Goal: Task Accomplishment & Management: Complete application form

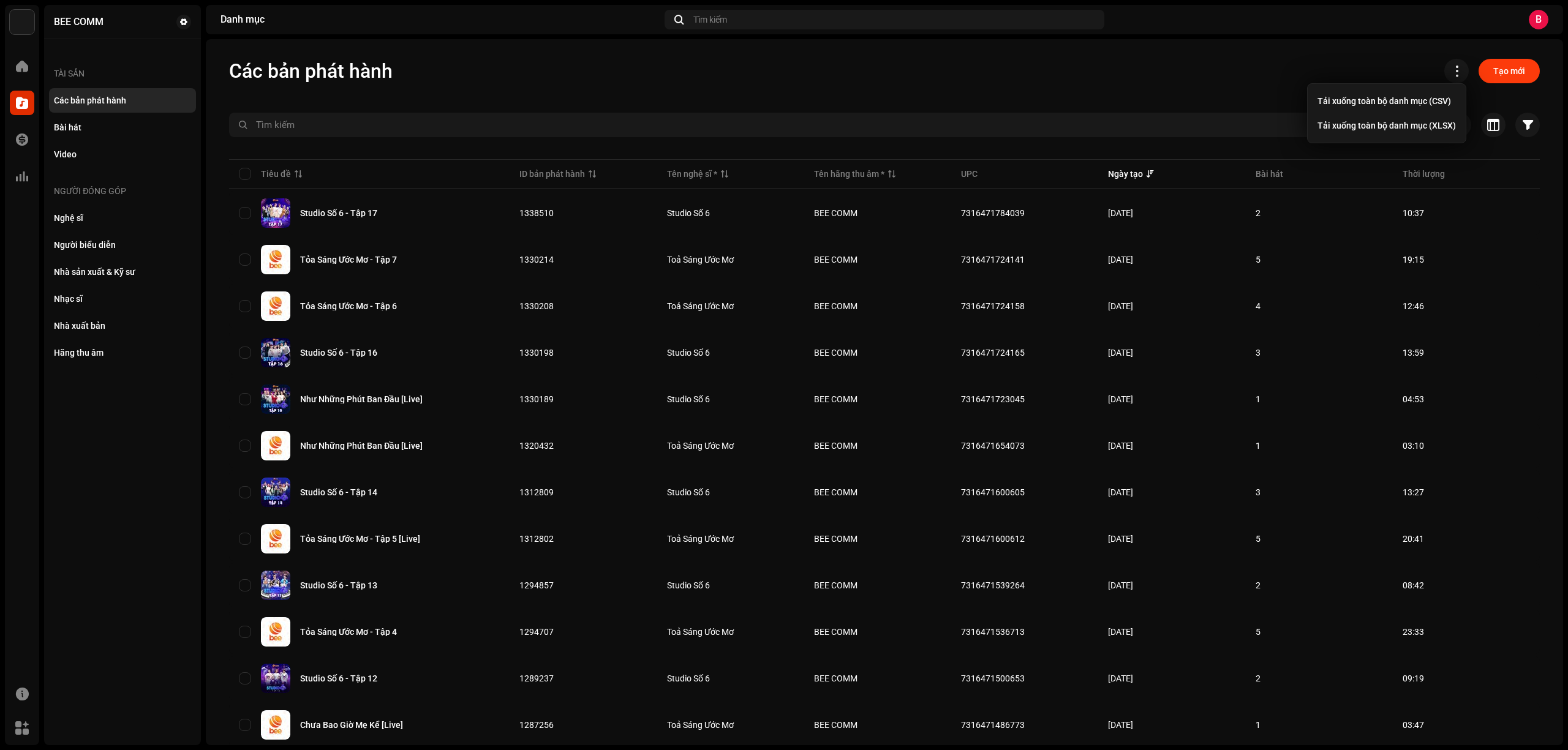
click at [1508, 77] on span "Tạo mới" at bounding box center [1510, 71] width 32 height 25
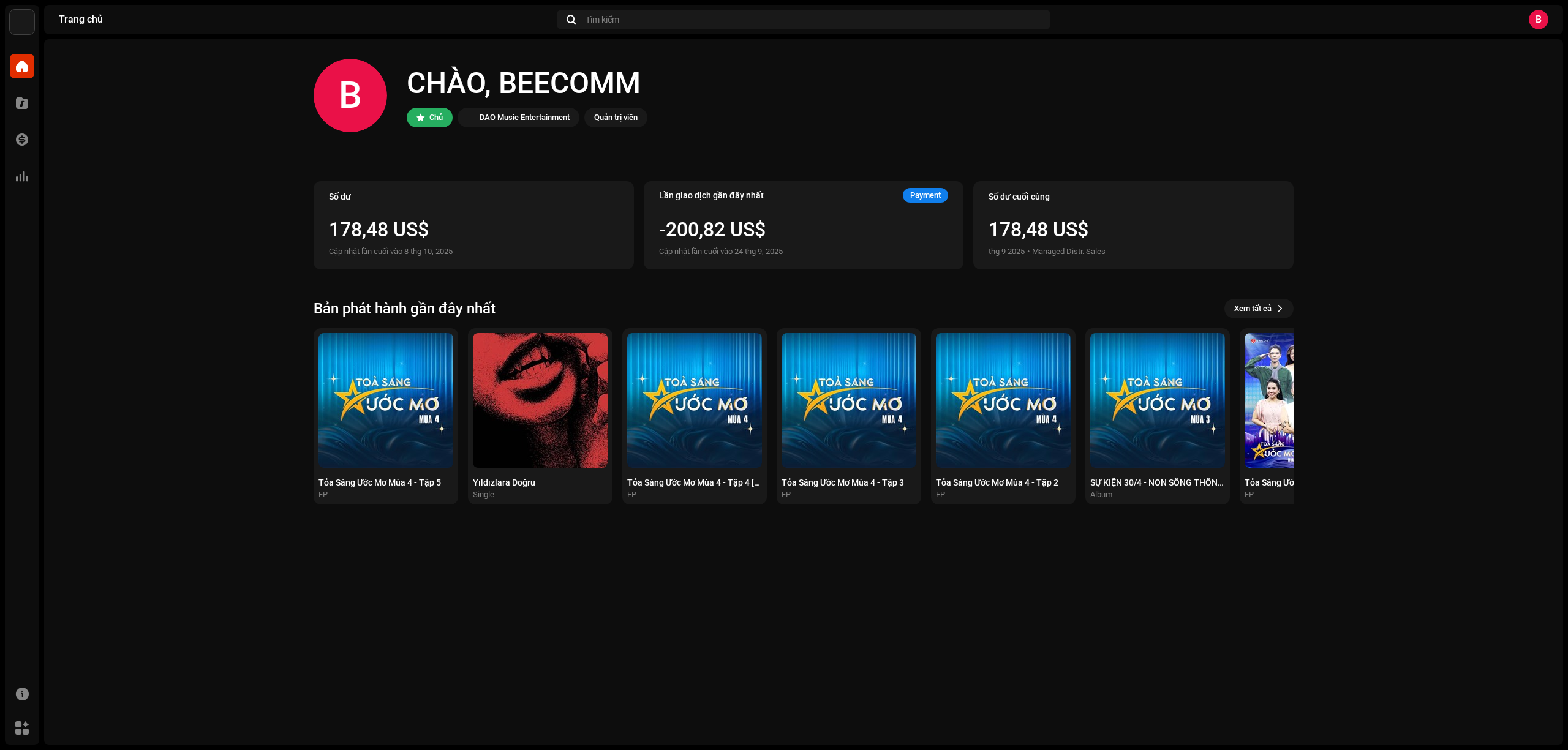
click at [1545, 18] on div "B" at bounding box center [1539, 20] width 20 height 20
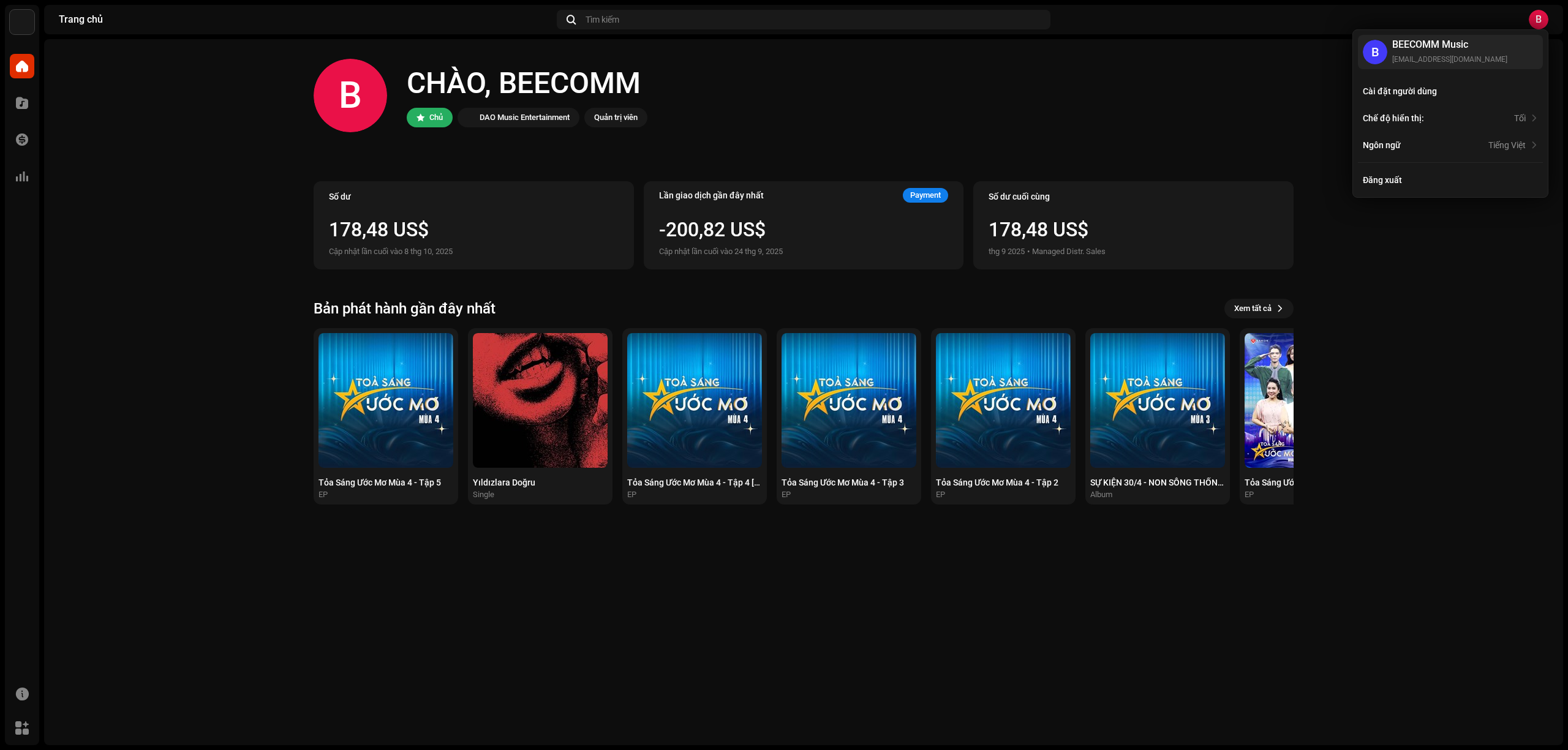
click at [1386, 301] on home-home "B CHÀO, BEECOMM Chủ DAO Music Entertainment Quản trị viên Số dư 178,48 US$ Cập …" at bounding box center [803, 281] width 1519 height 485
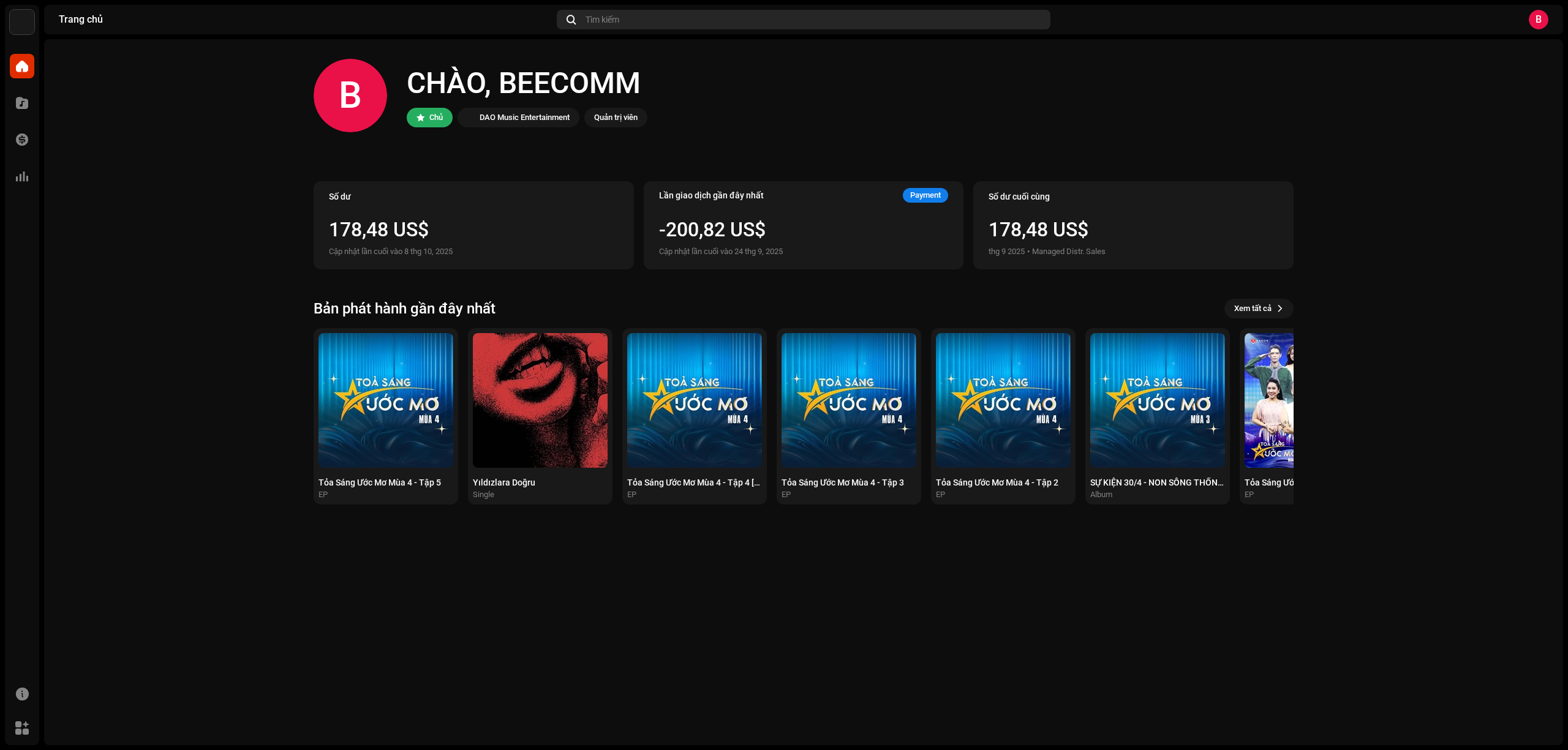
click at [621, 25] on div "Tìm kiếm" at bounding box center [803, 20] width 493 height 20
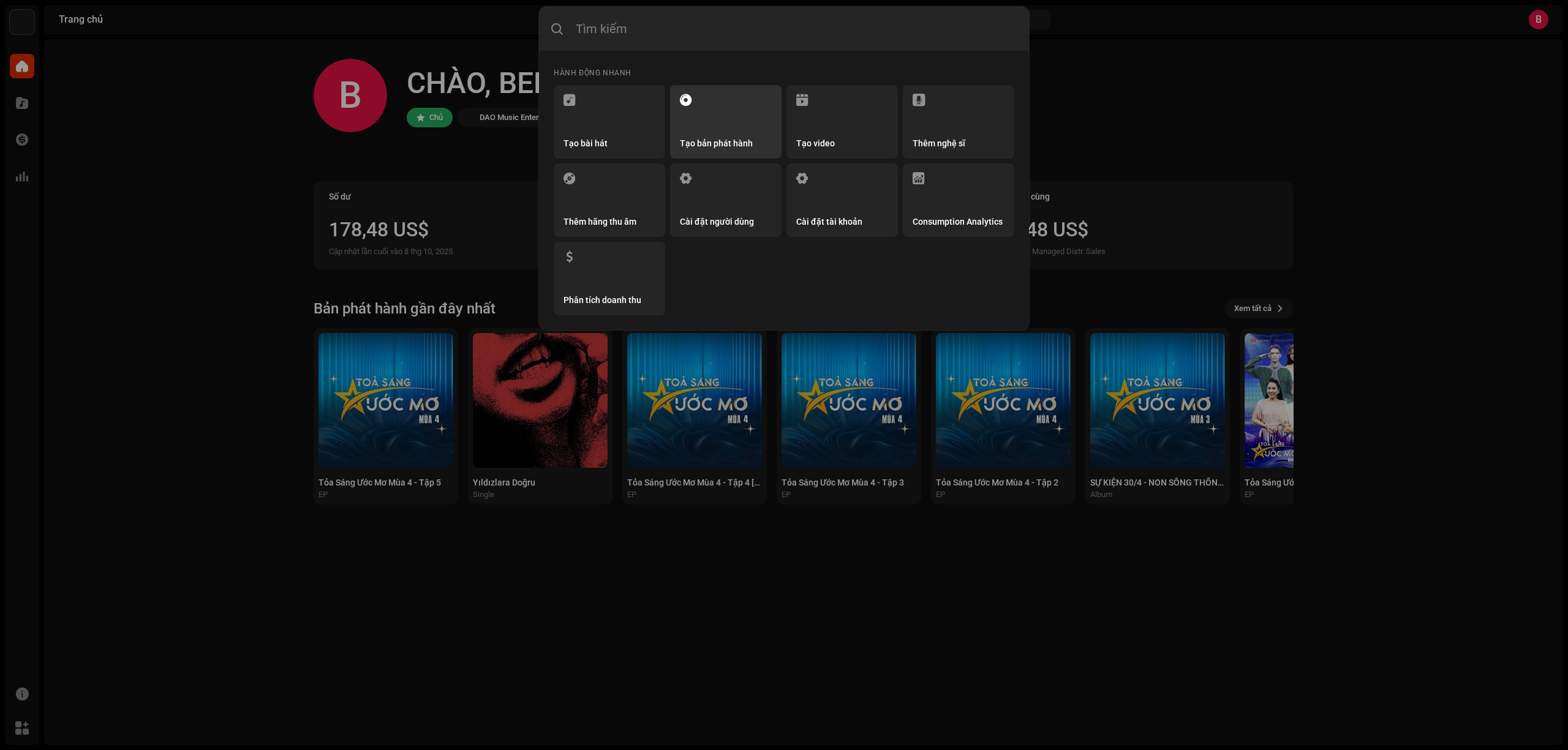
click at [711, 122] on li "Tạo bản phát hành" at bounding box center [726, 122] width 111 height 74
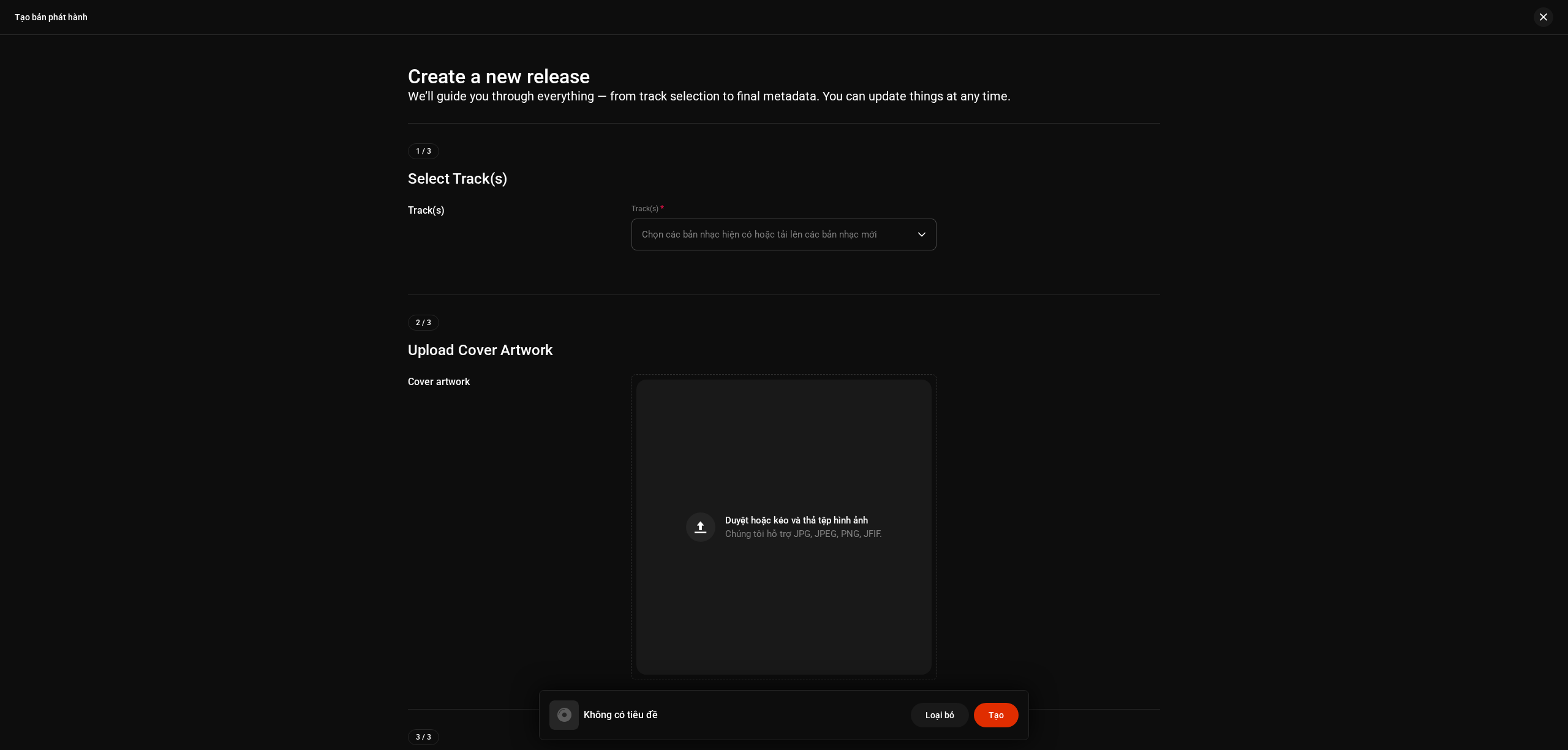
click at [780, 234] on span "Chọn các bản nhạc hiện có hoặc tải lên các bản nhạc mới" at bounding box center [780, 235] width 276 height 31
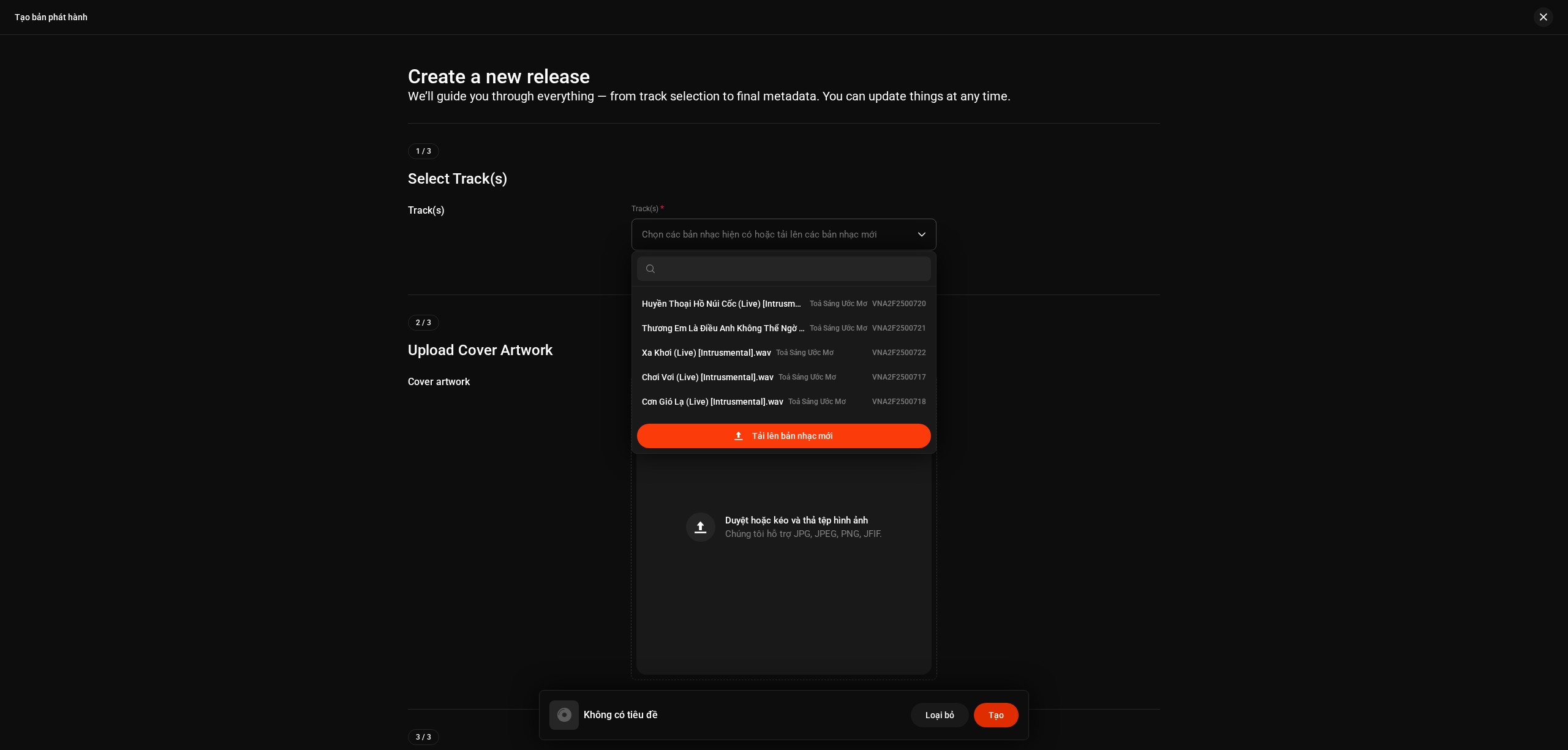
scroll to position [20, 0]
click at [775, 436] on span "Tải lên bản nhạc mới" at bounding box center [792, 436] width 81 height 25
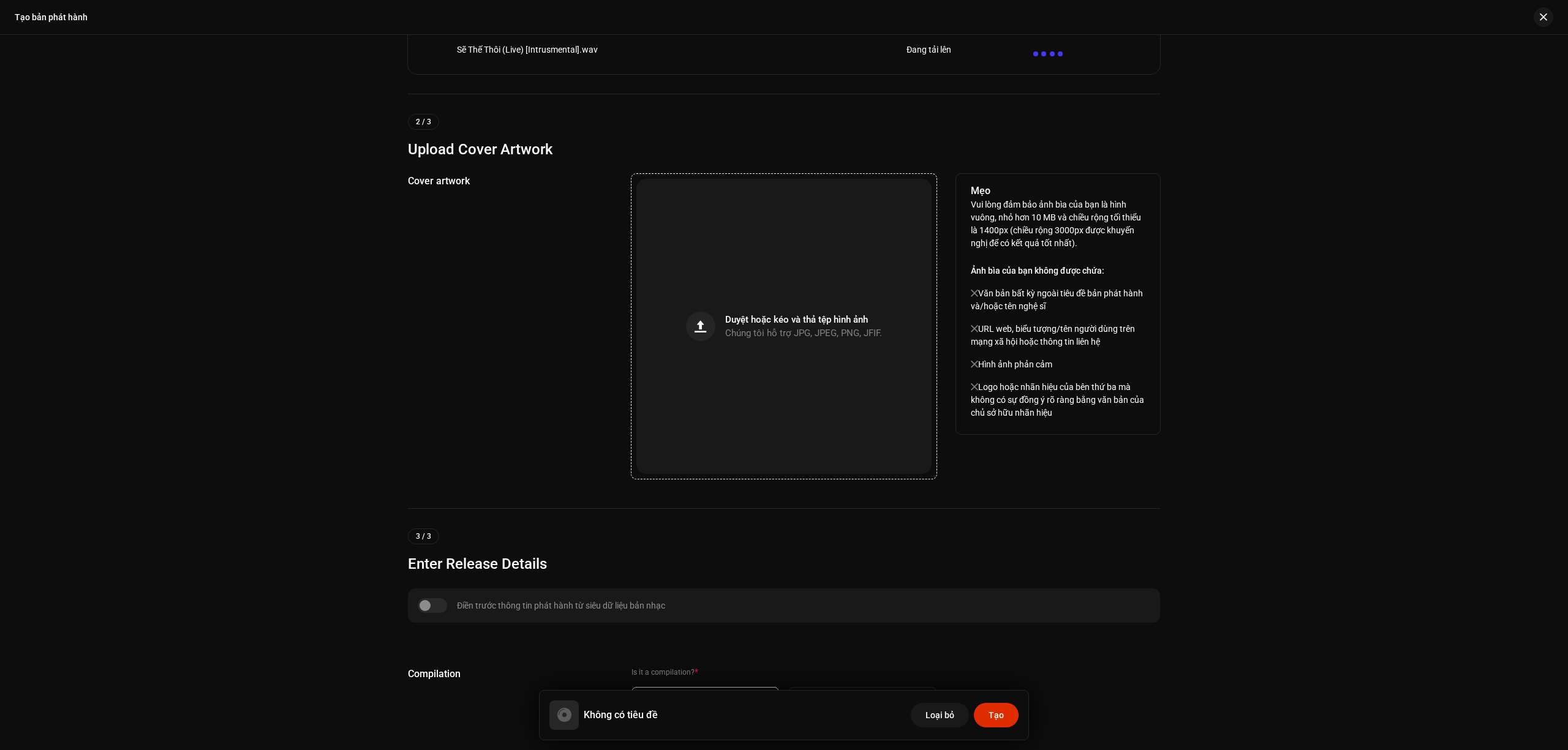
scroll to position [571, 0]
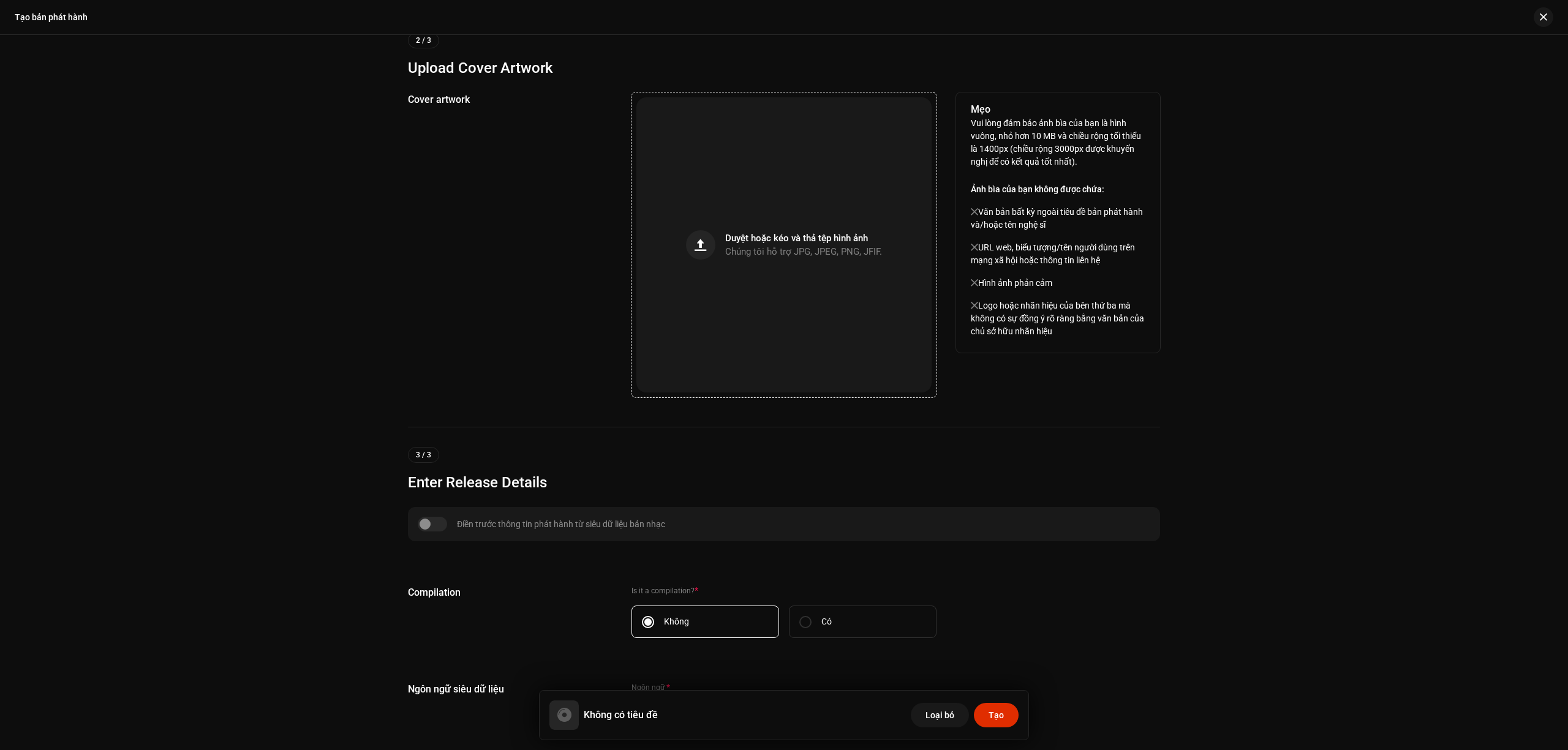
click at [767, 277] on div "Duyệt hoặc kéo và thả tệp hình ảnh Chúng tôi hỗ trợ JPG, JPEG, PNG, JFIF." at bounding box center [784, 245] width 295 height 295
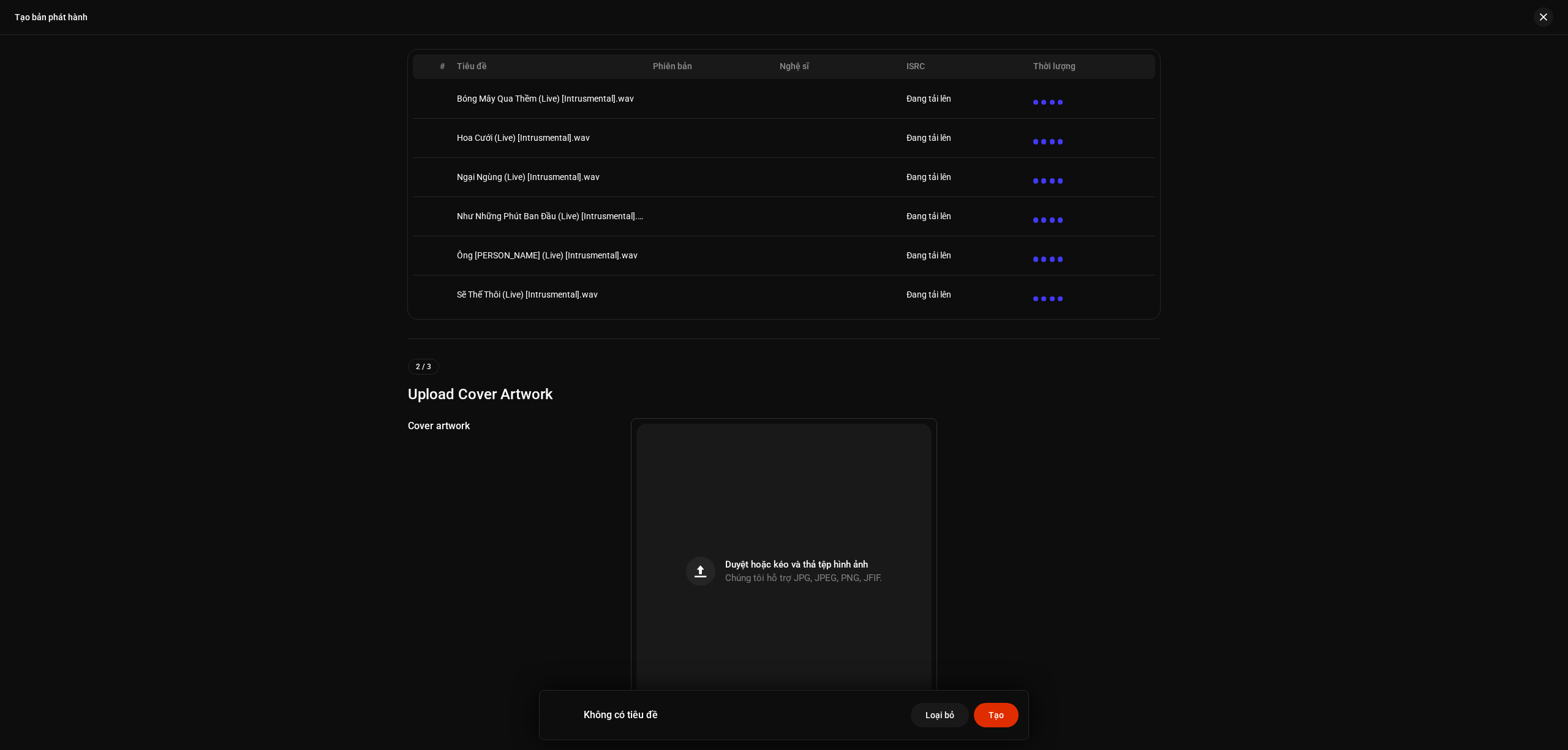
scroll to position [0, 0]
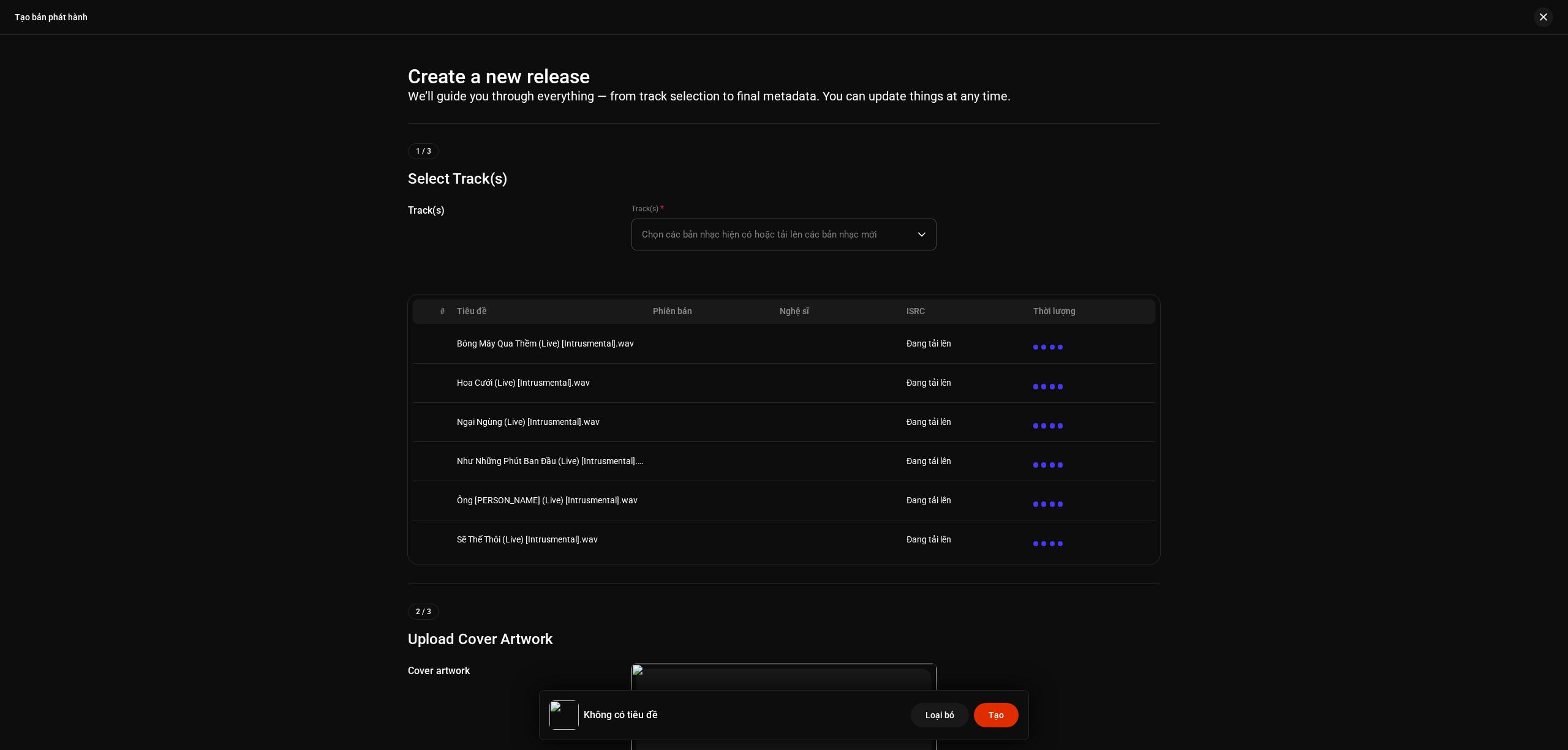
click at [744, 236] on span "Chọn các bản nhạc hiện có hoặc tải lên các bản nhạc mới" at bounding box center [780, 235] width 276 height 31
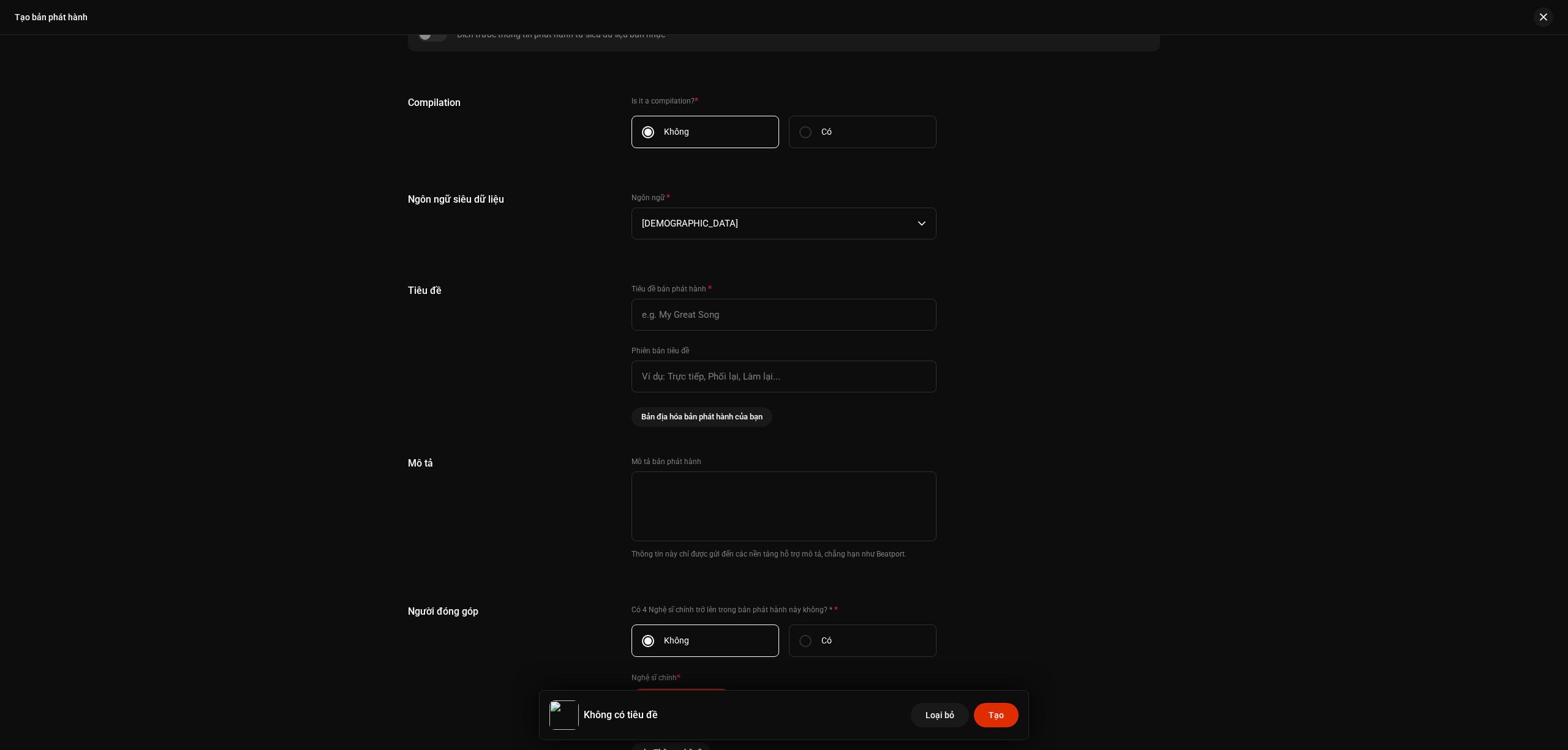
scroll to position [1143, 0]
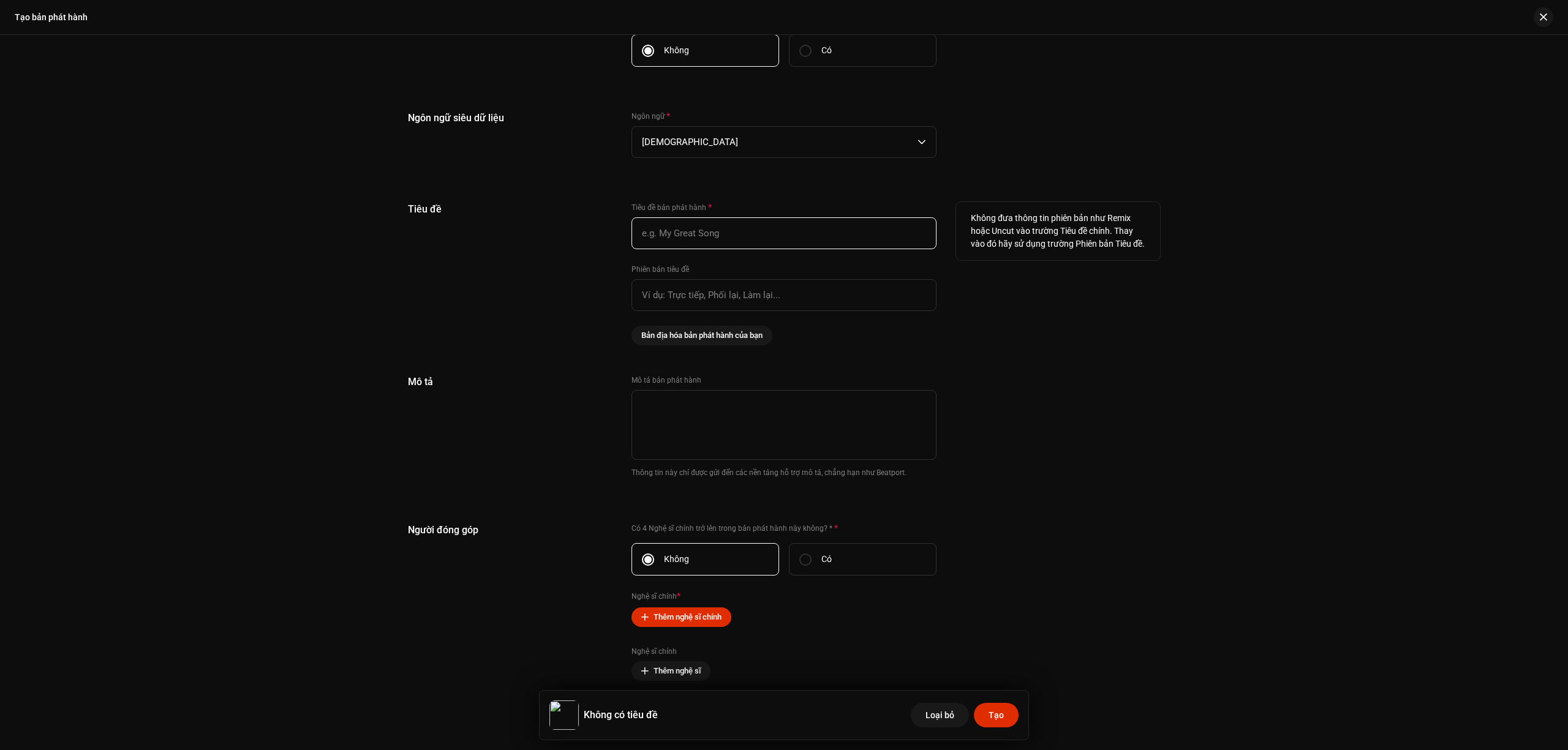
click at [818, 234] on input "text" at bounding box center [784, 234] width 305 height 32
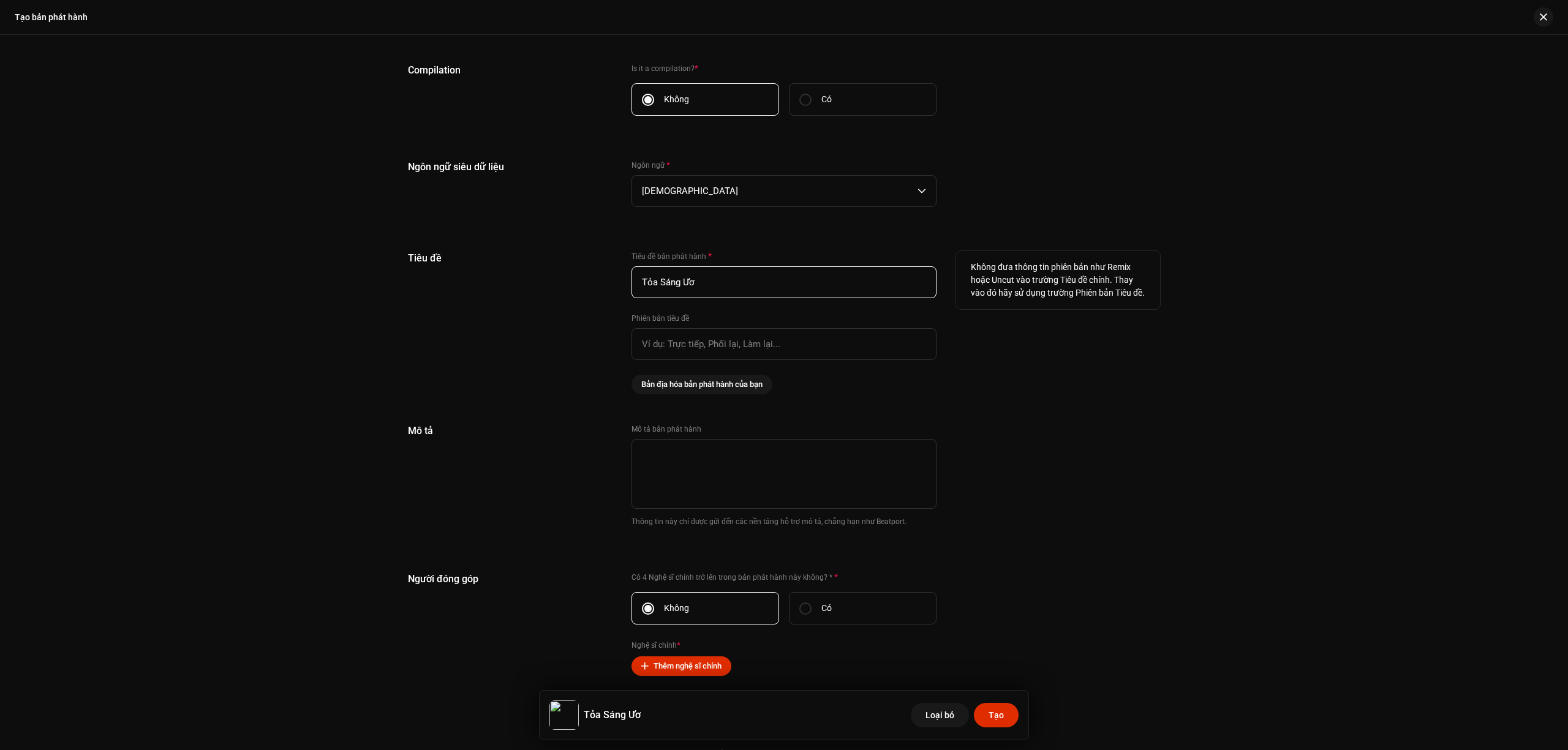
scroll to position [1192, 0]
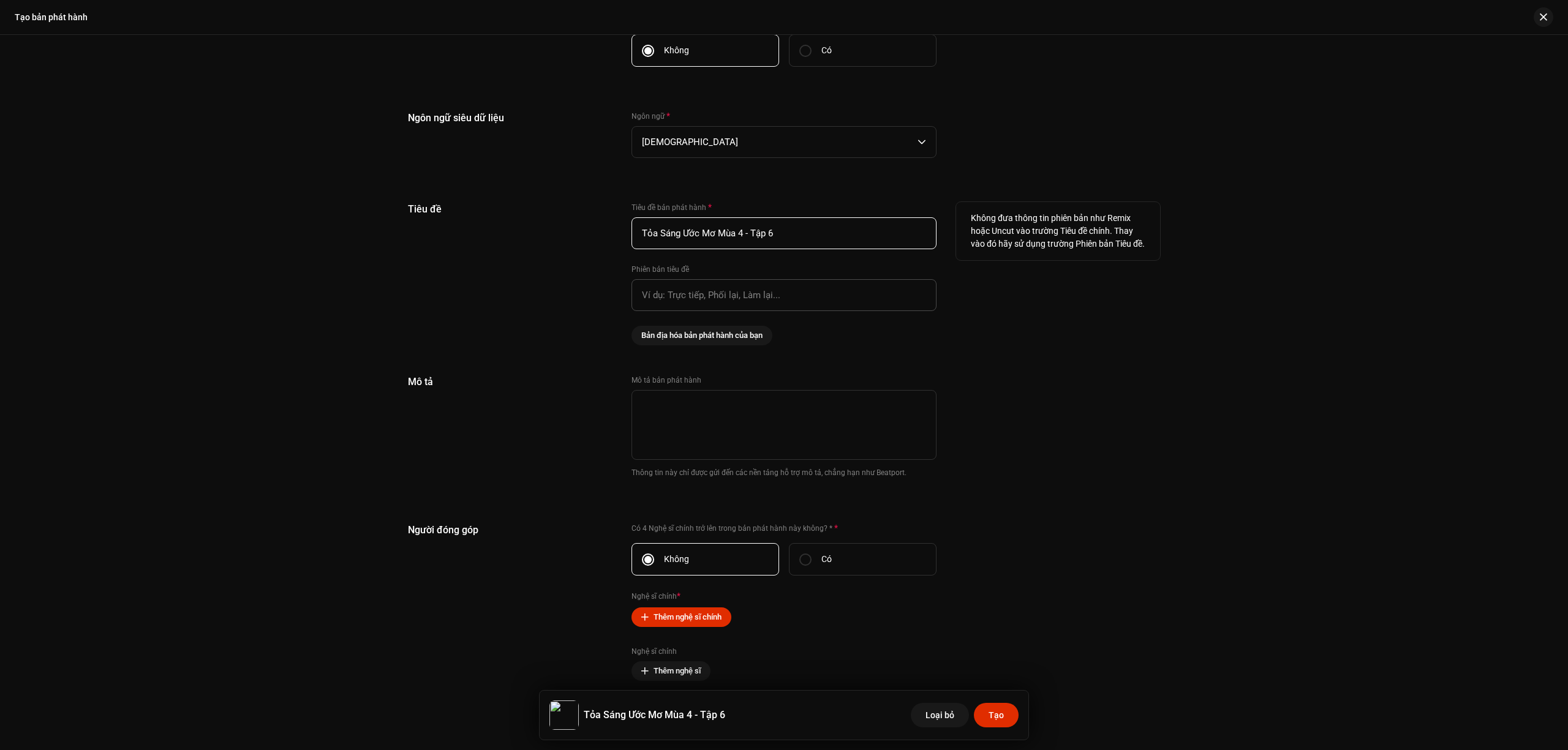
type input "Tỏa Sáng Ước Mơ Mùa 4 - Tập 6"
click at [758, 288] on input "text" at bounding box center [784, 295] width 305 height 32
paste input "hoa cưới"
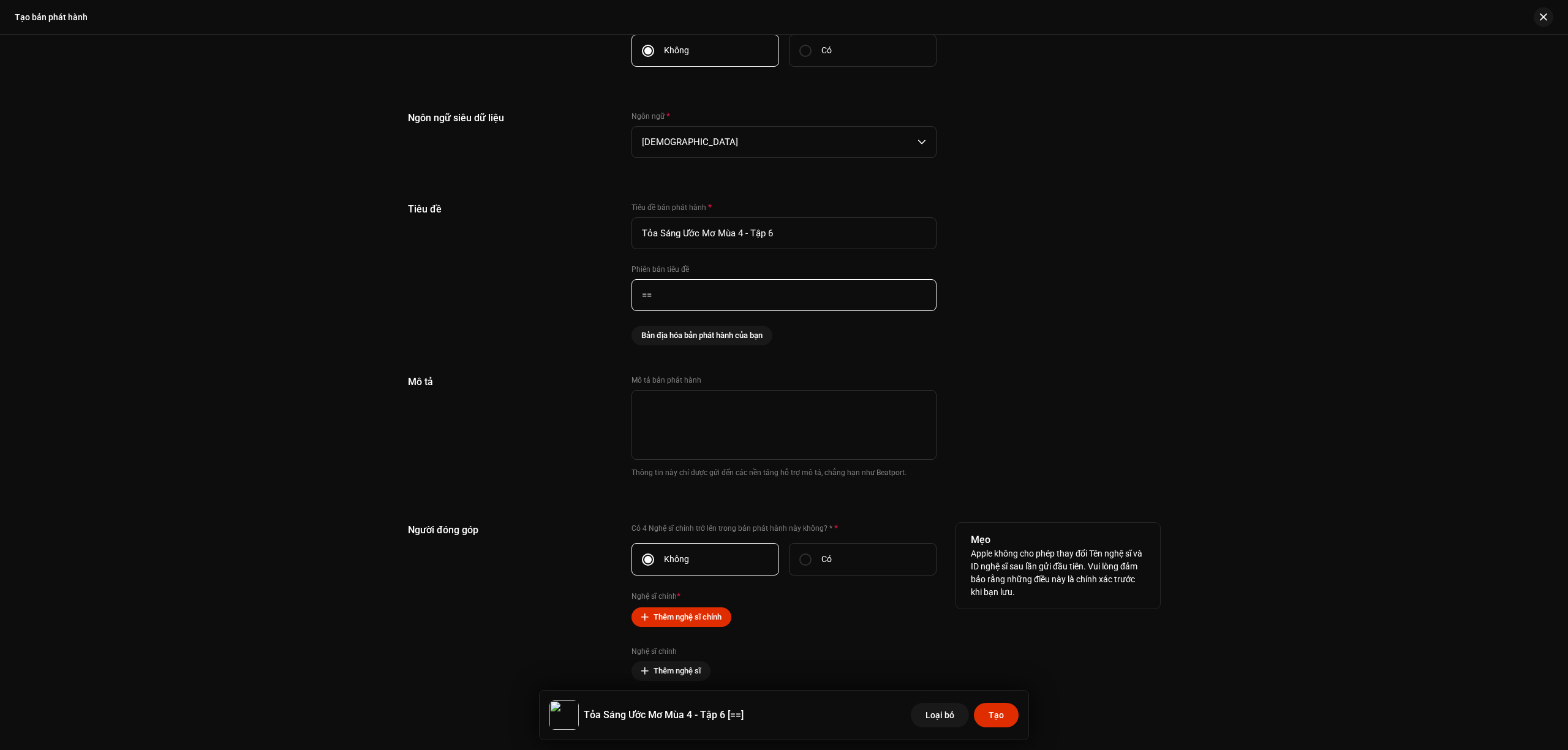
type input "="
click at [495, 460] on div "Mô tả" at bounding box center [510, 434] width 204 height 119
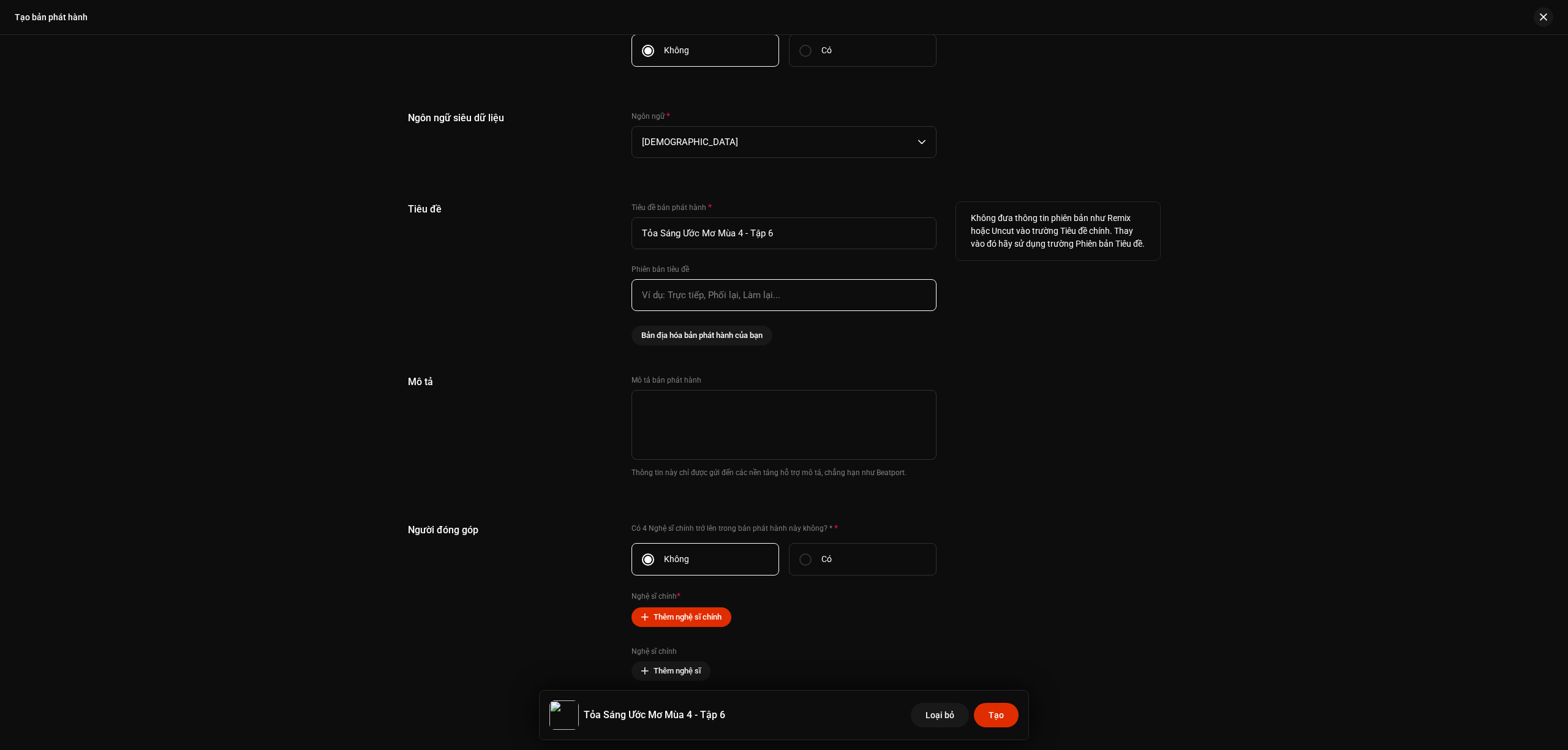
click at [705, 290] on input "text" at bounding box center [784, 295] width 305 height 32
paste input "(Live) [Intrusmental]"
type input "(Live) [Intrusmental]"
click at [1090, 414] on div "Mô tả Mô tả bản phát hành Thông tin này chỉ được gửi đến các nền tảng hỗ trợ mô…" at bounding box center [784, 434] width 752 height 119
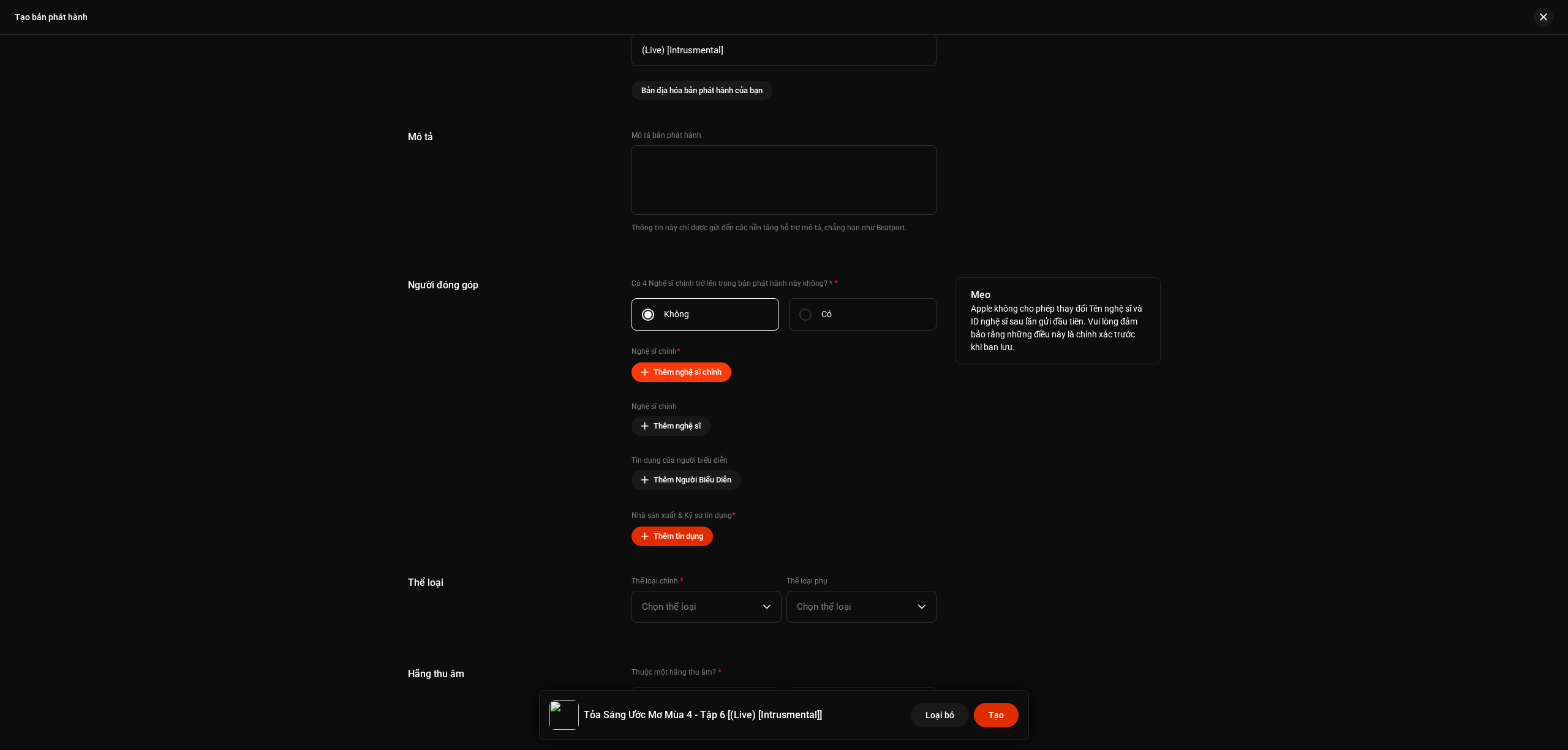
click at [703, 373] on span "Thêm nghệ sĩ chính" at bounding box center [688, 373] width 68 height 25
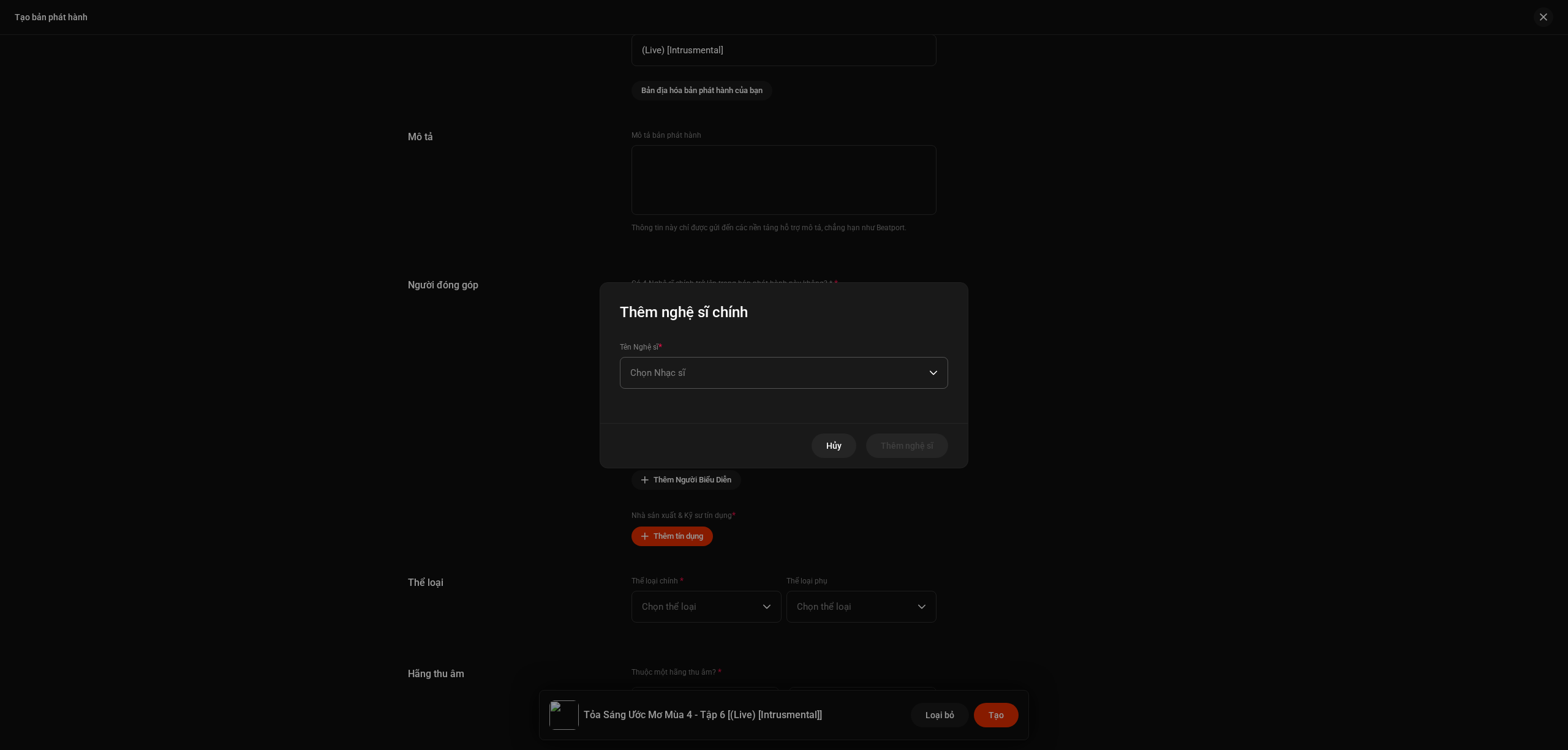
click at [745, 376] on span "Chọn Nhạc sĩ" at bounding box center [780, 373] width 299 height 31
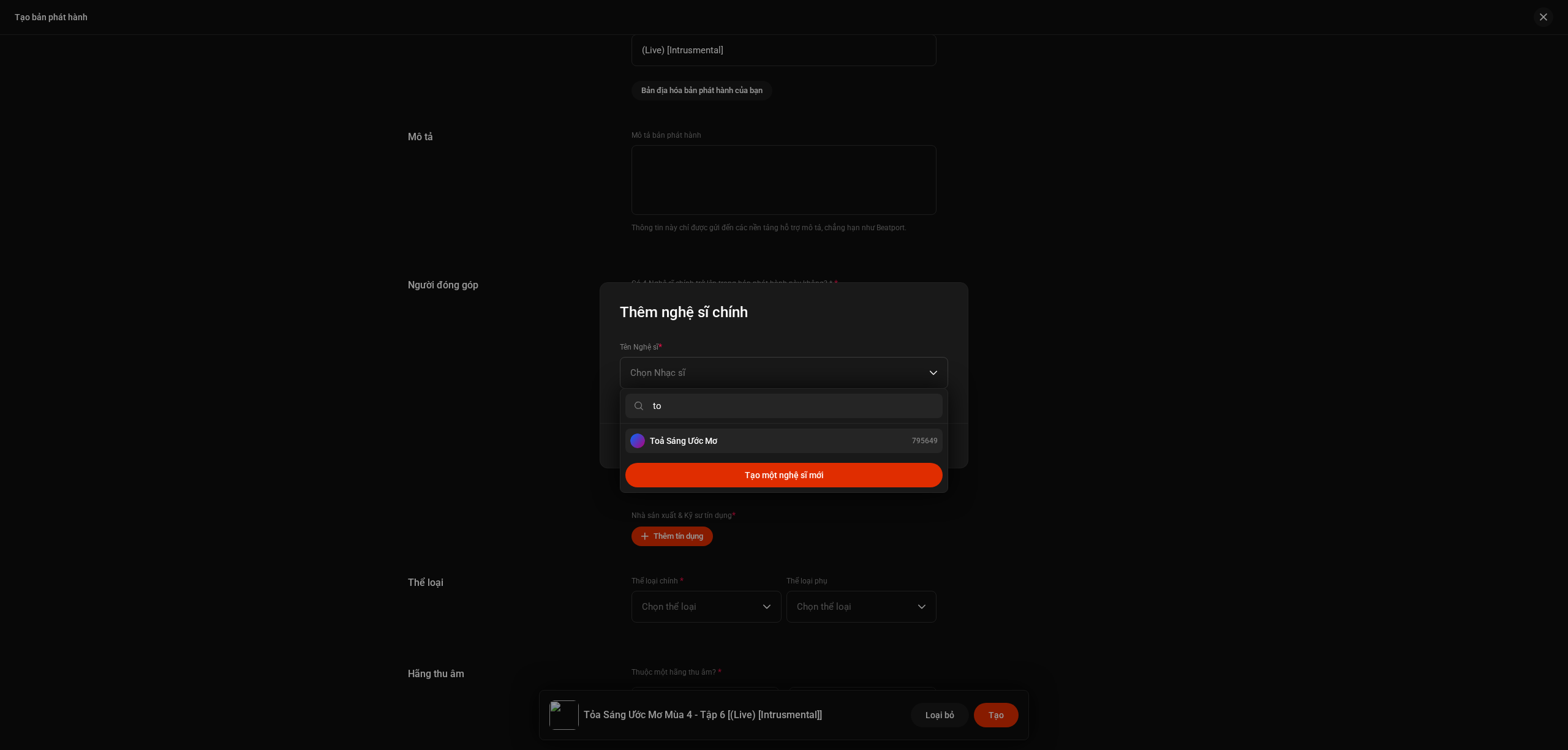
type input "to"
click at [740, 444] on div "Toả Sáng Ước Mơ 795649" at bounding box center [784, 441] width 308 height 15
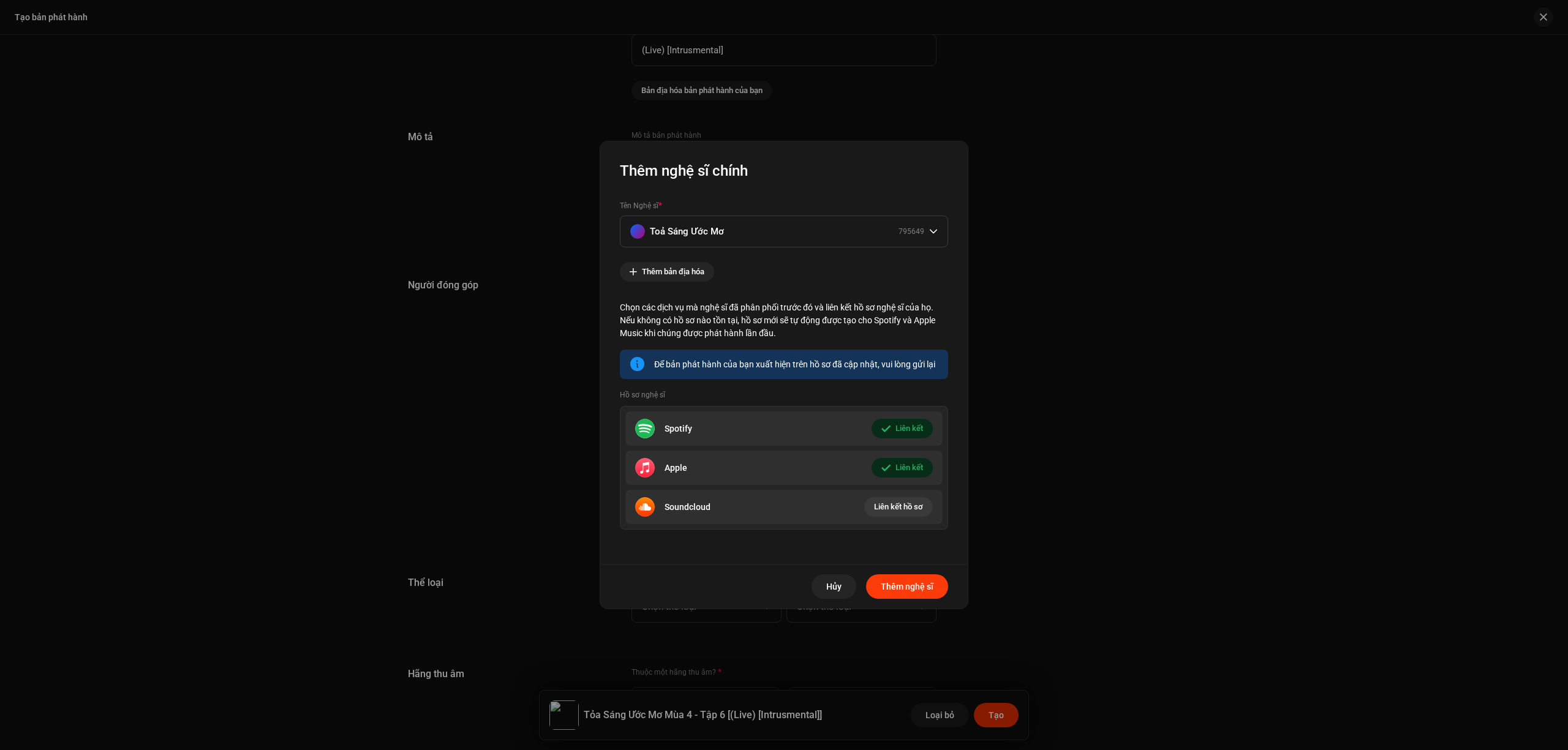
click at [914, 592] on span "Thêm nghệ sĩ" at bounding box center [907, 587] width 53 height 25
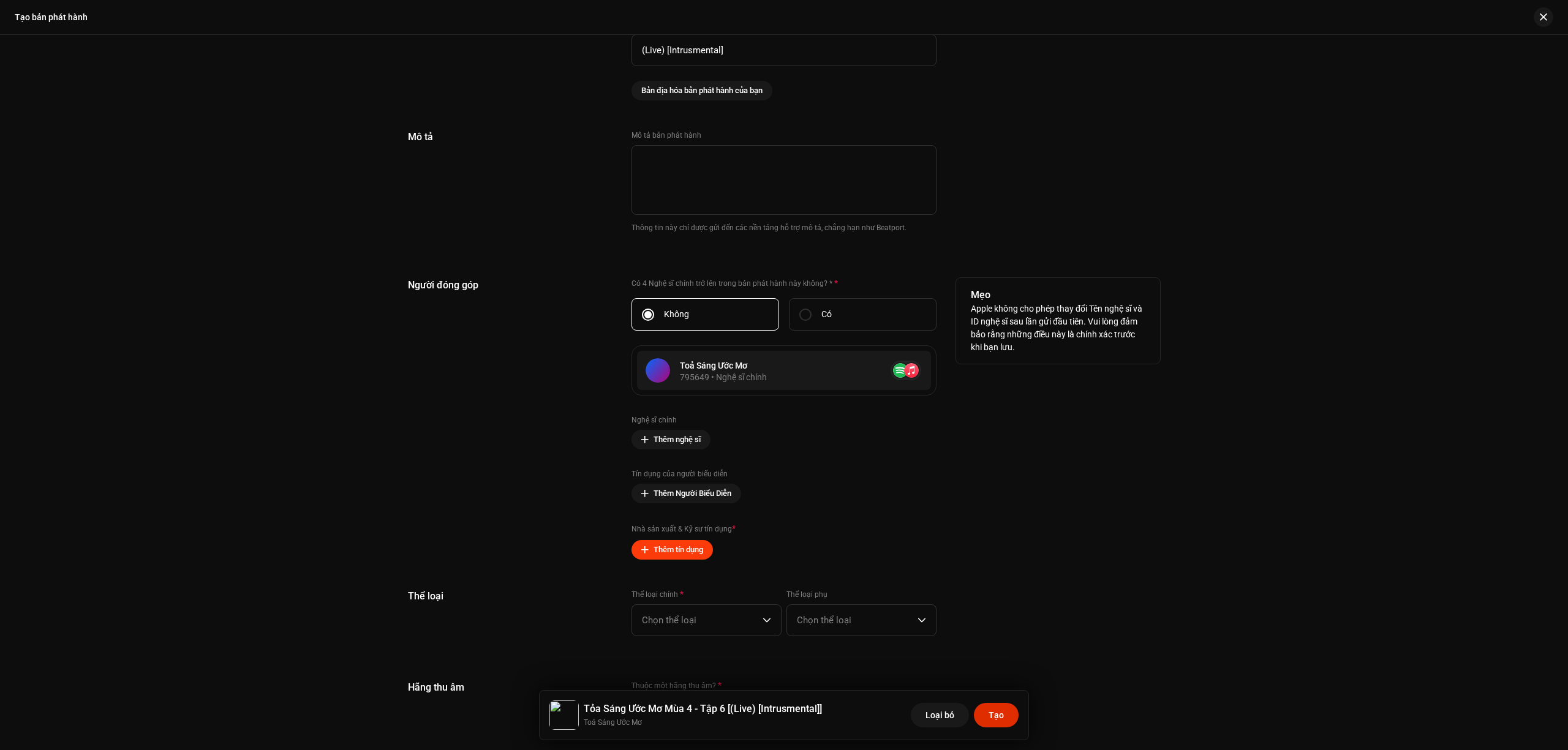
click at [689, 552] on span "Thêm tín dụng" at bounding box center [679, 550] width 49 height 25
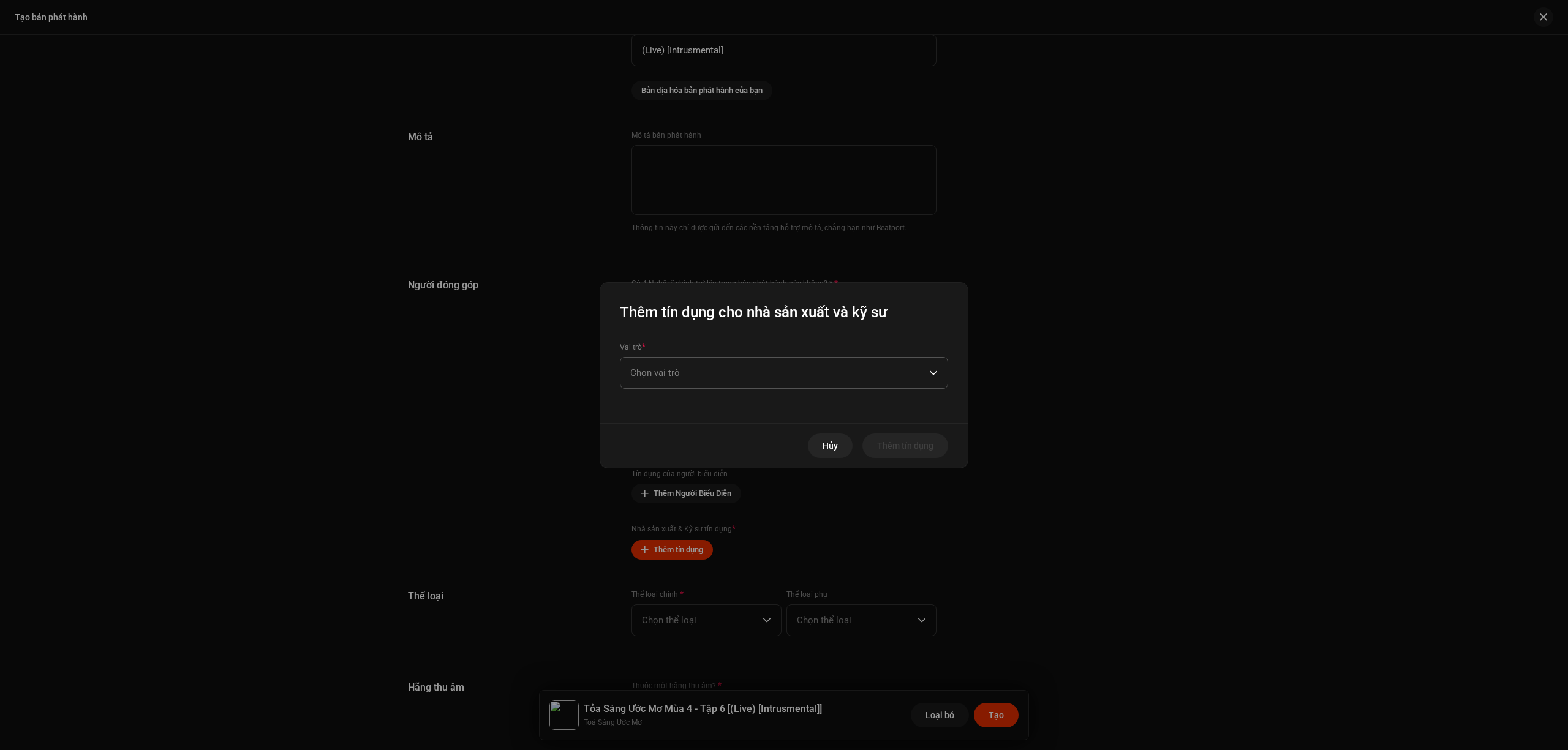
click at [748, 373] on span "Chọn vai trò" at bounding box center [780, 373] width 299 height 31
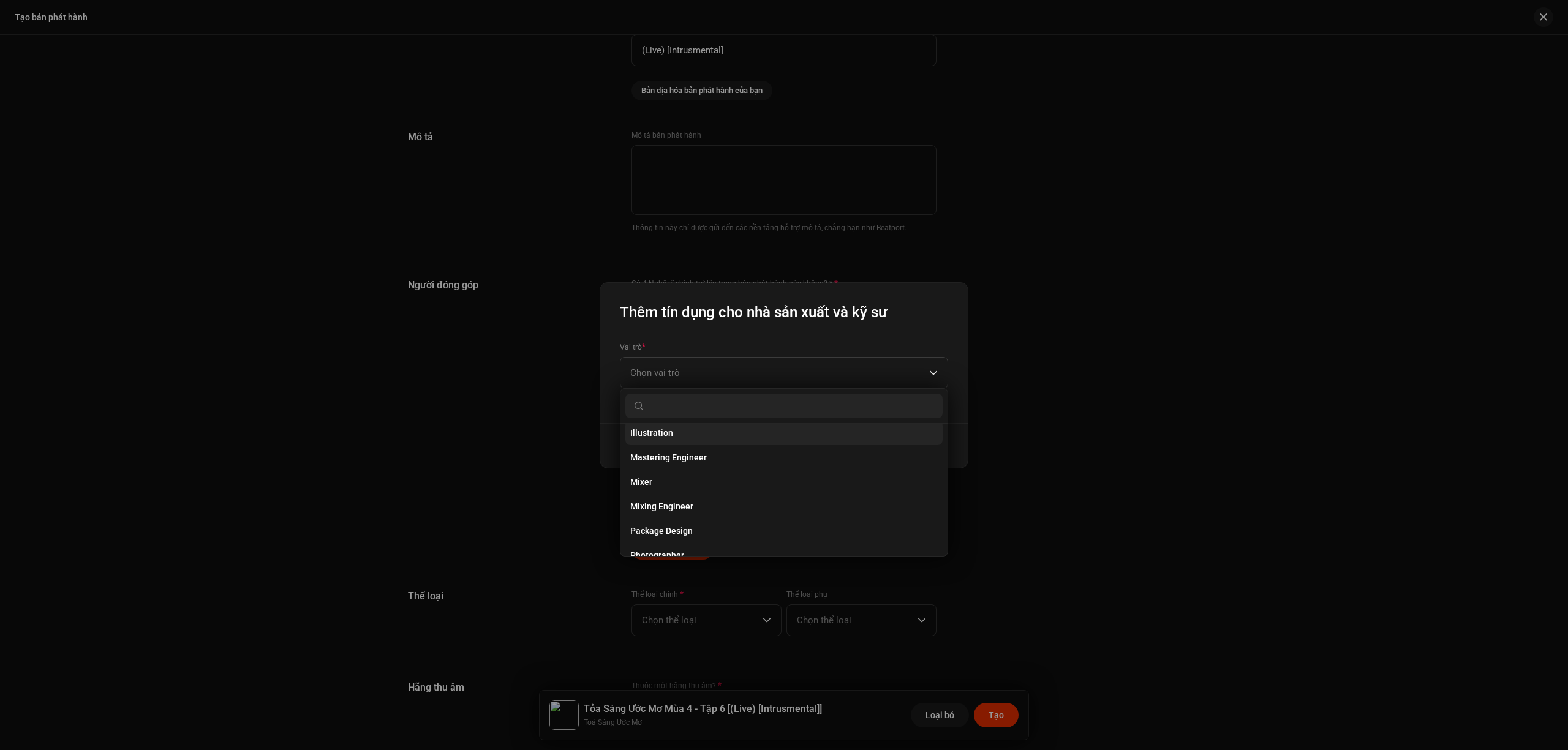
scroll to position [408, 0]
click at [745, 530] on li "Producer" at bounding box center [784, 523] width 317 height 25
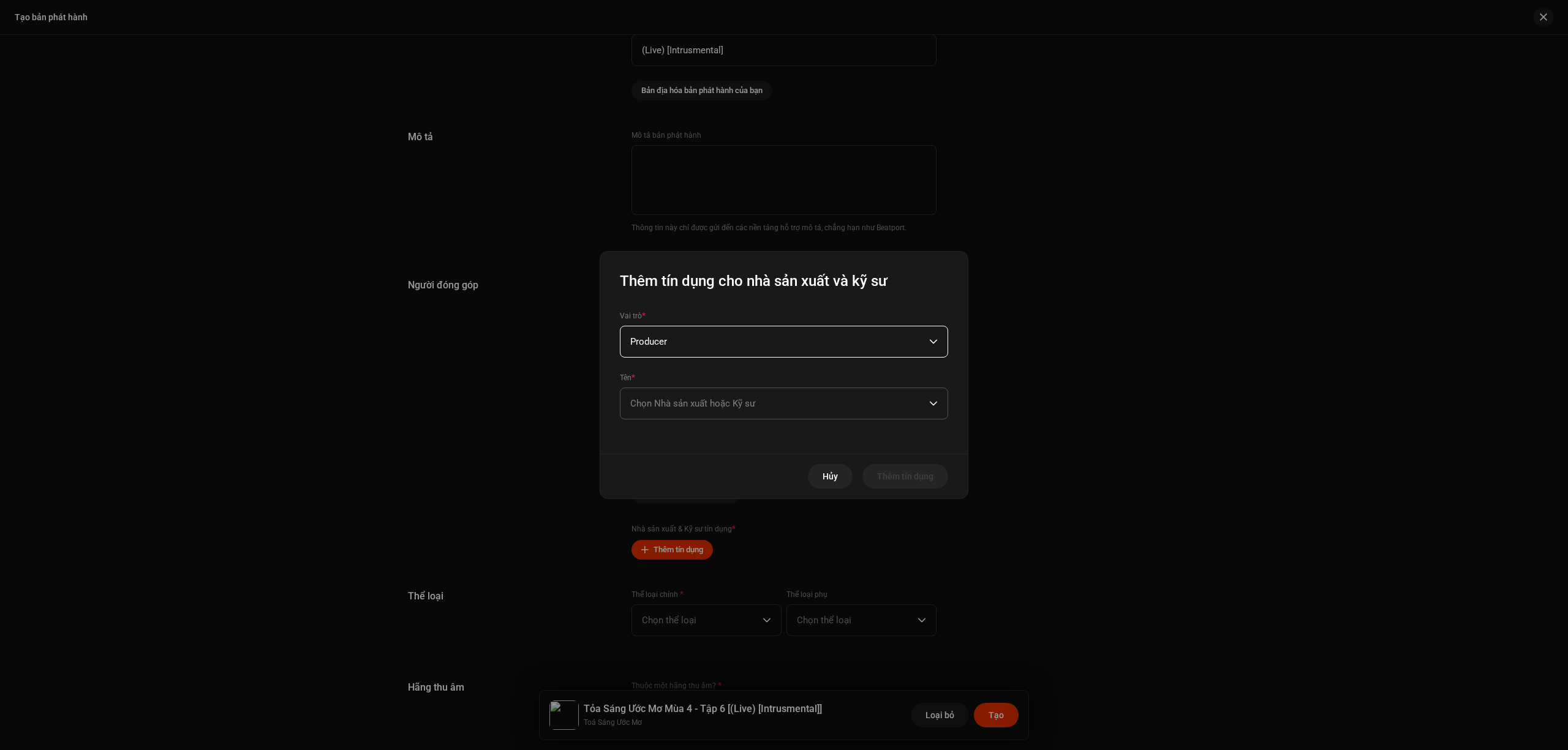
click at [827, 410] on span "Chọn Nhà sản xuất hoặc Kỹ sư" at bounding box center [780, 403] width 299 height 31
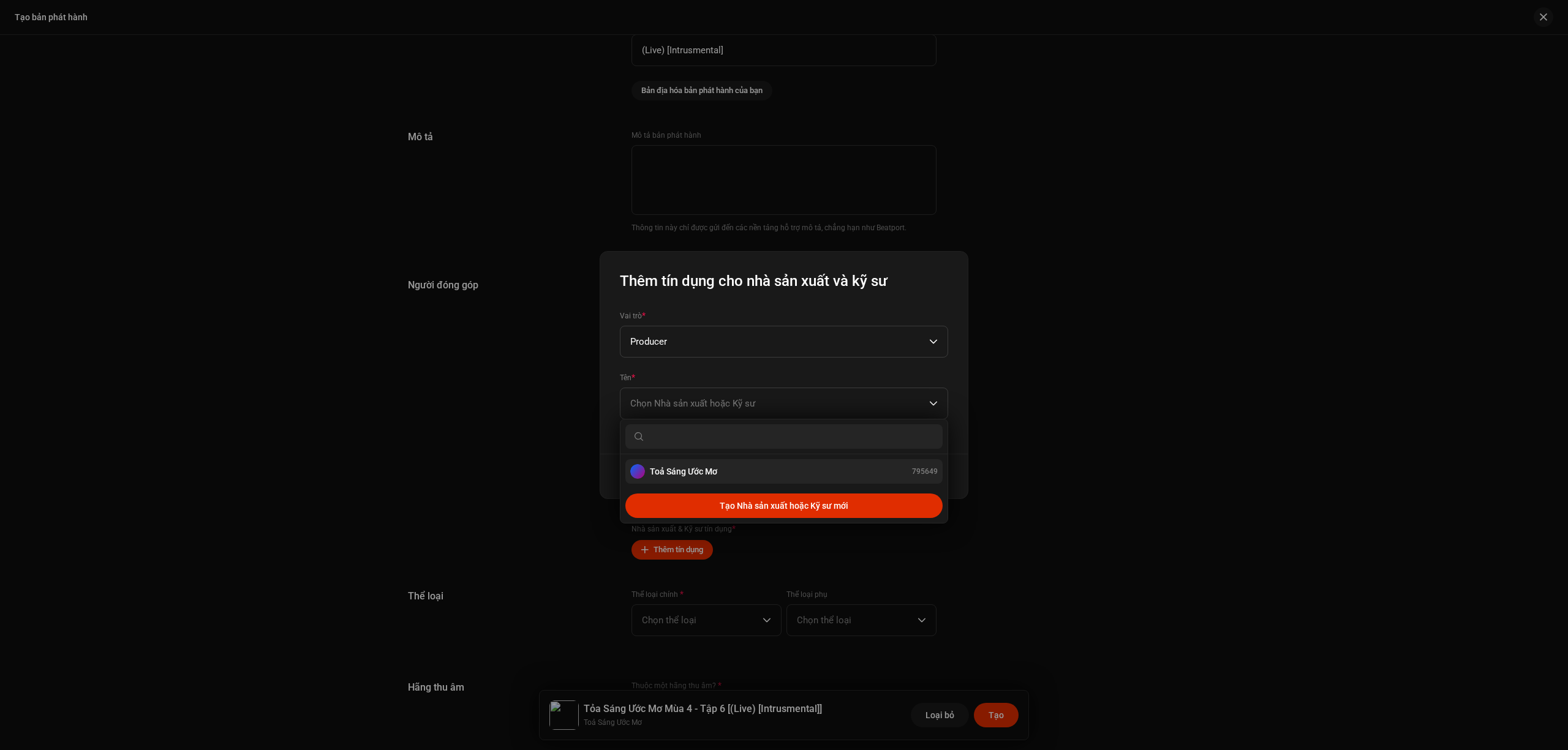
click at [793, 471] on div "Toả Sáng Ước Mơ 795649" at bounding box center [784, 471] width 308 height 15
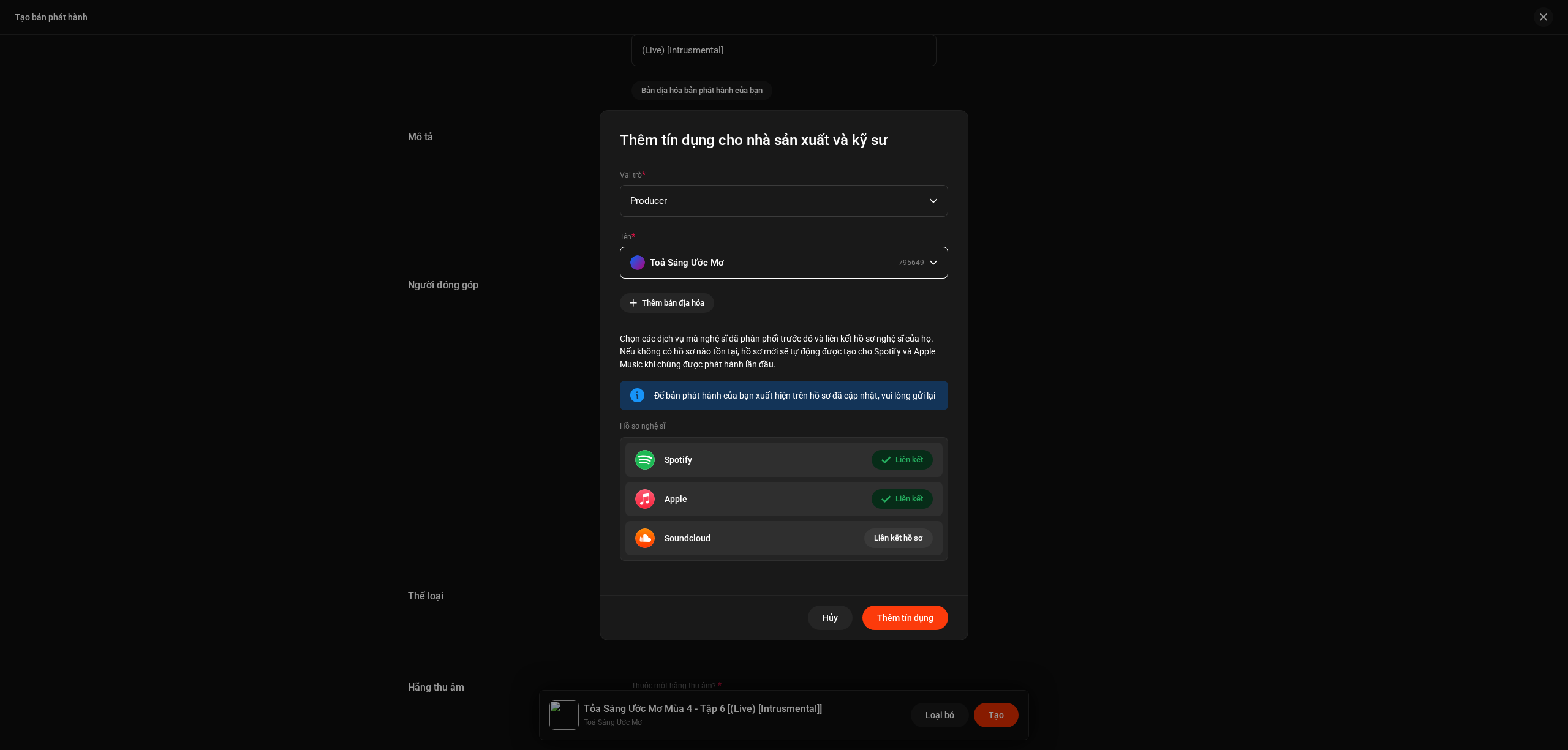
click at [922, 618] on span "Thêm tín dụng" at bounding box center [905, 618] width 56 height 25
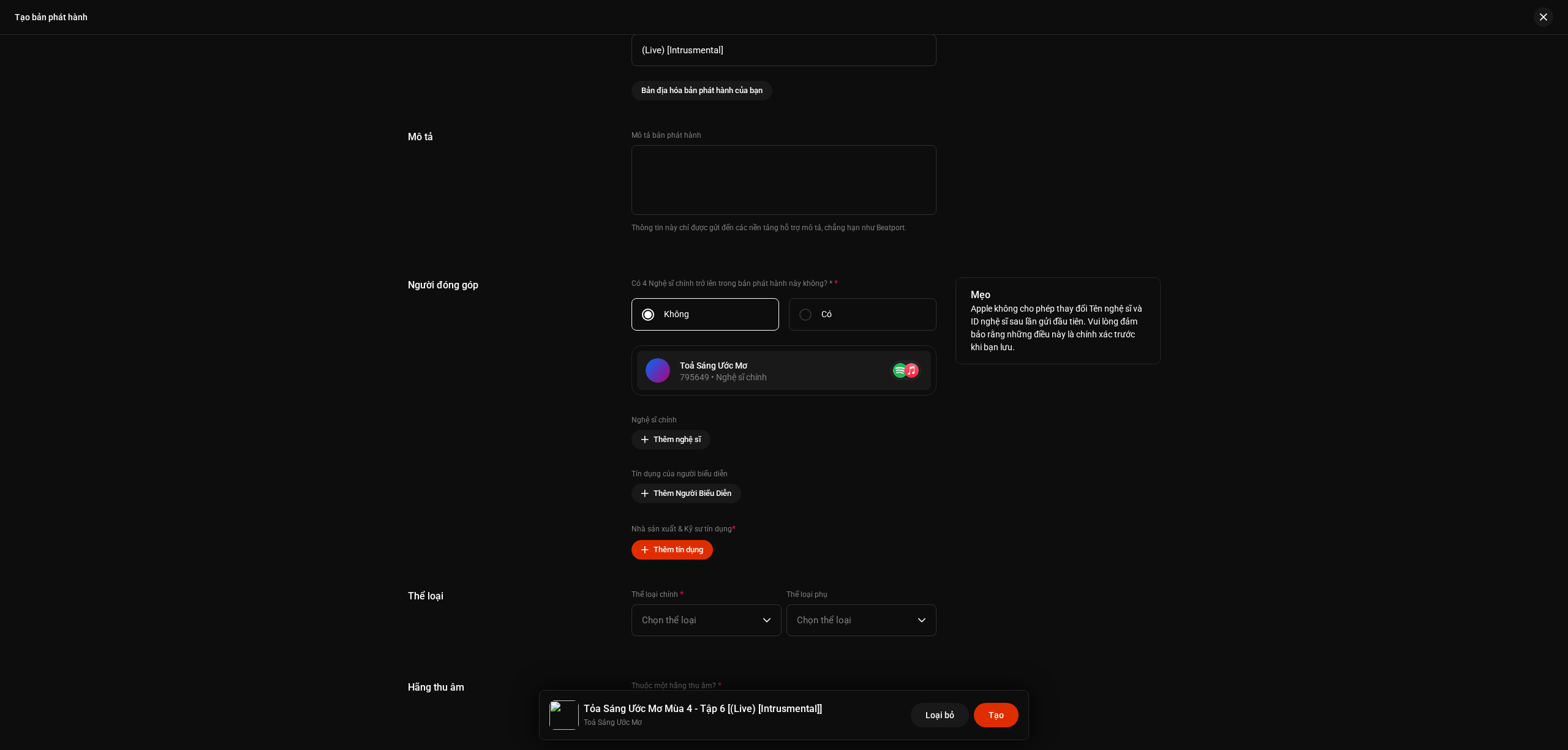
click at [1071, 476] on div "Mẹo Apple không cho phép thay đổi Tên nghệ sĩ và ID nghệ sĩ sau lần gửi đầu tiê…" at bounding box center [1058, 419] width 204 height 282
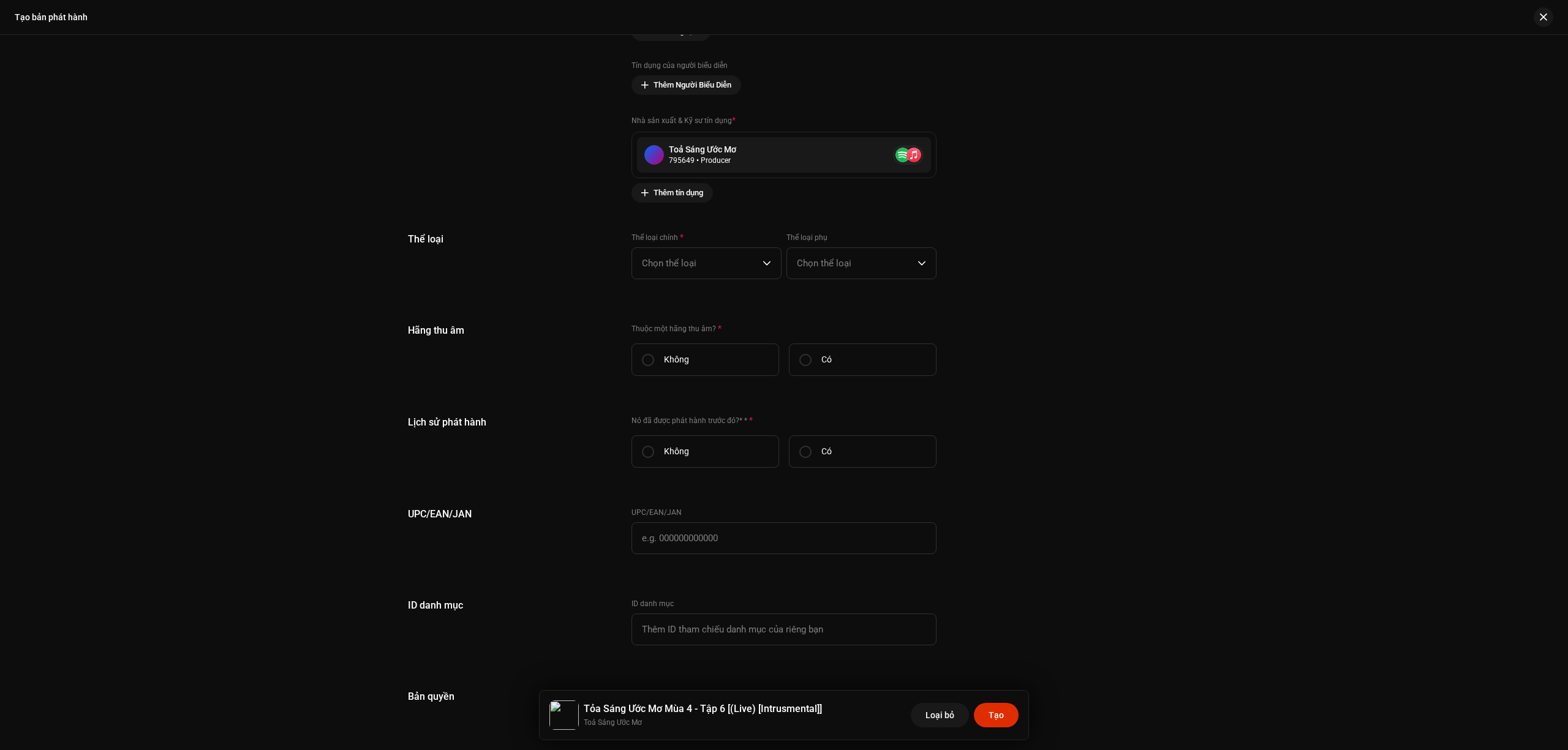
scroll to position [1926, 0]
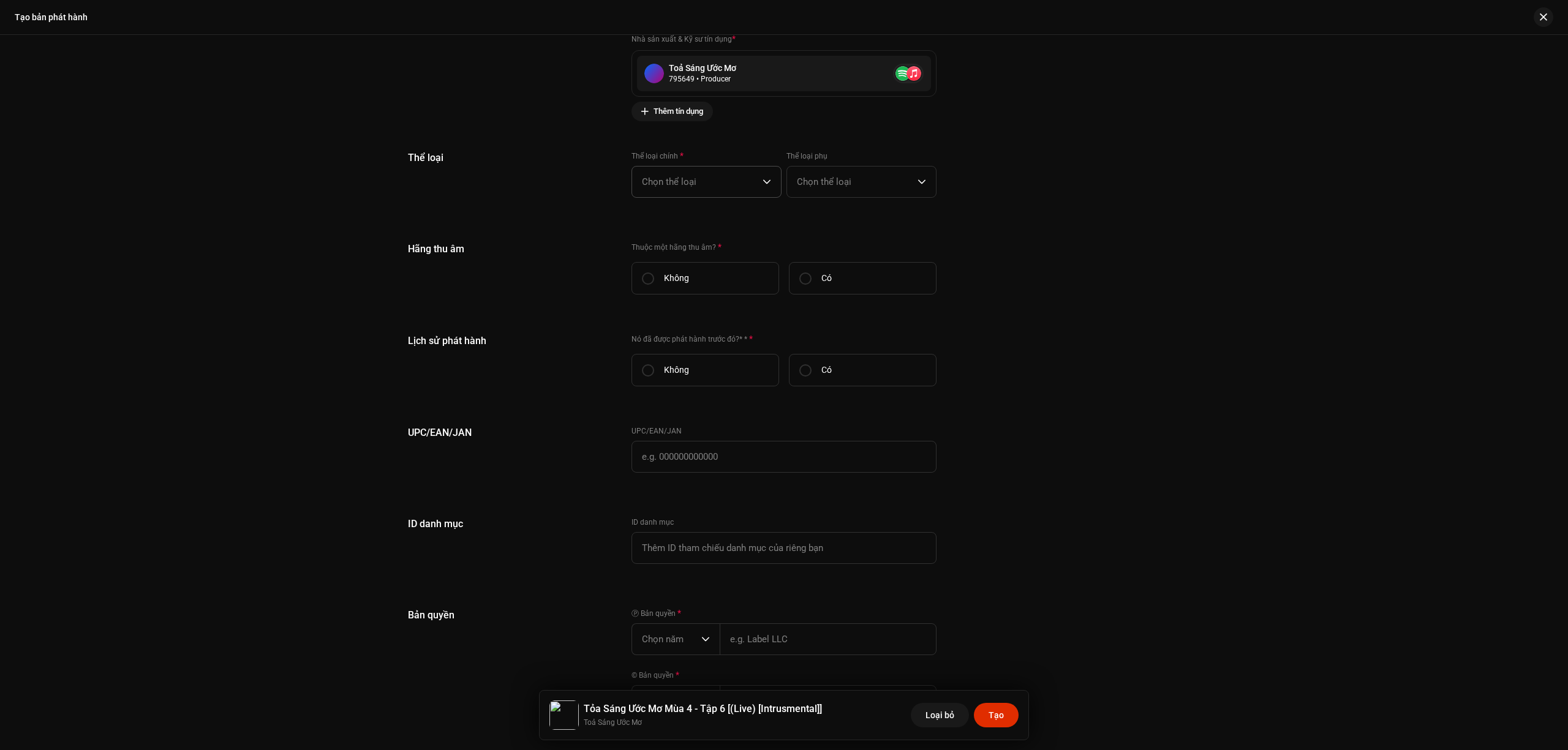
click at [734, 184] on span "Chọn thể loại" at bounding box center [702, 182] width 121 height 31
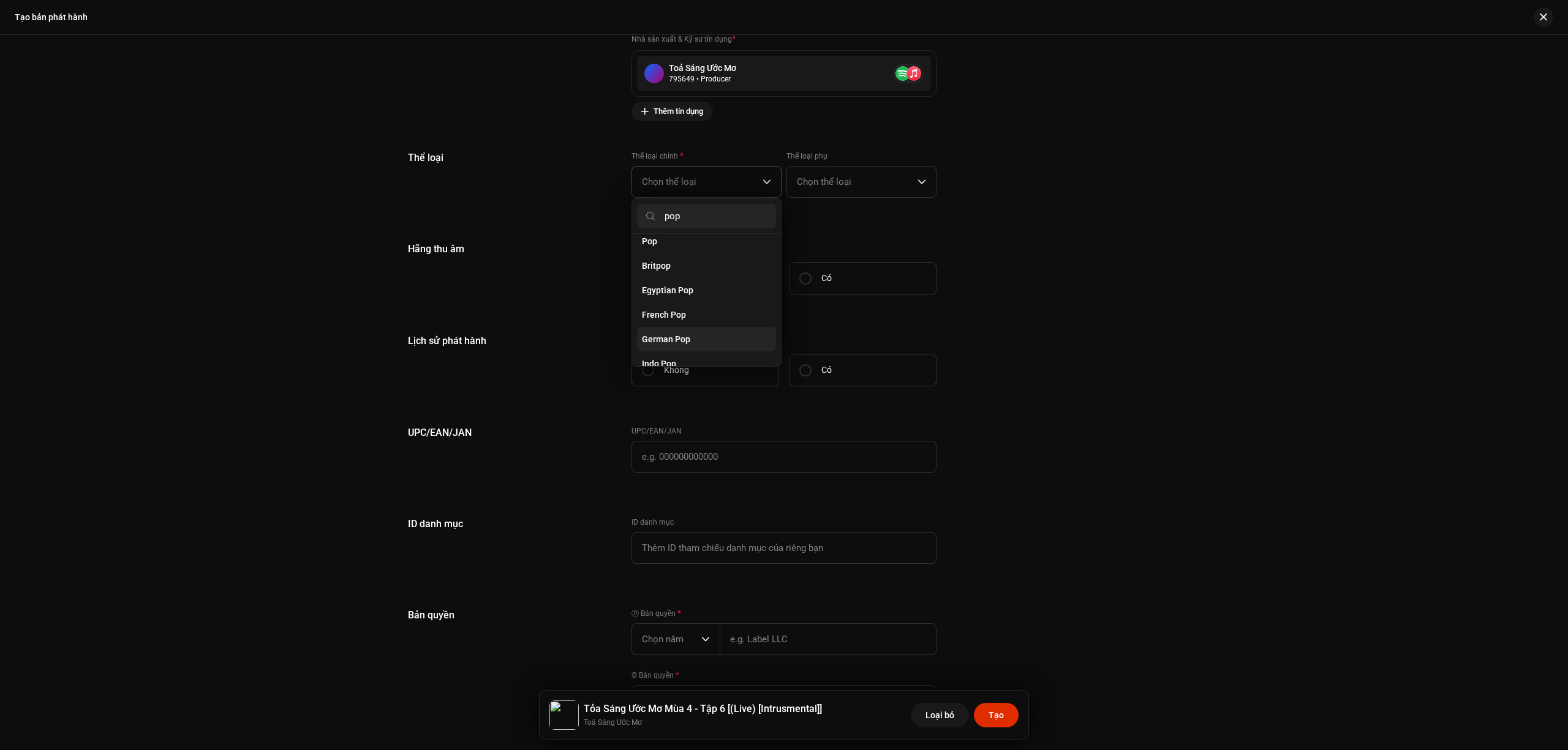
scroll to position [408, 0]
type input "pop"
click at [719, 311] on li "Pop" at bounding box center [706, 324] width 139 height 25
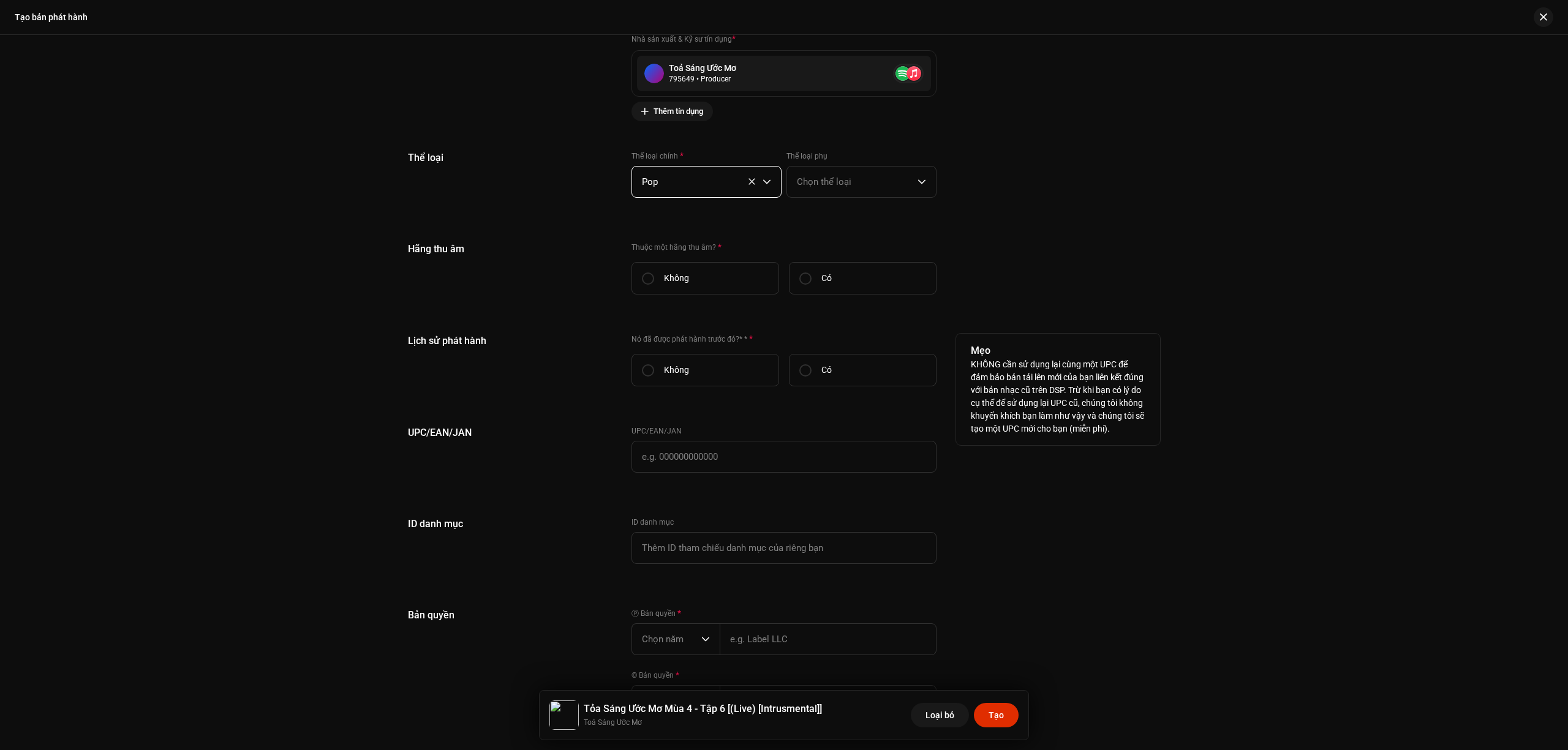
click at [1011, 405] on p "KHÔNG cần sử dụng lại cùng một UPC để đảm bảo bản tải lên mới của bạn liên kết …" at bounding box center [1058, 397] width 174 height 77
click at [809, 275] on label "Có" at bounding box center [863, 278] width 148 height 33
click at [809, 275] on input "Có" at bounding box center [806, 279] width 12 height 12
radio input "true"
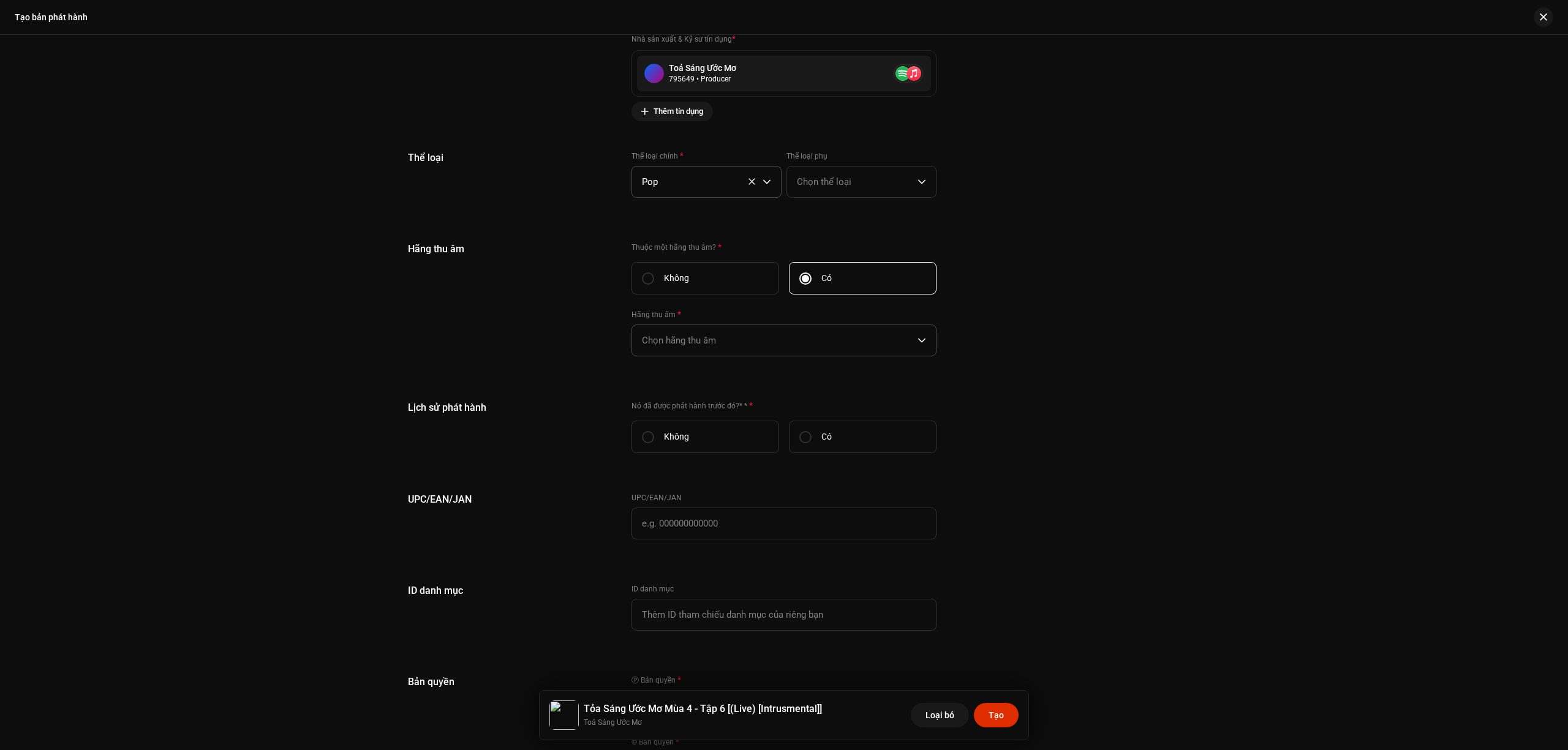
click at [787, 334] on span "Chọn hãng thu âm" at bounding box center [780, 340] width 276 height 31
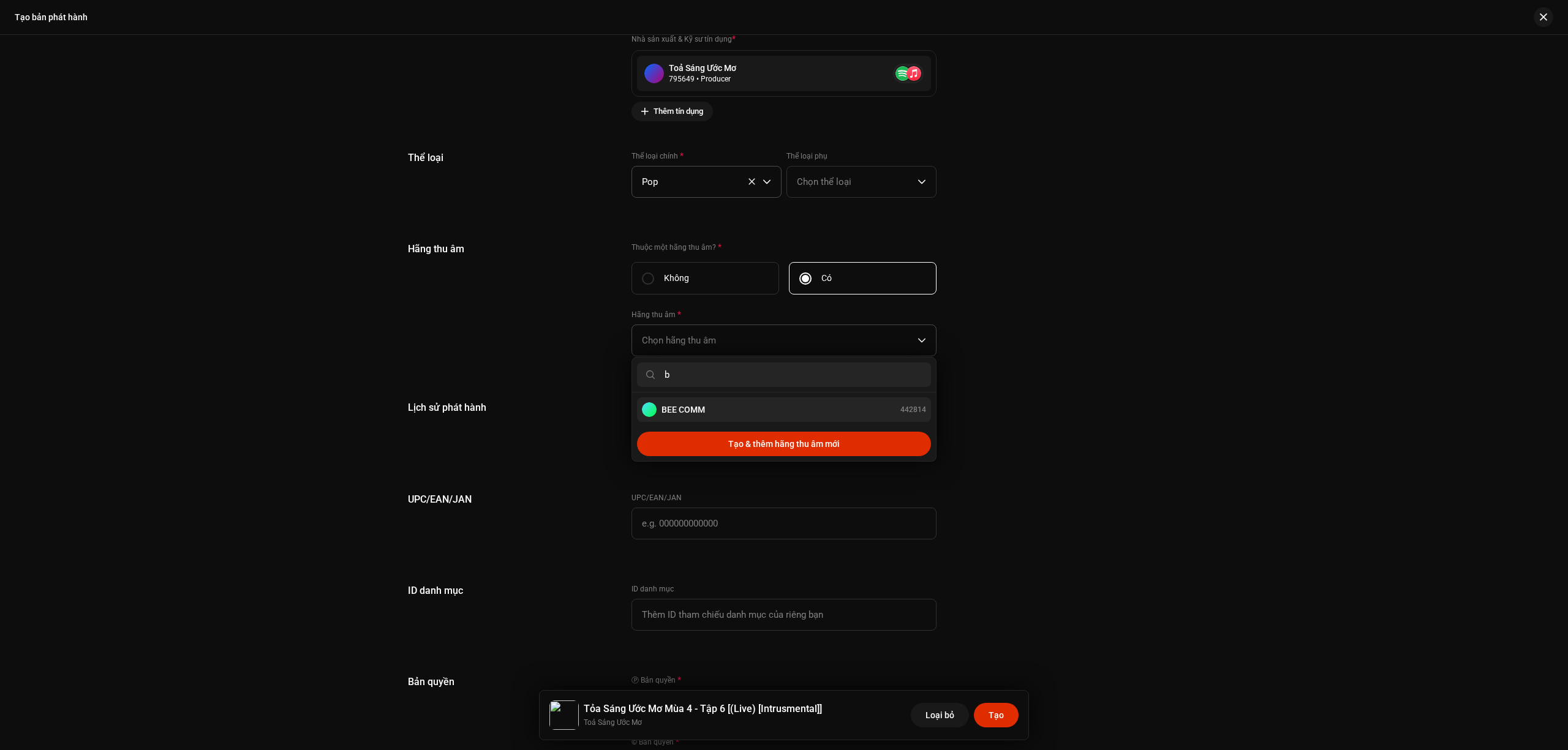
type input "b"
click at [748, 410] on div "BEE COMM 442814" at bounding box center [784, 410] width 284 height 15
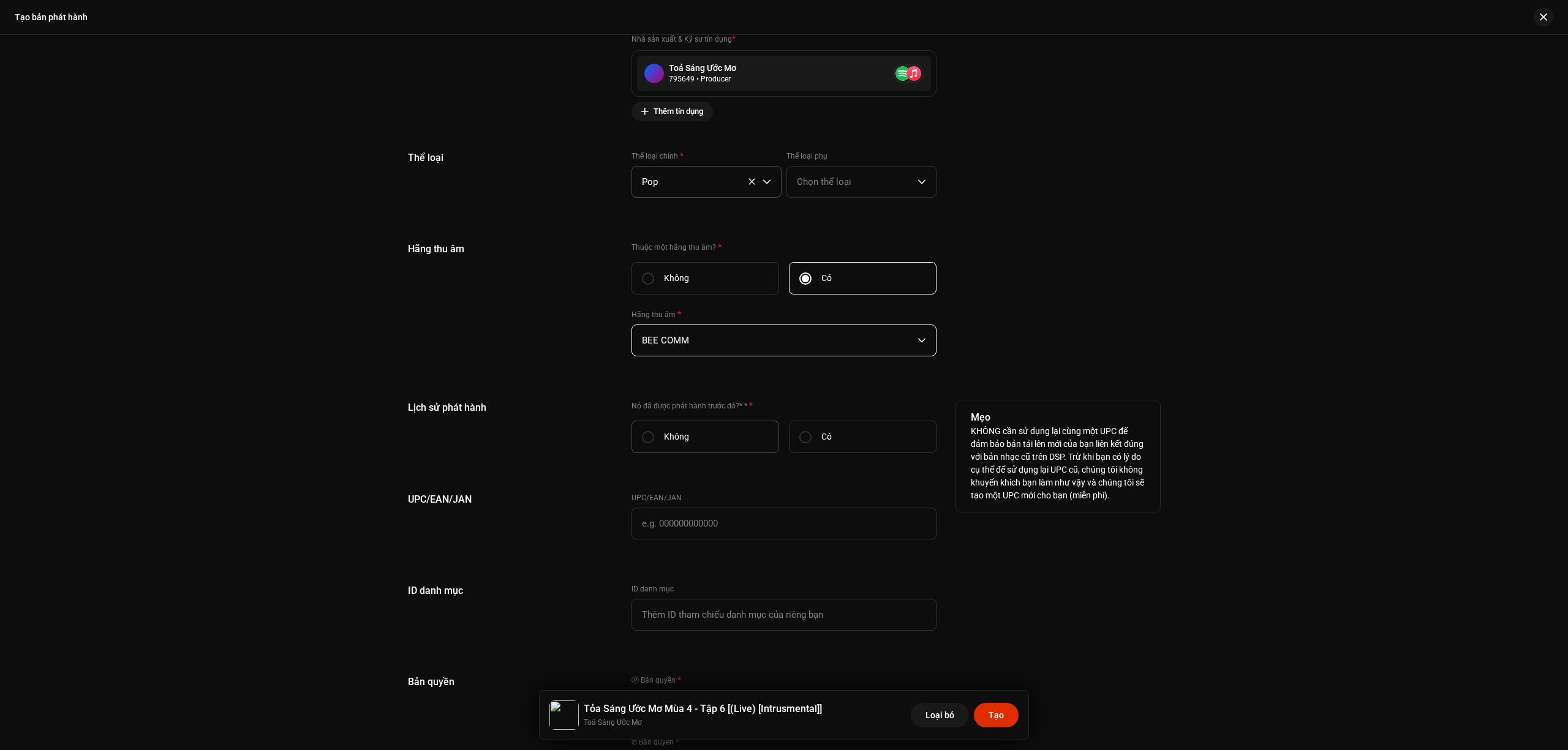
click at [689, 435] on label "Không" at bounding box center [705, 437] width 148 height 33
click at [655, 435] on input "Không" at bounding box center [648, 437] width 12 height 12
radio input "true"
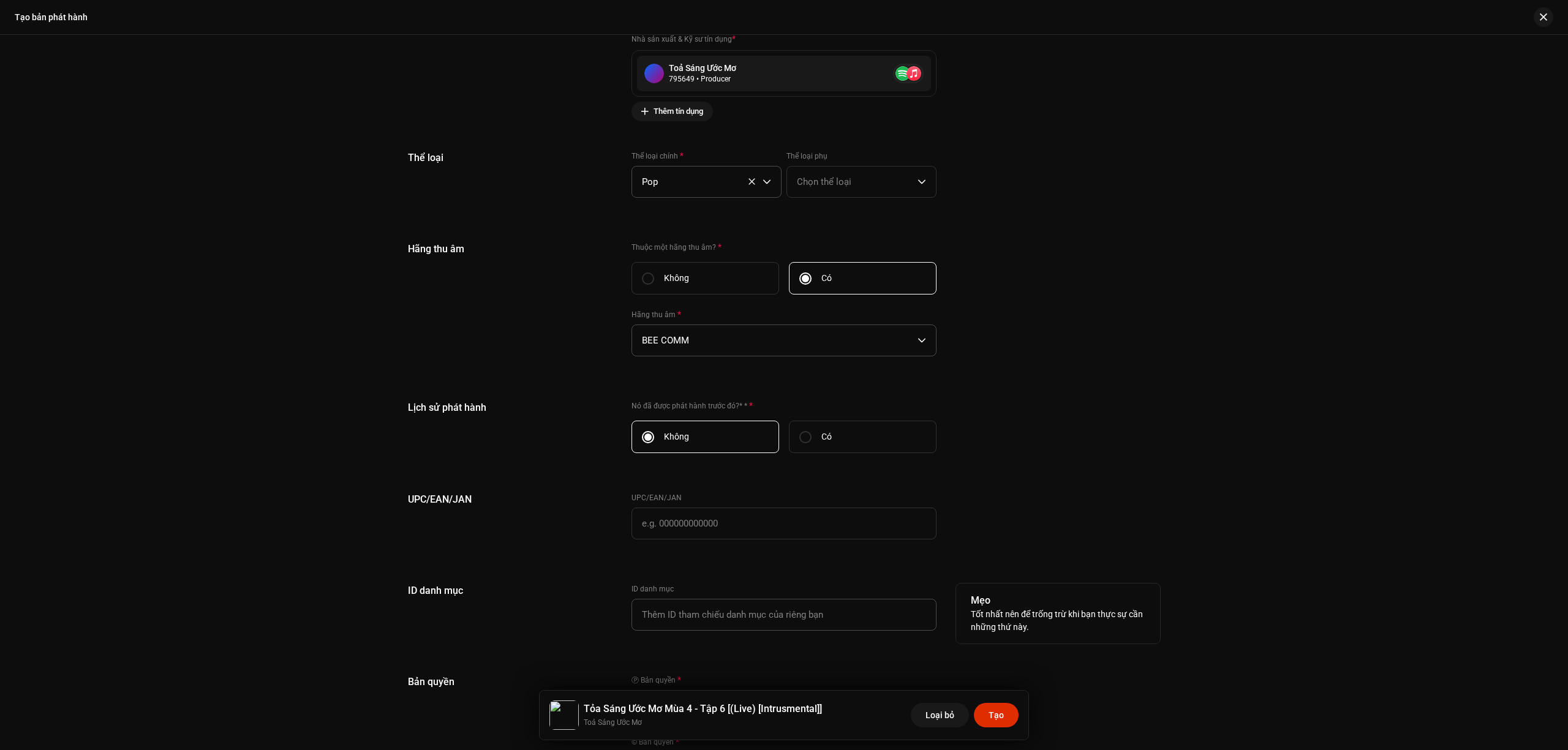
scroll to position [2088, 0]
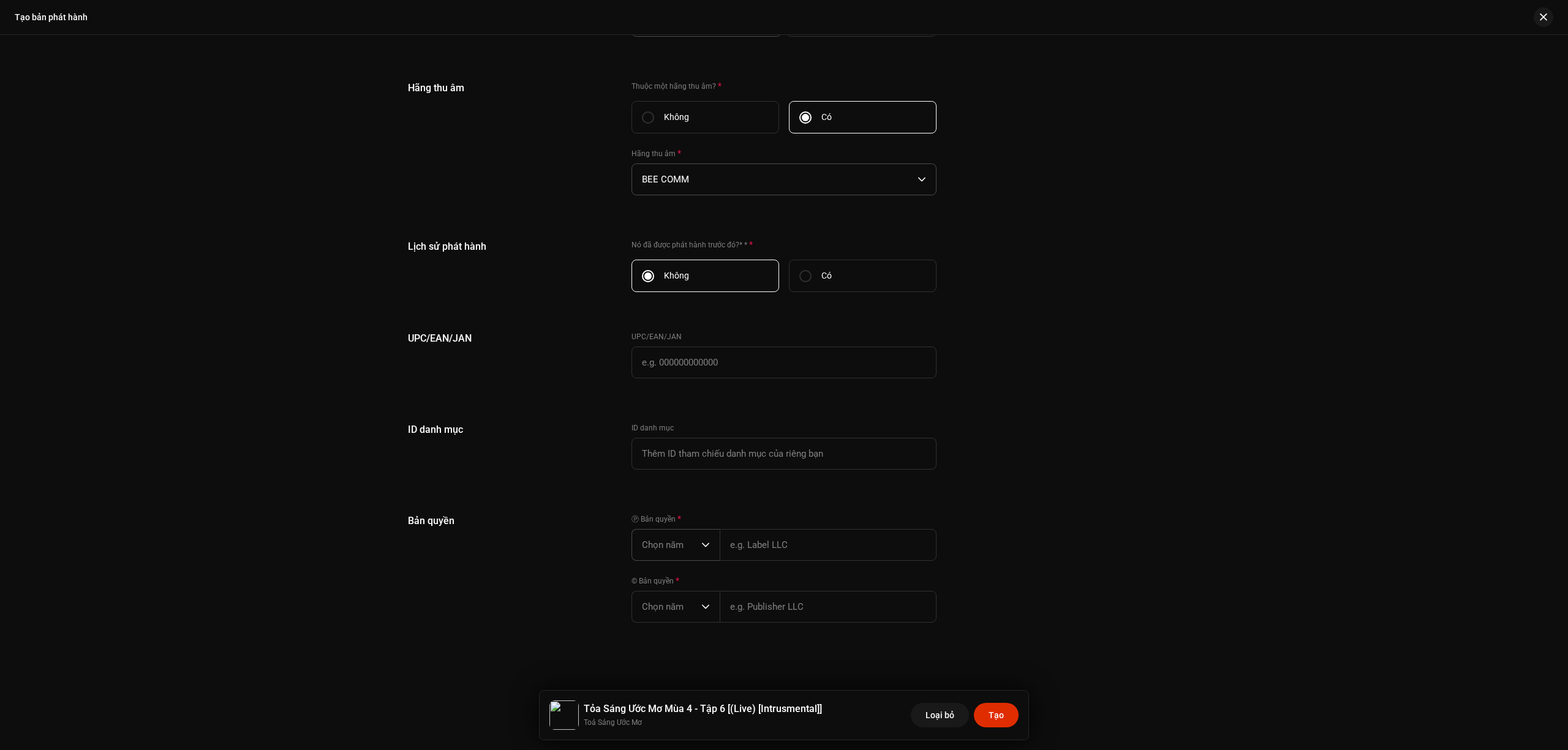
click at [692, 541] on span "Chọn năm" at bounding box center [672, 545] width 59 height 31
click at [679, 630] on li "2025" at bounding box center [680, 639] width 87 height 25
click at [679, 612] on span "Chọn năm" at bounding box center [672, 621] width 59 height 31
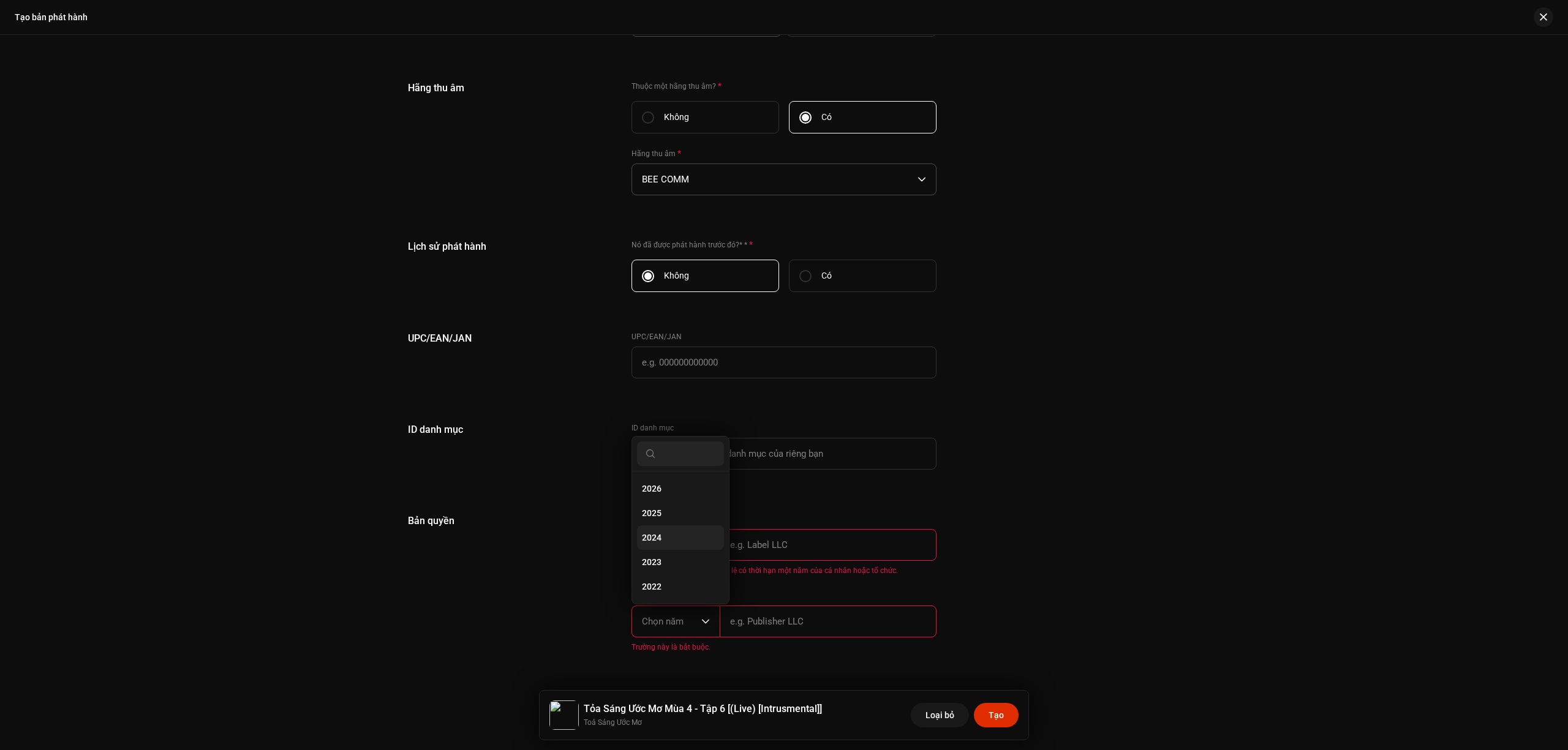
scroll to position [20, 0]
click at [684, 497] on li "2025" at bounding box center [680, 494] width 87 height 25
drag, startPoint x: 782, startPoint y: 545, endPoint x: 792, endPoint y: 547, distance: 10.2
click at [782, 545] on input "text" at bounding box center [828, 545] width 217 height 32
type input "BEE COMM"
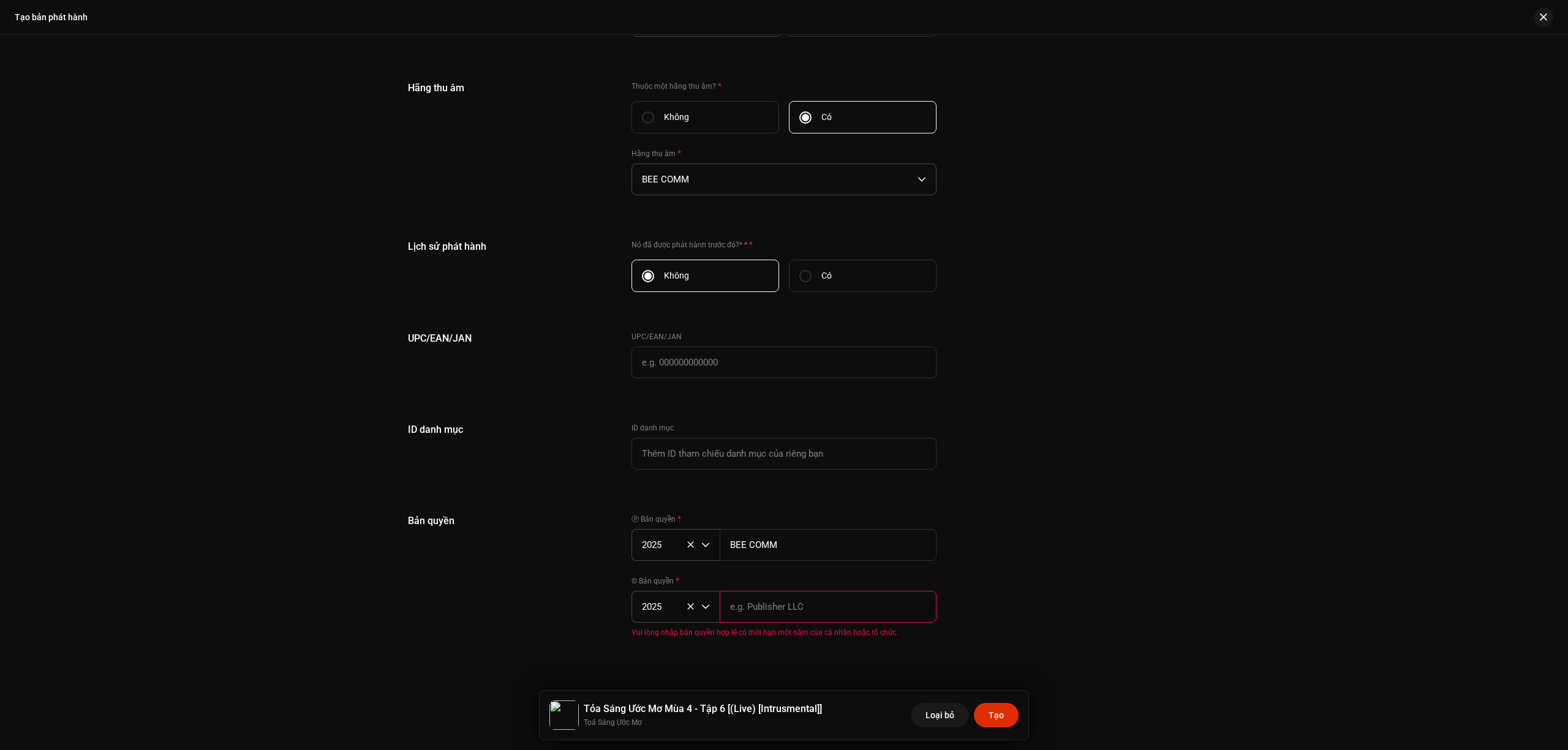
click at [816, 628] on span "Vui lòng nhập bản quyền hợp lệ có thời hạn một năm của cá nhân hoặc tổ chức." at bounding box center [784, 633] width 305 height 10
click at [819, 608] on input "text" at bounding box center [828, 607] width 217 height 32
type input "BEE COMM"
click at [1062, 521] on div "Bản quyền Ⓟ Bản quyền * 2025 BEE COMM © Bản quyền * 2025 BEE COMM" at bounding box center [784, 576] width 752 height 124
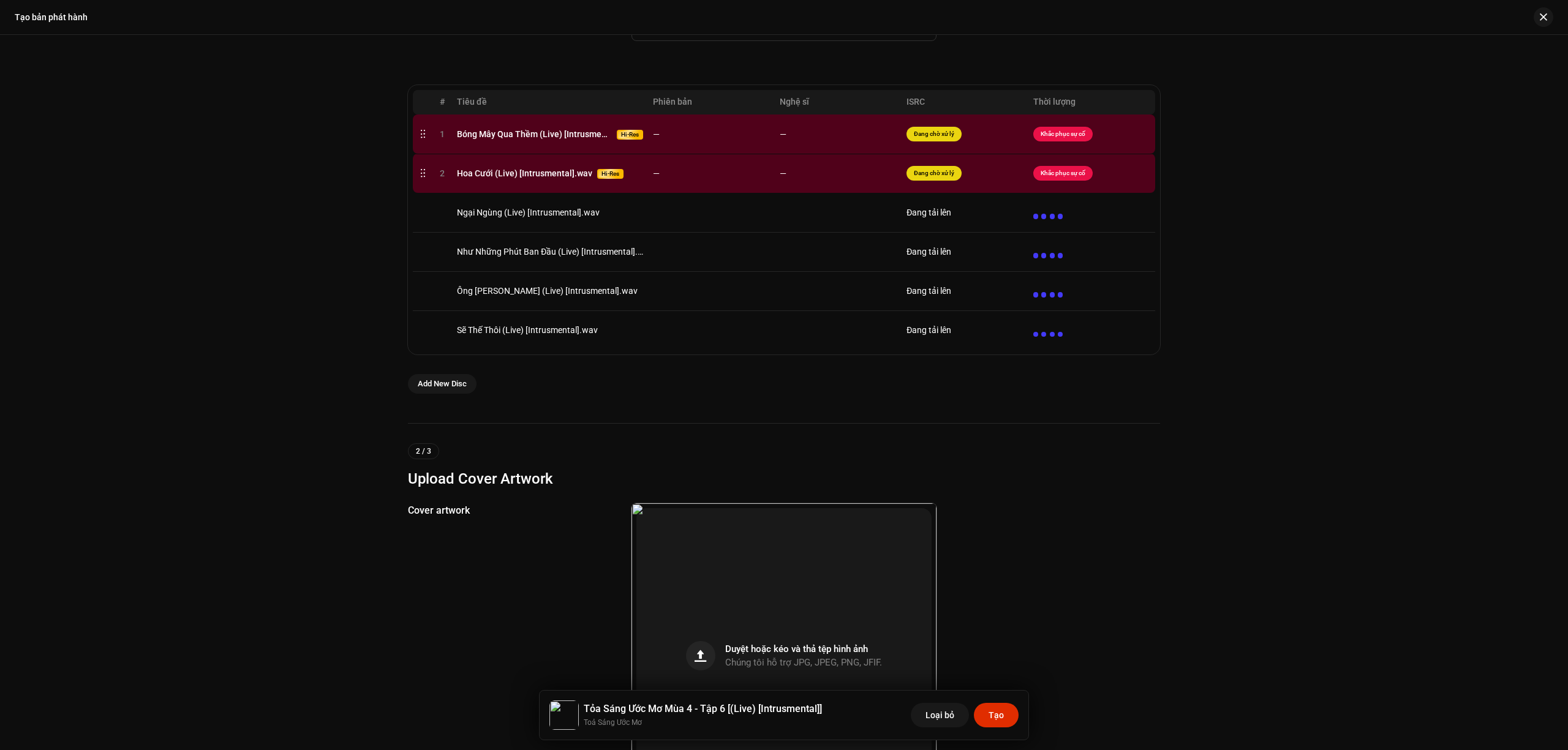
scroll to position [0, 0]
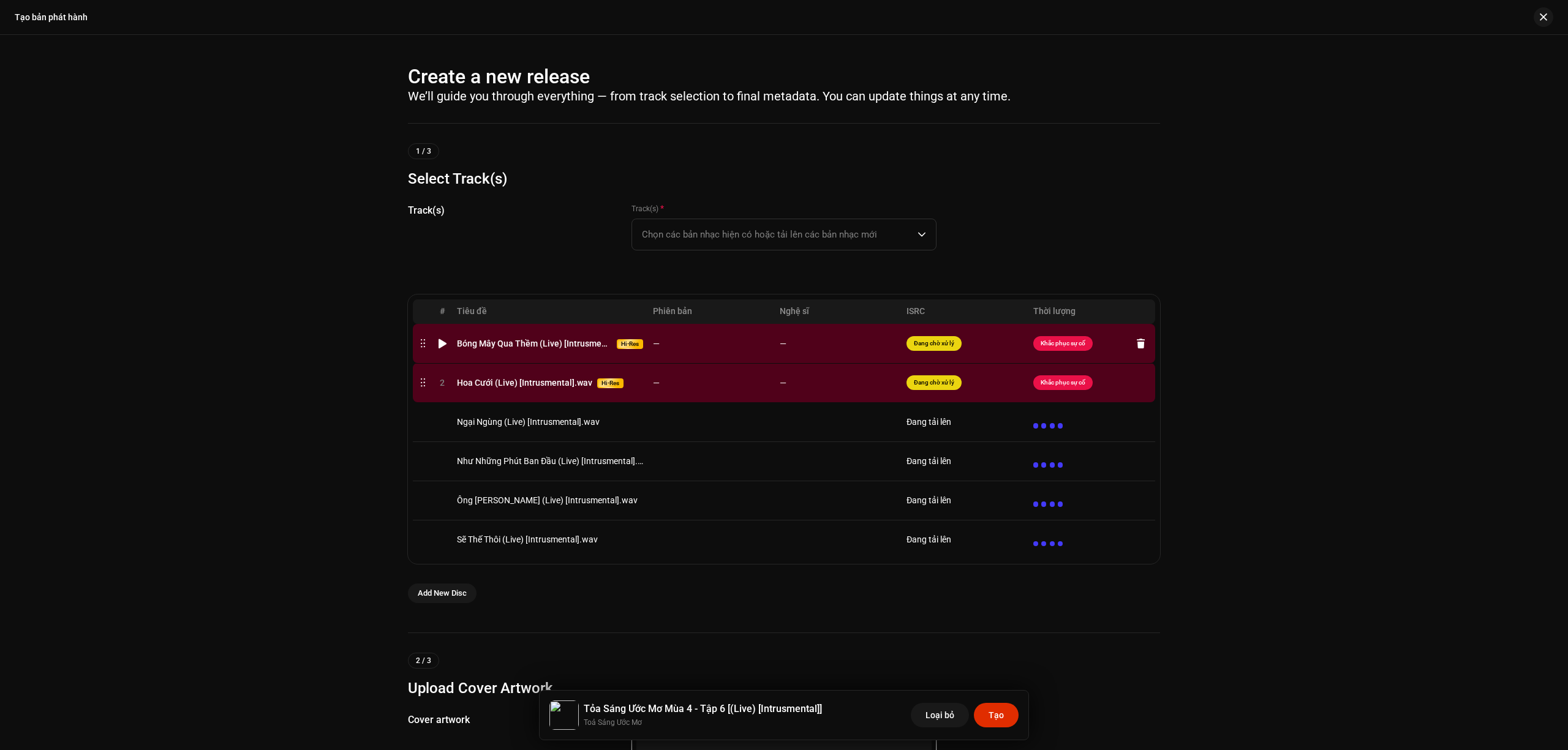
click at [691, 348] on td "—" at bounding box center [711, 343] width 127 height 39
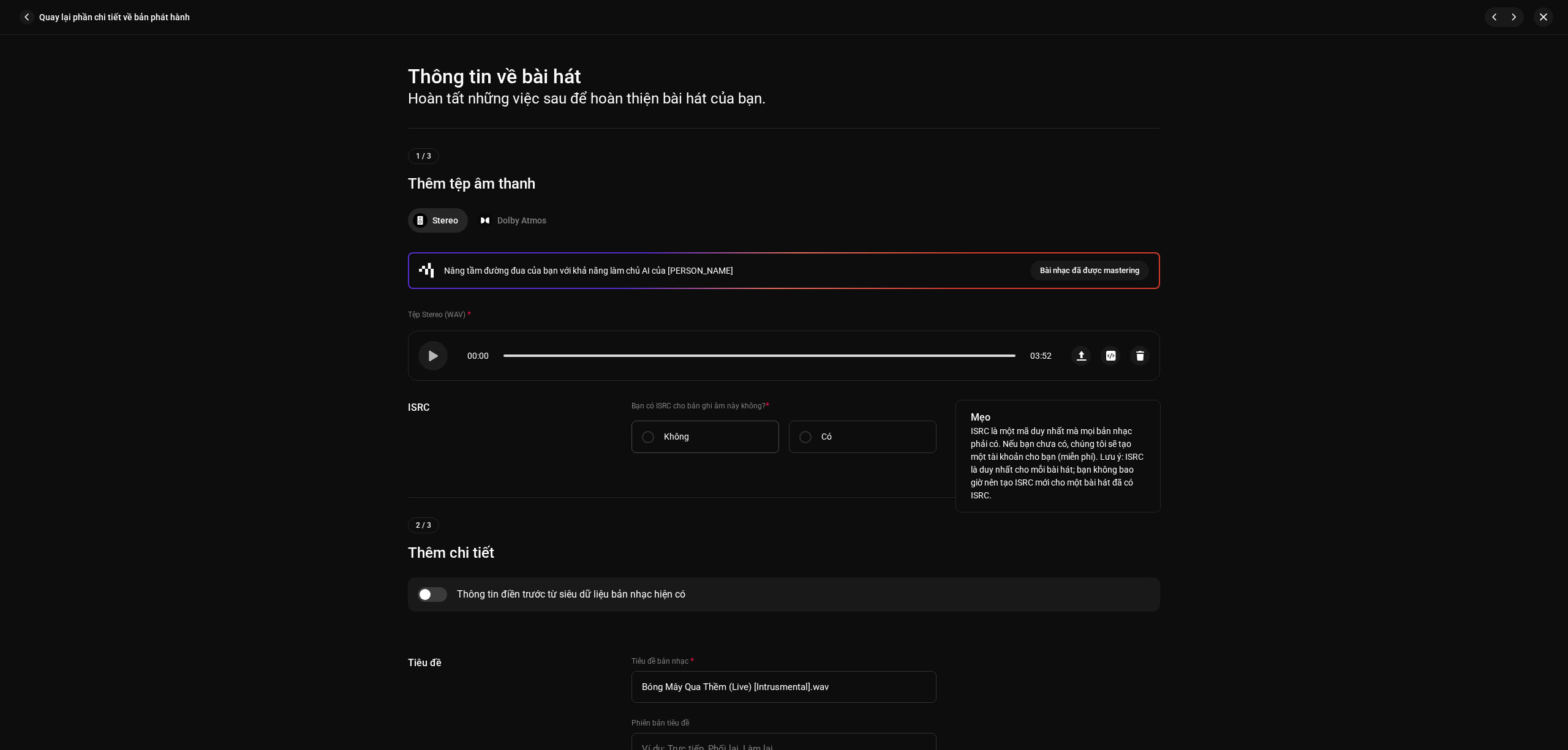
click at [667, 427] on label "Không" at bounding box center [705, 437] width 148 height 33
click at [655, 431] on input "Không" at bounding box center [648, 437] width 12 height 12
radio input "true"
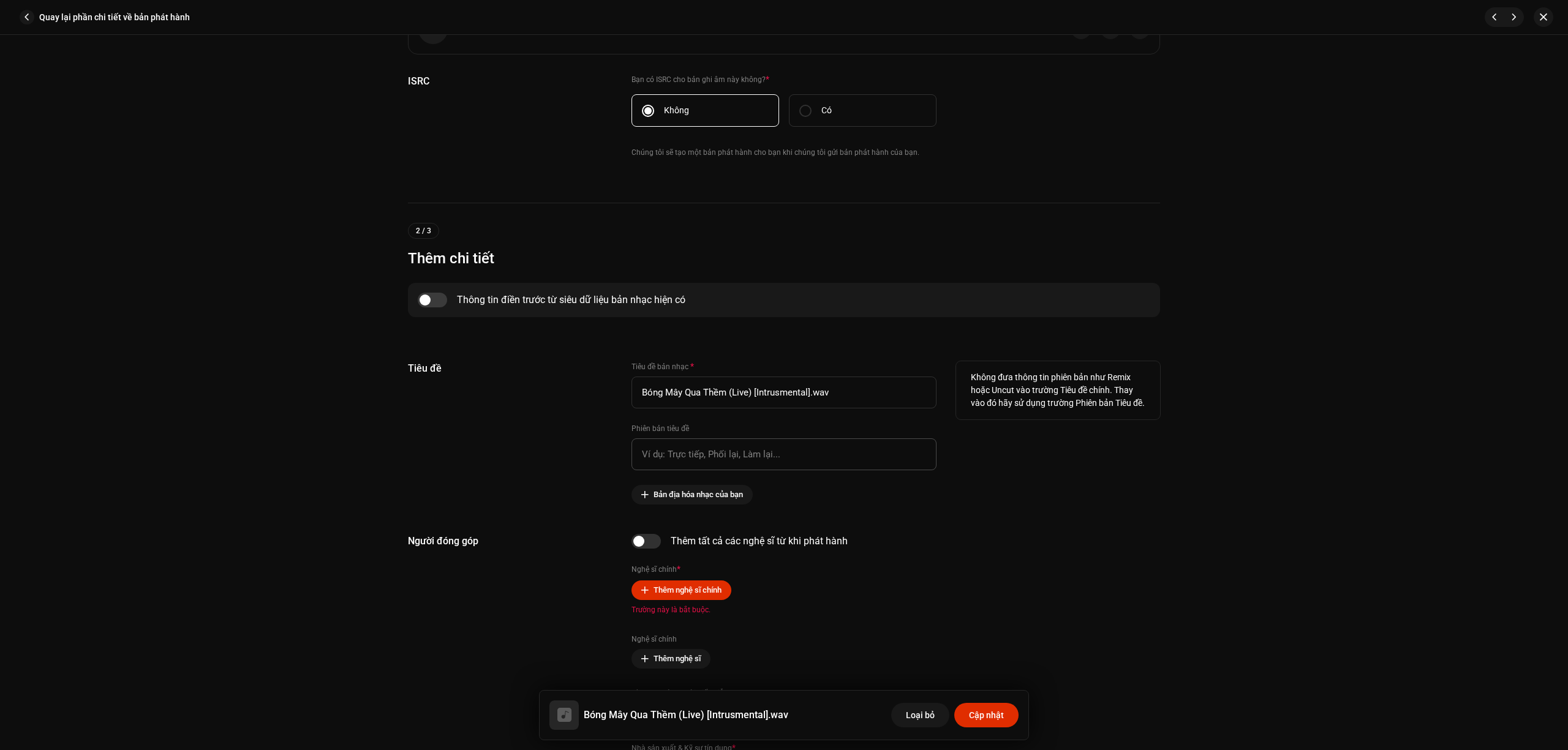
scroll to position [571, 0]
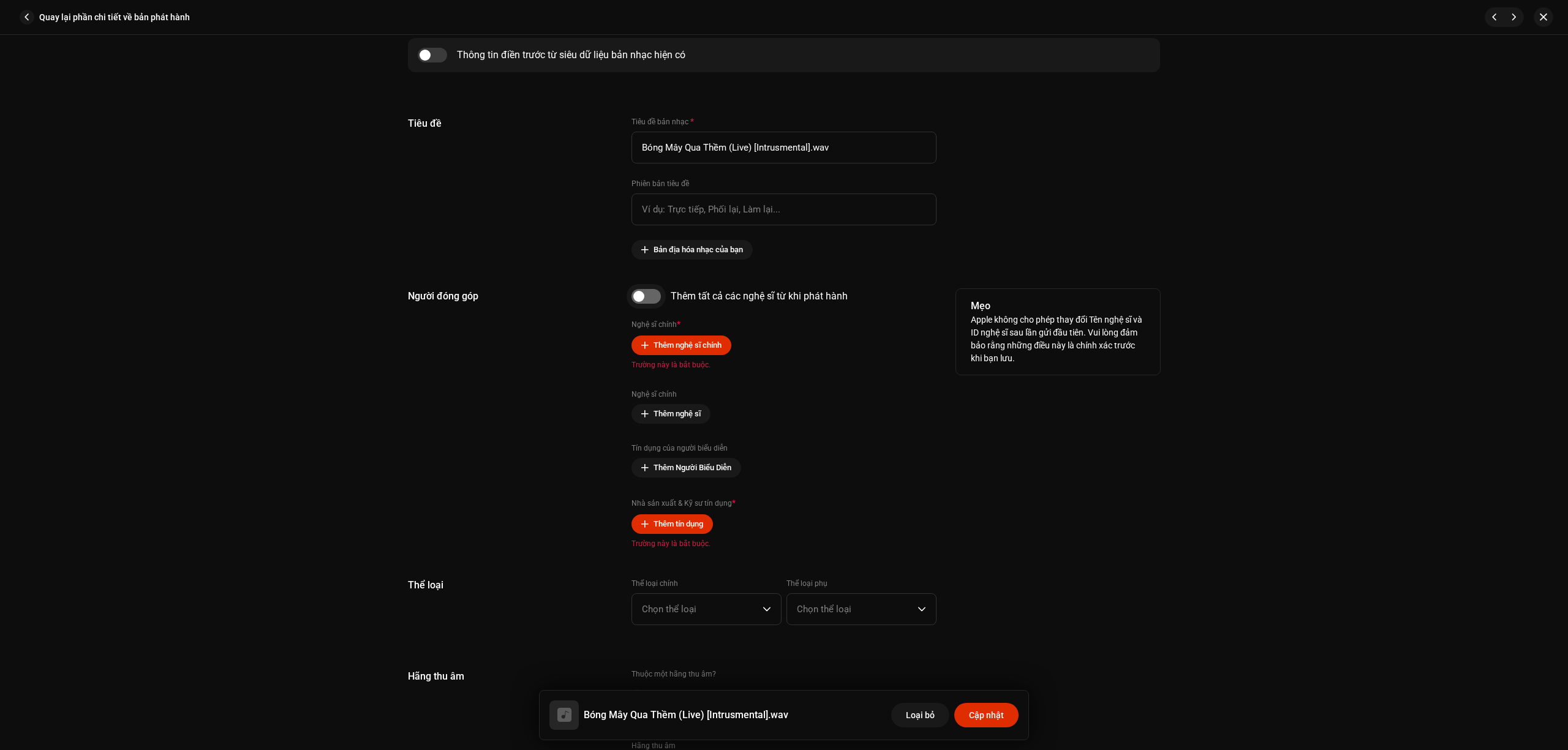
click at [653, 295] on input "checkbox" at bounding box center [646, 297] width 30 height 15
checkbox input "true"
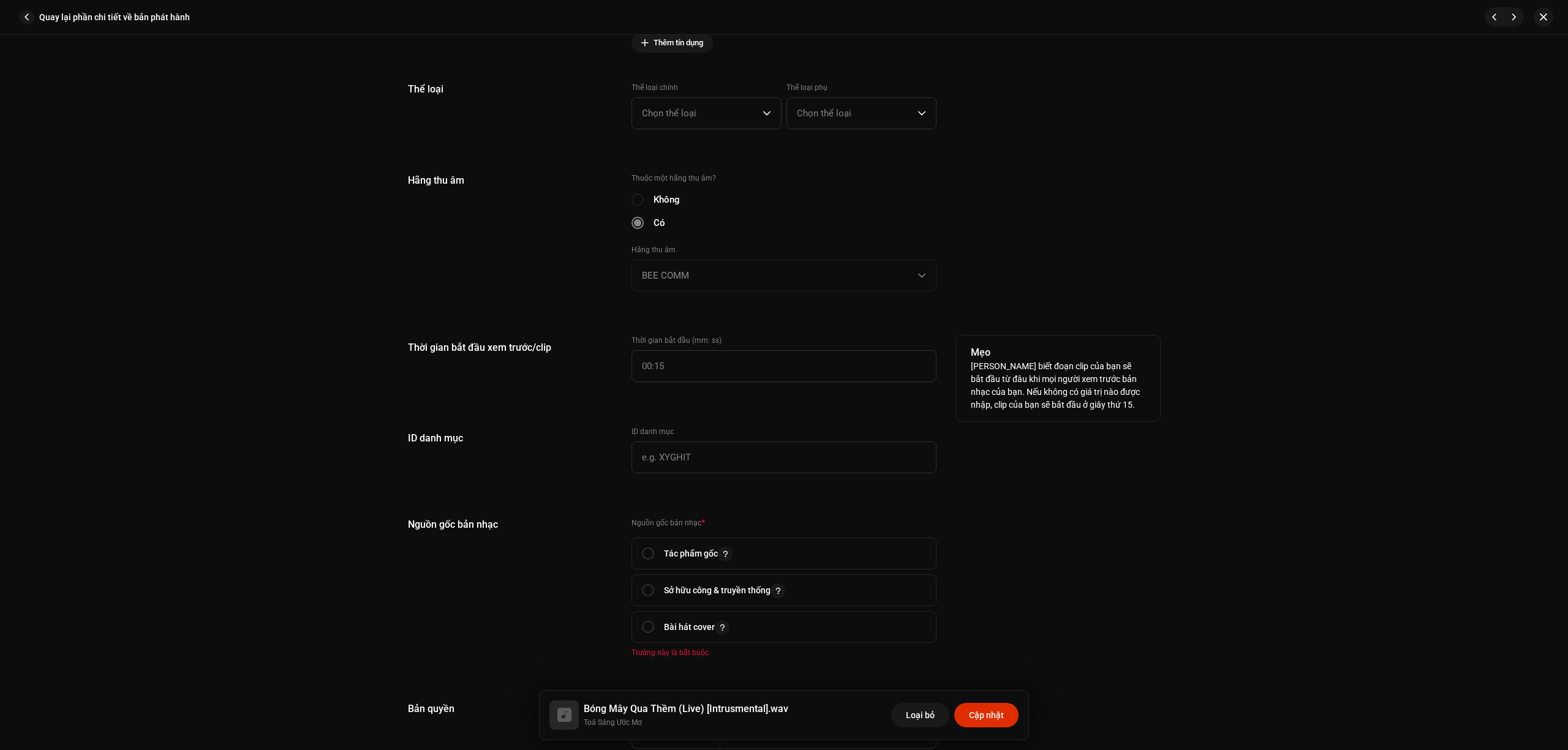
scroll to position [1306, 0]
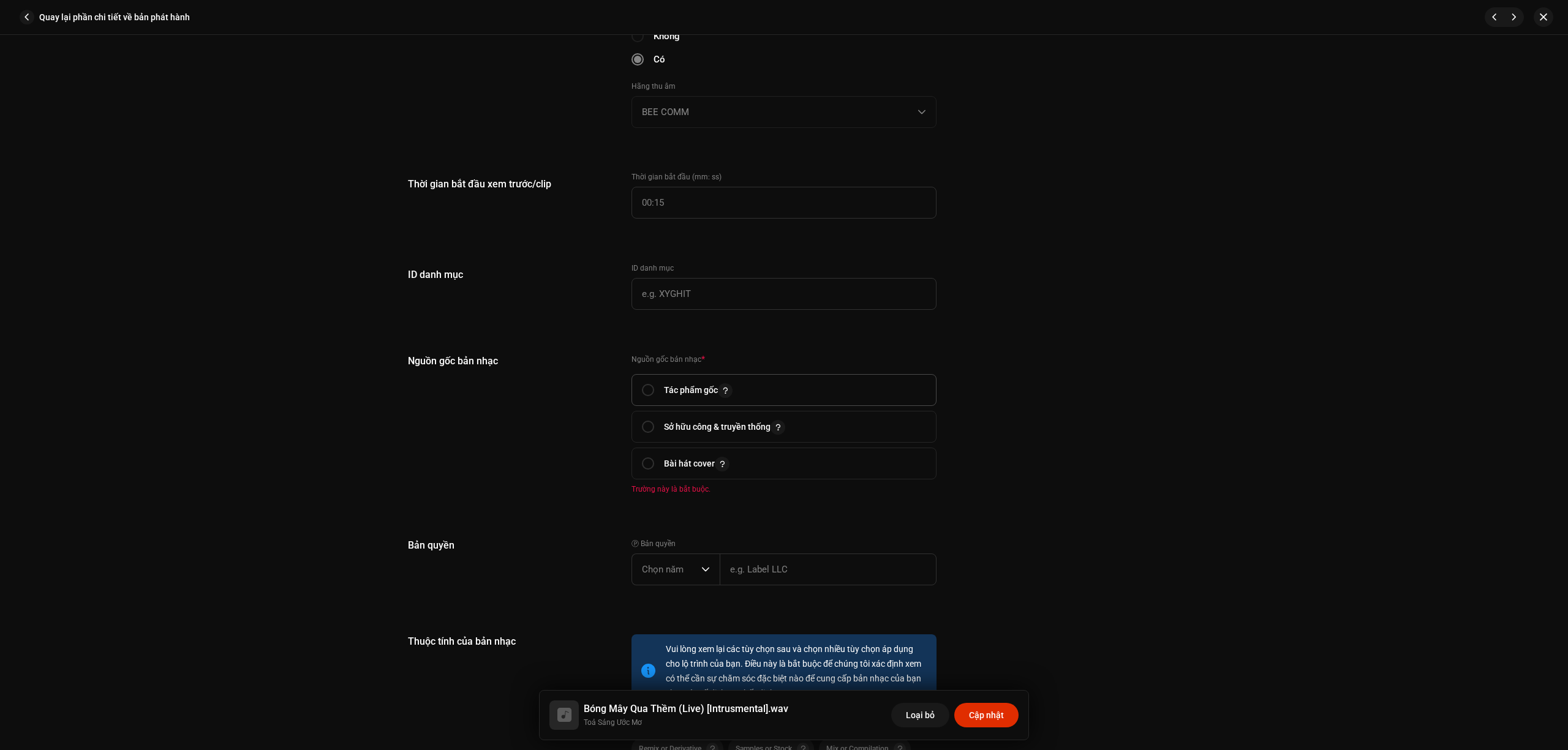
click at [735, 390] on span "Tác phẩm gốc" at bounding box center [784, 390] width 284 height 31
radio input "true"
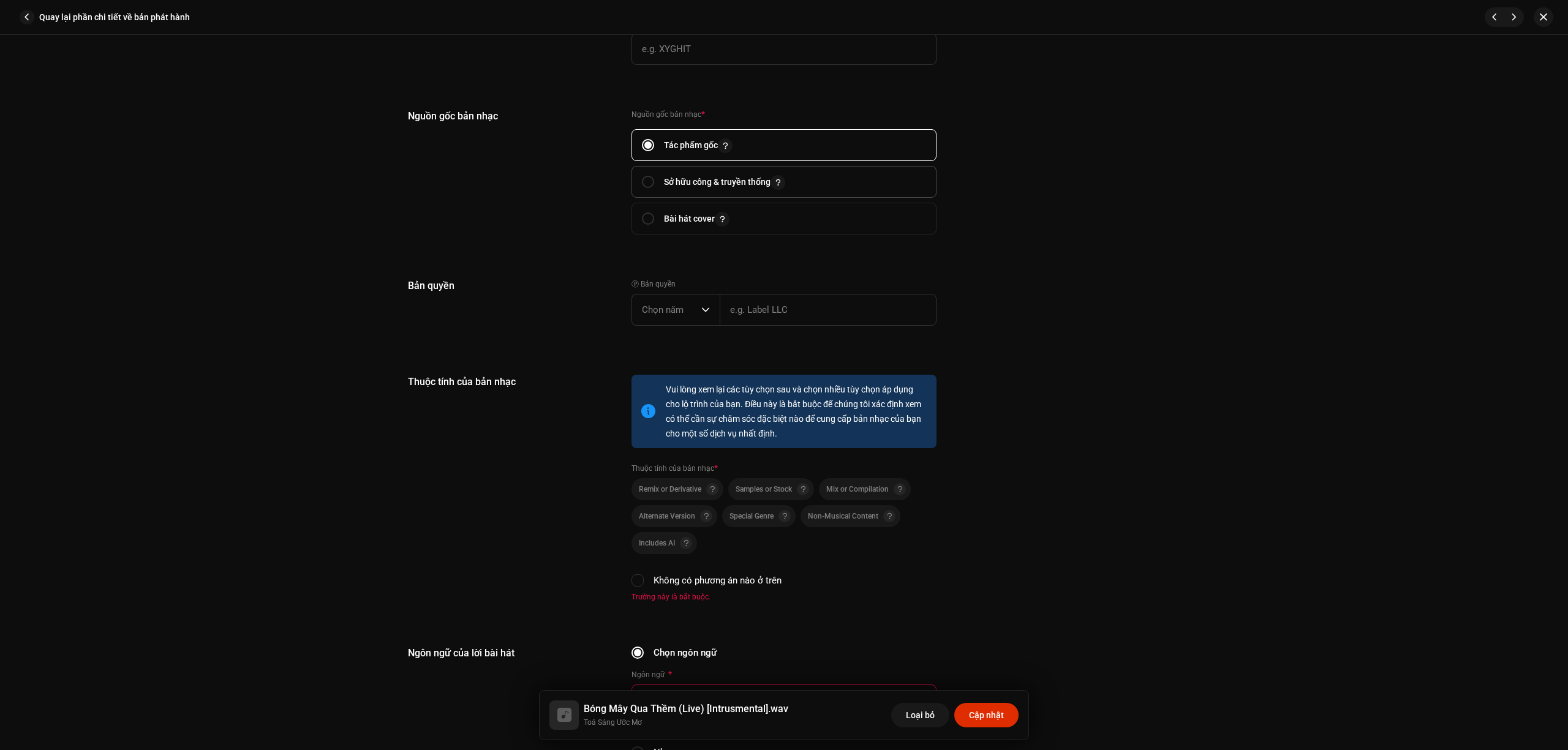
scroll to position [1143, 0]
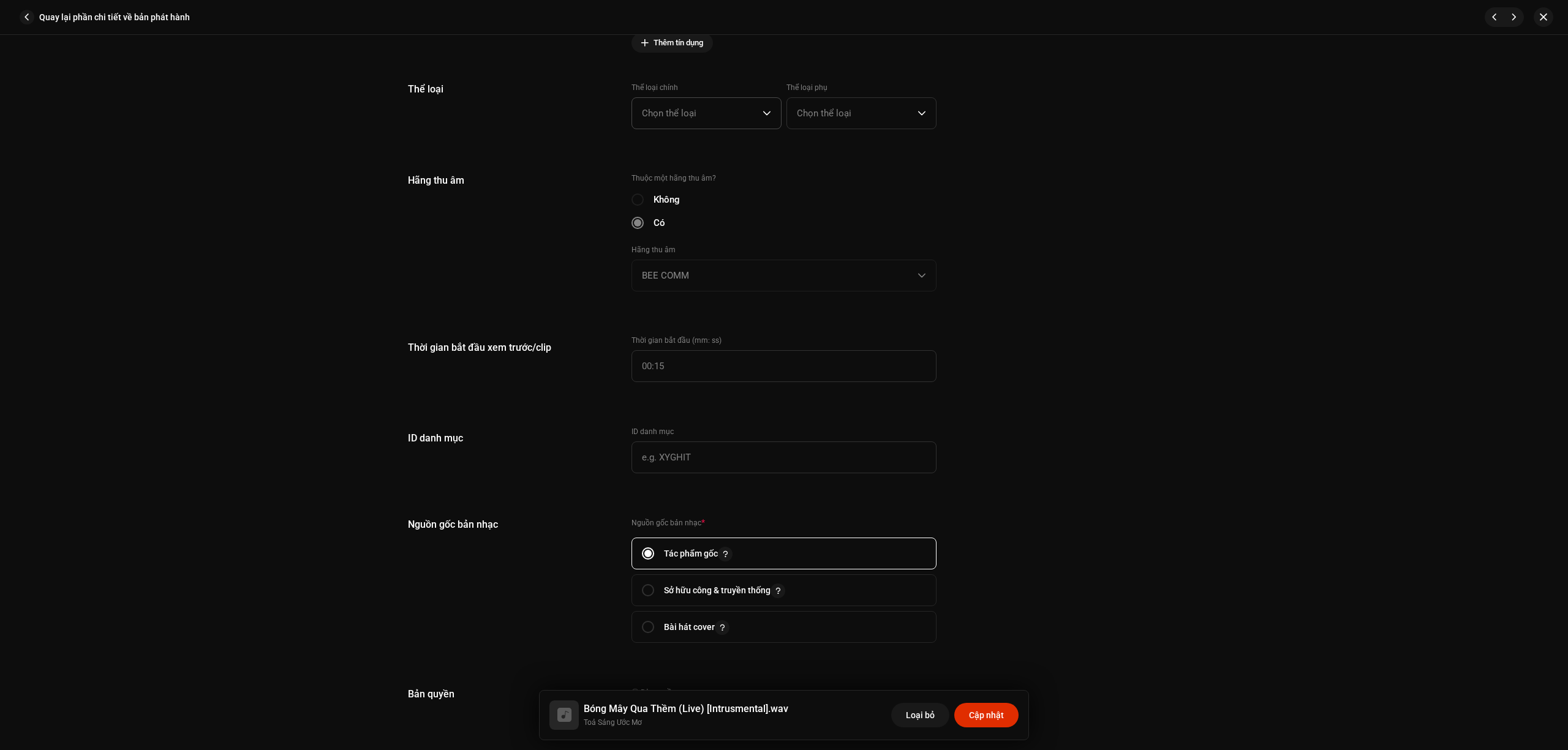
click at [735, 110] on span "Chọn thể loại" at bounding box center [702, 114] width 121 height 31
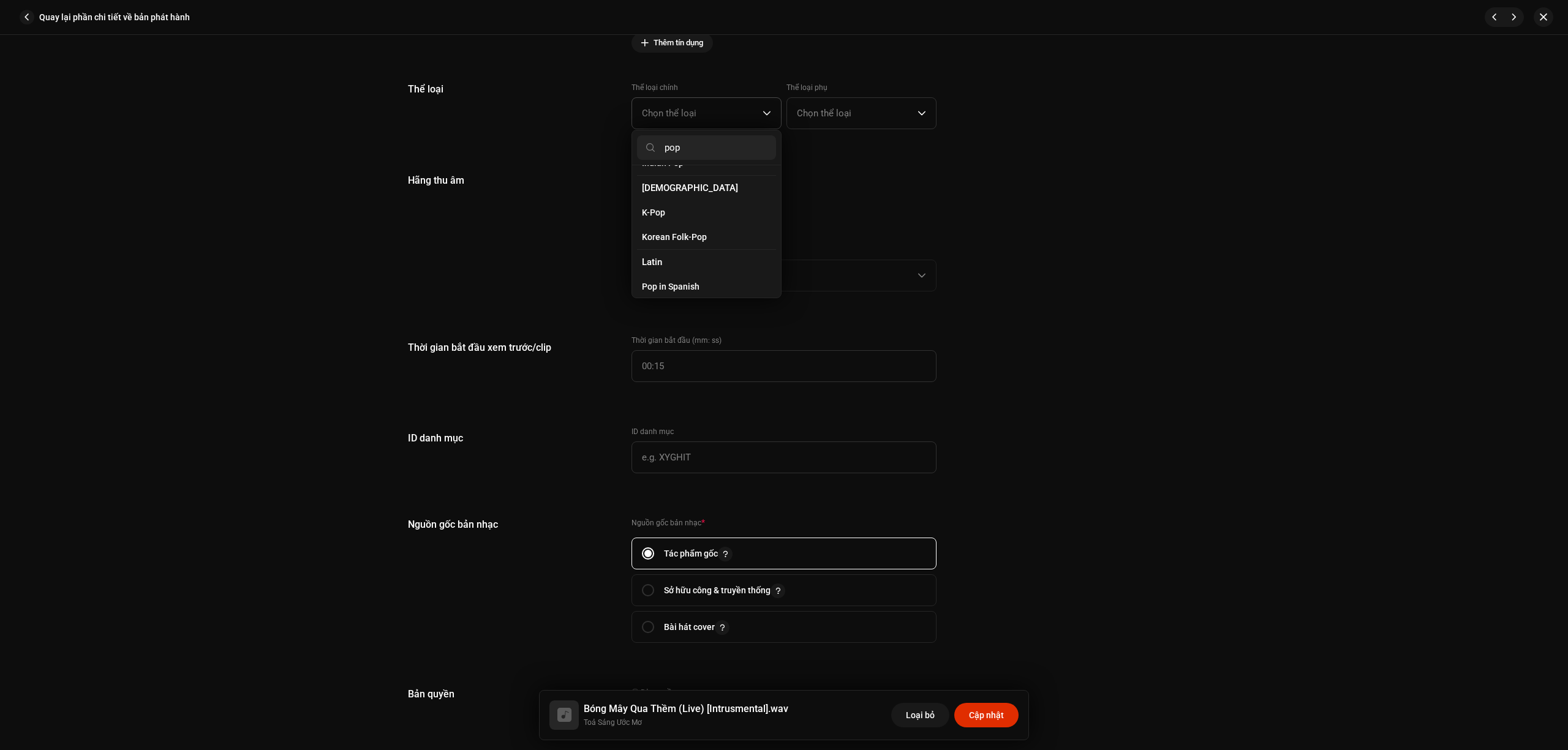
scroll to position [408, 0]
type input "pop"
click at [714, 248] on li "Pop" at bounding box center [706, 255] width 139 height 25
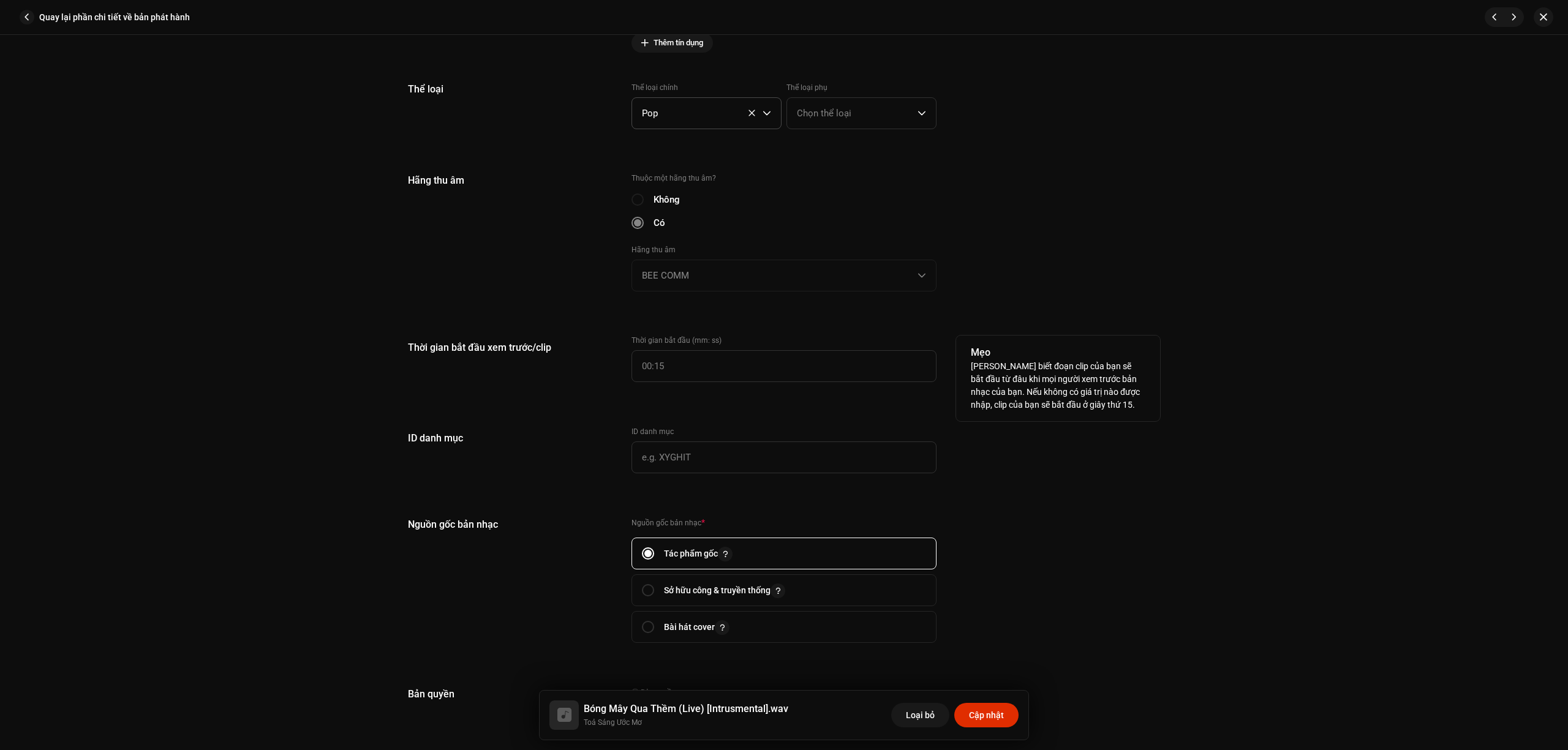
click at [1006, 400] on p "Cho biết đoạn clip của bạn sẽ bắt đầu từ đâu khi mọi người xem trước bản nhạc c…" at bounding box center [1058, 386] width 174 height 51
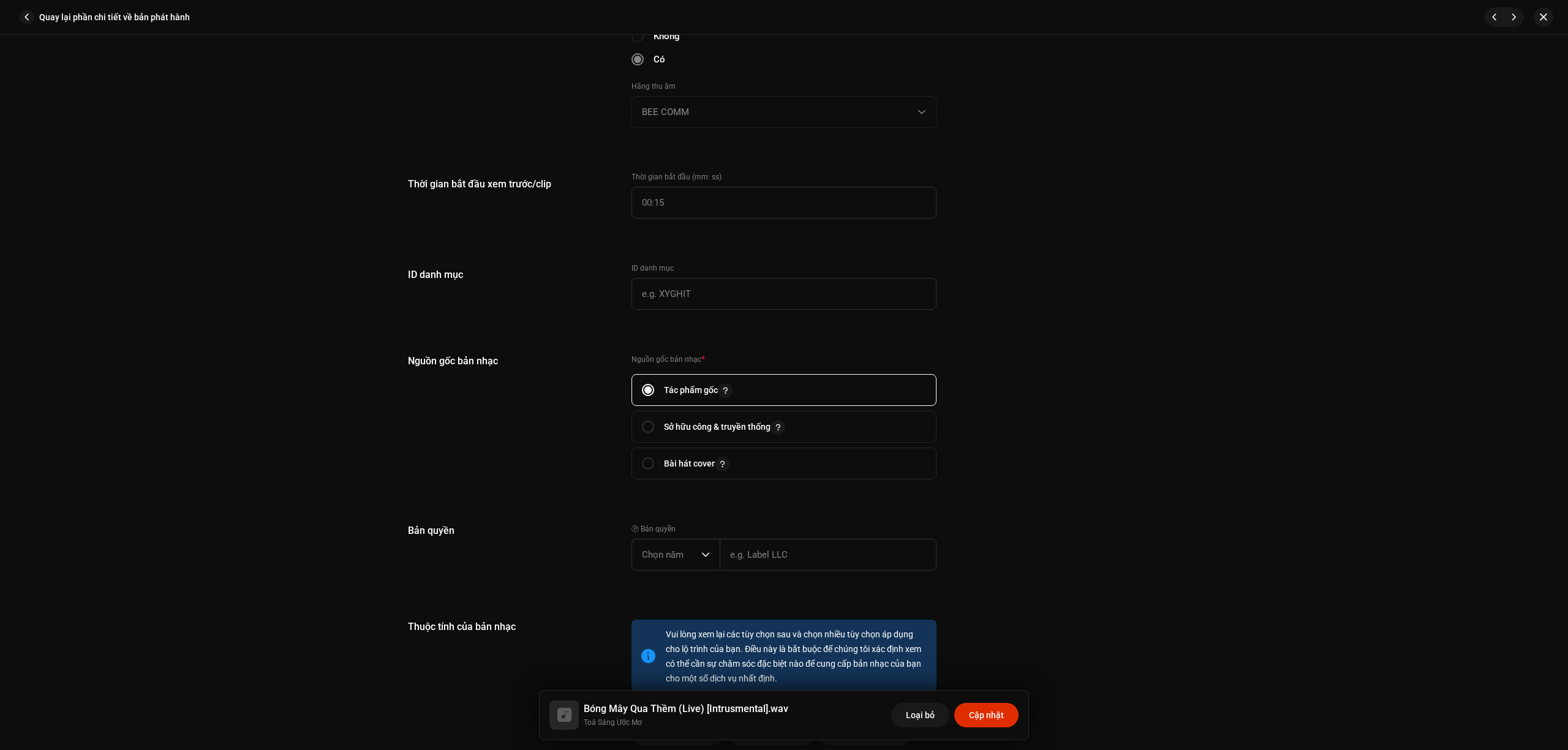
scroll to position [1388, 0]
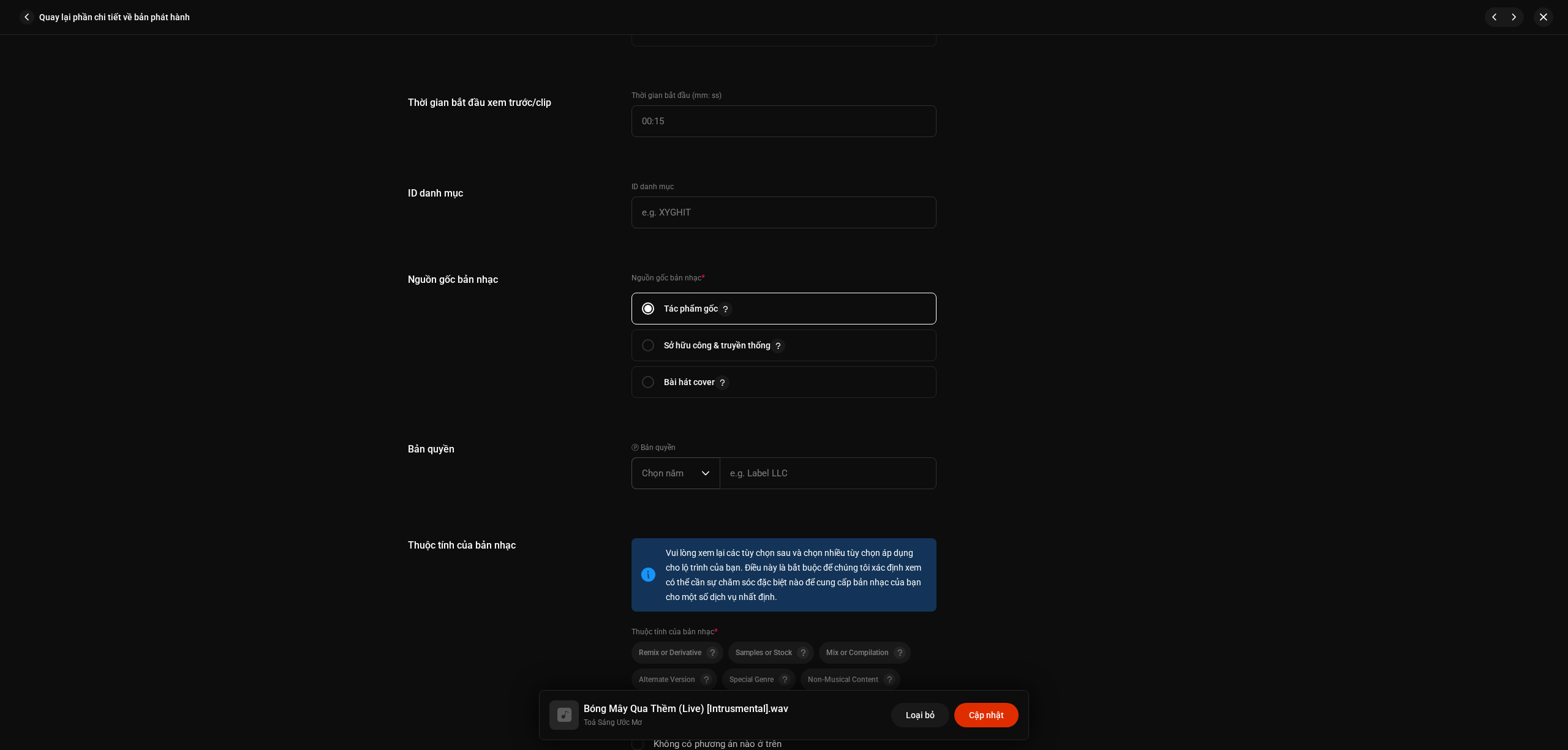
click at [697, 468] on span "Chọn năm" at bounding box center [672, 473] width 59 height 31
drag, startPoint x: 684, startPoint y: 557, endPoint x: 690, endPoint y: 549, distance: 10.0
click at [684, 557] on li "2025" at bounding box center [680, 567] width 87 height 25
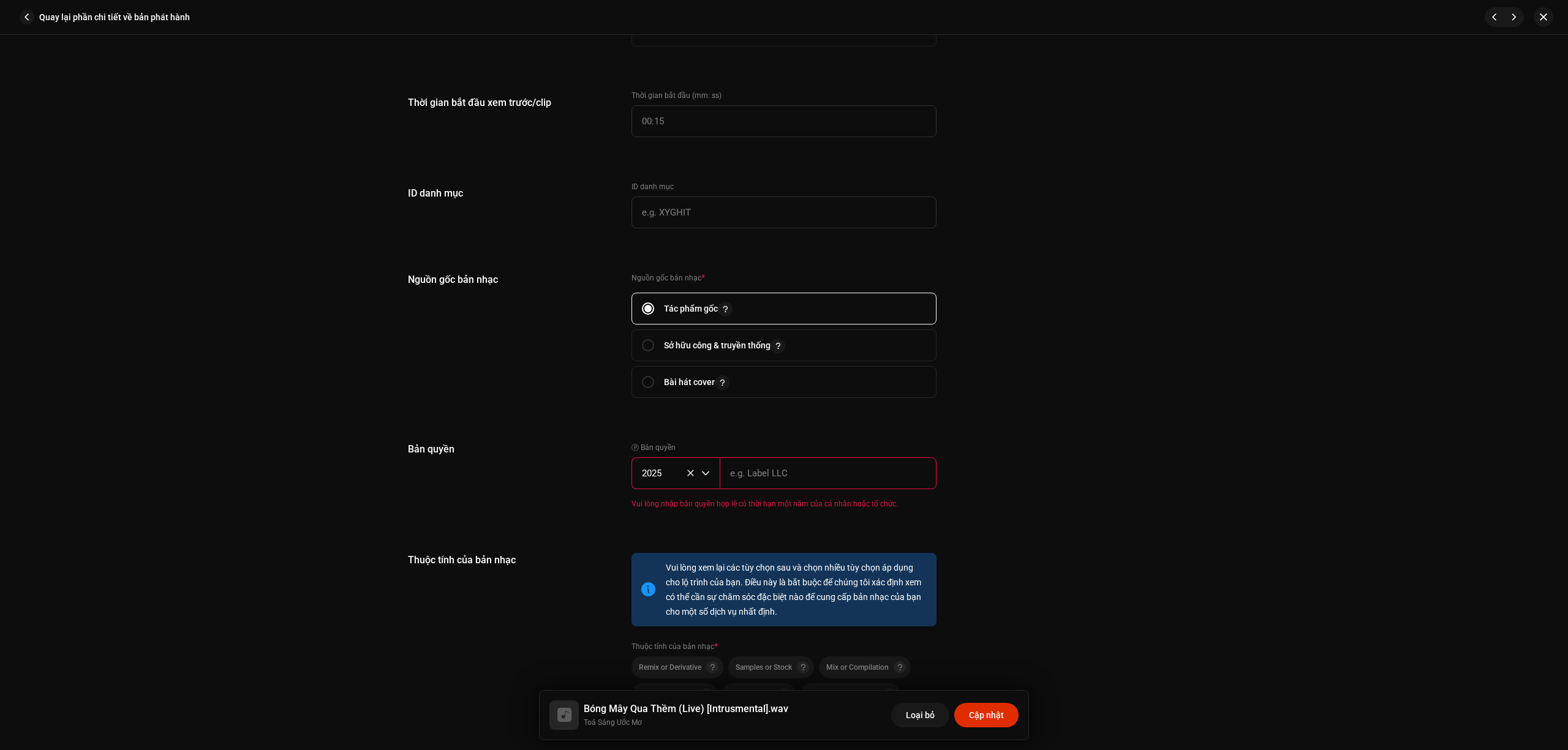
click at [768, 464] on input "text" at bounding box center [828, 473] width 217 height 32
type input "BEE COMM"
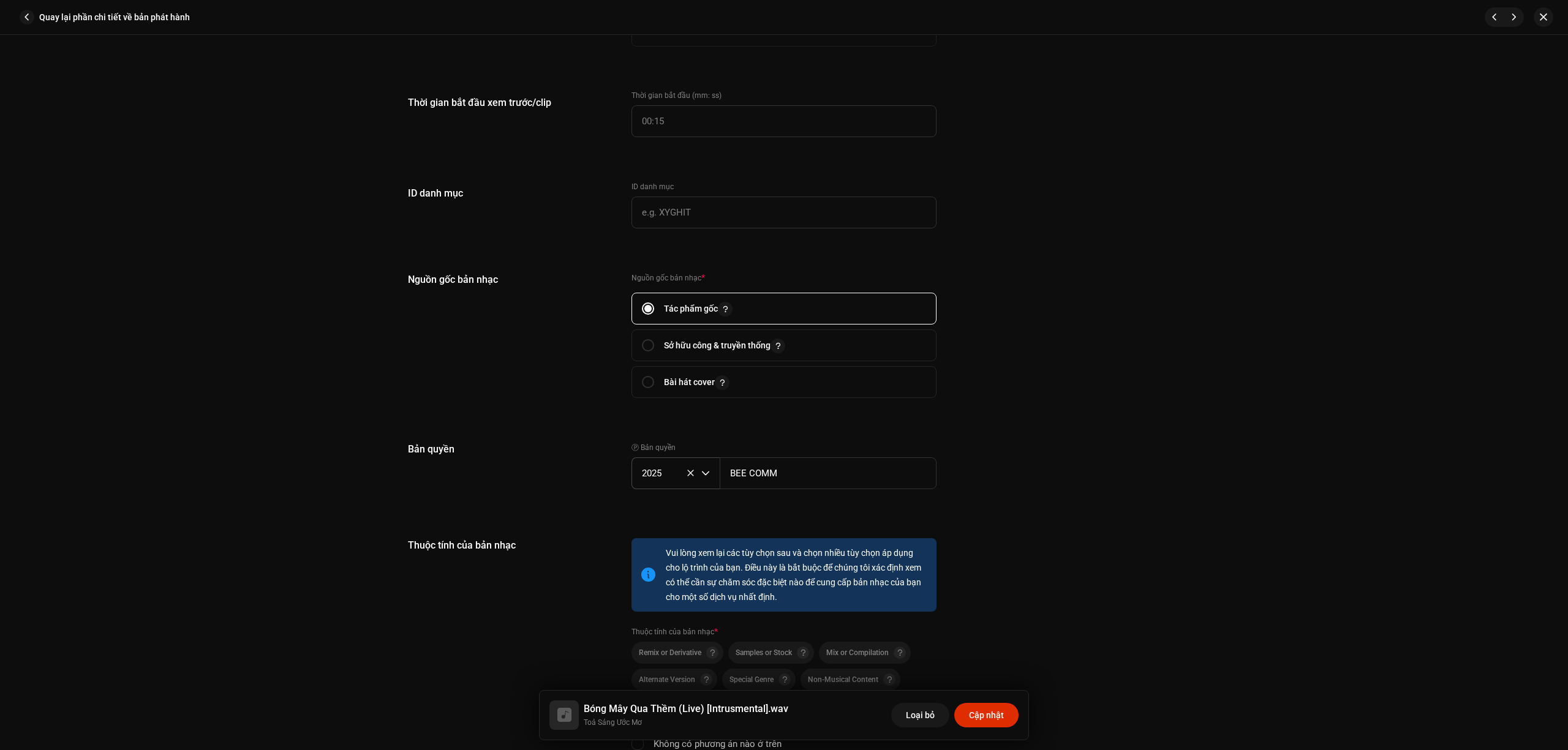
click at [988, 510] on div "Thông tin về bài hát Hoàn tất những việc sau để hoàn thiện bài hát của bạn. 1 /…" at bounding box center [784, 108] width 792 height 2863
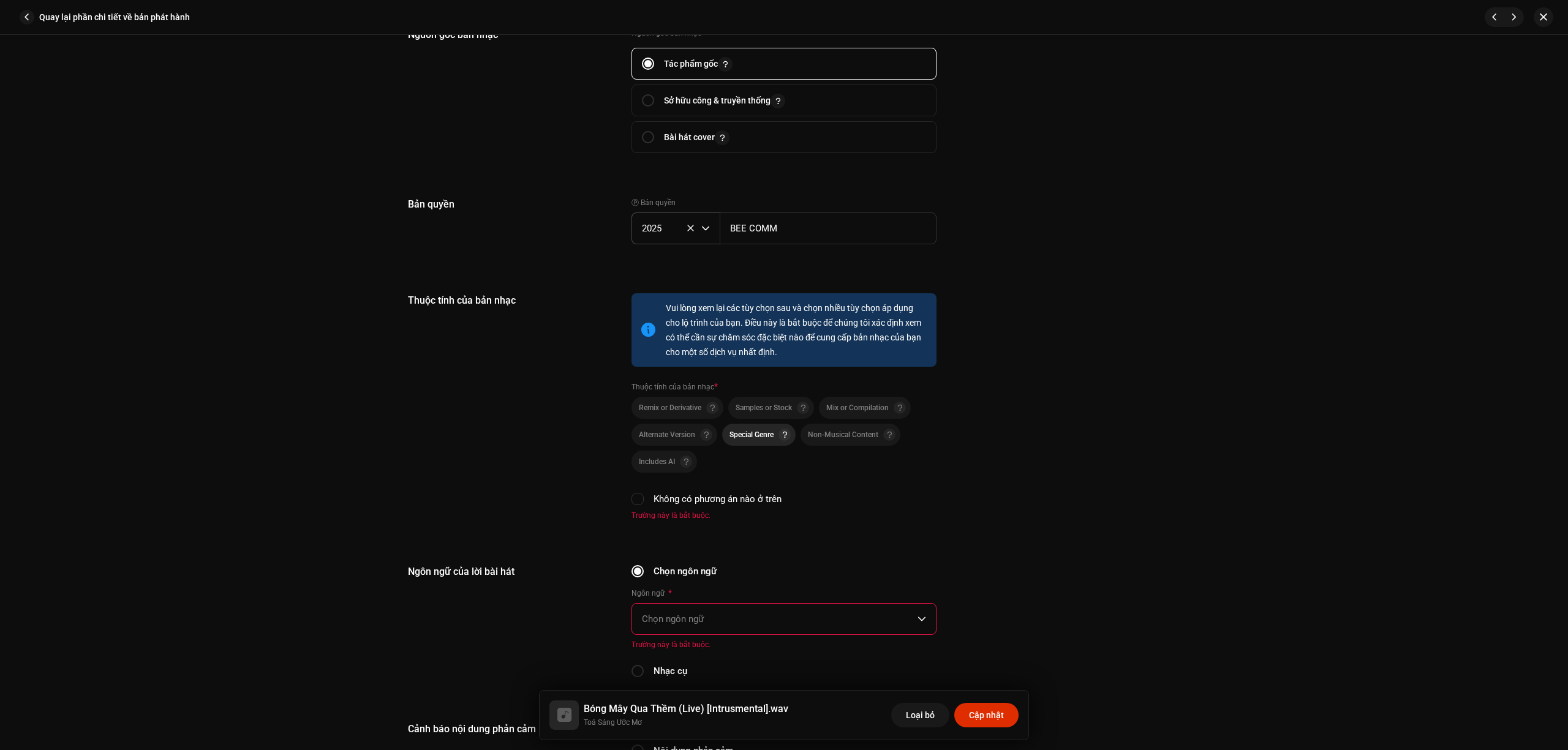
click at [755, 439] on p-togglebutton "Special Genre" at bounding box center [759, 435] width 74 height 22
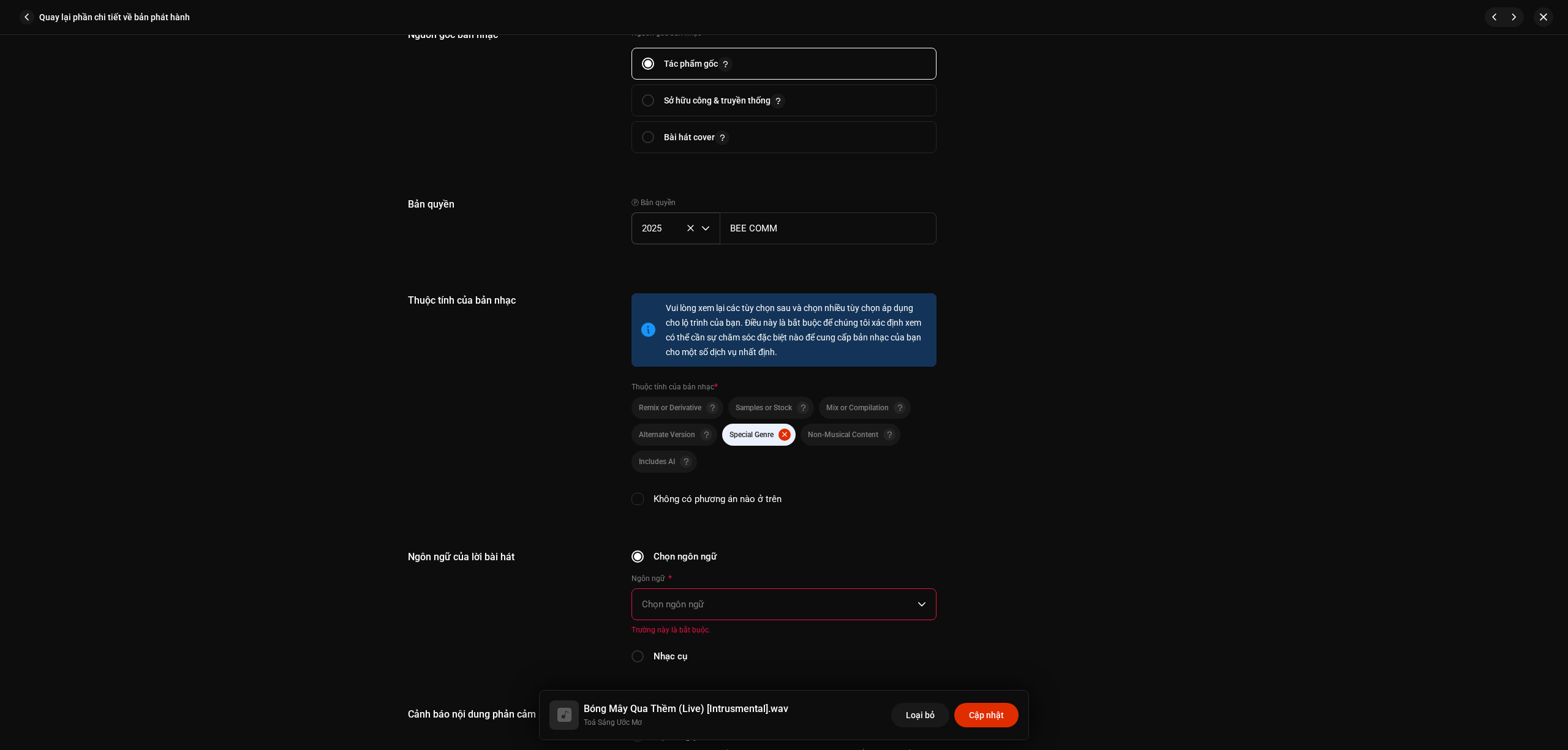
scroll to position [1877, 0]
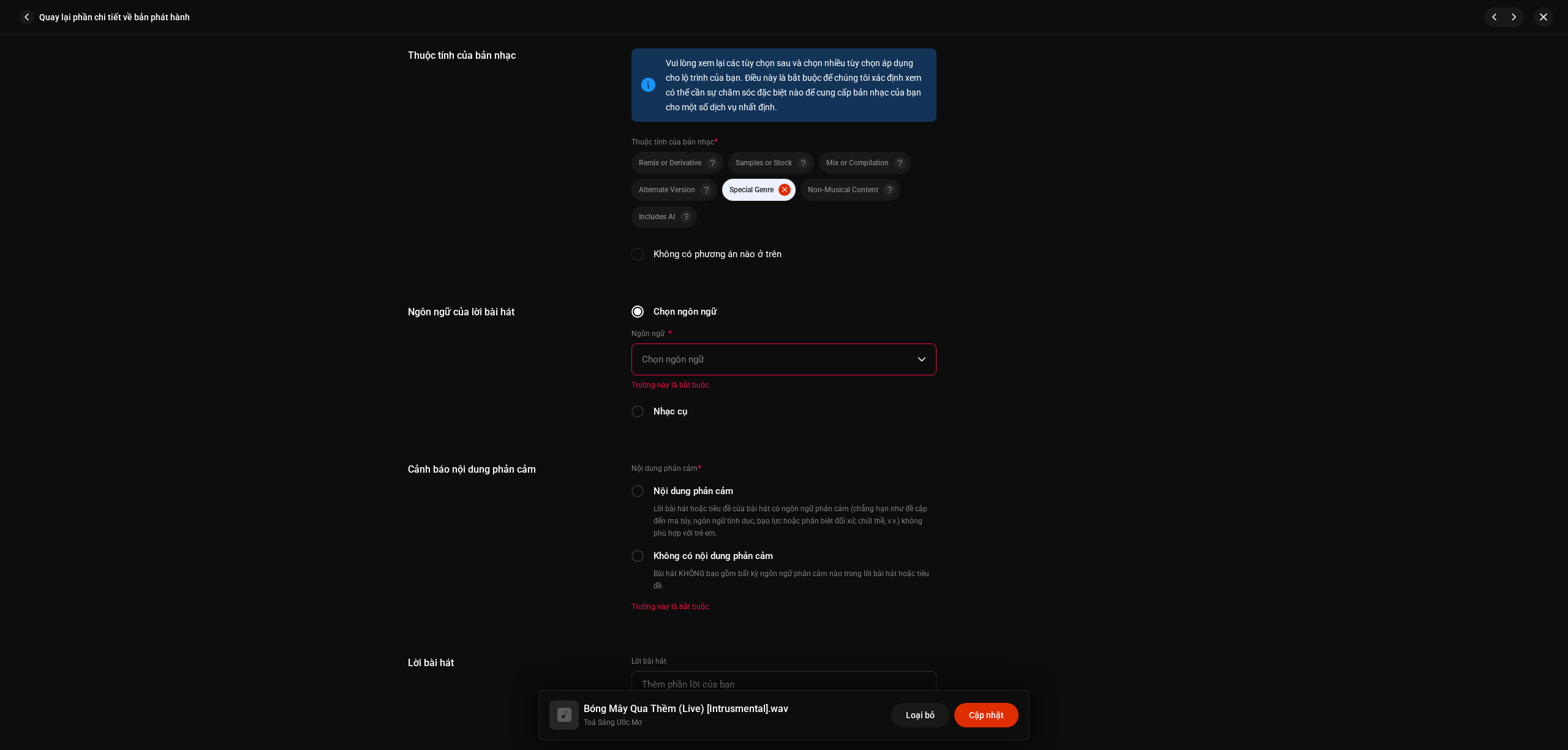
click at [705, 350] on span "Chọn ngôn ngữ" at bounding box center [780, 360] width 276 height 31
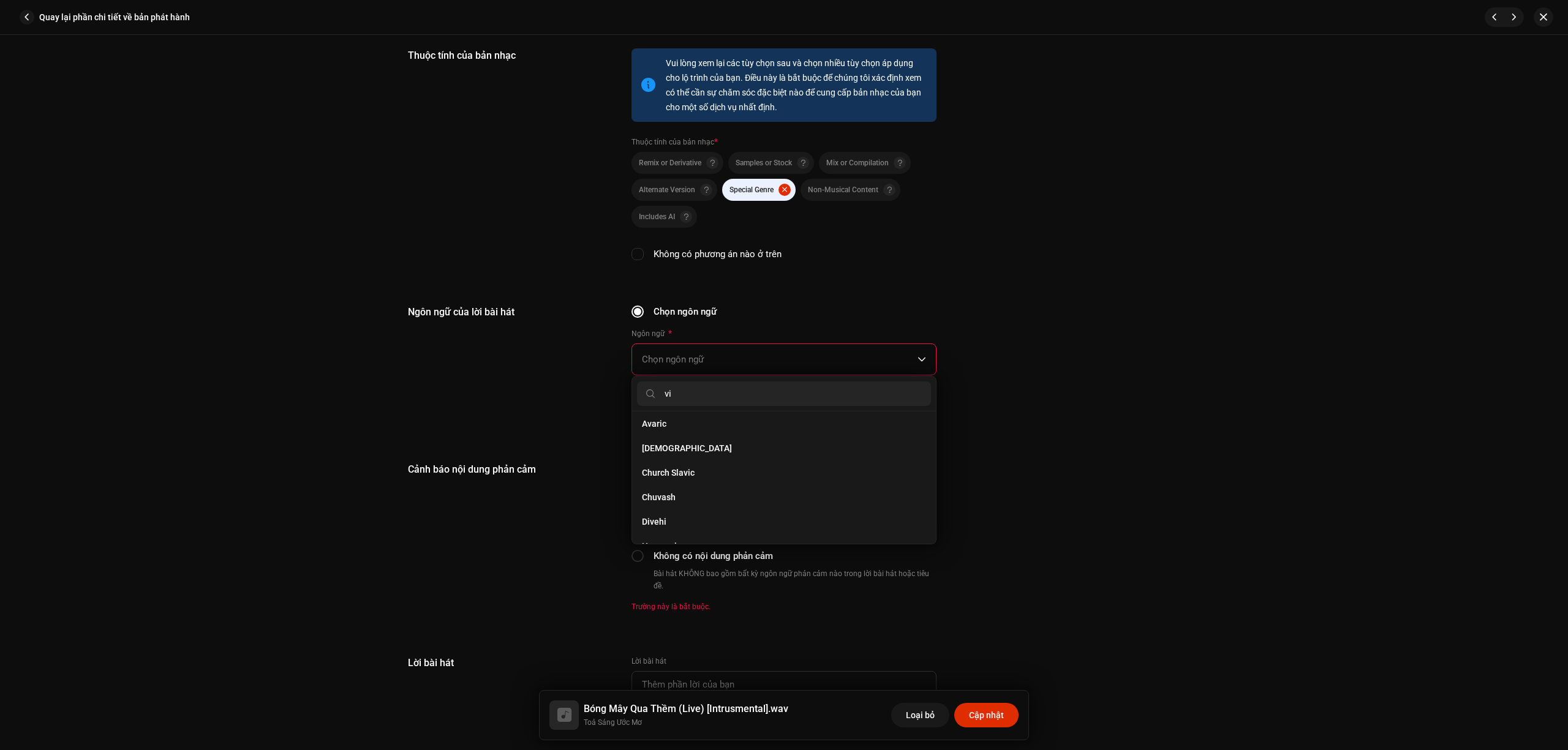
scroll to position [0, 0]
type input "vie"
click at [719, 422] on li "Vietnamese" at bounding box center [784, 429] width 294 height 25
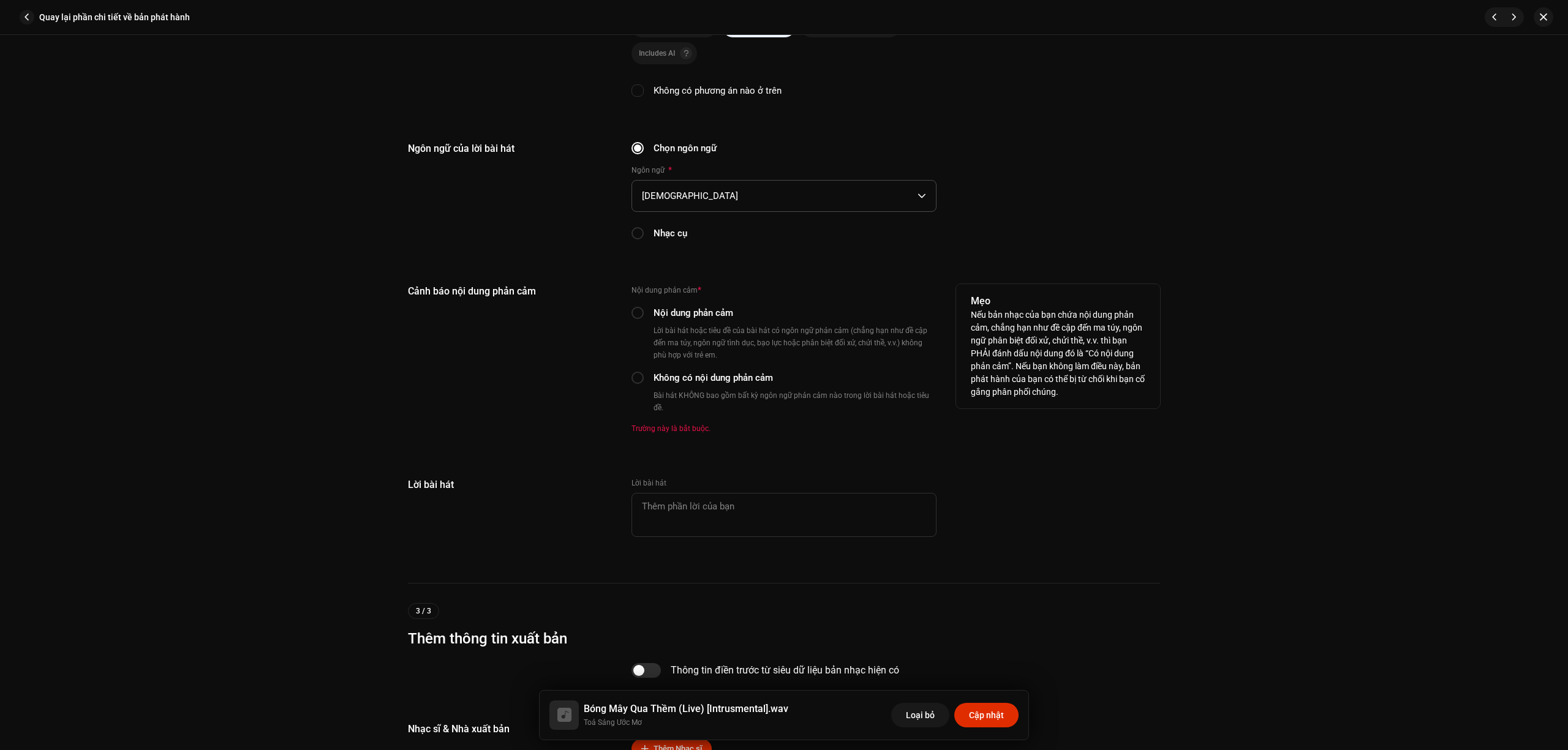
click at [682, 379] on label "Không có nội dung phản cảm" at bounding box center [713, 378] width 119 height 14
click at [644, 379] on input "Không có nội dung phản cảm" at bounding box center [638, 378] width 12 height 12
radio input "true"
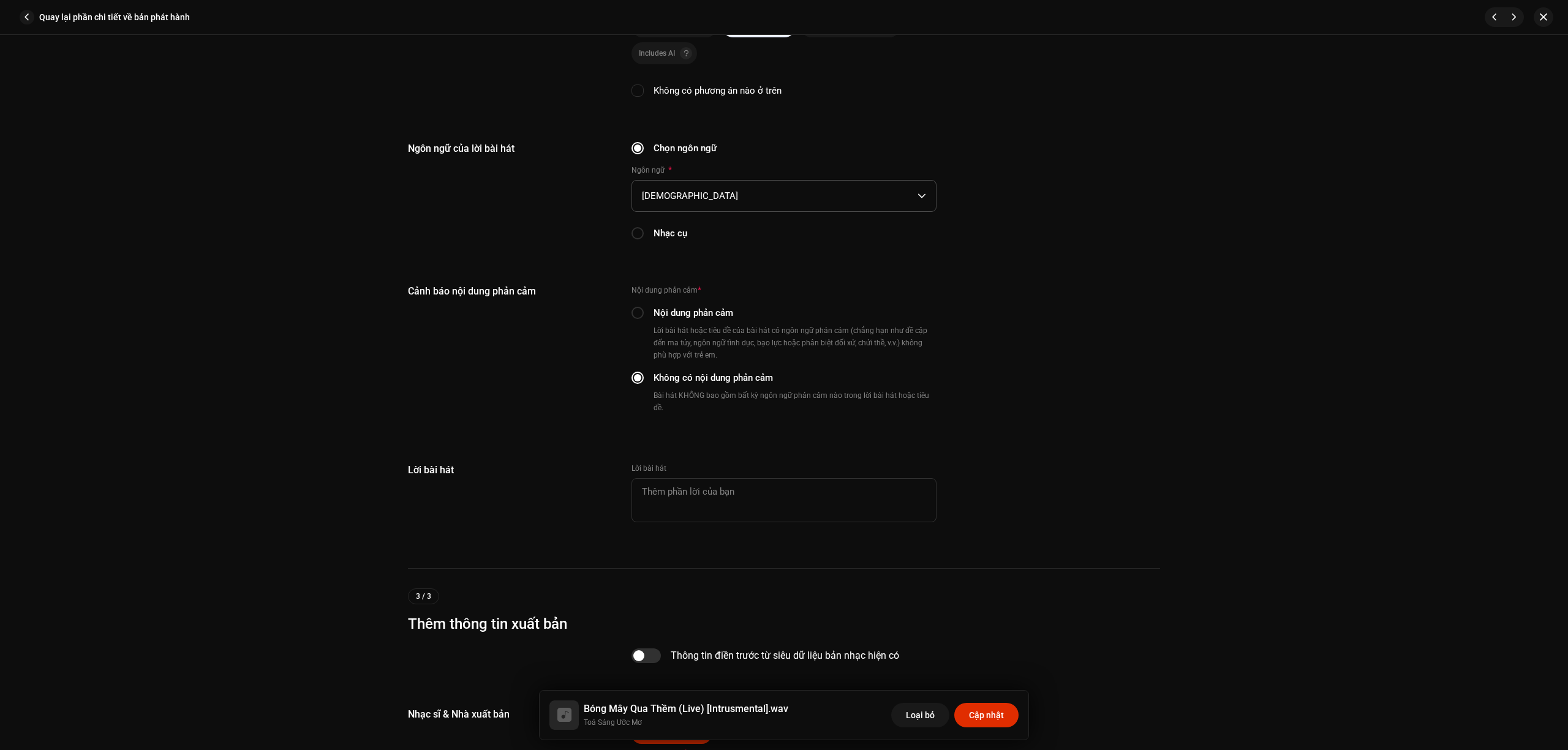
scroll to position [2234, 0]
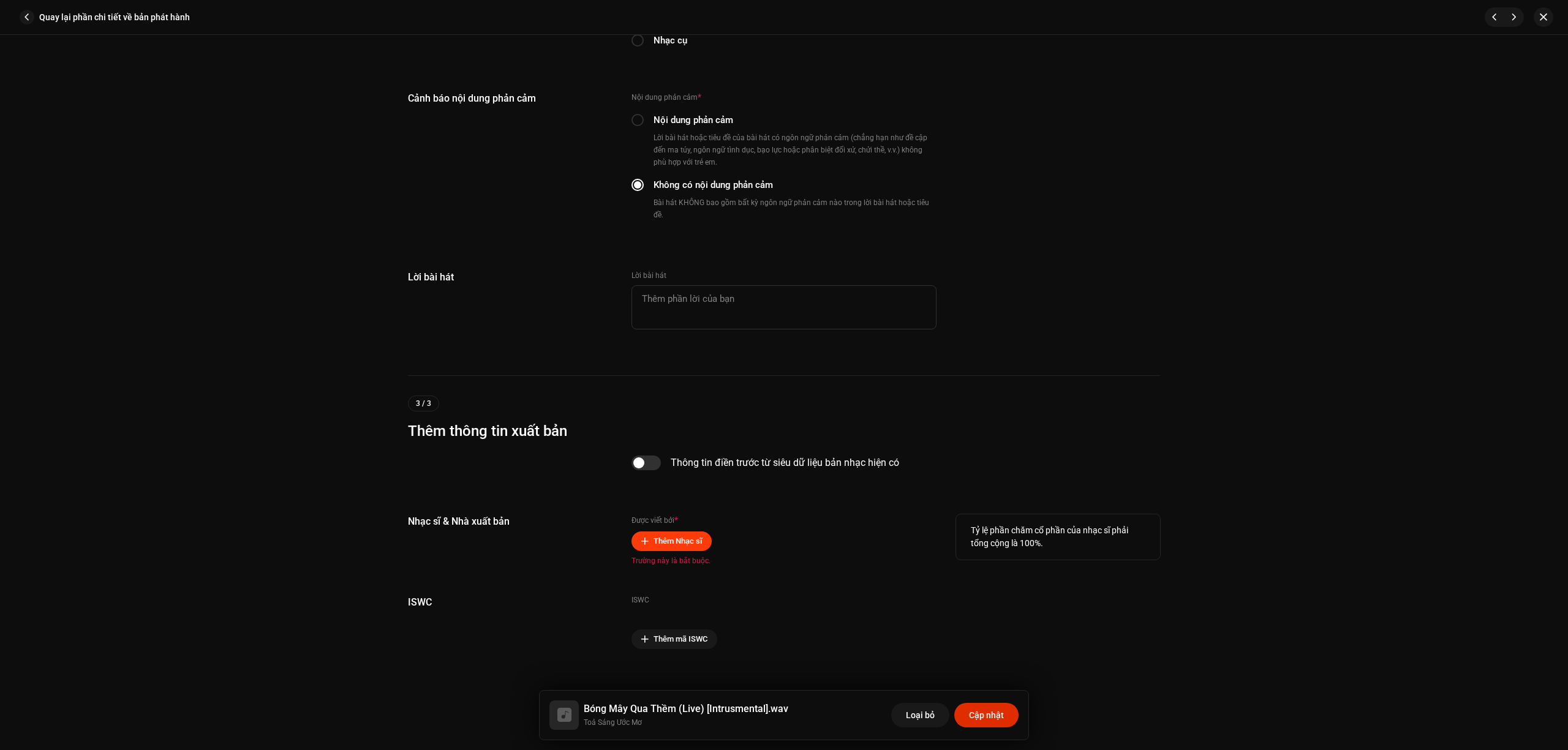
click at [670, 529] on span "Thêm Nhạc sĩ" at bounding box center [678, 541] width 48 height 25
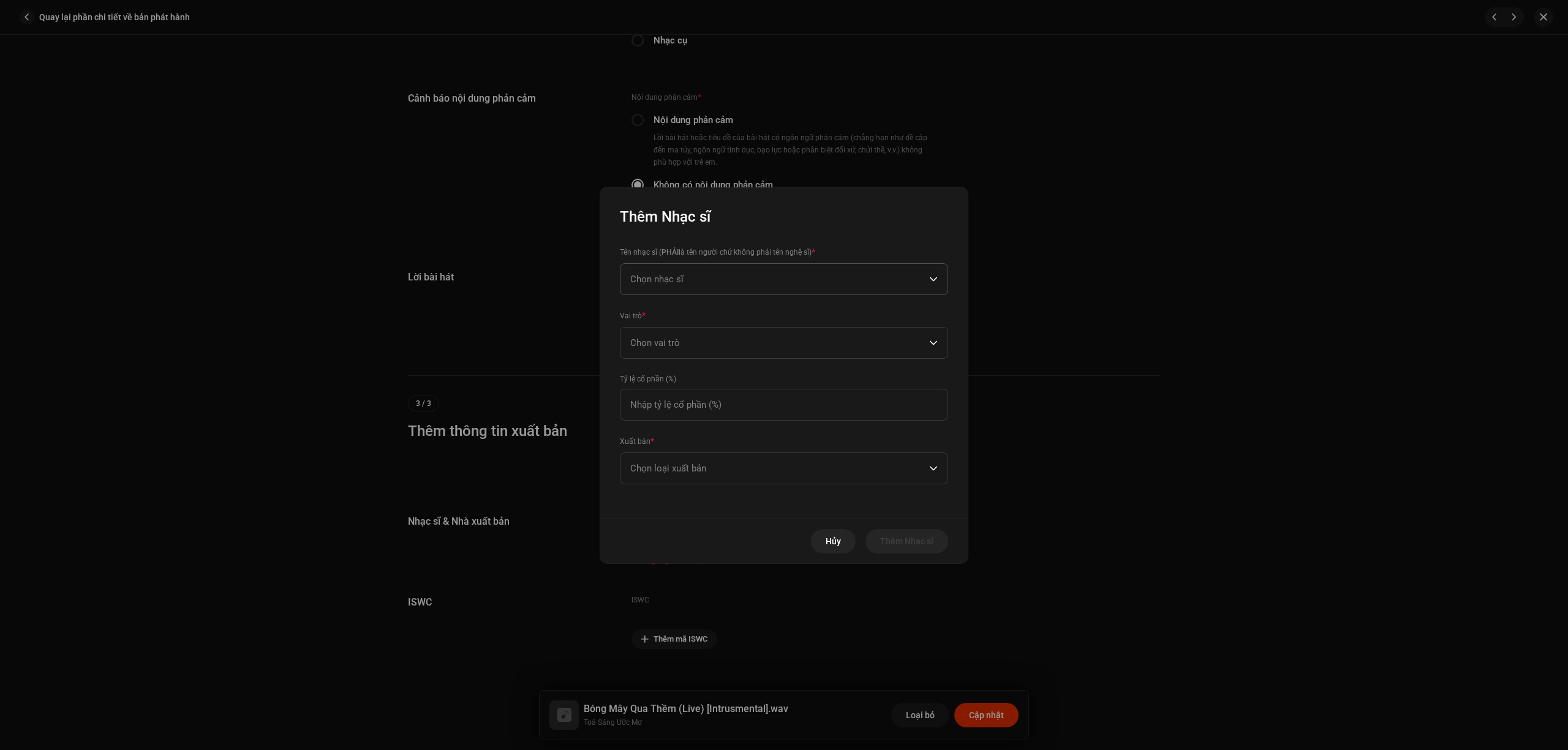
click at [790, 285] on span "Chọn nhạc sĩ" at bounding box center [780, 279] width 299 height 31
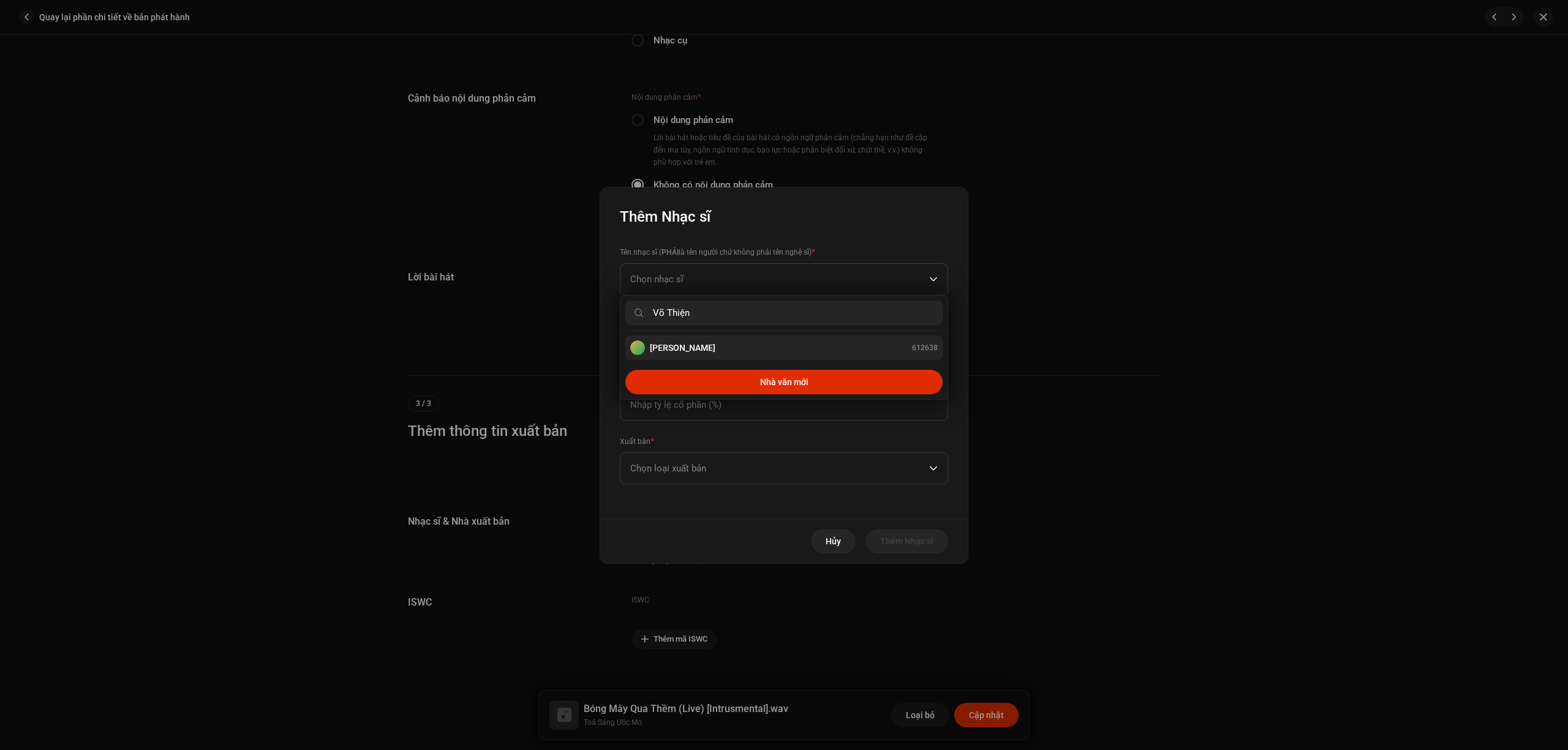
type input "Võ Thiện"
click at [734, 348] on div "Võ Thiện Thanh 612638" at bounding box center [784, 348] width 308 height 15
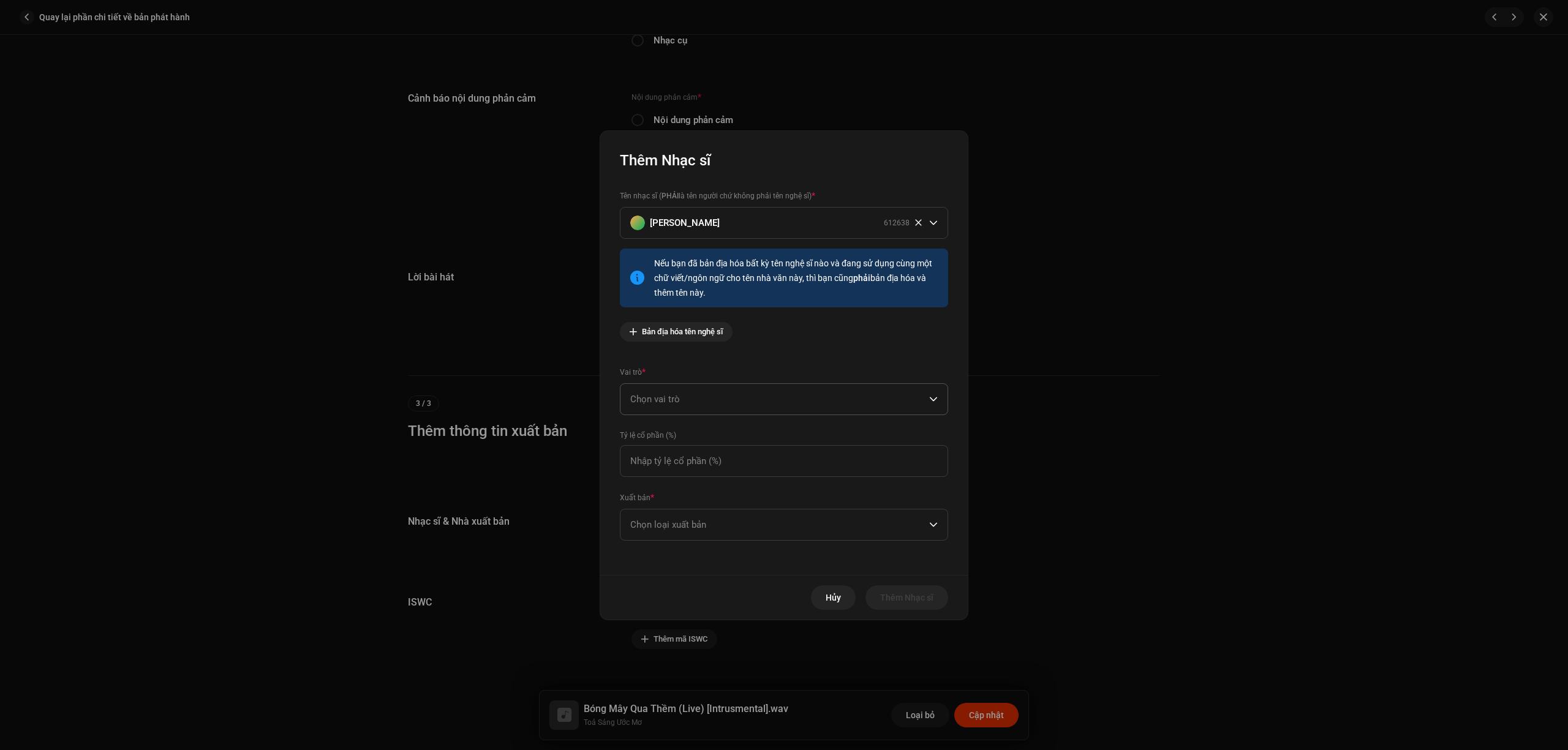
click at [731, 397] on span "Chọn vai trò" at bounding box center [780, 399] width 299 height 31
click at [718, 488] on li "Composer" at bounding box center [784, 482] width 317 height 25
click at [722, 458] on input at bounding box center [784, 461] width 328 height 32
type input "100,00"
click at [719, 523] on span "Chọn loại xuất bản" at bounding box center [780, 525] width 299 height 31
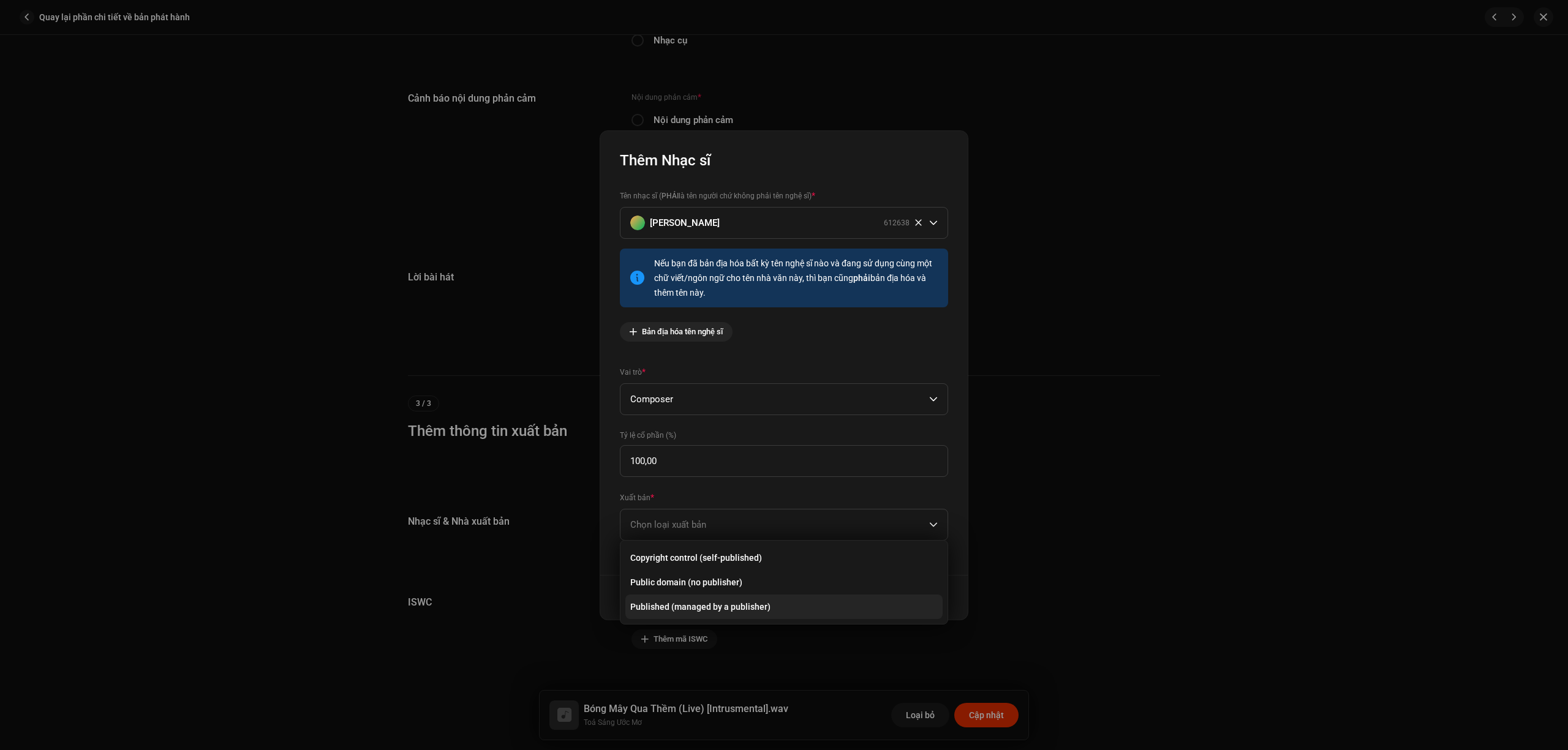
click at [734, 603] on span "Published (managed by a publisher)" at bounding box center [700, 607] width 140 height 12
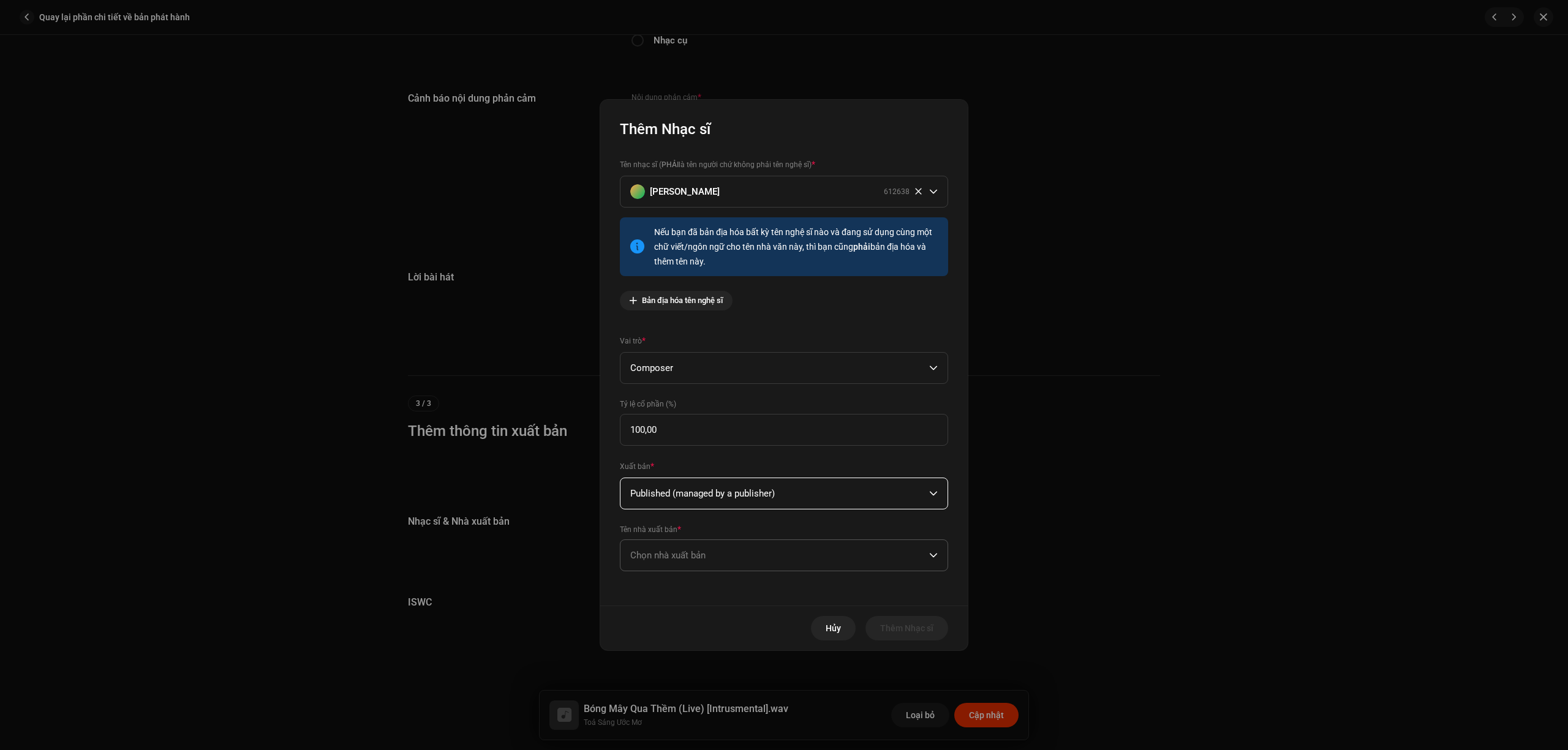
click at [743, 544] on span "Chọn nhà xuất bản" at bounding box center [780, 555] width 299 height 31
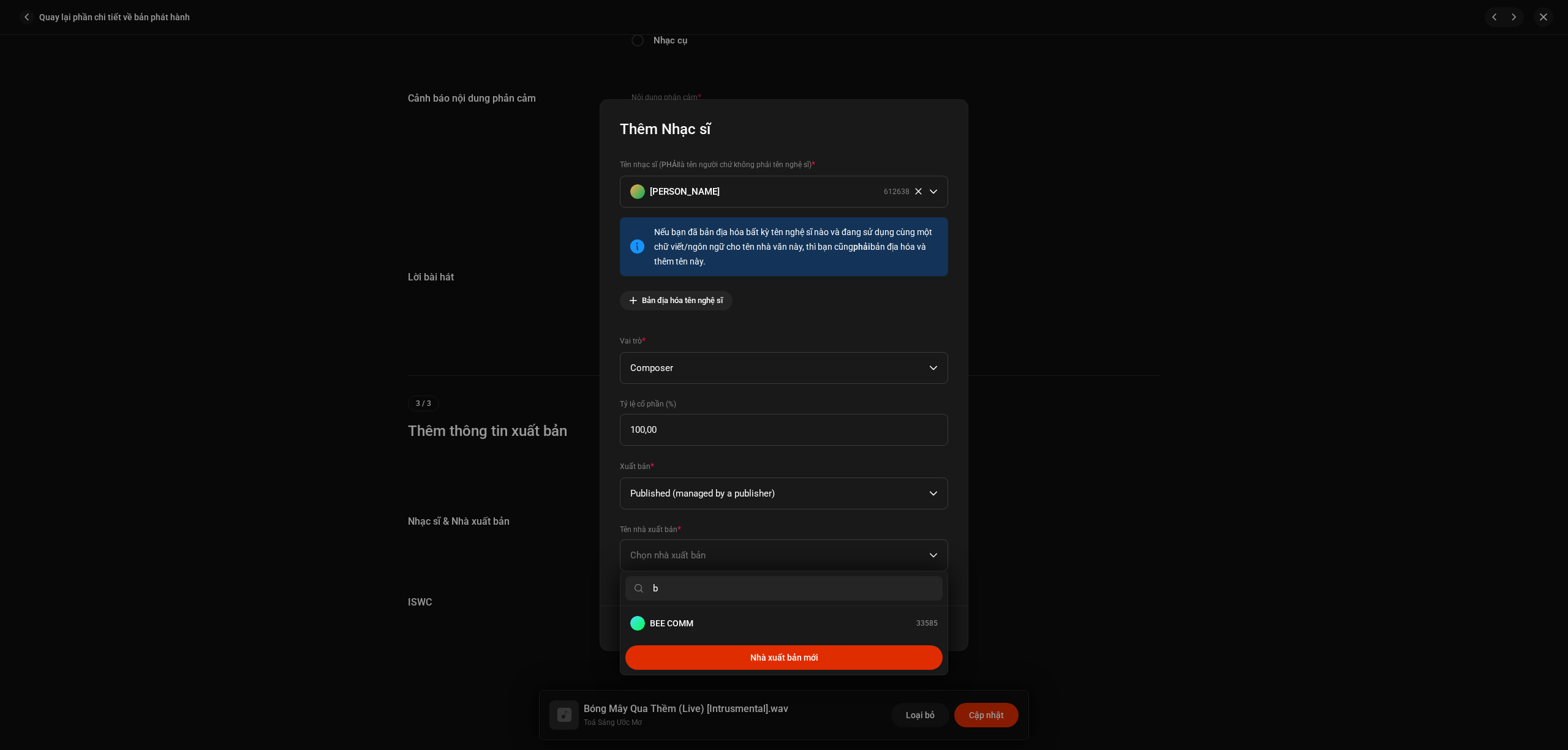
type input "b"
click at [769, 628] on div "BEE COMM 33585" at bounding box center [784, 623] width 308 height 15
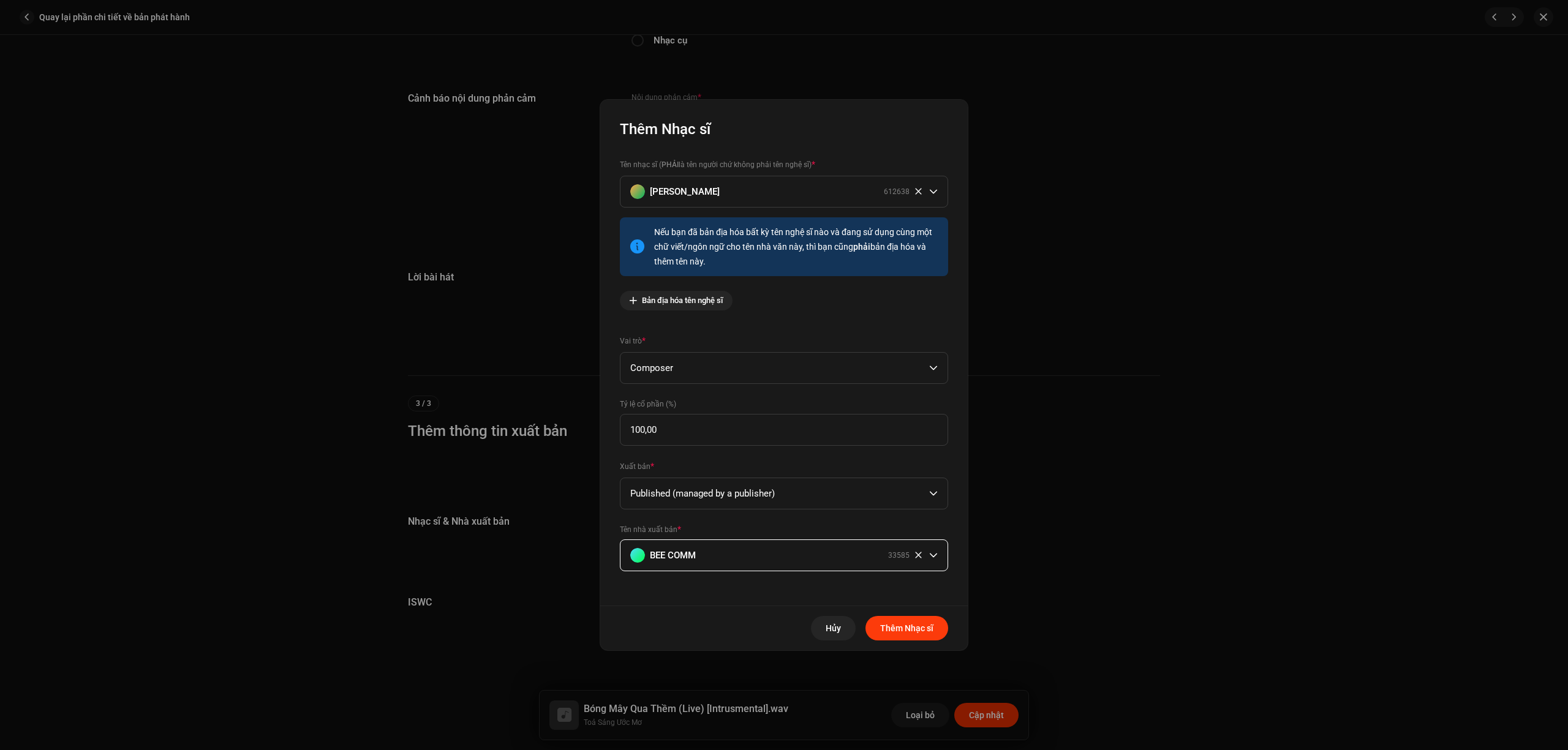
click at [899, 630] on span "Thêm Nhạc sĩ" at bounding box center [907, 628] width 53 height 25
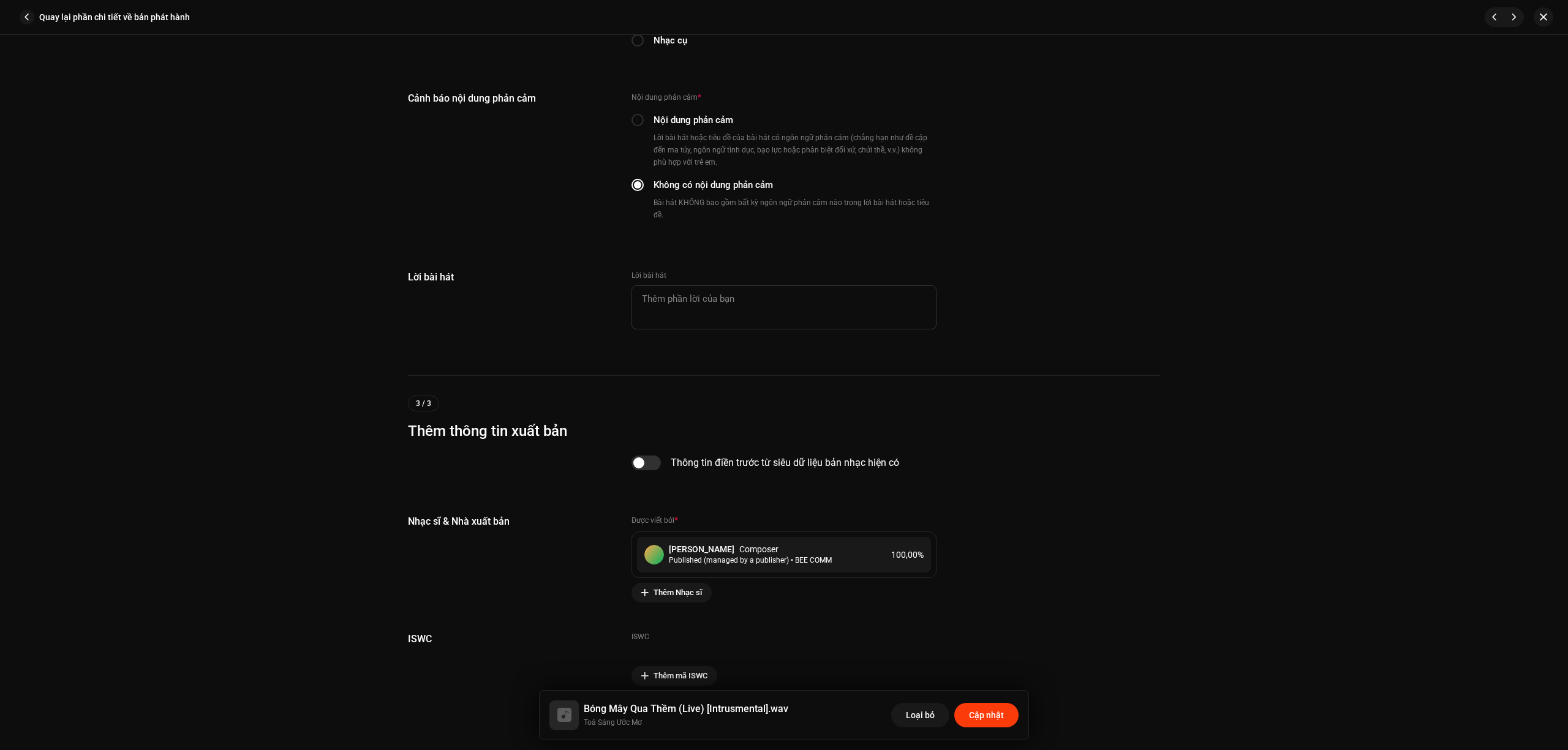
click at [980, 714] on span "Cập nhật" at bounding box center [986, 715] width 35 height 25
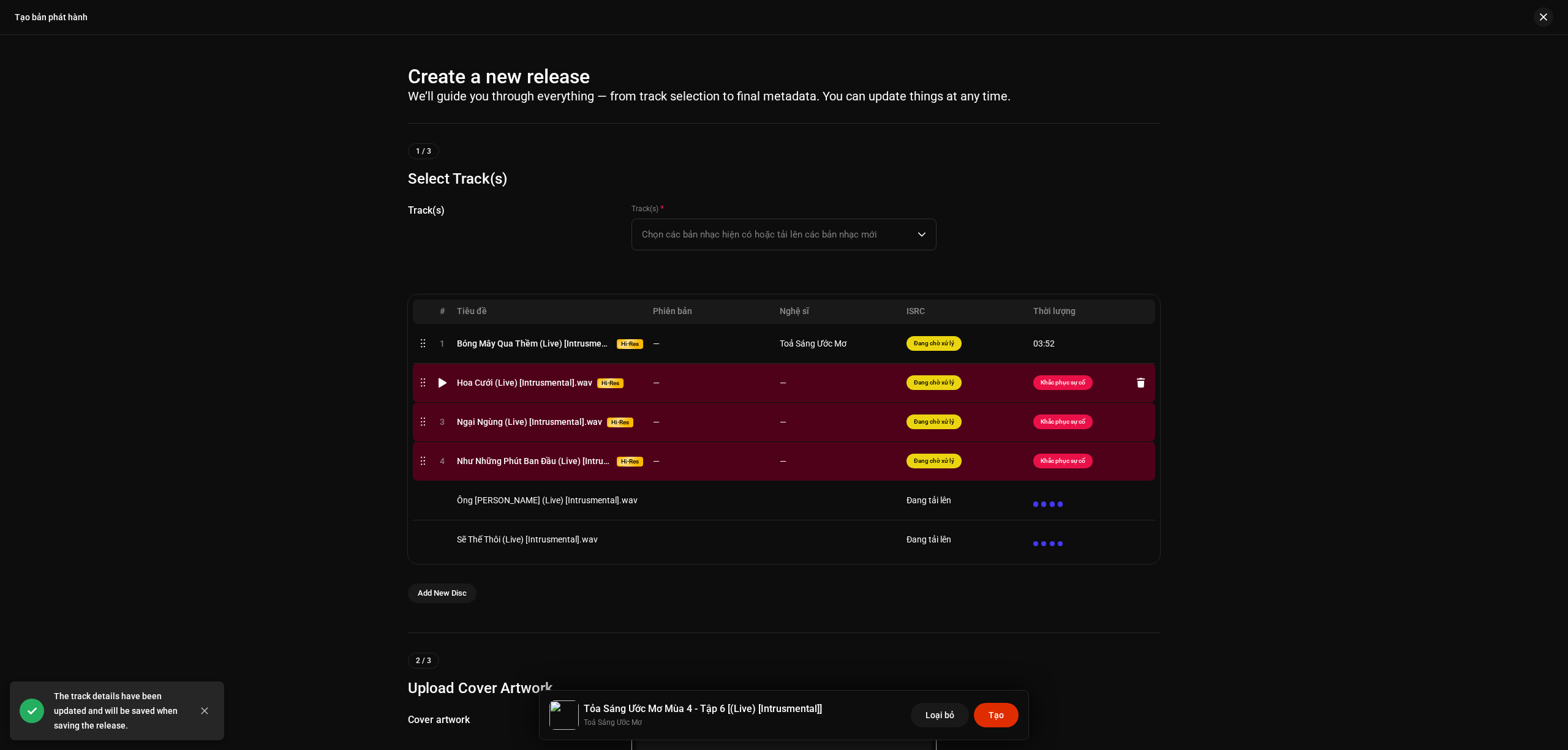
click at [746, 393] on td "—" at bounding box center [711, 382] width 127 height 39
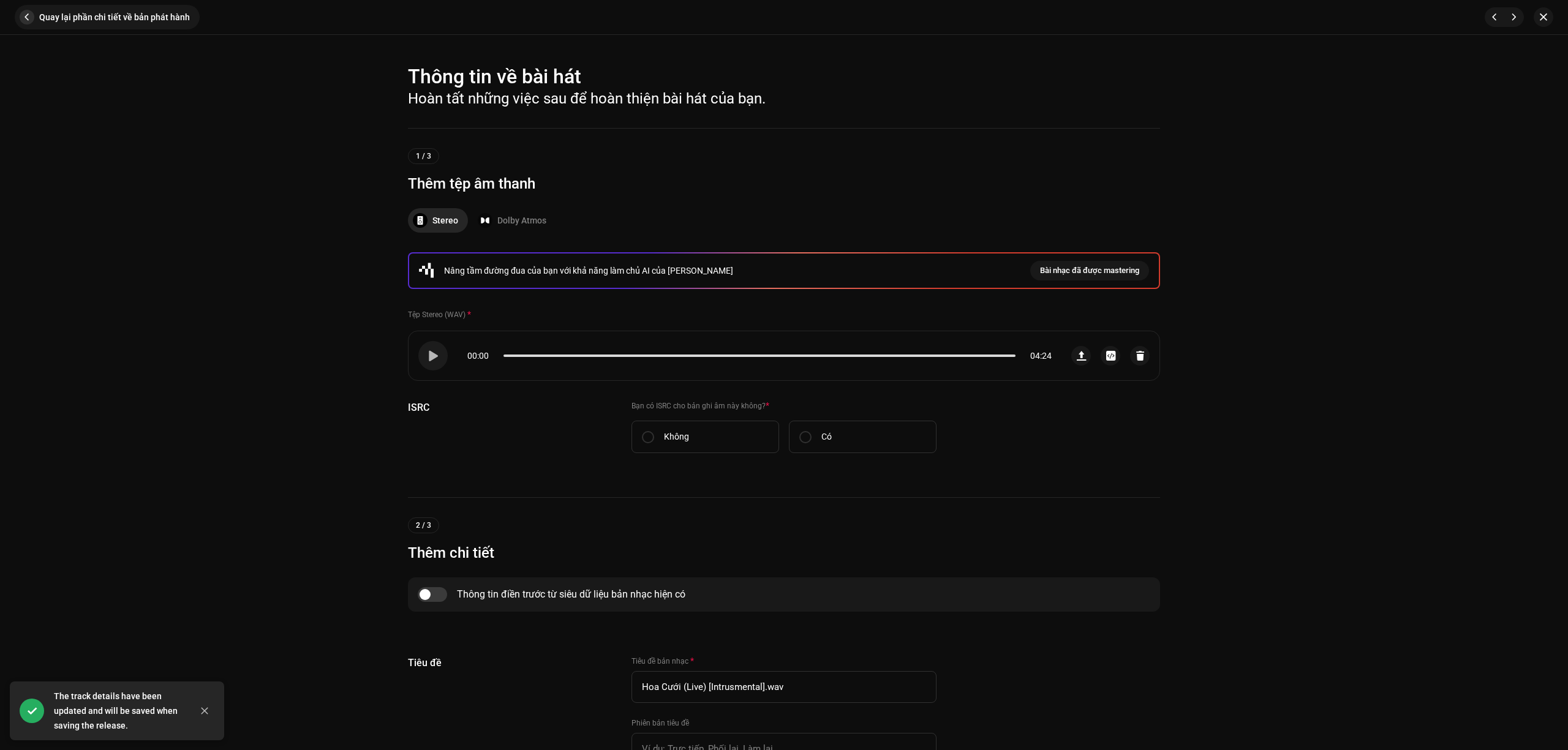
click at [27, 21] on span "button" at bounding box center [27, 17] width 15 height 15
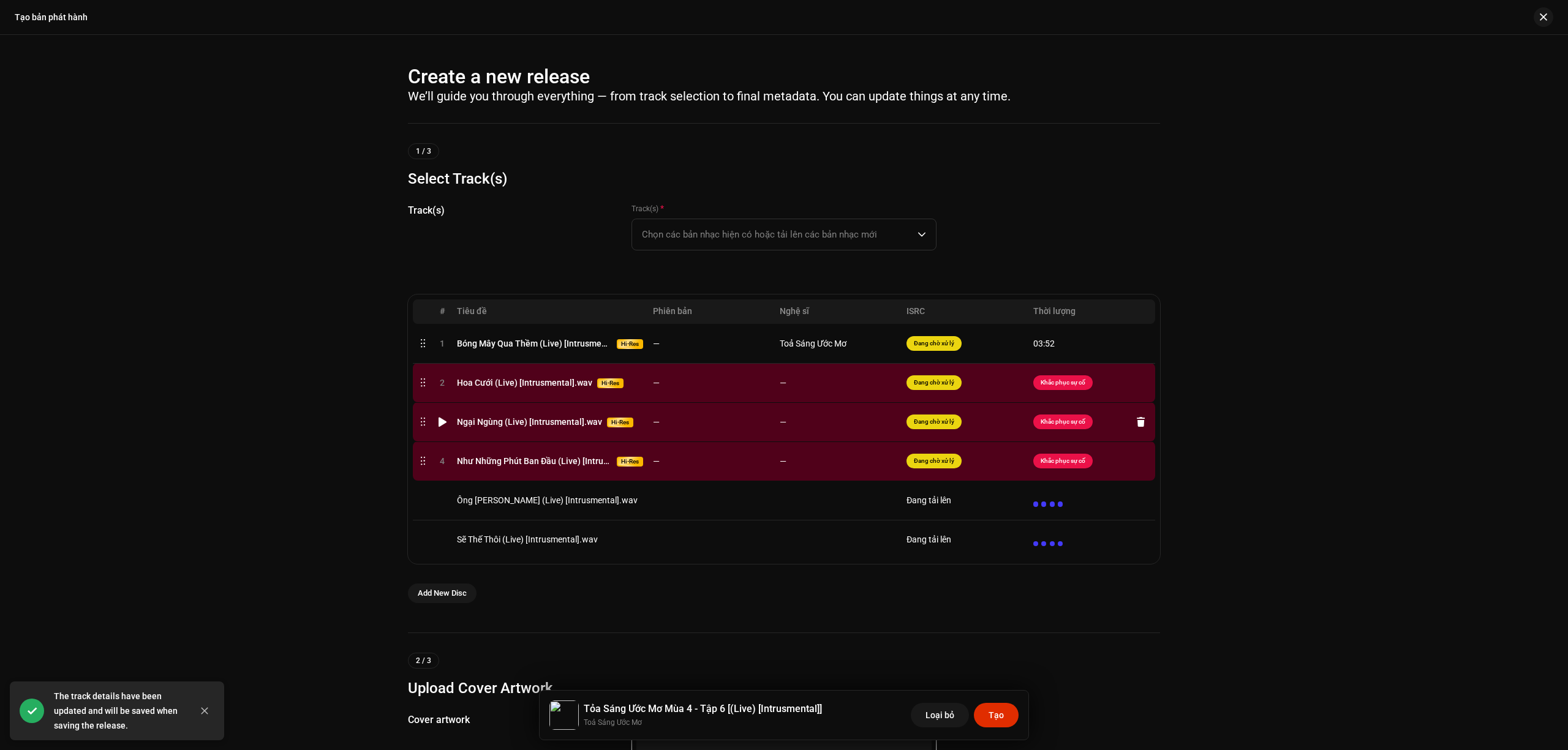
click at [711, 427] on td "—" at bounding box center [711, 421] width 127 height 39
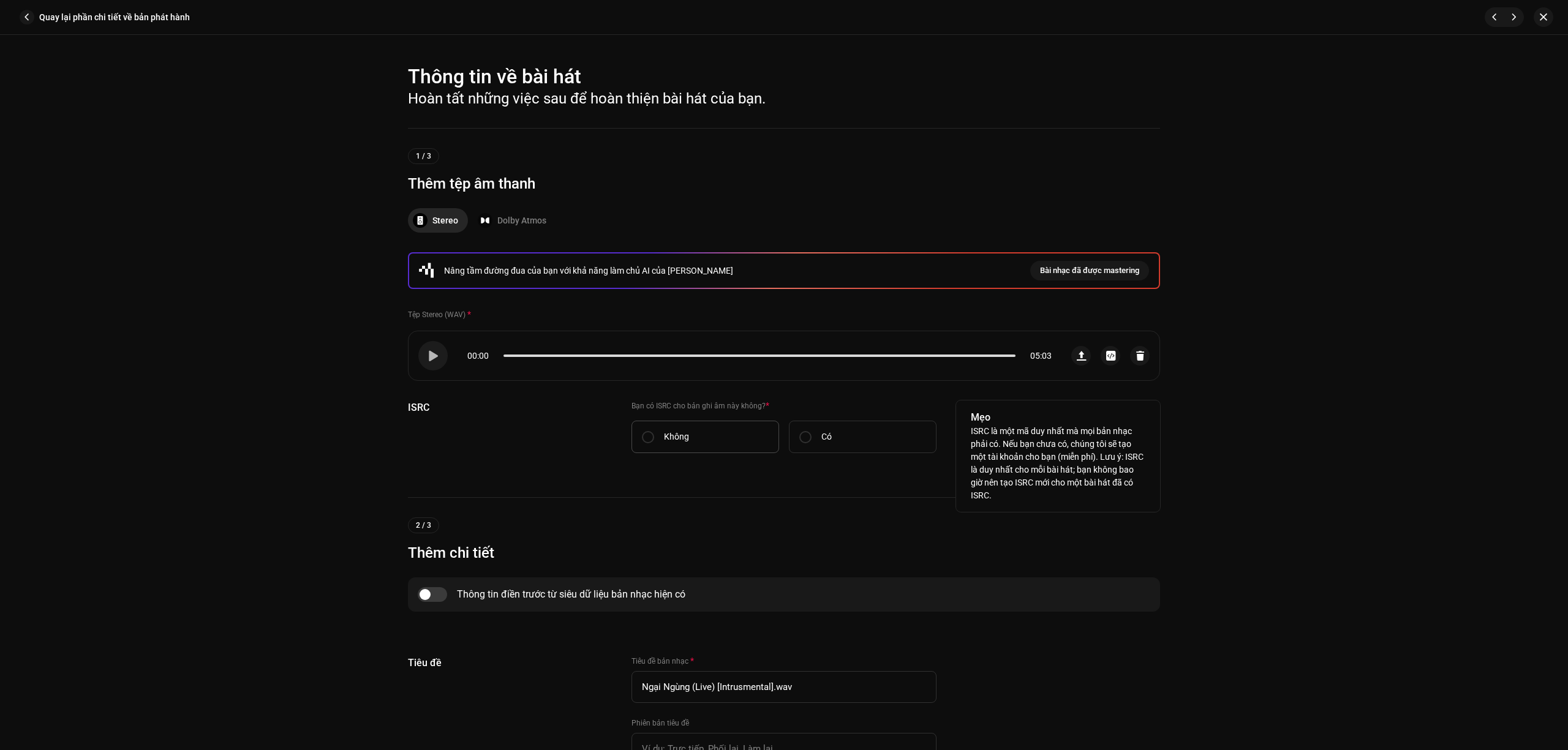
click at [692, 432] on label "Không" at bounding box center [705, 437] width 148 height 33
click at [655, 432] on input "Không" at bounding box center [648, 437] width 12 height 12
radio input "true"
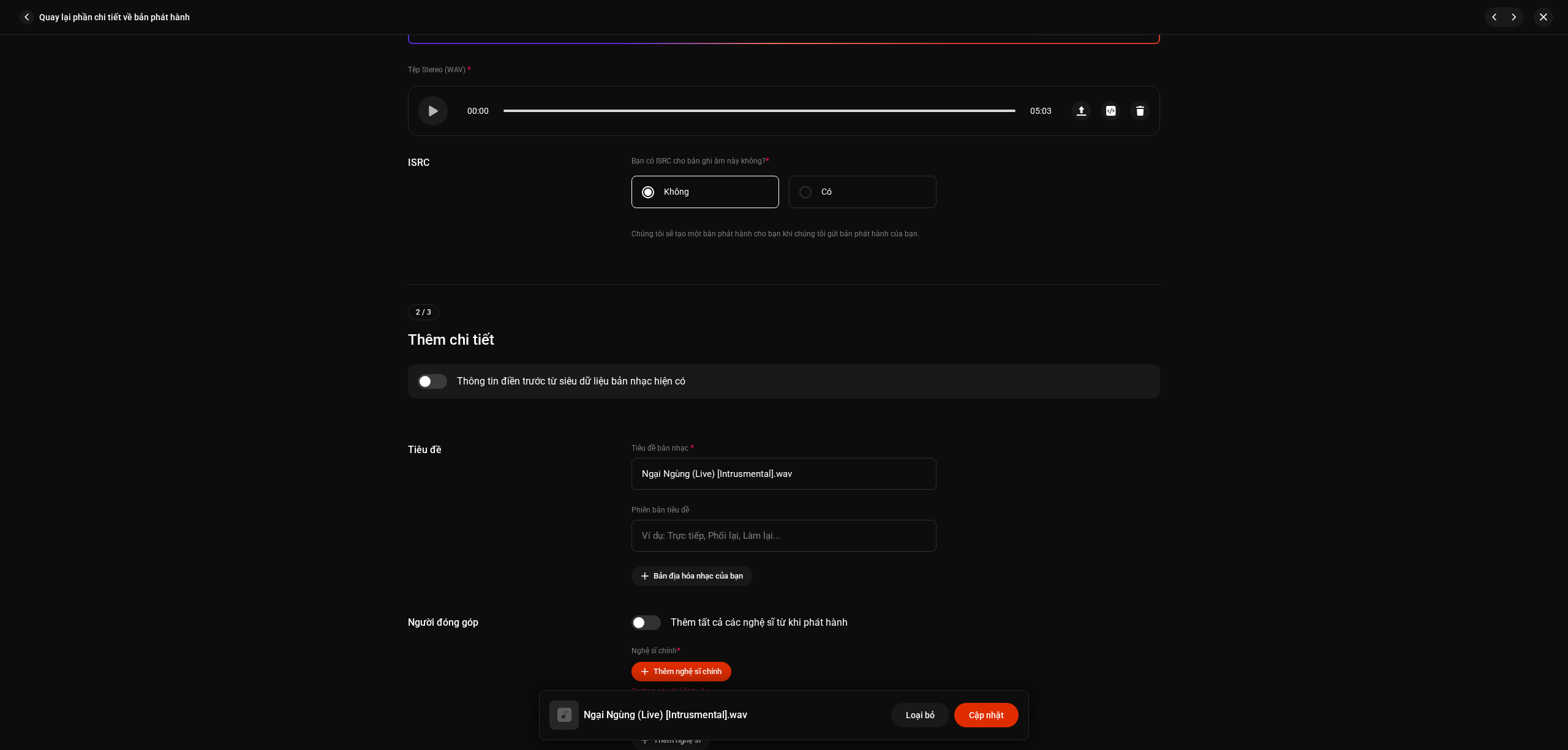
scroll to position [490, 0]
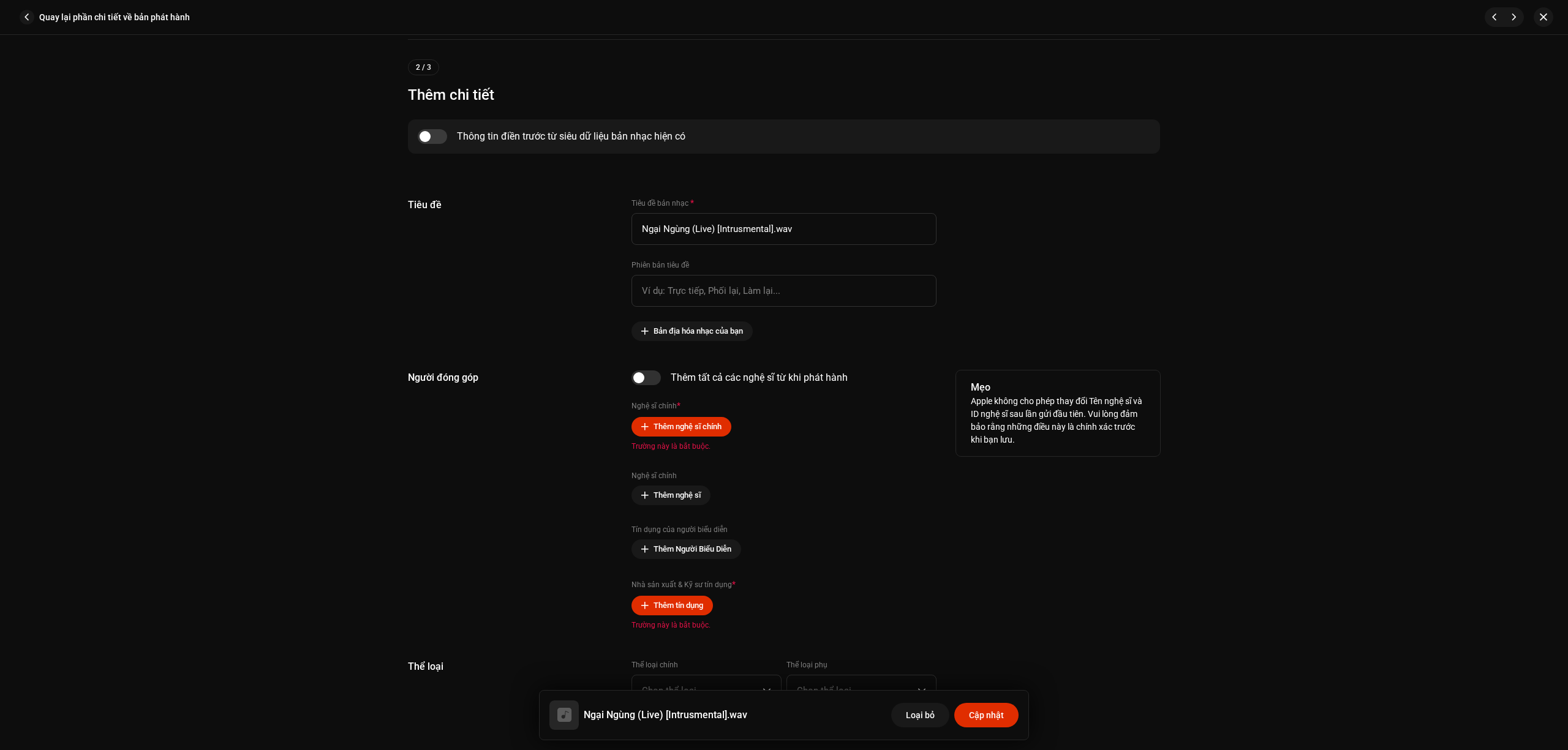
click at [662, 379] on div "Thêm tất cả các nghệ sĩ từ khi phát hành" at bounding box center [784, 378] width 305 height 15
click at [651, 379] on input "checkbox" at bounding box center [646, 378] width 30 height 15
checkbox input "true"
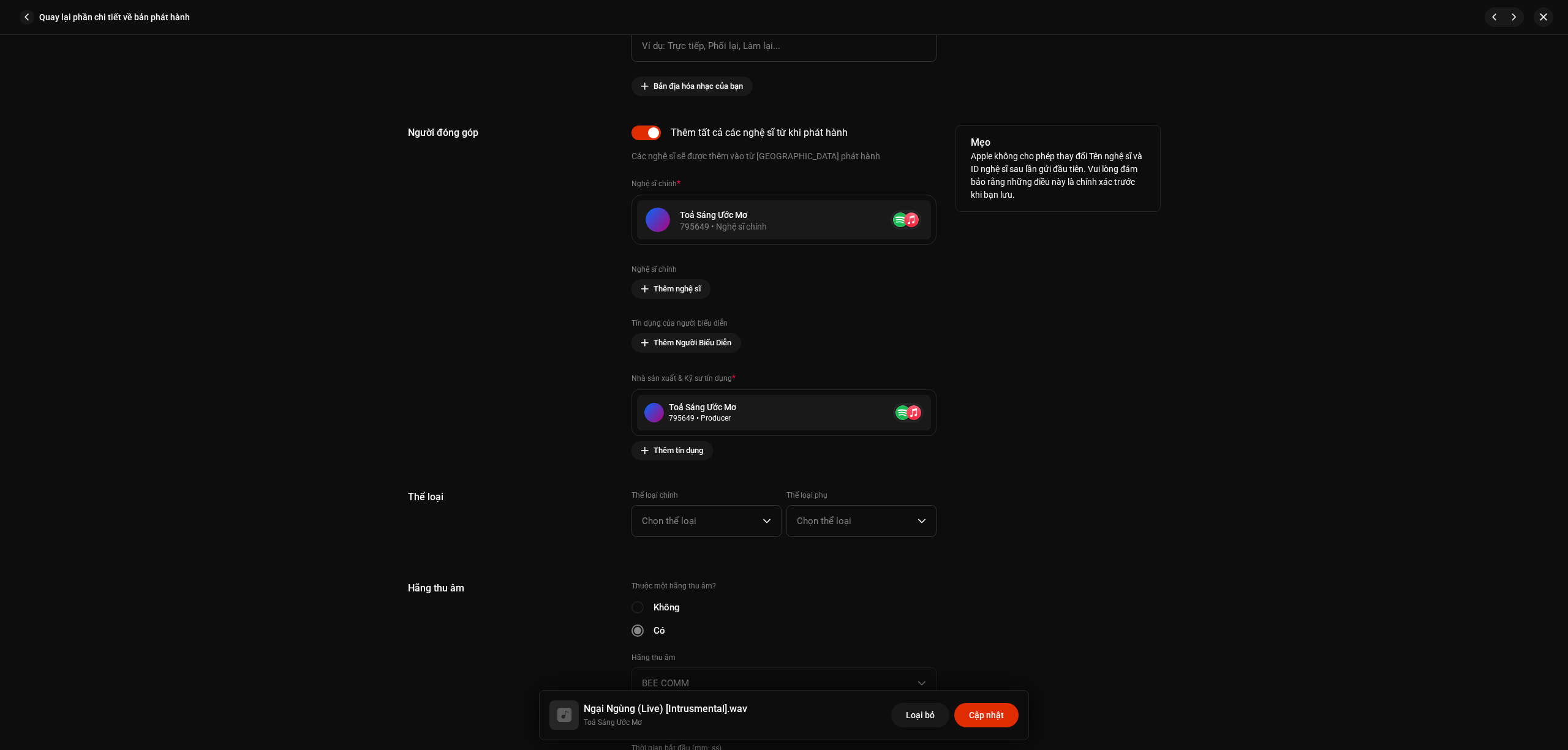
scroll to position [980, 0]
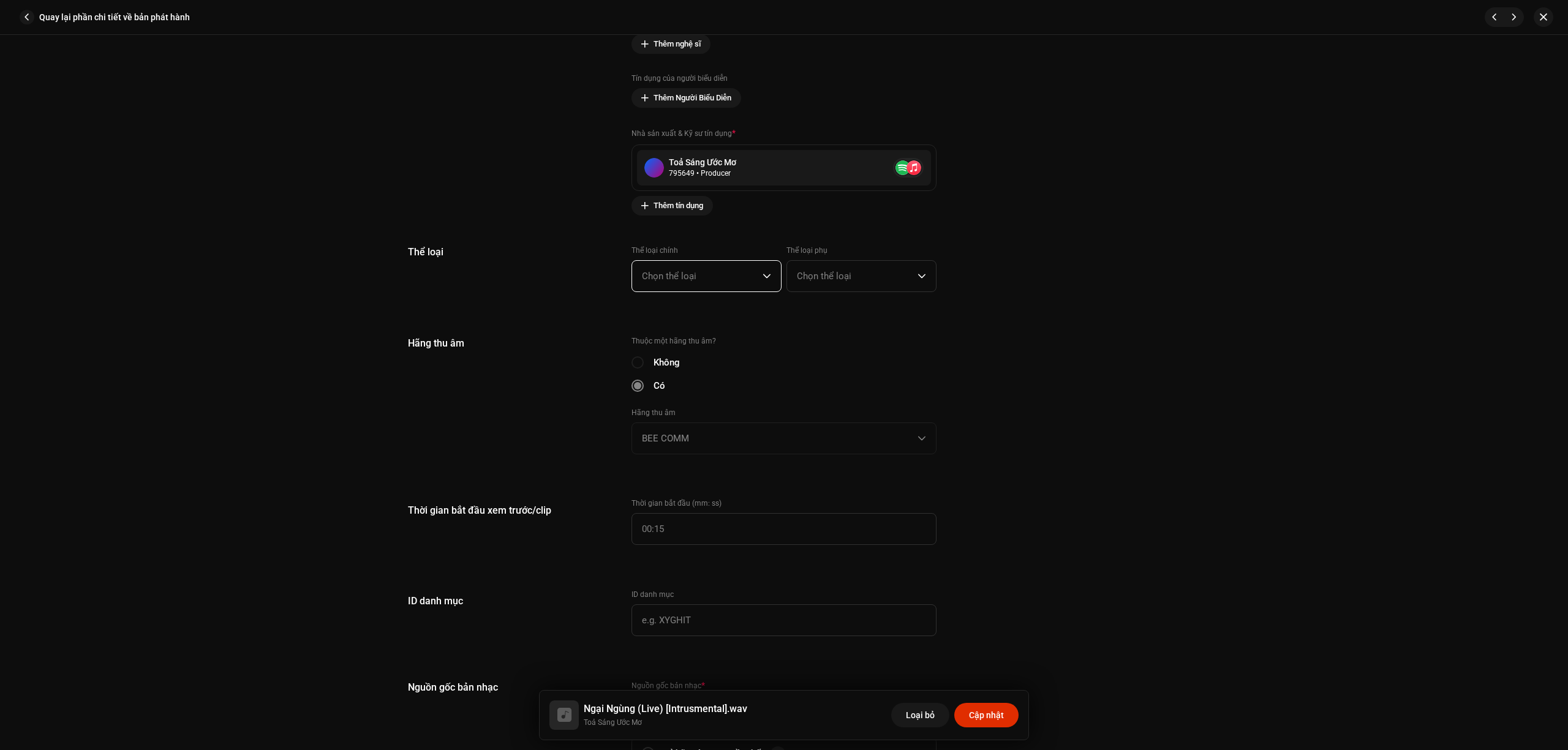
click at [714, 278] on span "Chọn thể loại" at bounding box center [702, 276] width 121 height 31
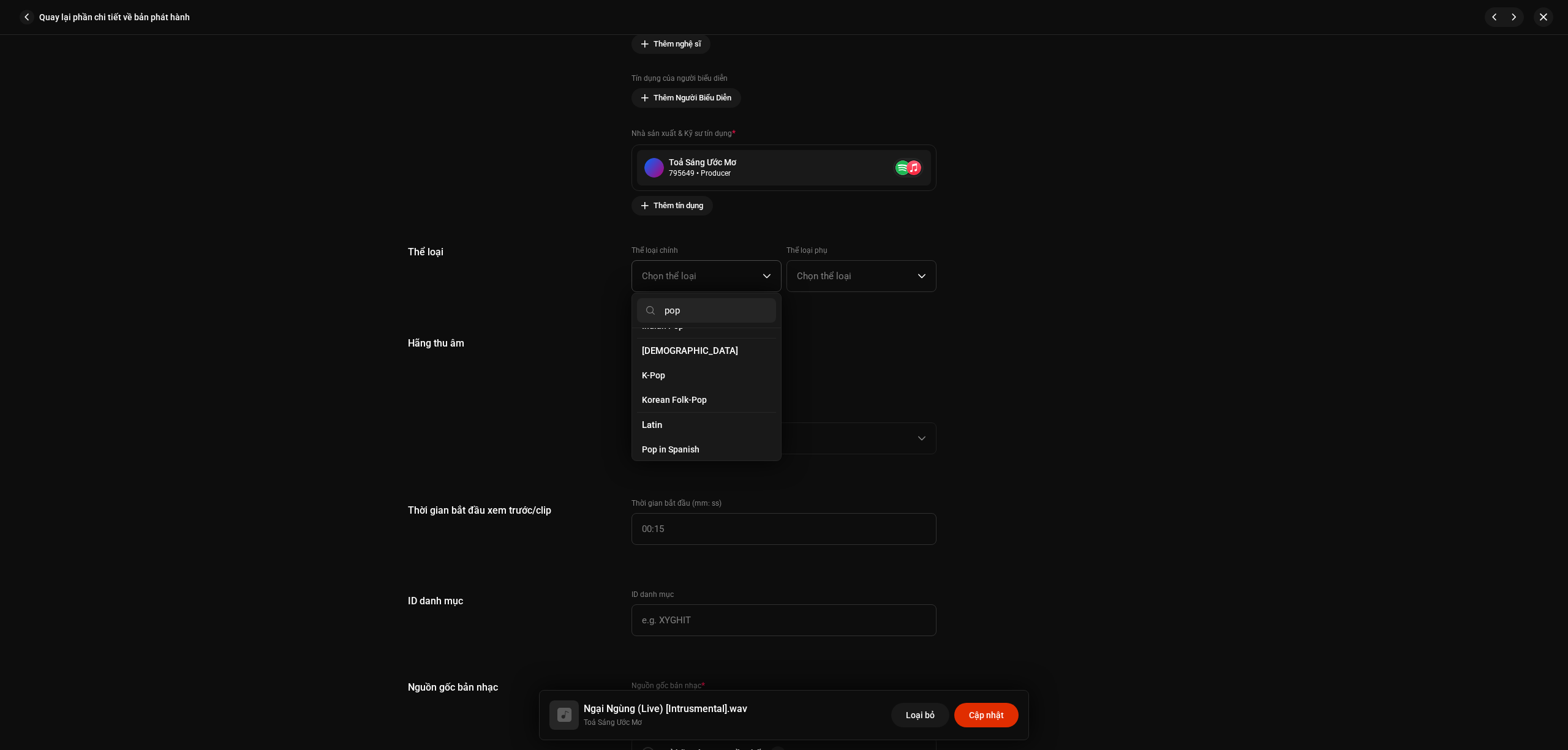
scroll to position [408, 0]
type input "pop"
click at [680, 409] on li "Pop" at bounding box center [706, 418] width 139 height 25
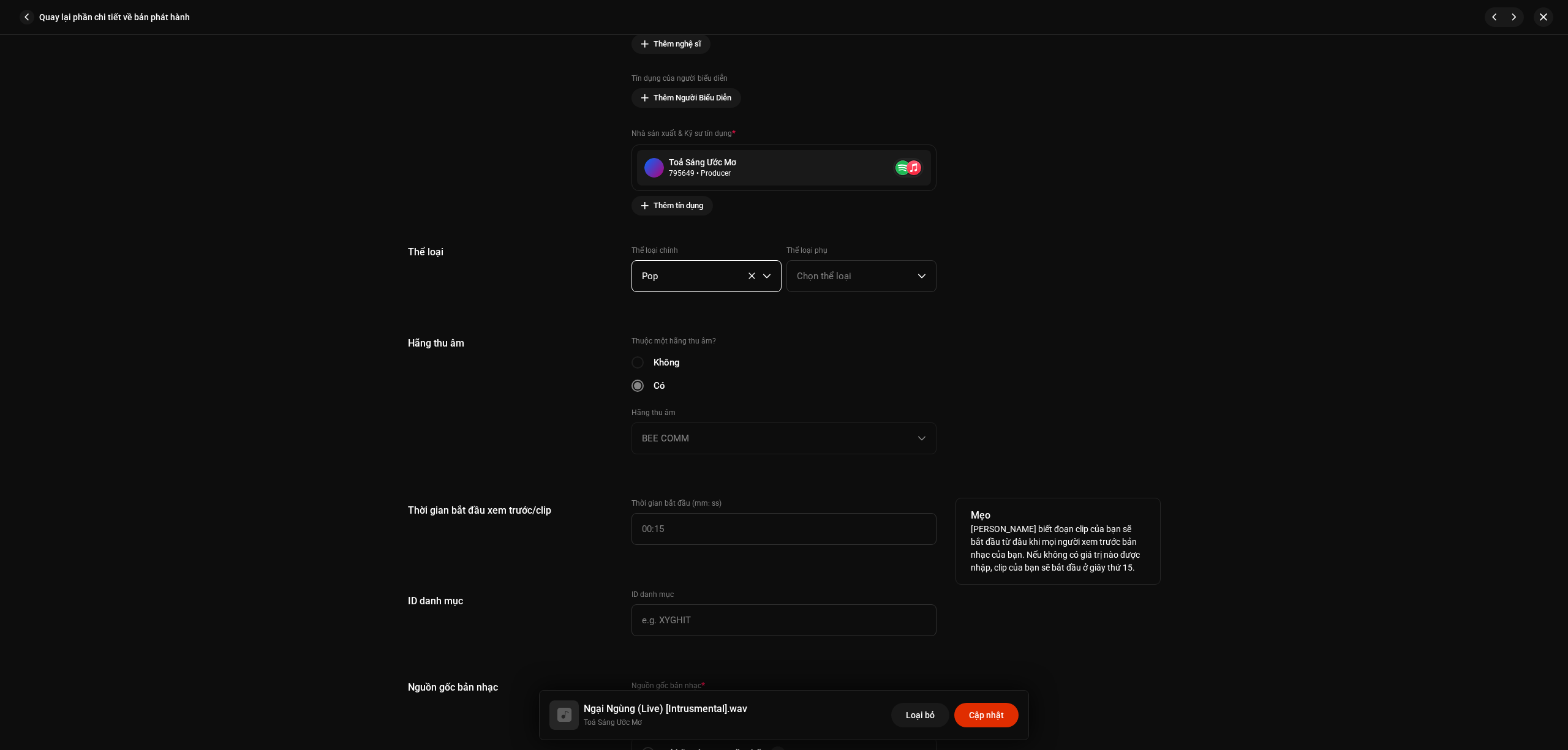
scroll to position [1143, 0]
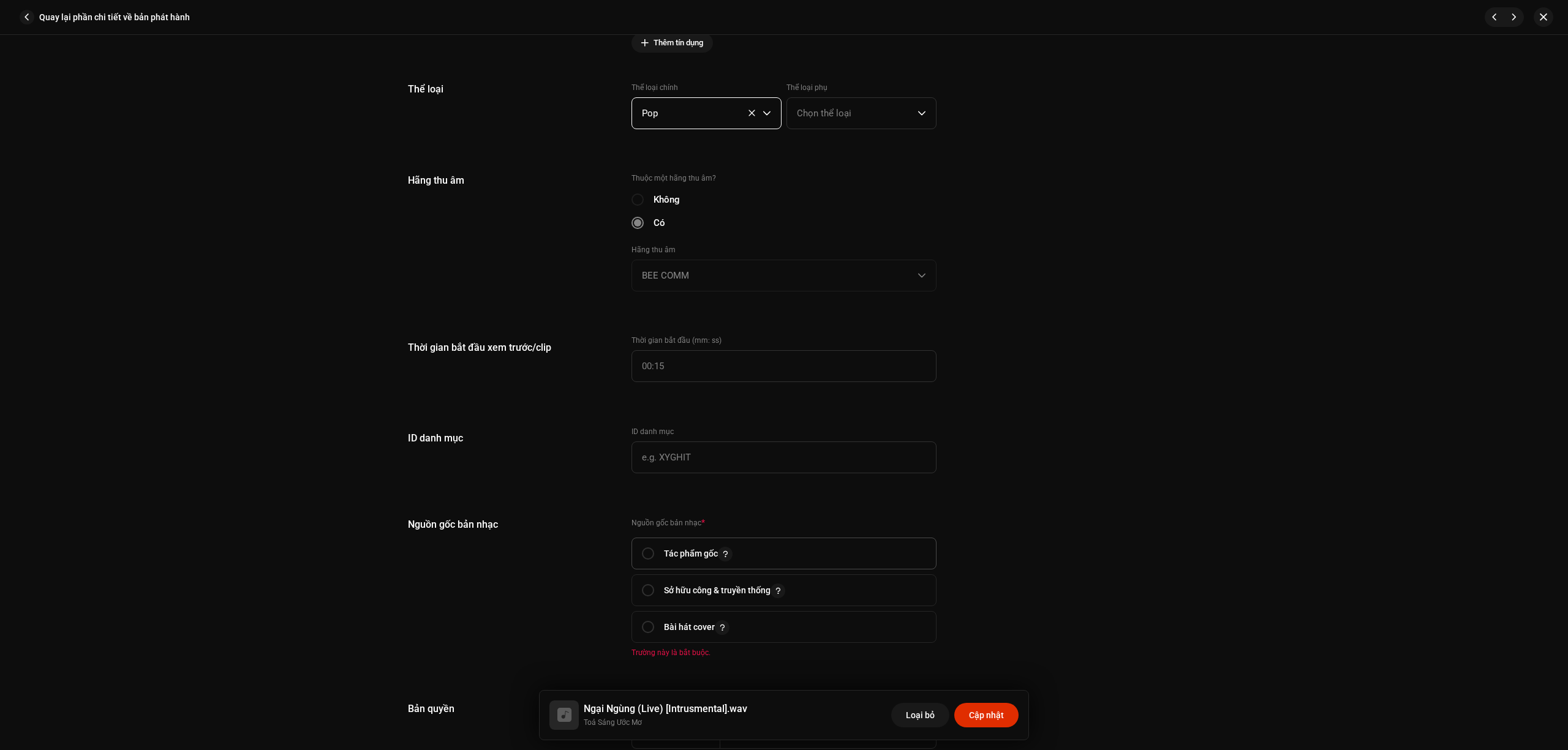
click at [687, 549] on p "Tác phẩm gốc" at bounding box center [698, 554] width 69 height 15
radio input "true"
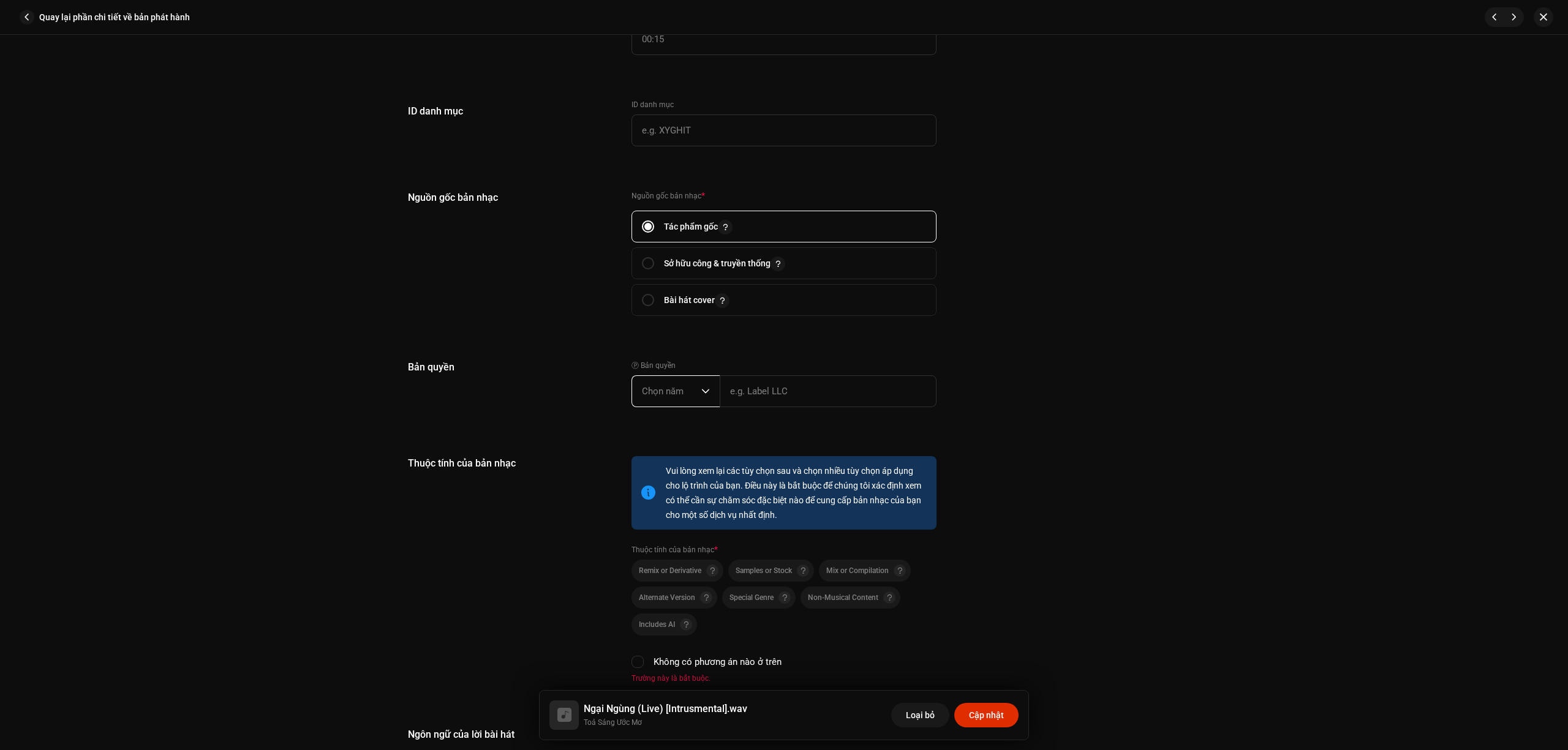
click at [684, 394] on span "Chọn năm" at bounding box center [672, 392] width 59 height 31
click at [677, 478] on li "2025" at bounding box center [680, 485] width 87 height 25
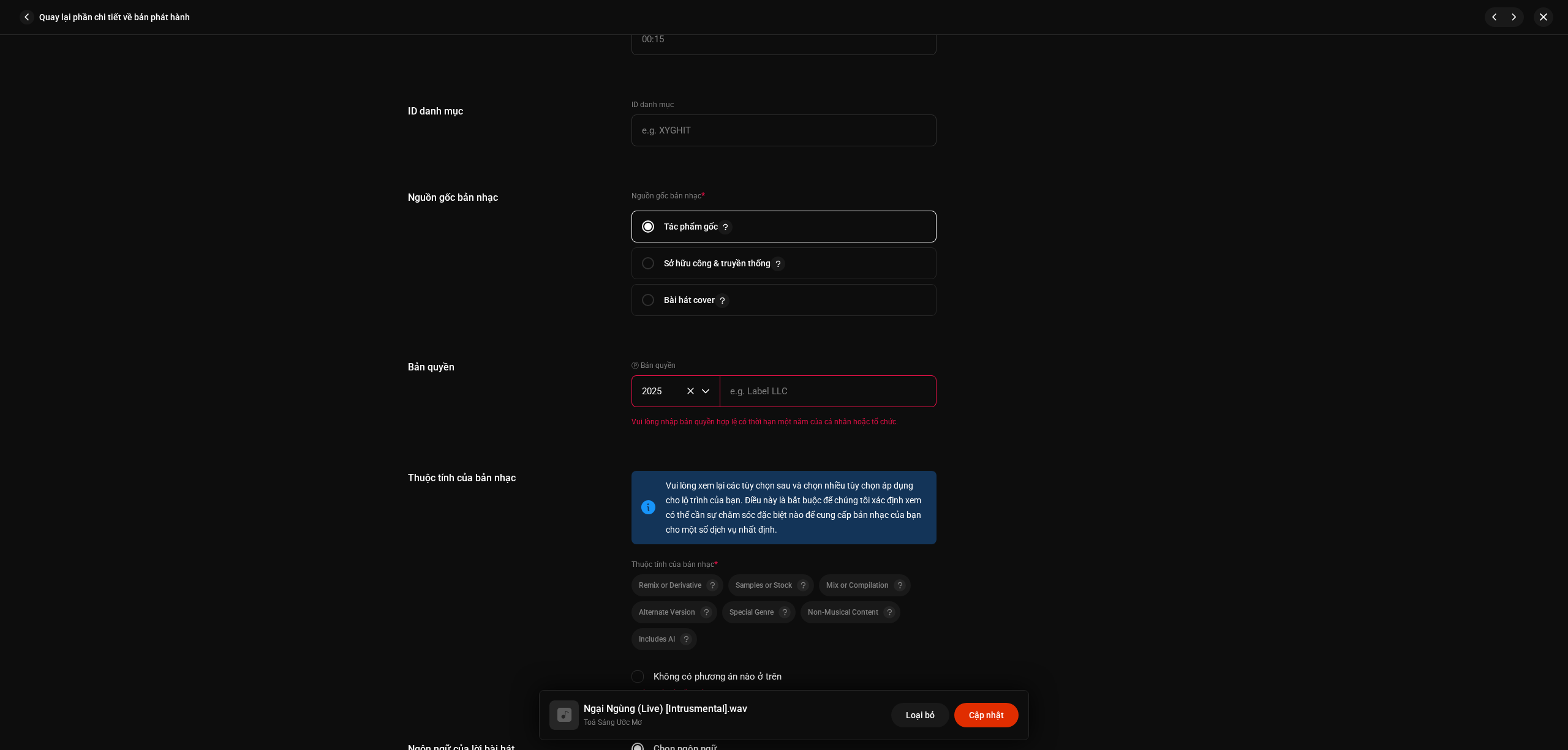
drag, startPoint x: 786, startPoint y: 397, endPoint x: 795, endPoint y: 404, distance: 11.4
click at [786, 397] on input "text" at bounding box center [828, 392] width 217 height 32
type input "BEE COMM"
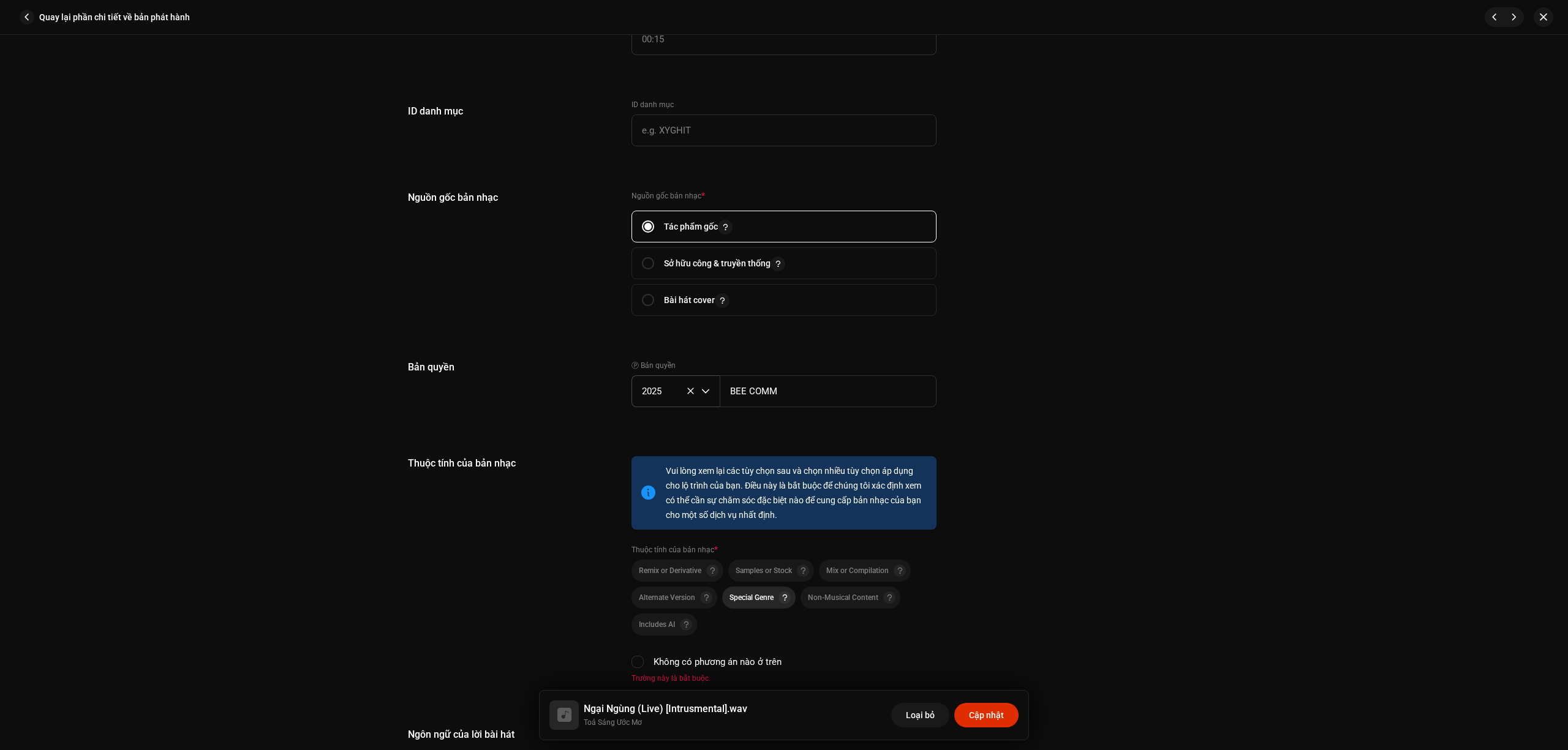
click at [747, 595] on span "Special Genre" at bounding box center [752, 597] width 44 height 9
click at [536, 589] on div "Thuộc tính của bản nhạc" at bounding box center [510, 570] width 204 height 227
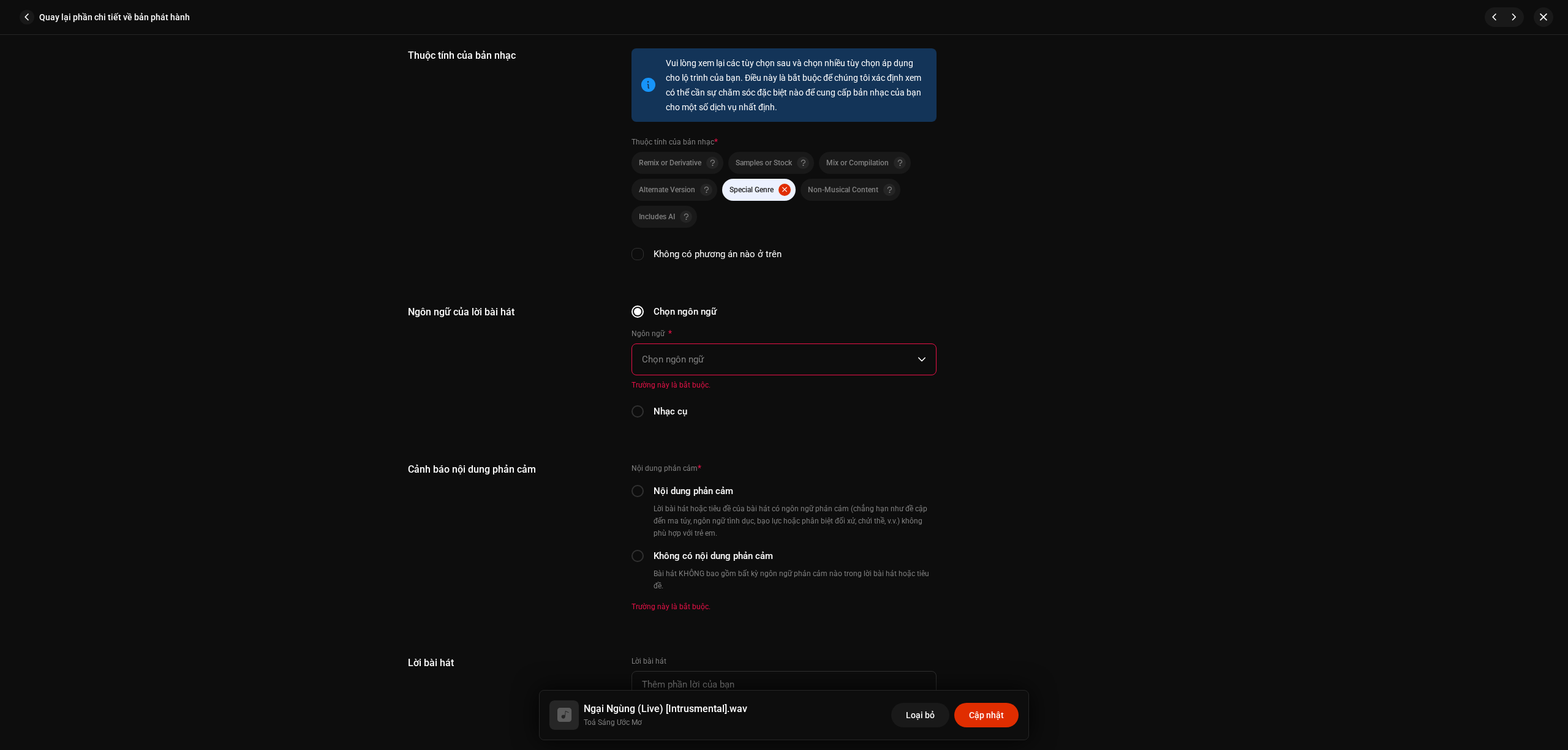
click at [711, 355] on span "Chọn ngôn ngữ" at bounding box center [780, 360] width 276 height 31
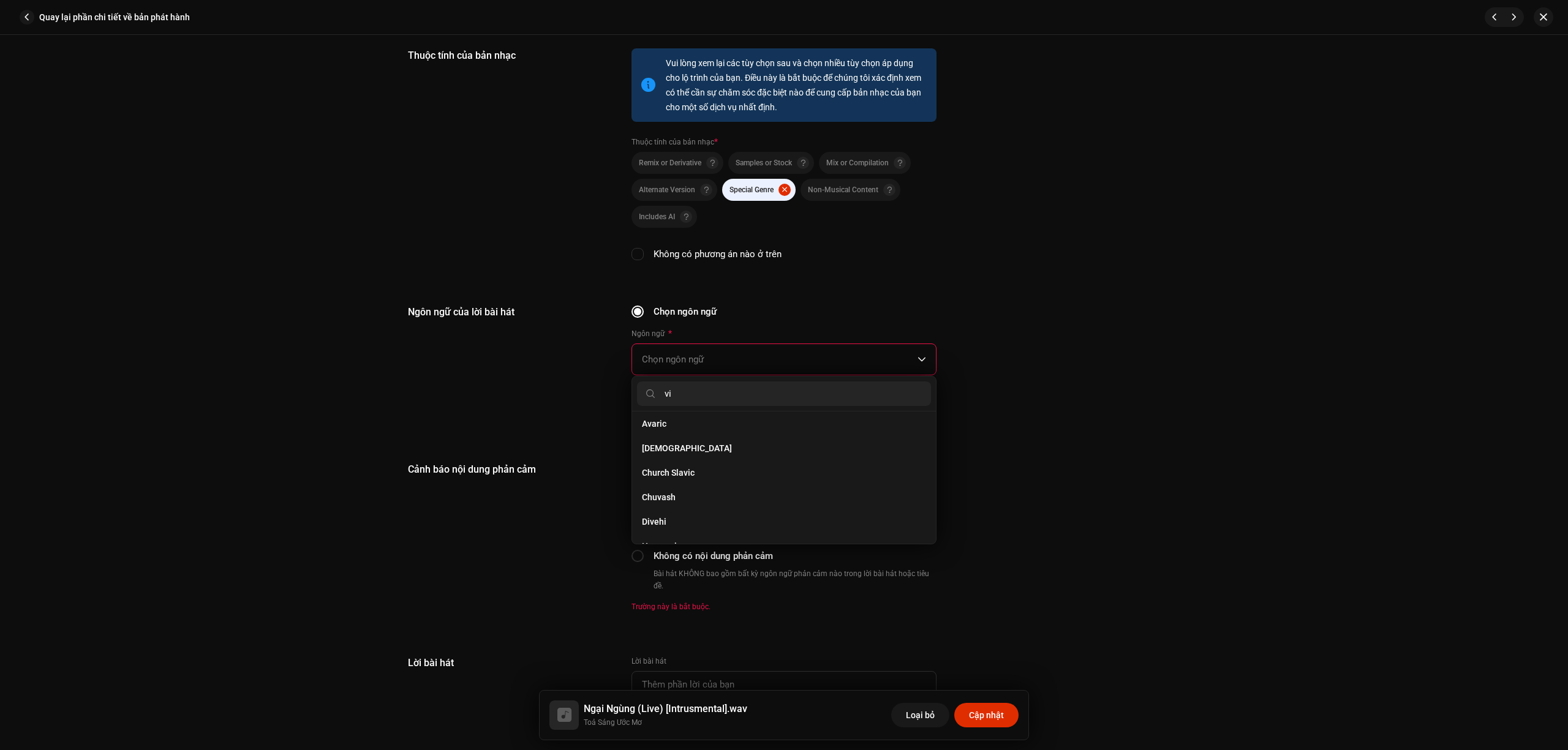
scroll to position [0, 0]
type input "vie"
click at [732, 428] on li "Vietnamese" at bounding box center [784, 429] width 294 height 25
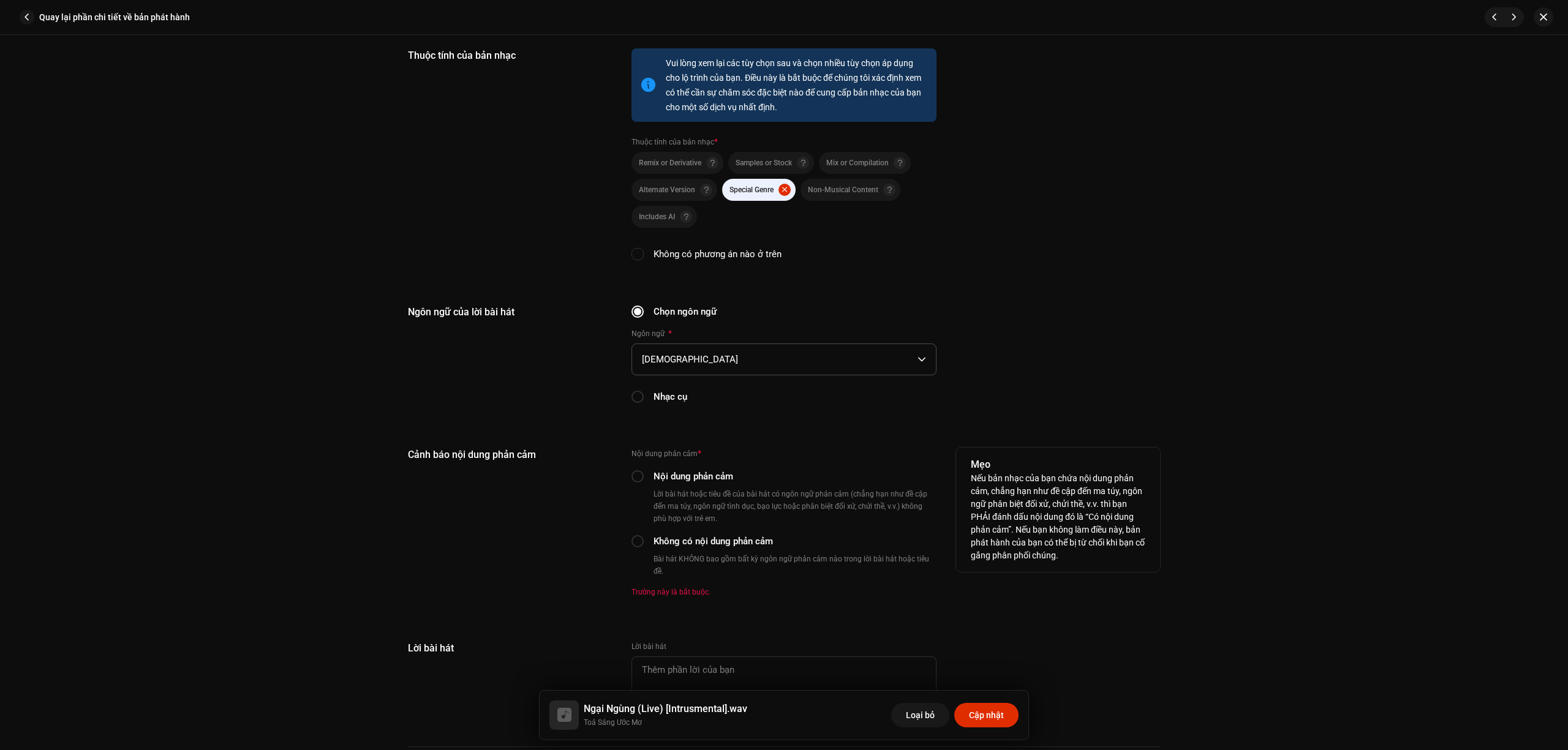
click at [564, 458] on div "Cảnh báo nội dung phản cảm" at bounding box center [510, 530] width 204 height 164
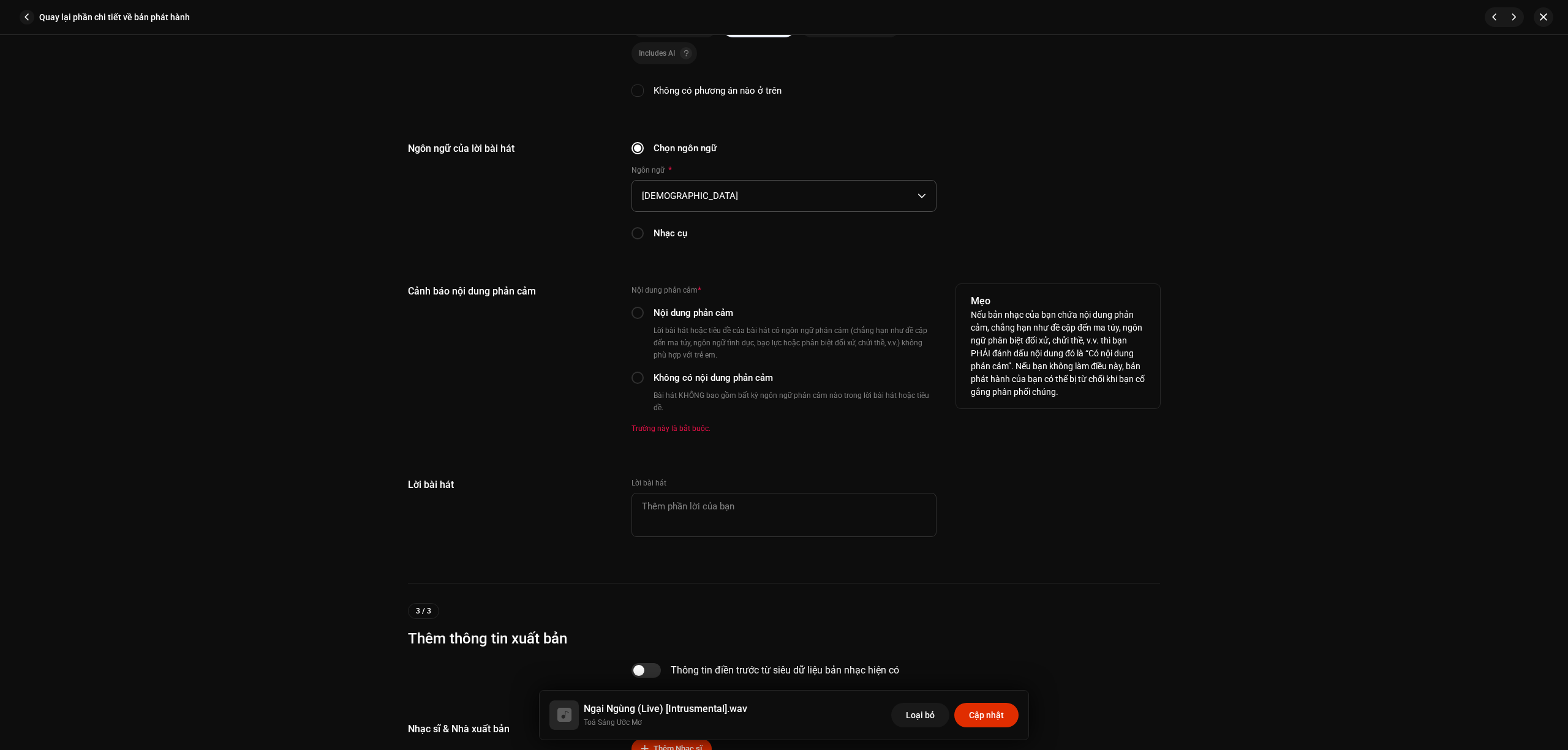
click at [691, 371] on label "Không có nội dung phản cảm" at bounding box center [713, 378] width 119 height 14
click at [644, 372] on input "Không có nội dung phản cảm" at bounding box center [638, 378] width 12 height 12
radio input "true"
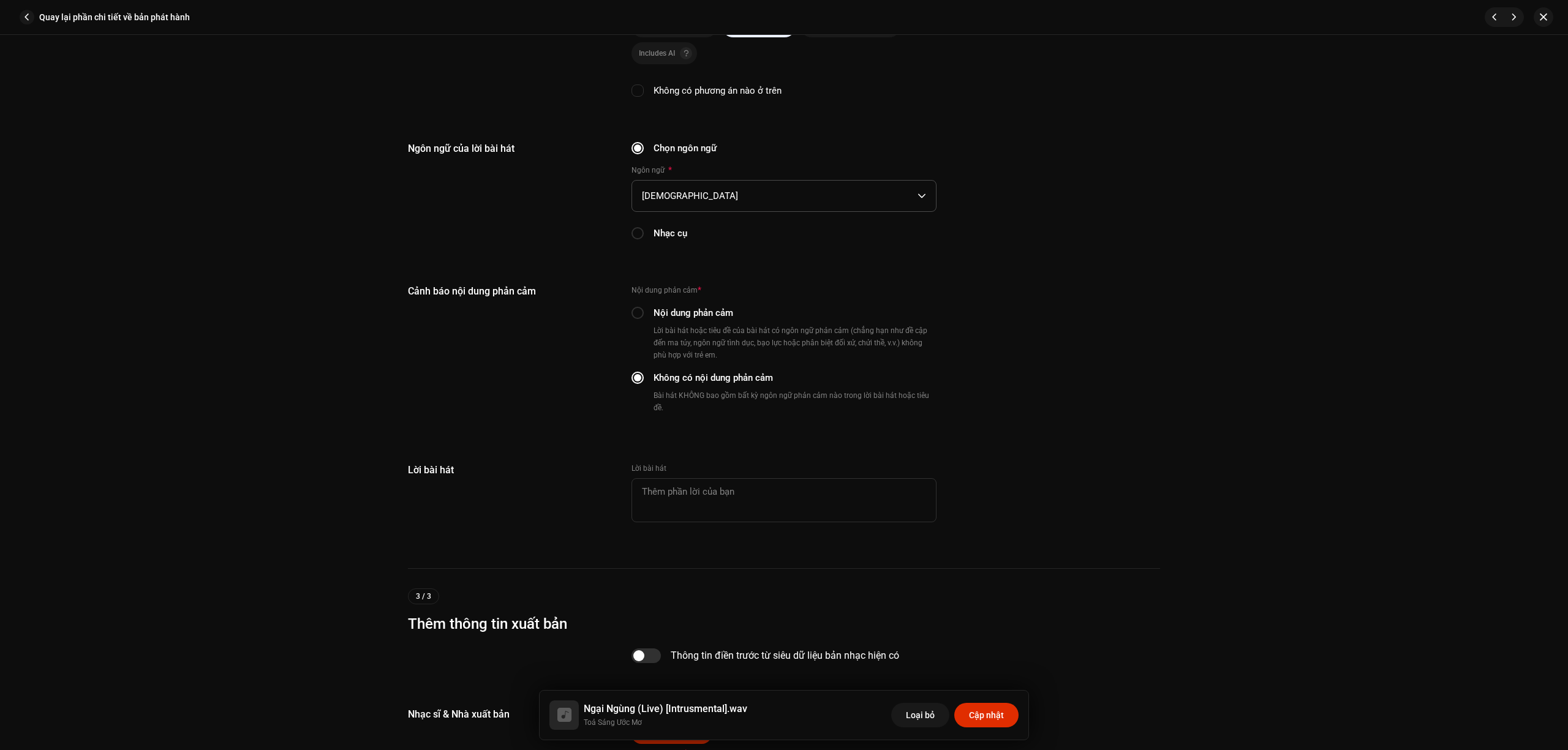
scroll to position [2234, 0]
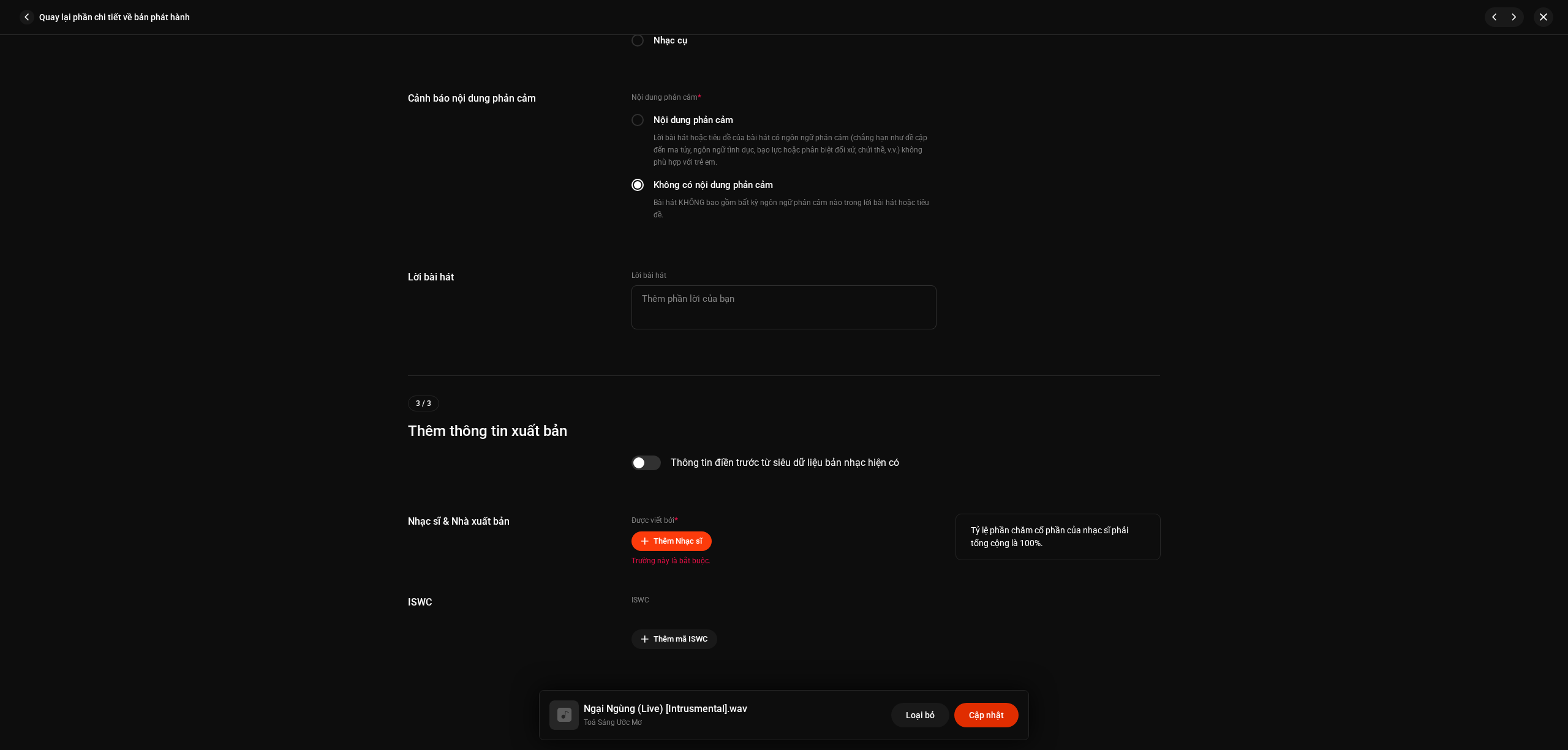
click at [665, 533] on span "Thêm Nhạc sĩ" at bounding box center [678, 541] width 48 height 25
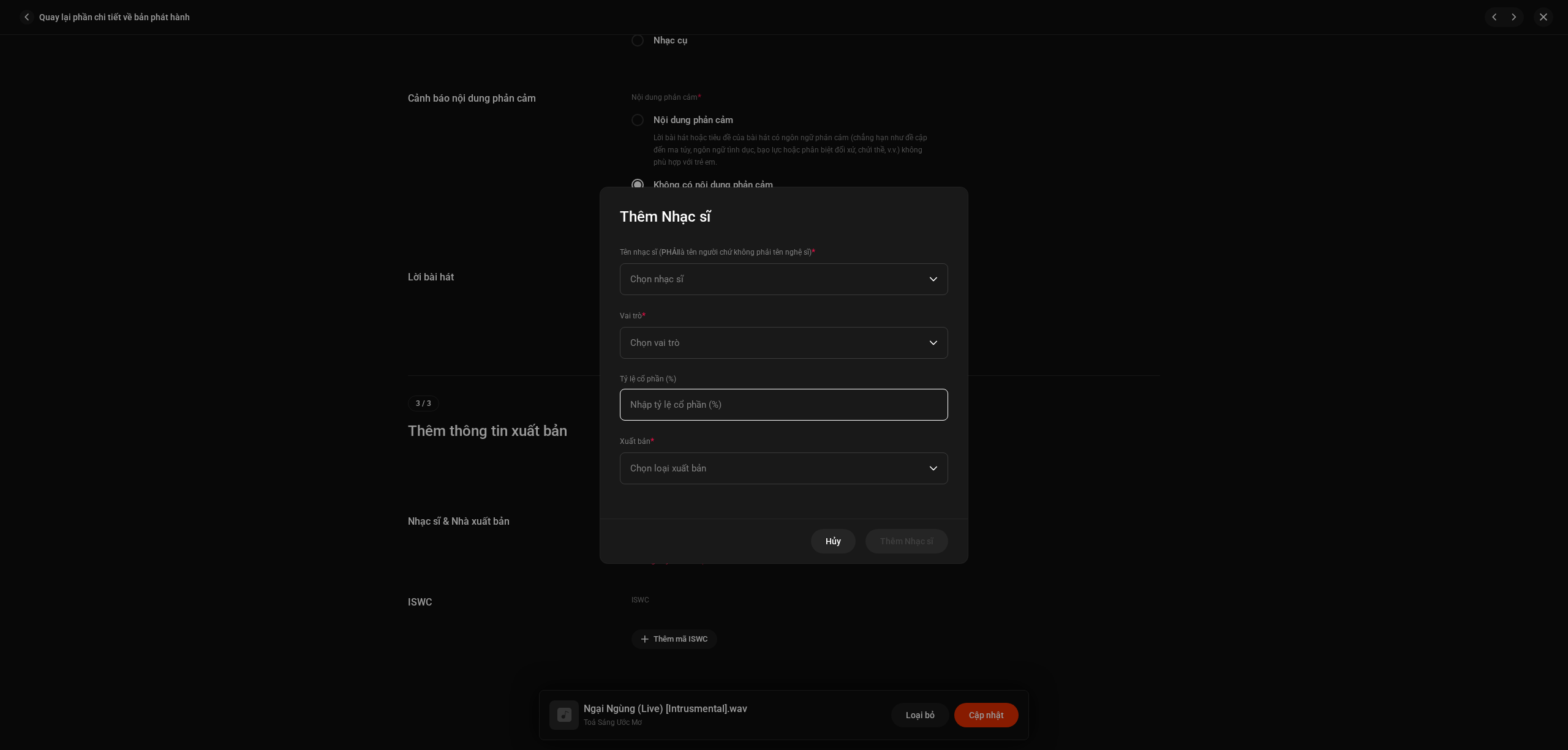
click at [765, 407] on input at bounding box center [784, 405] width 328 height 32
type input "50,00"
click at [714, 458] on span "Chọn loại xuất bản" at bounding box center [780, 468] width 299 height 31
click at [742, 549] on span "Published (managed by a publisher)" at bounding box center [700, 550] width 140 height 12
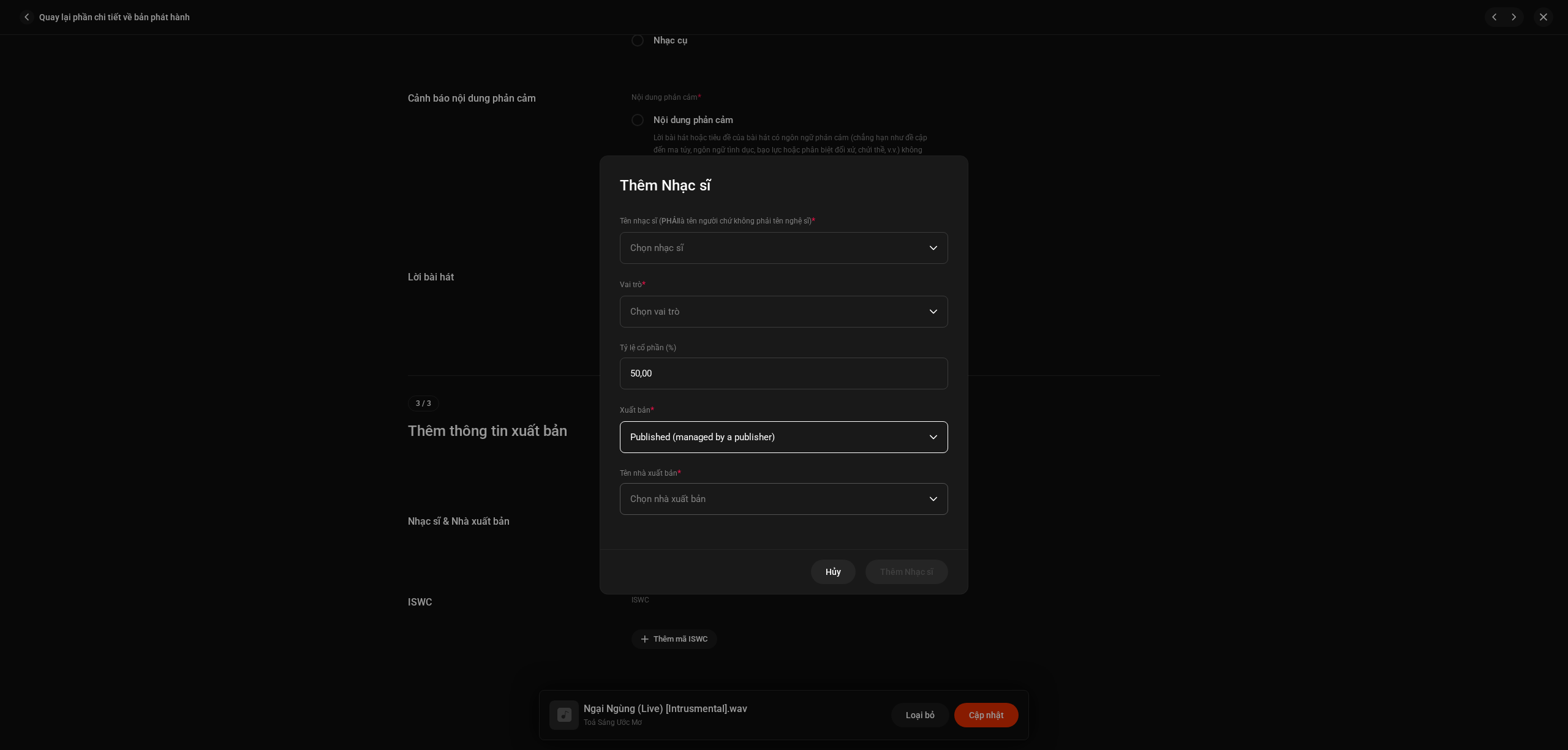
click at [755, 508] on span "Chọn nhà xuất bản" at bounding box center [780, 499] width 299 height 31
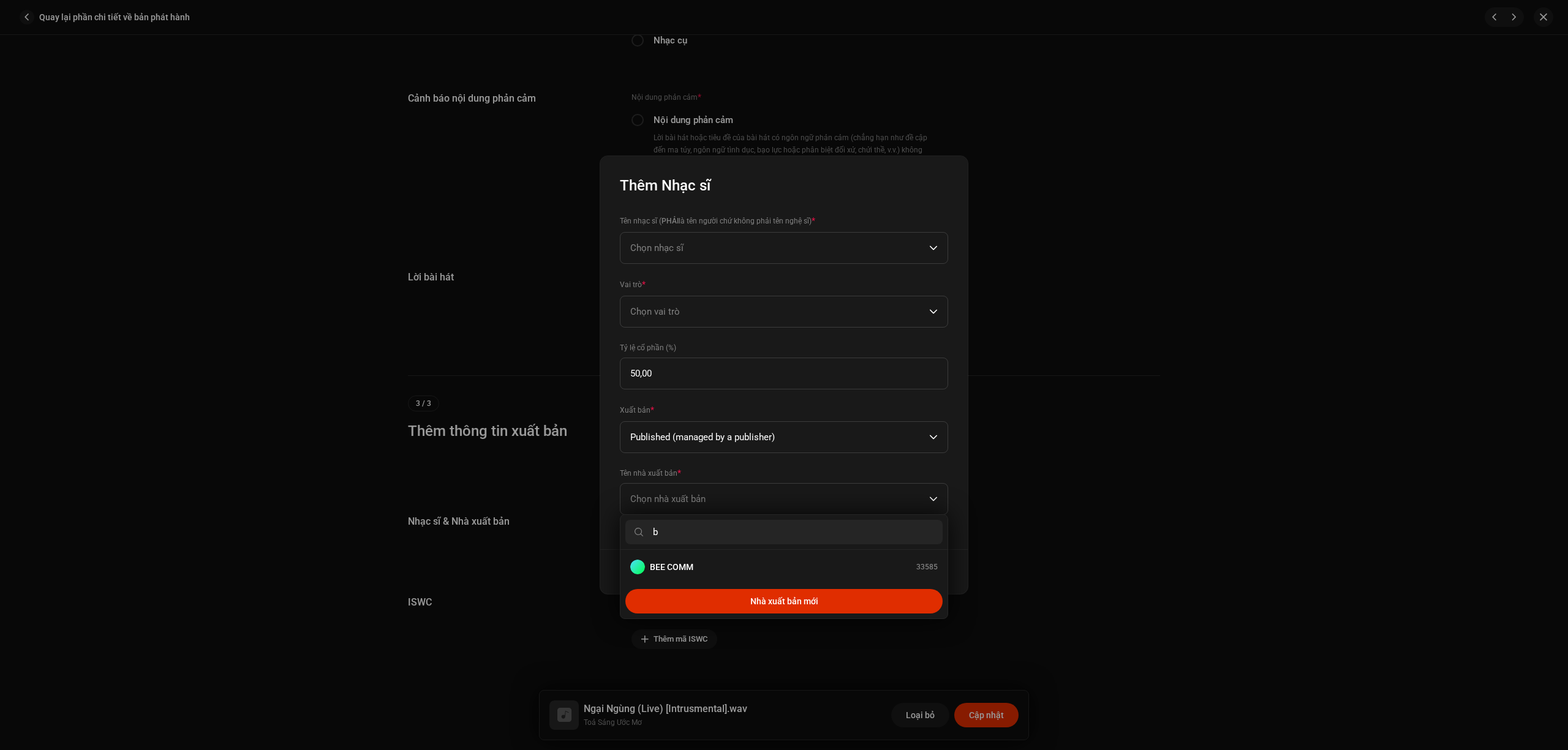
type input "b"
click at [748, 563] on div "BEE COMM 33585" at bounding box center [784, 567] width 308 height 15
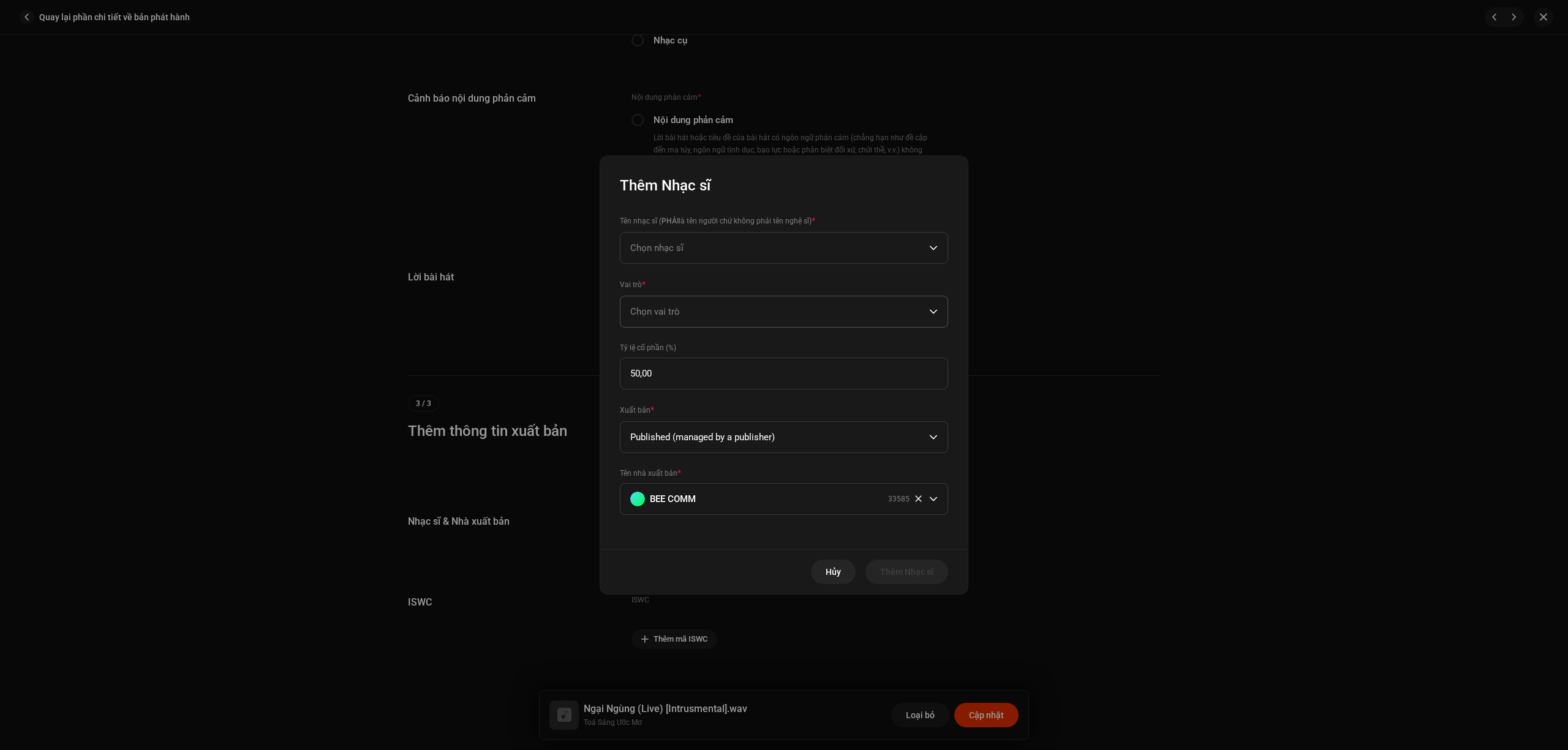
click at [744, 308] on span "Chọn vai trò" at bounding box center [780, 312] width 299 height 31
click at [696, 397] on li "Composer" at bounding box center [784, 395] width 317 height 25
click at [706, 248] on span "Chọn nhạc sĩ" at bounding box center [780, 248] width 299 height 31
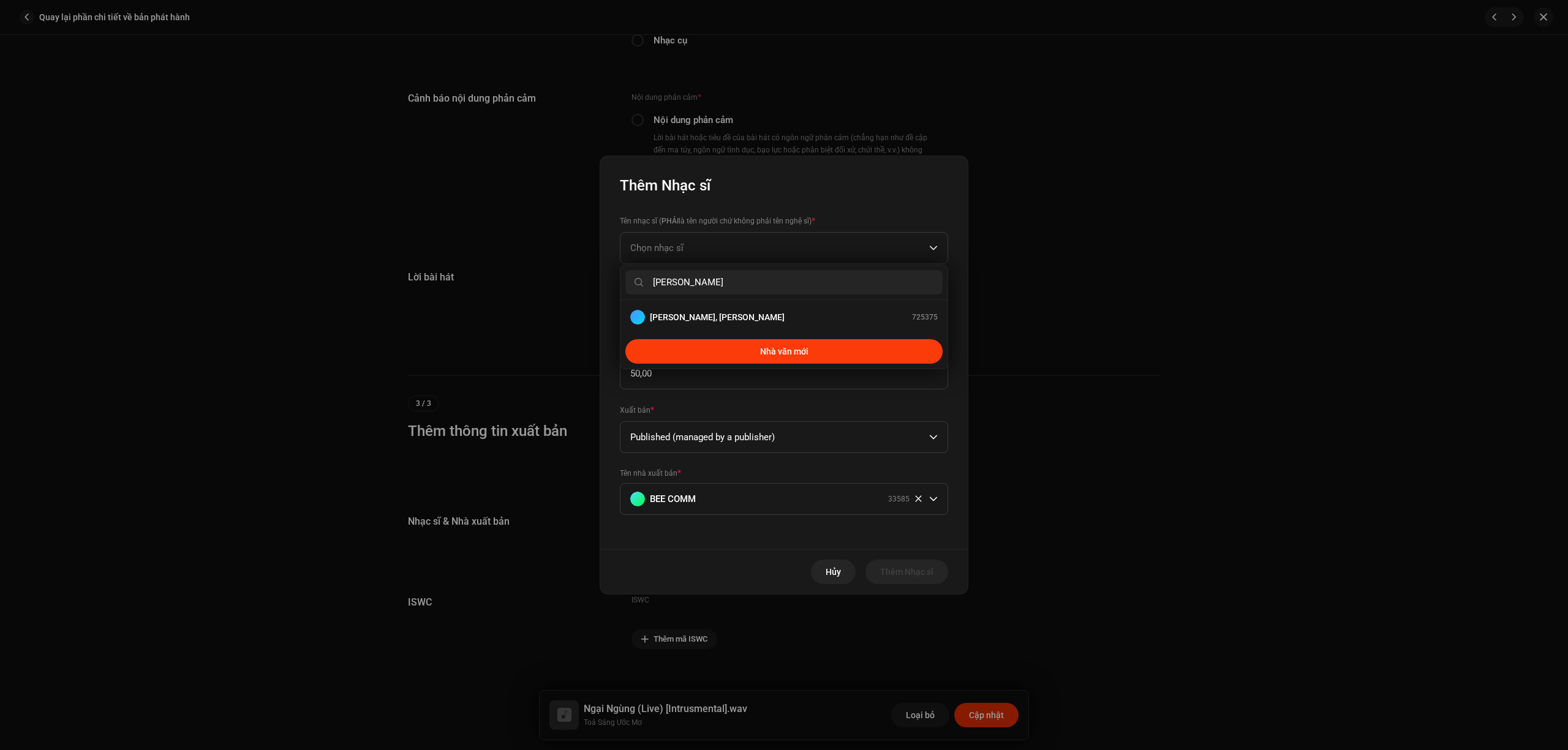
type input "Quốc Dũng"
click at [724, 351] on button "Nhà văn mới" at bounding box center [784, 352] width 317 height 25
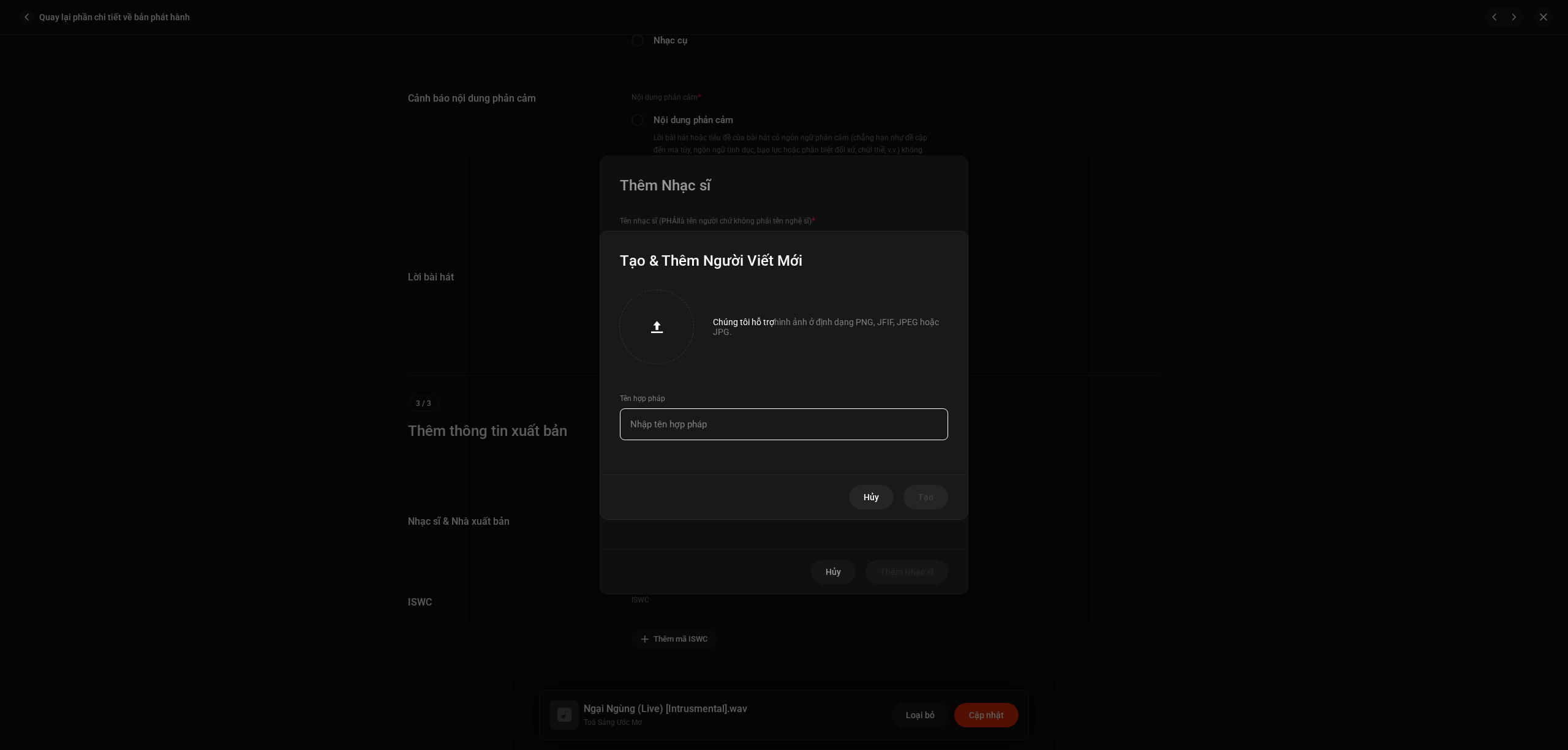
click at [701, 429] on input "text" at bounding box center [784, 424] width 328 height 32
type input "Quốc Dũng"
click at [938, 502] on button "Tạo" at bounding box center [926, 497] width 44 height 25
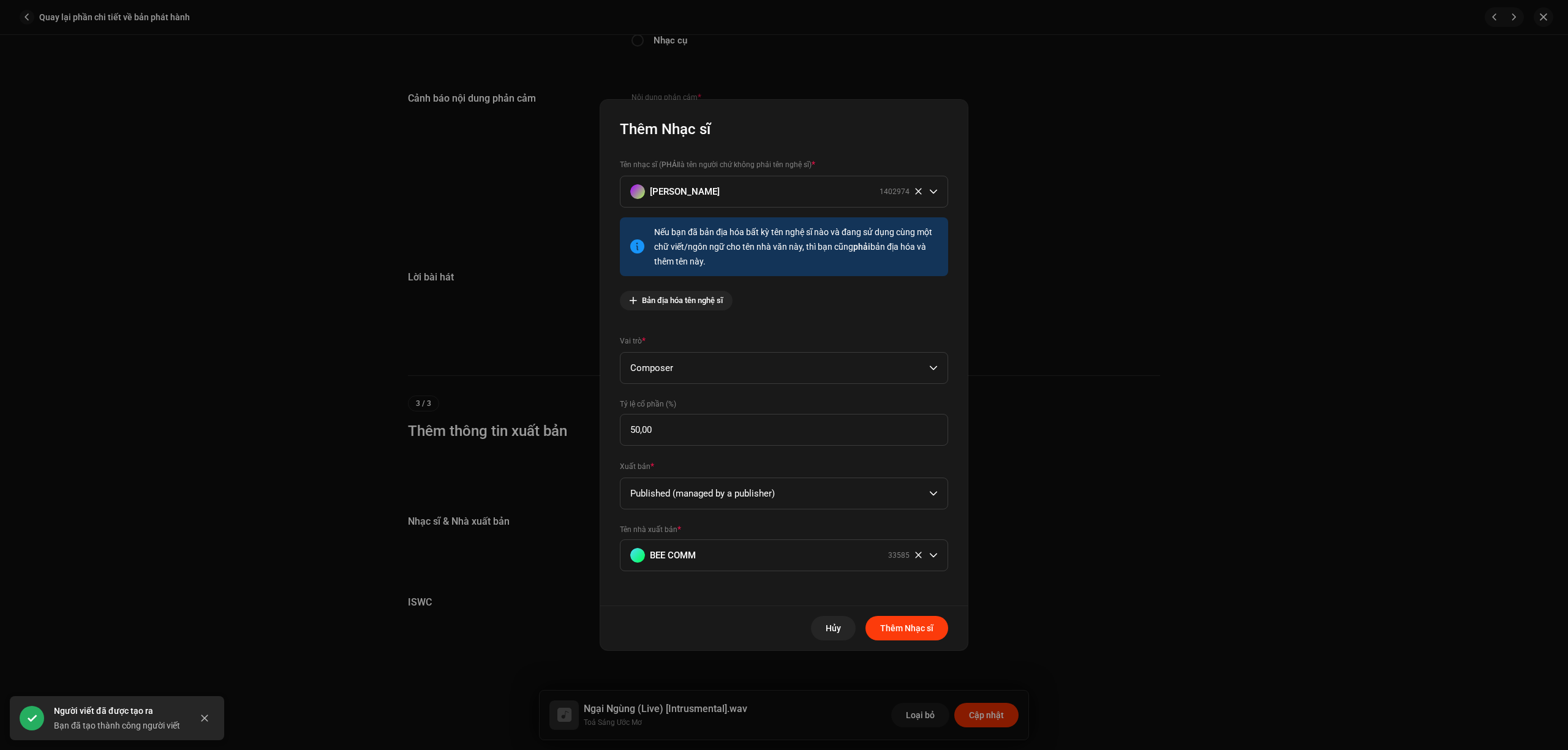
click at [908, 626] on span "Thêm Nhạc sĩ" at bounding box center [907, 628] width 53 height 25
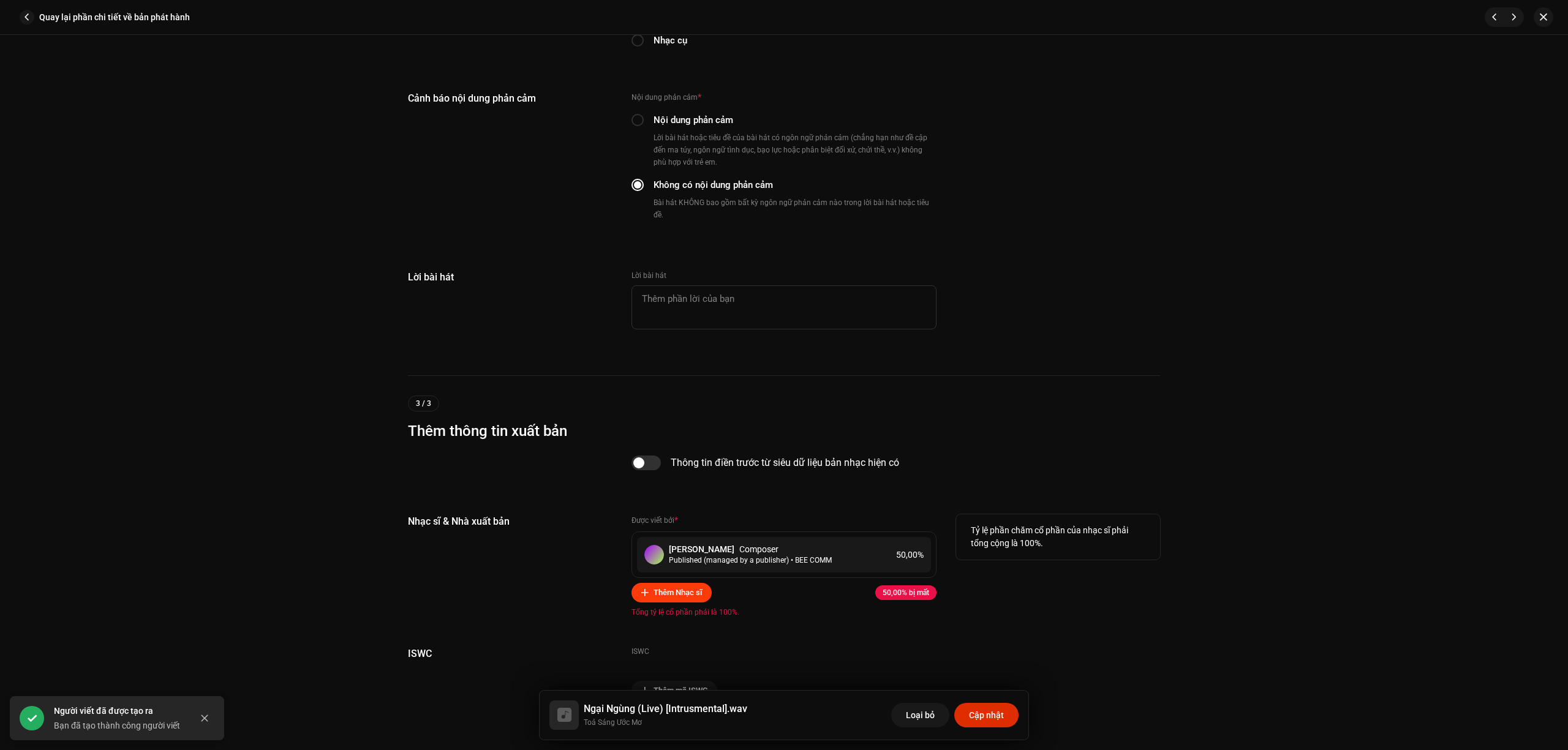
click at [694, 586] on span "Thêm Nhạc sĩ" at bounding box center [678, 593] width 48 height 25
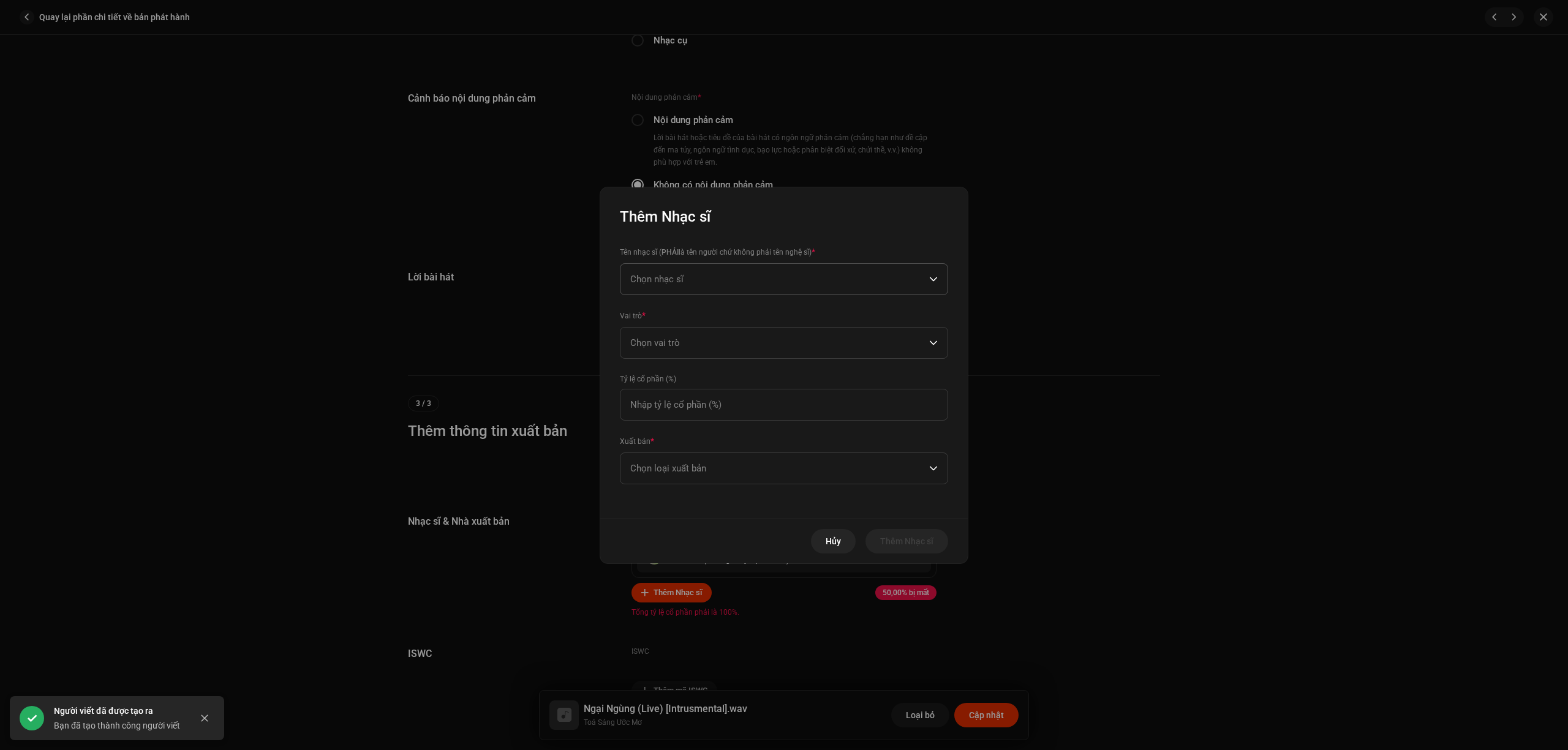
click at [727, 282] on span "Chọn nhạc sĩ" at bounding box center [780, 279] width 299 height 31
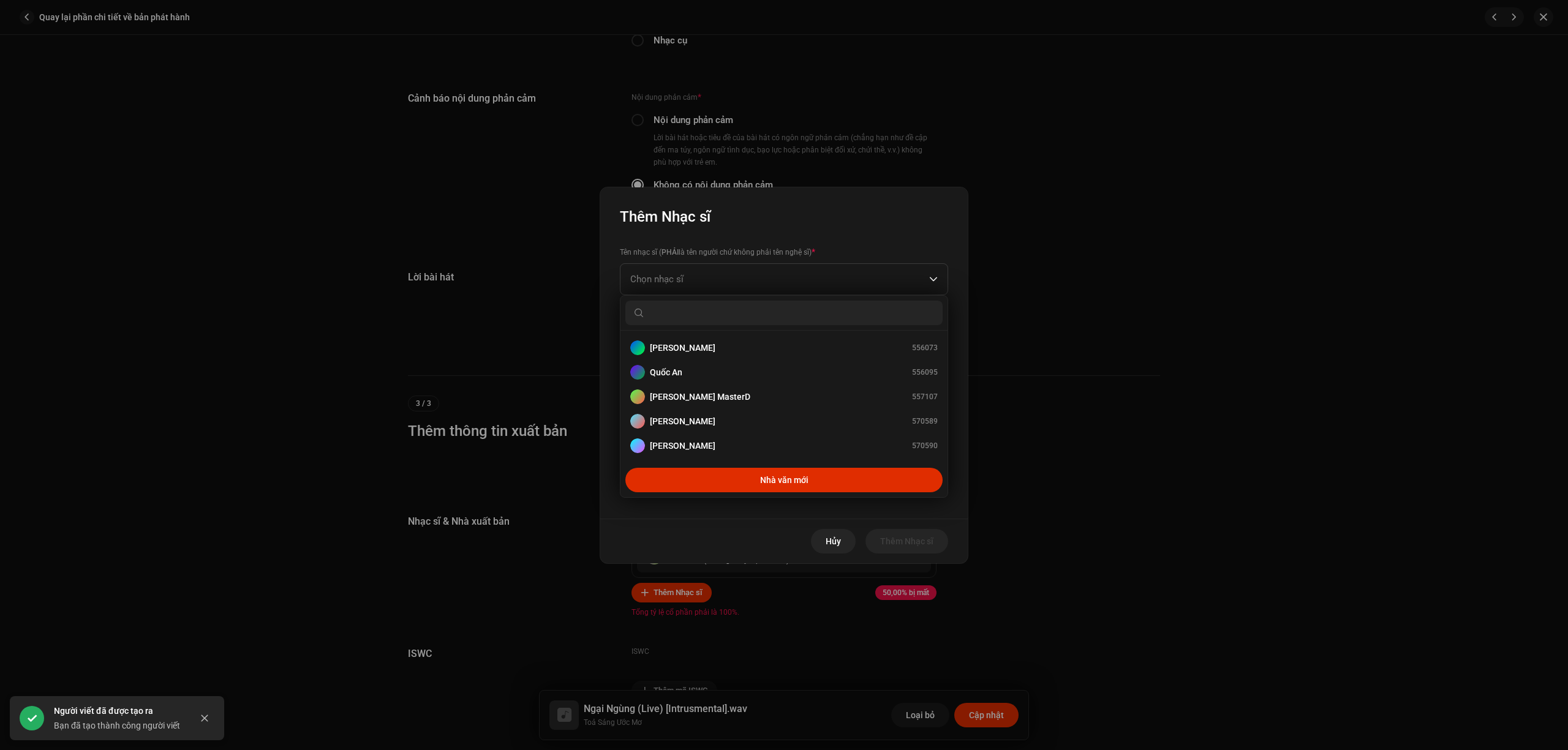
click at [838, 222] on div "Thêm Nhạc sĩ" at bounding box center [784, 206] width 368 height 39
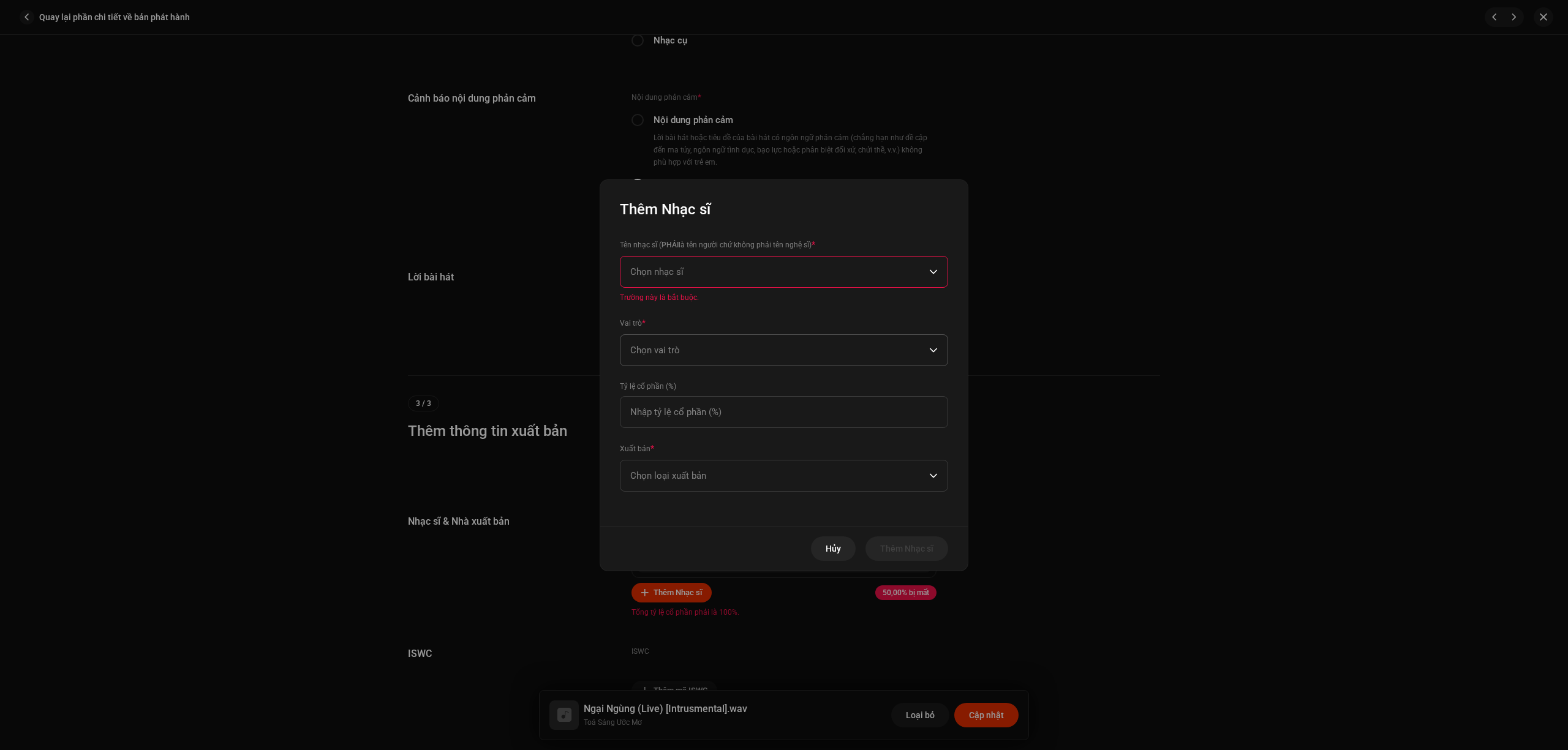
click at [760, 347] on span "Chọn vai trò" at bounding box center [780, 350] width 299 height 31
click at [724, 383] on li "Lyricist" at bounding box center [784, 384] width 317 height 25
click at [719, 413] on input at bounding box center [784, 412] width 328 height 32
type input "50,00"
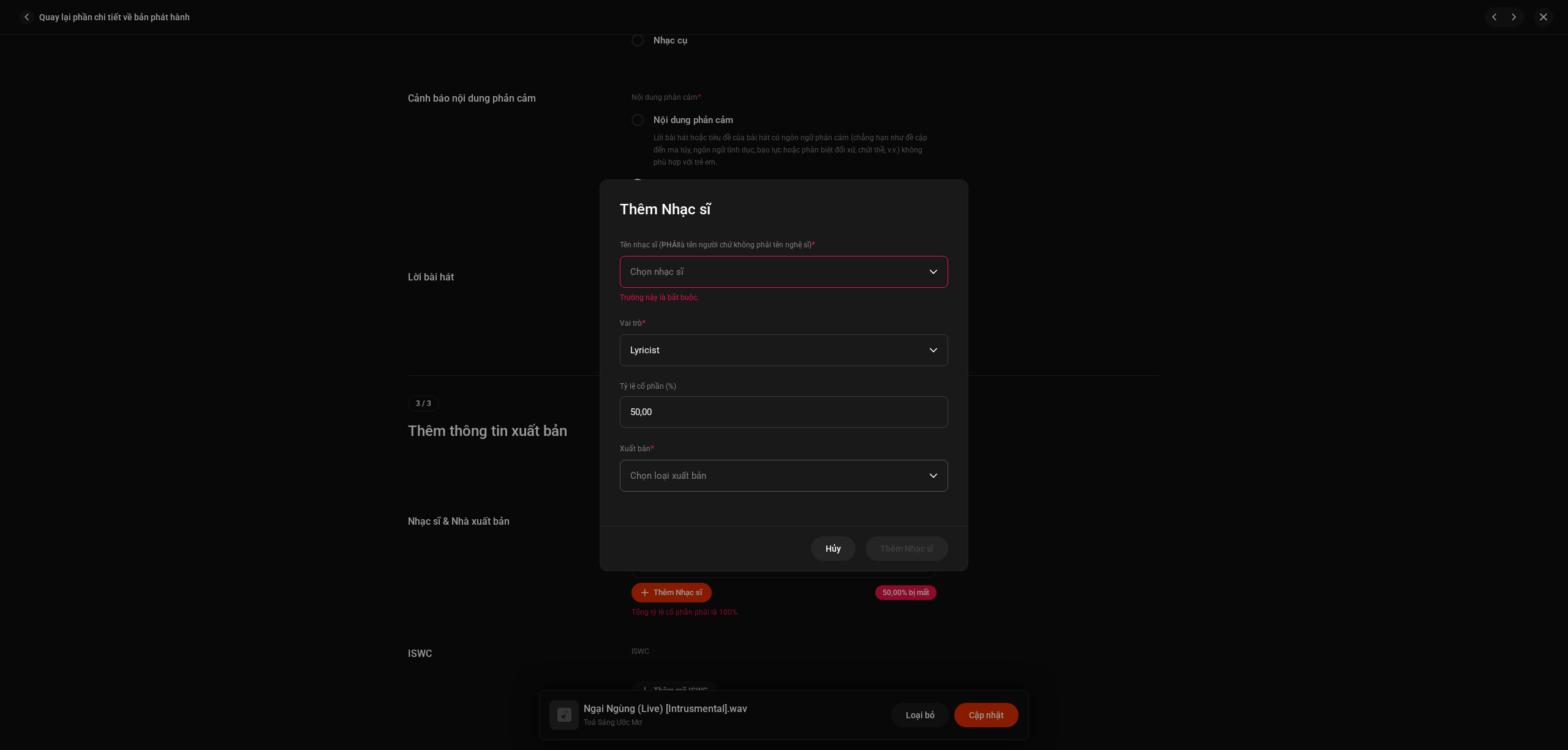
click at [732, 481] on span "Chọn loại xuất bản" at bounding box center [780, 476] width 299 height 31
click at [710, 547] on li "Published (managed by a publisher)" at bounding box center [784, 558] width 317 height 25
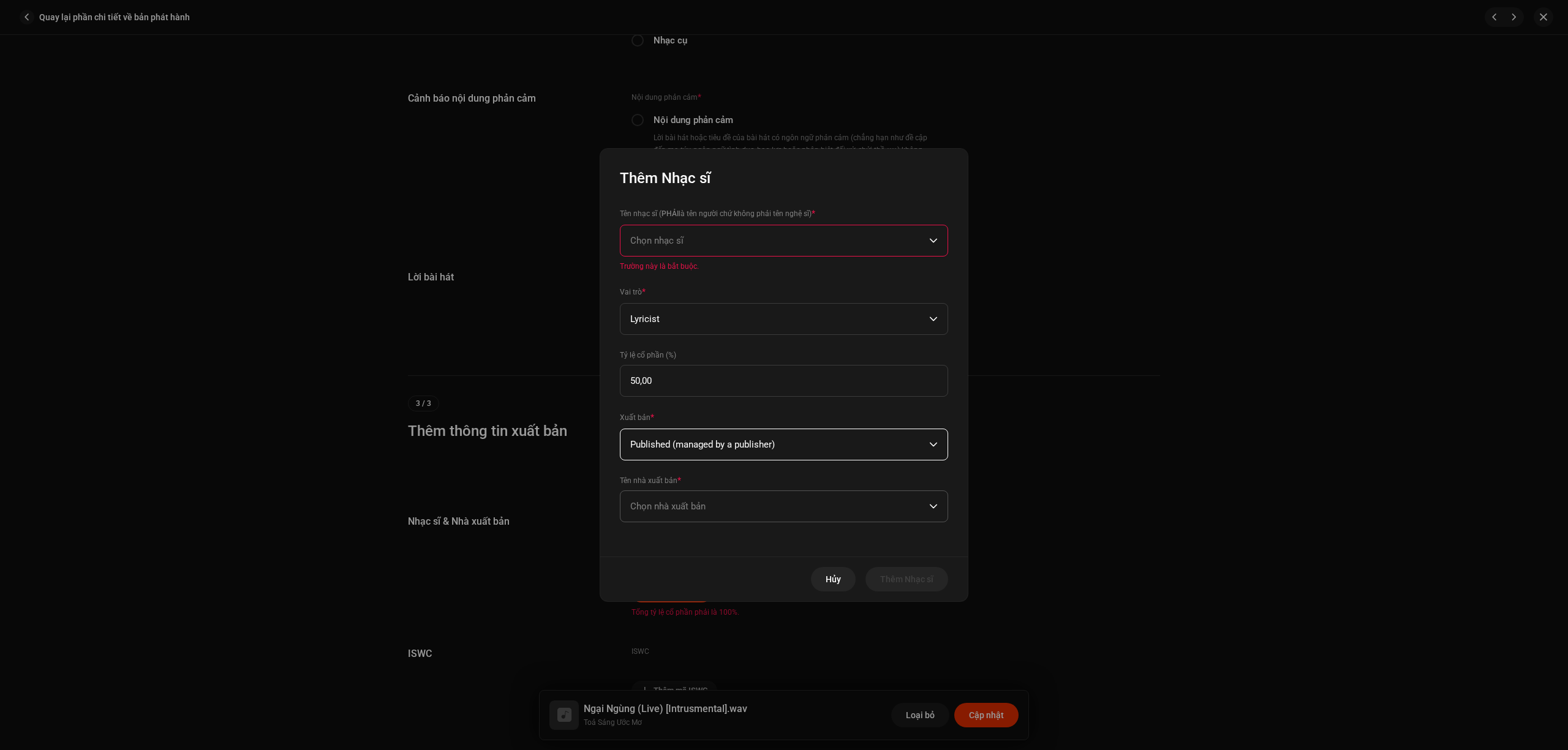
click at [724, 499] on span "Chọn nhà xuất bản" at bounding box center [780, 507] width 299 height 31
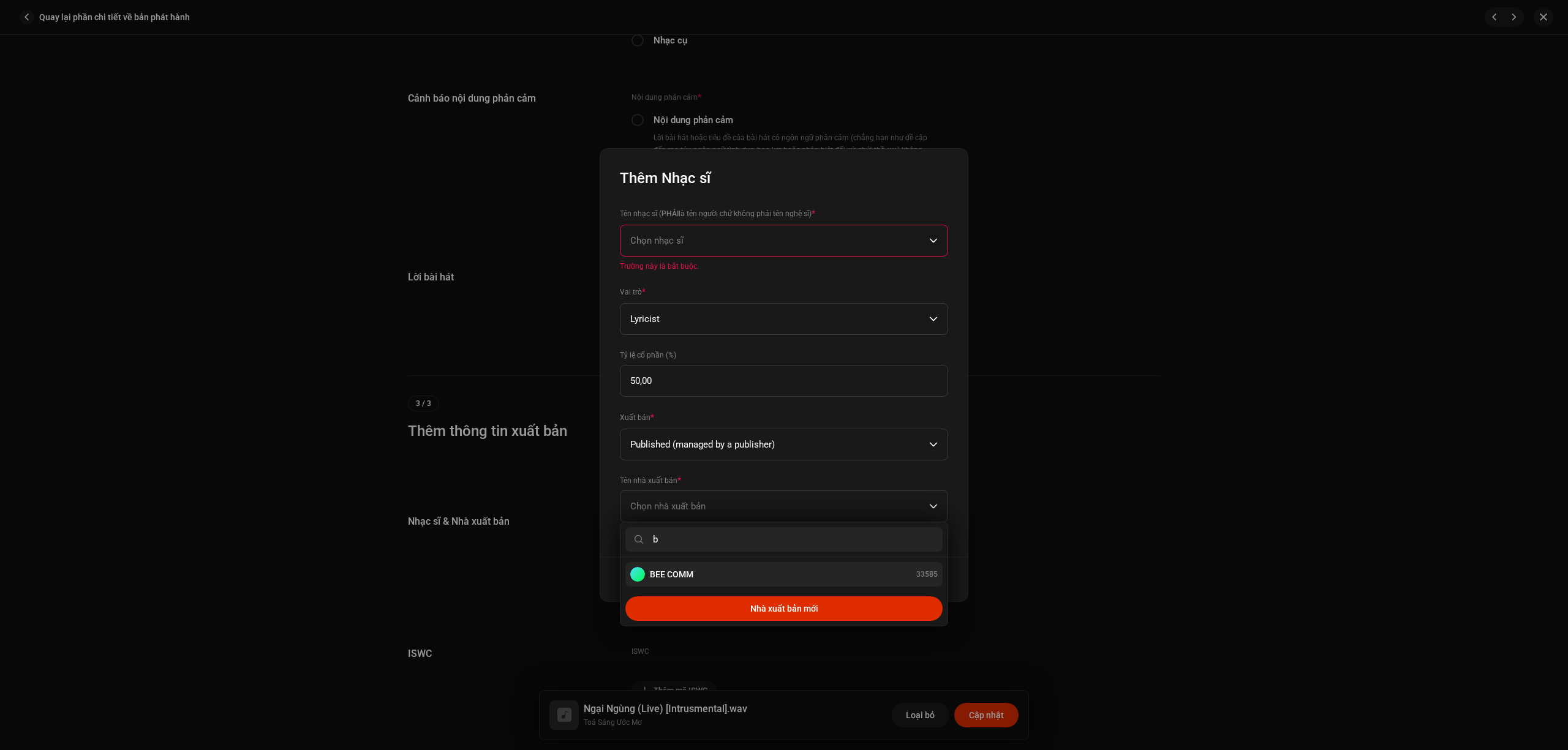
type input "b"
click at [701, 575] on div "BEE COMM 33585" at bounding box center [784, 575] width 308 height 15
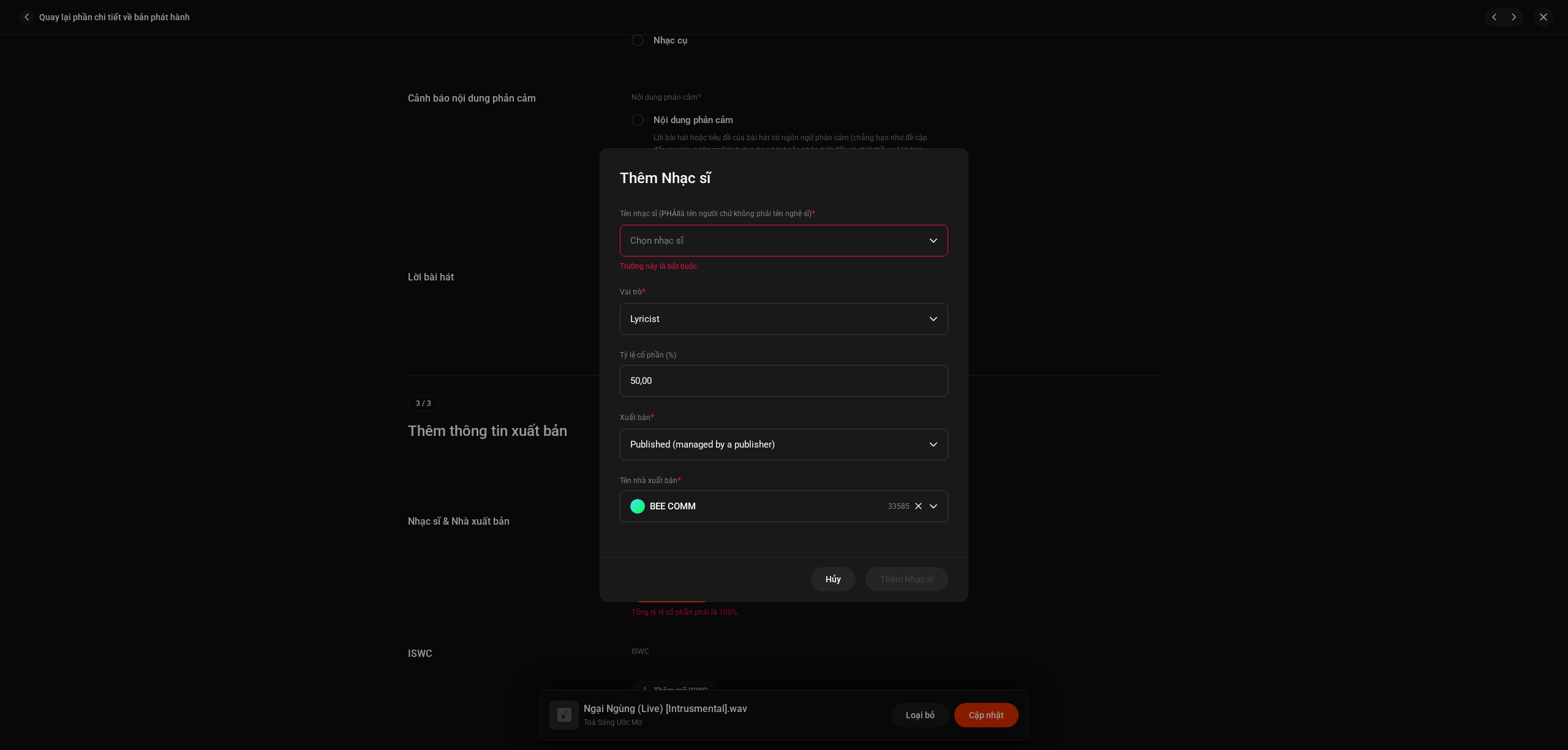
click at [732, 240] on span "Chọn nhạc sĩ" at bounding box center [780, 241] width 299 height 31
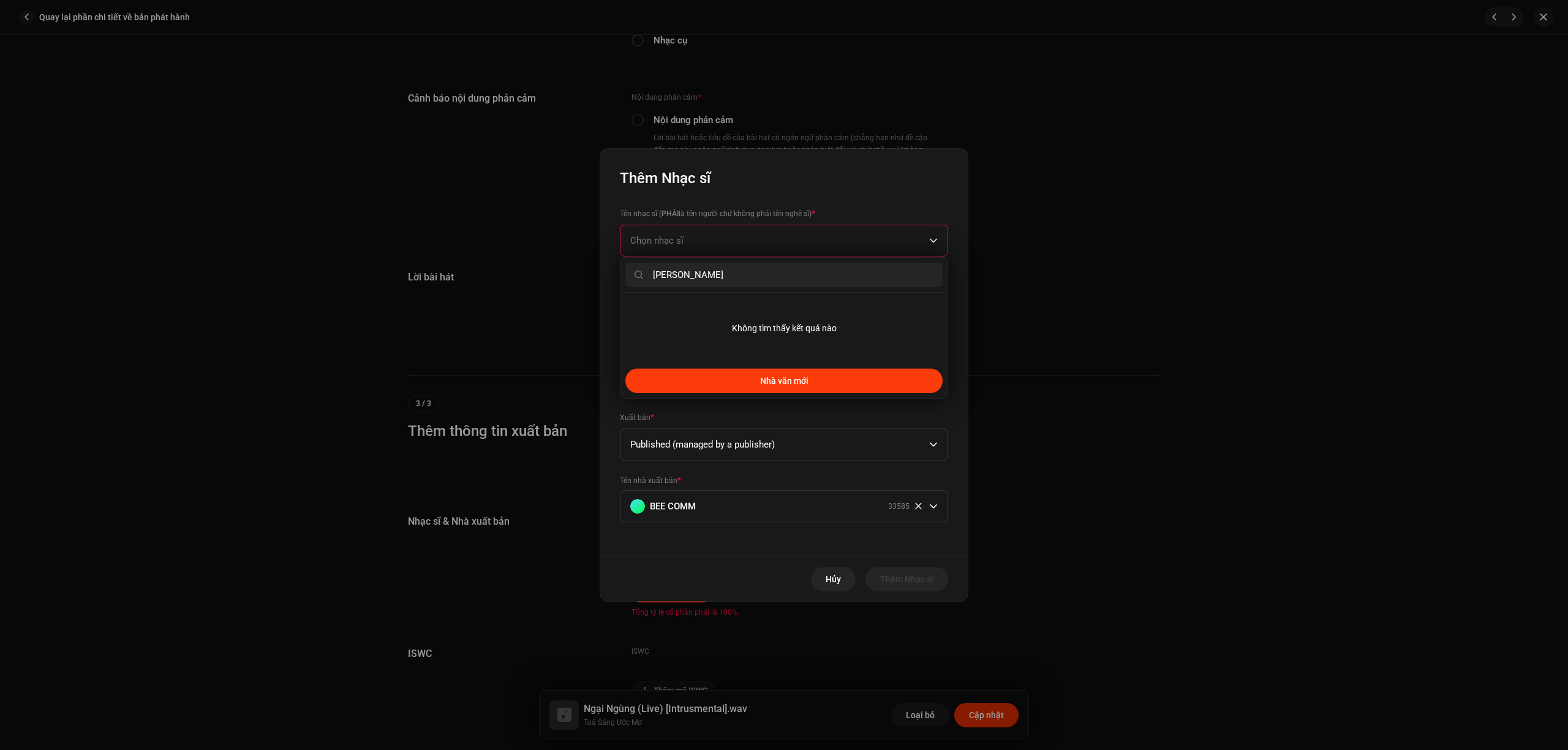
type input "Xuân Kỳ"
click at [761, 384] on span "Nhà văn mới" at bounding box center [784, 381] width 48 height 10
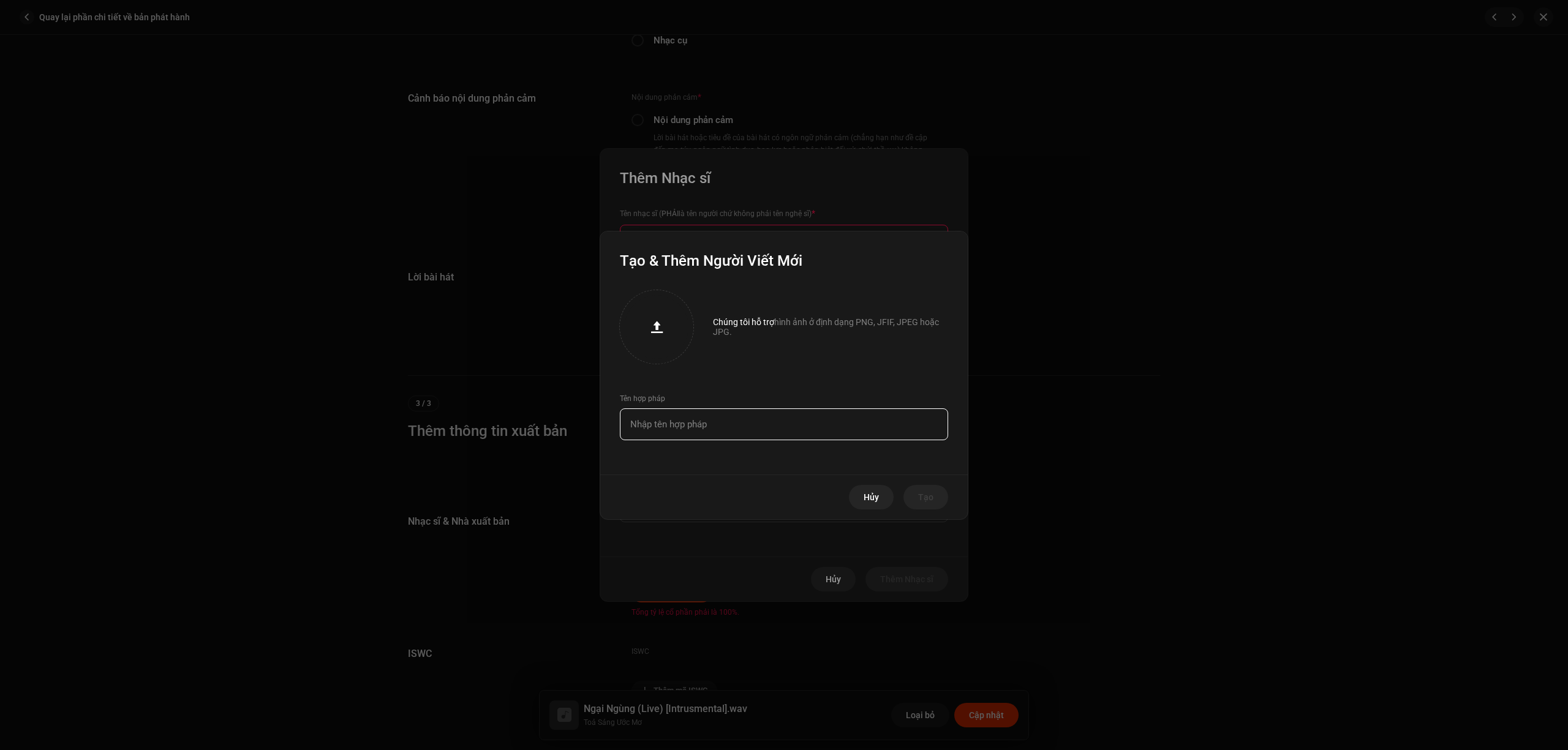
click at [753, 414] on input "text" at bounding box center [784, 424] width 328 height 32
type input "Xuân Kỳ"
click at [920, 498] on span "Tạo" at bounding box center [926, 497] width 15 height 25
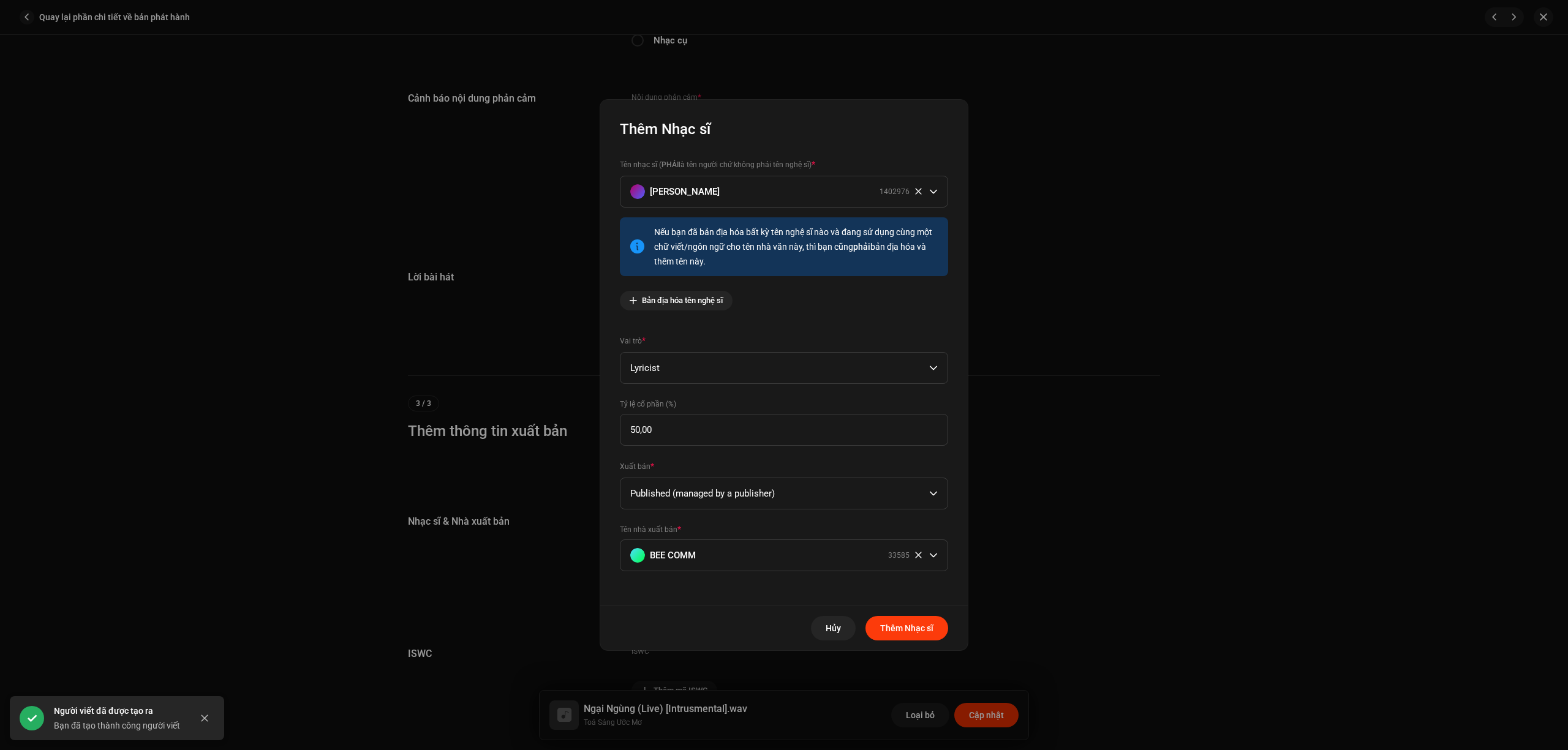
click at [912, 623] on span "Thêm Nhạc sĩ" at bounding box center [907, 628] width 53 height 25
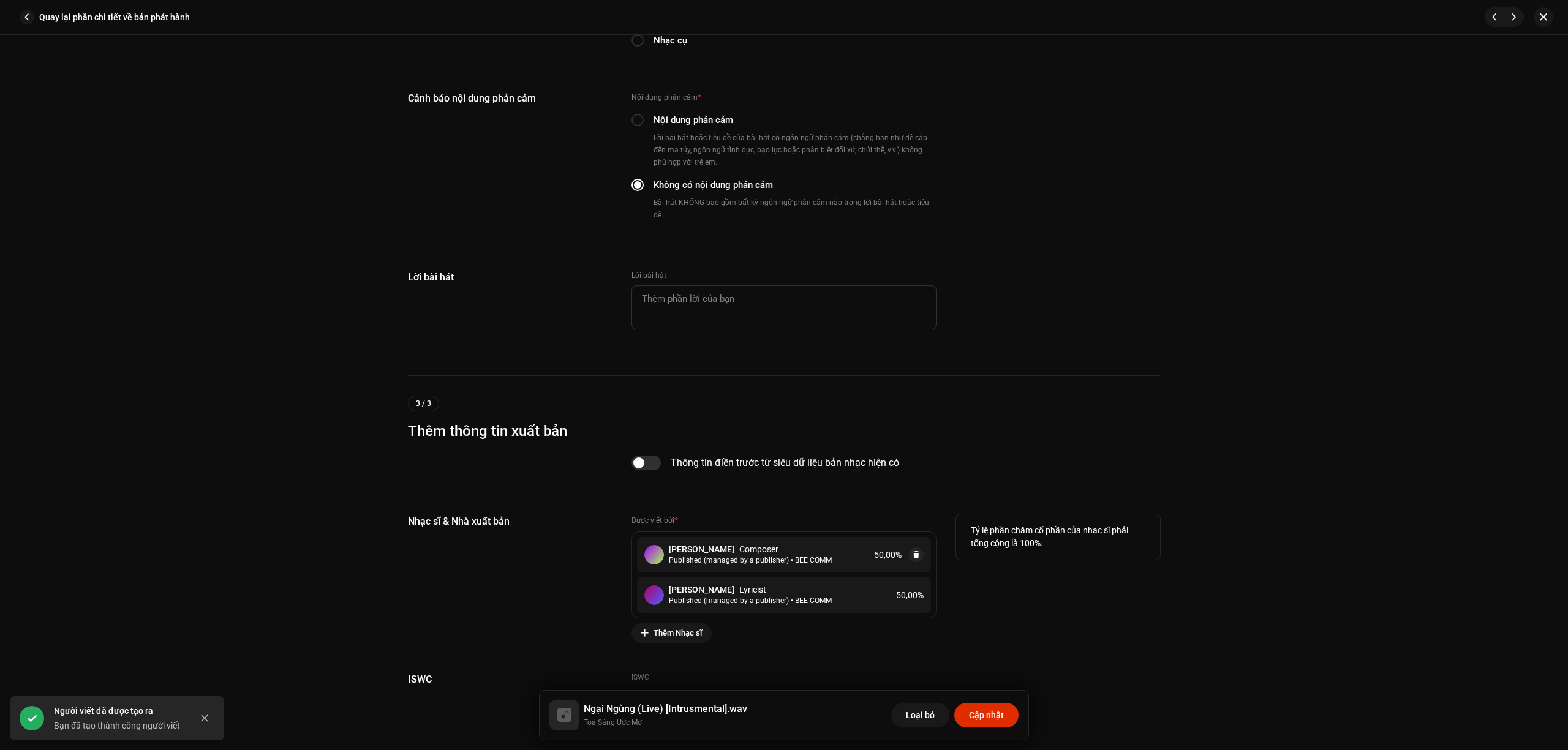
scroll to position [2311, 0]
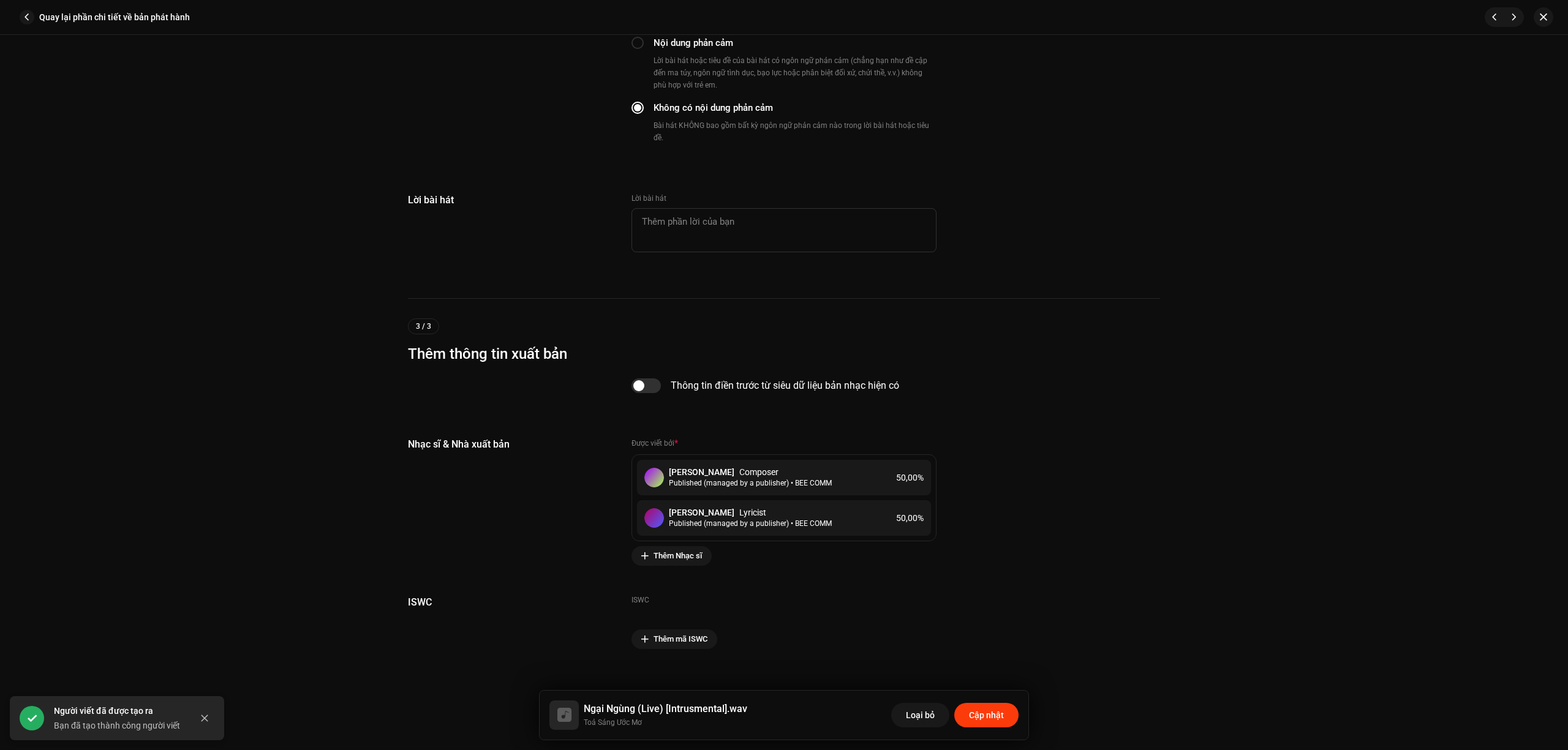
click at [986, 710] on span "Cập nhật" at bounding box center [986, 715] width 35 height 25
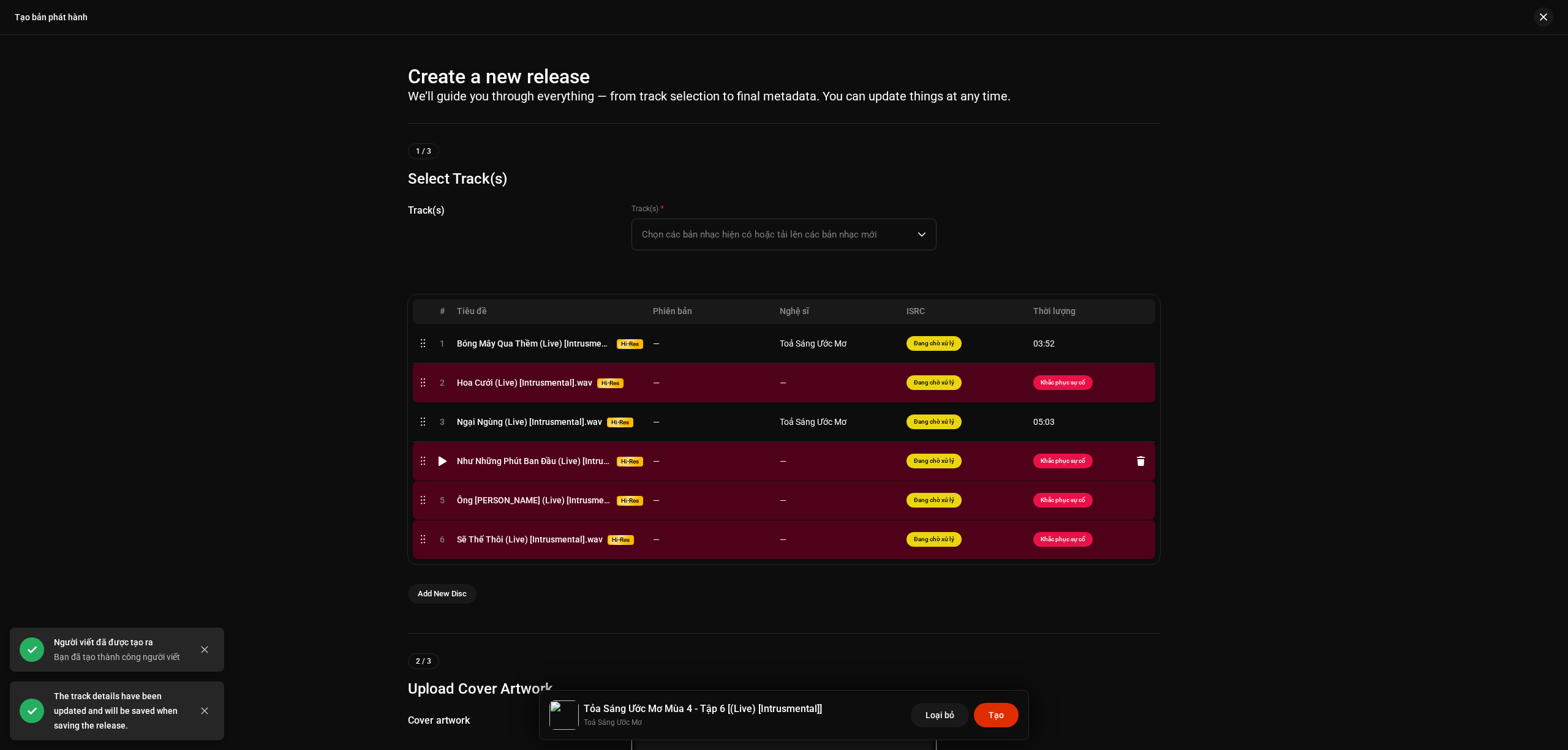
click at [738, 473] on td "—" at bounding box center [711, 461] width 127 height 39
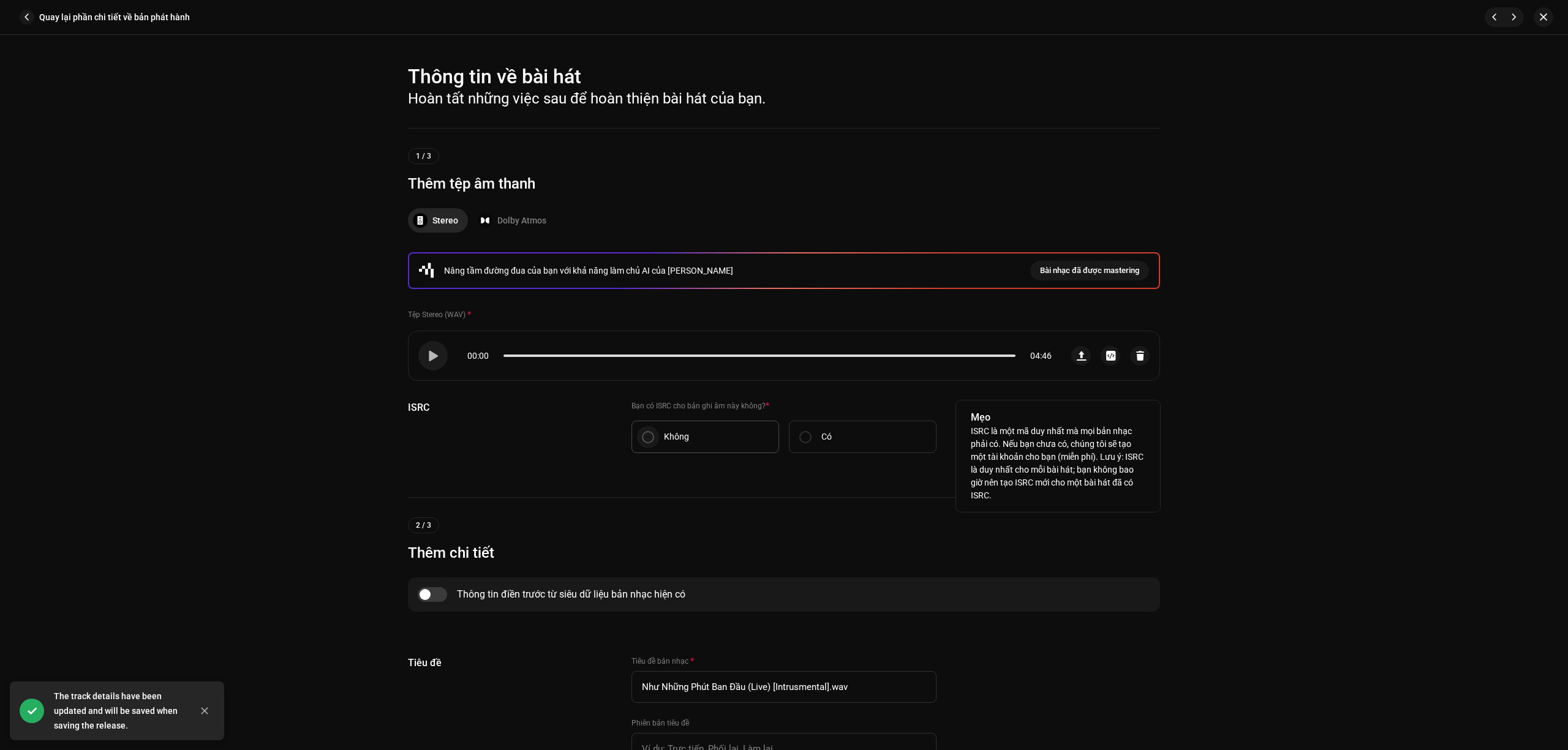
click at [642, 432] on input "Không" at bounding box center [648, 437] width 12 height 12
radio input "true"
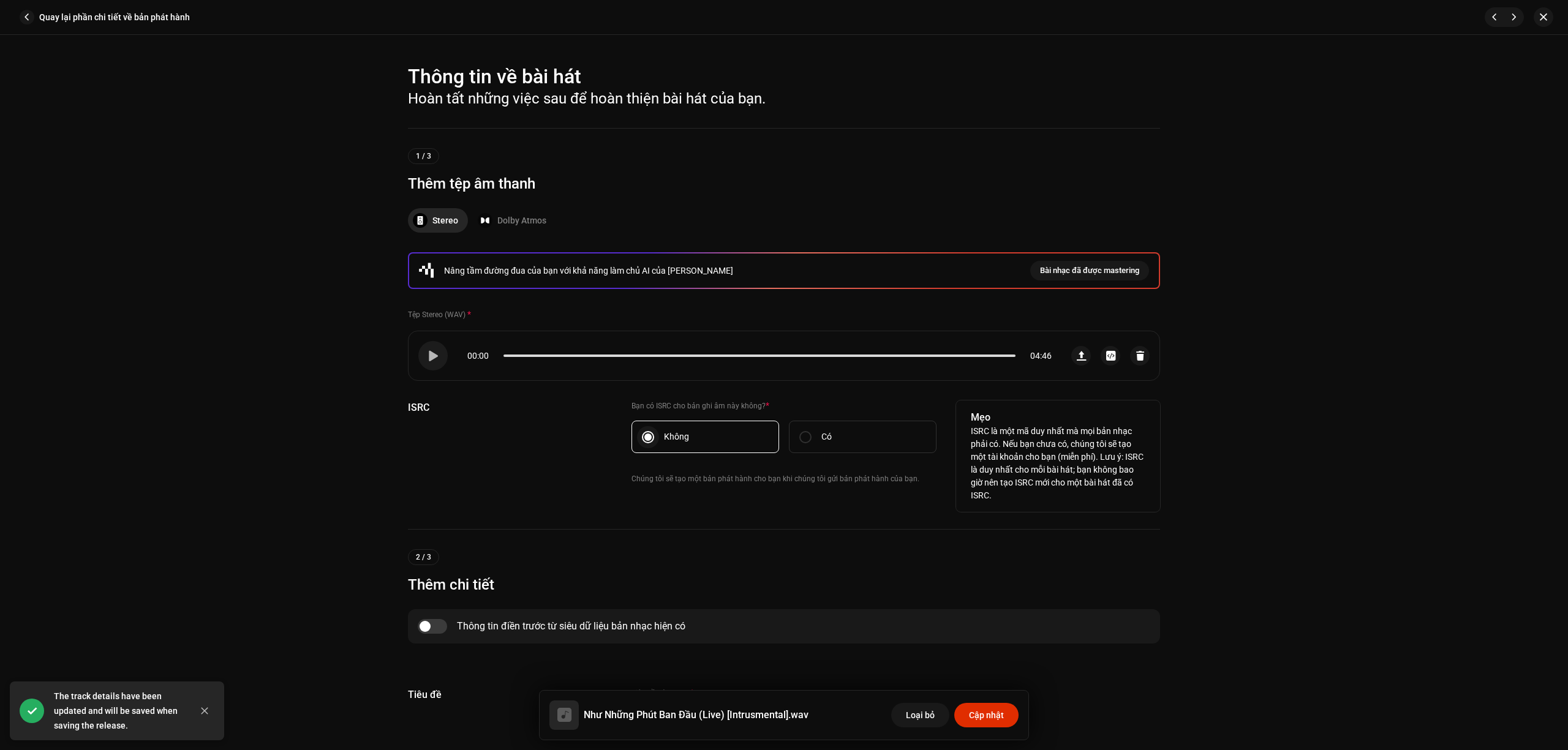
scroll to position [408, 0]
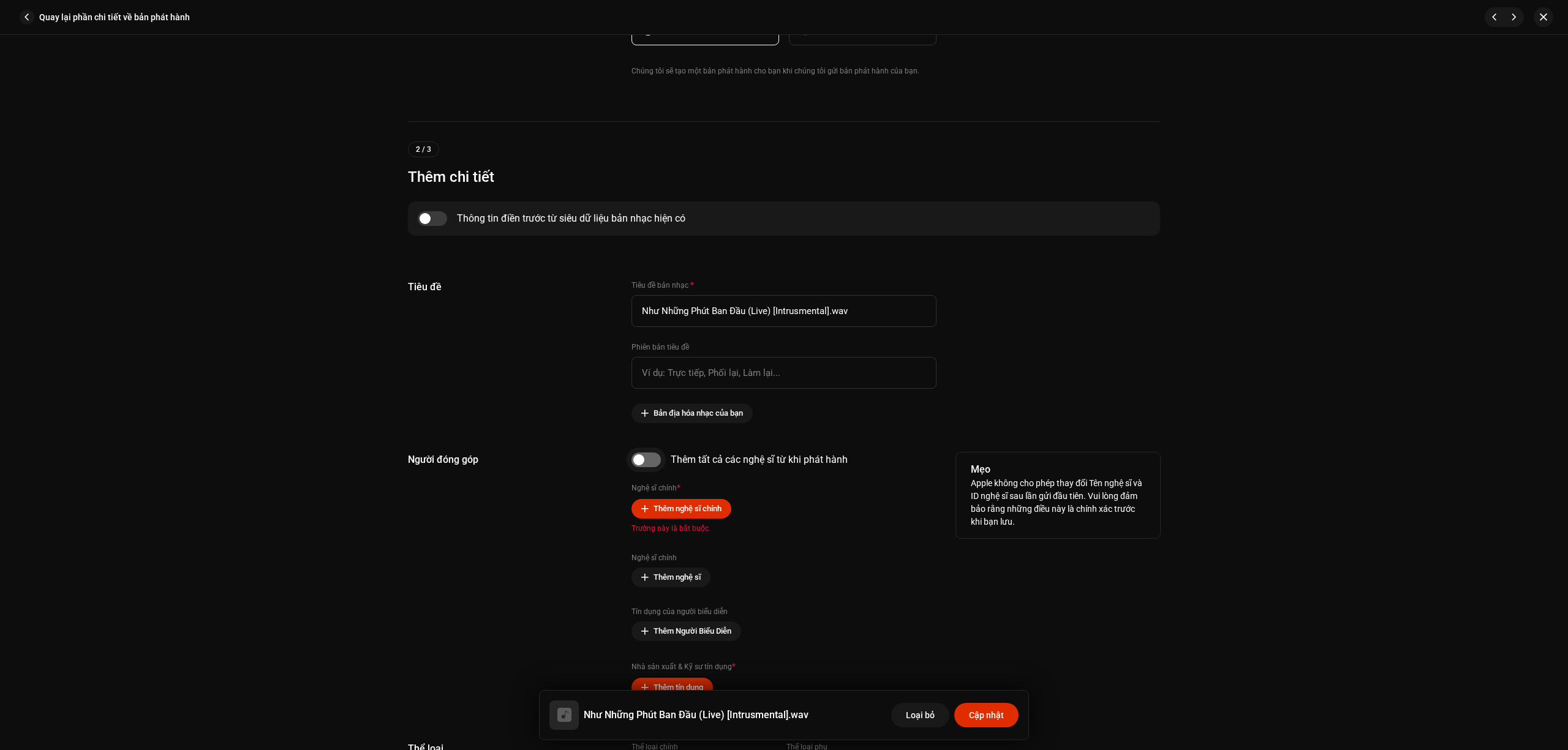
click at [635, 458] on input "checkbox" at bounding box center [646, 460] width 30 height 15
checkbox input "true"
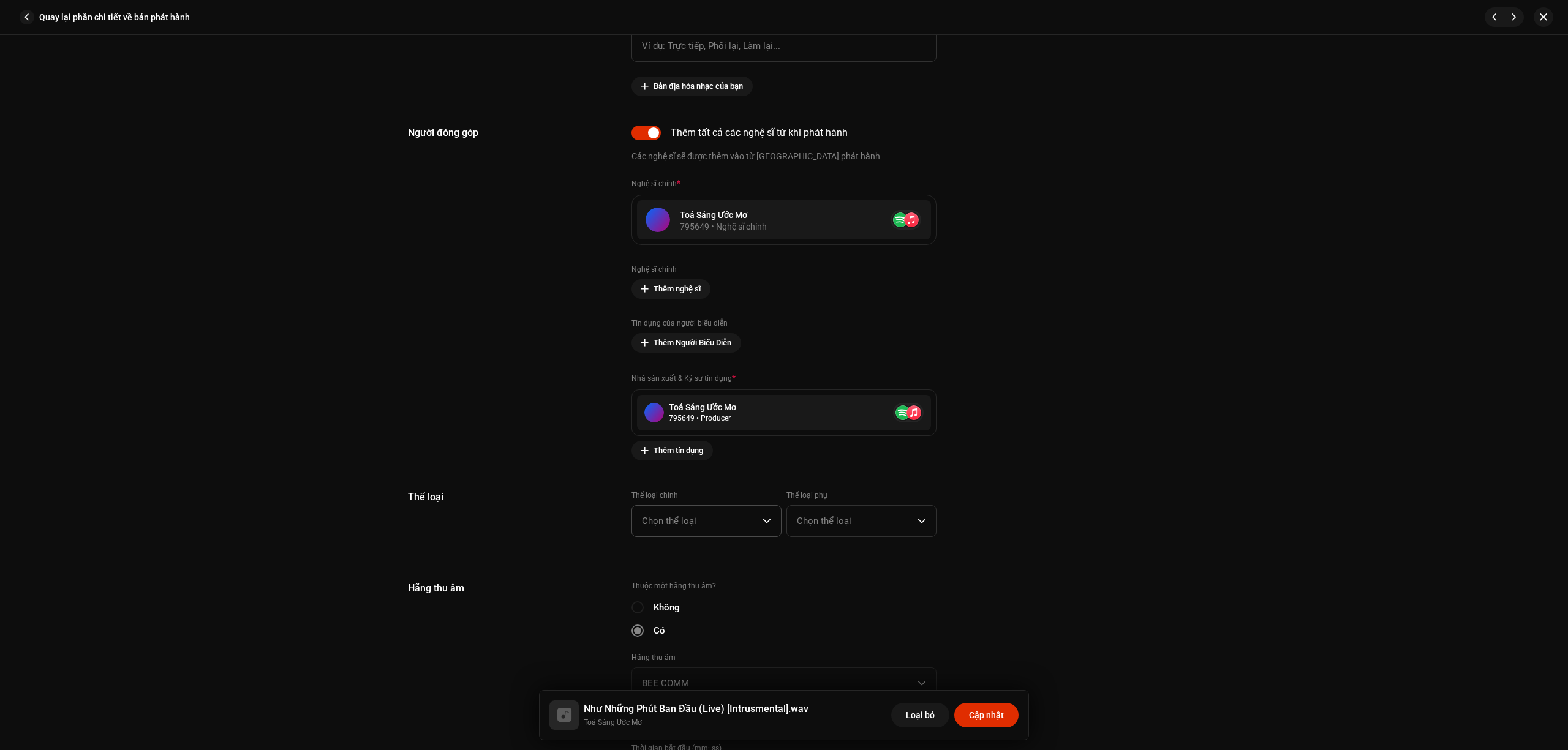
scroll to position [980, 0]
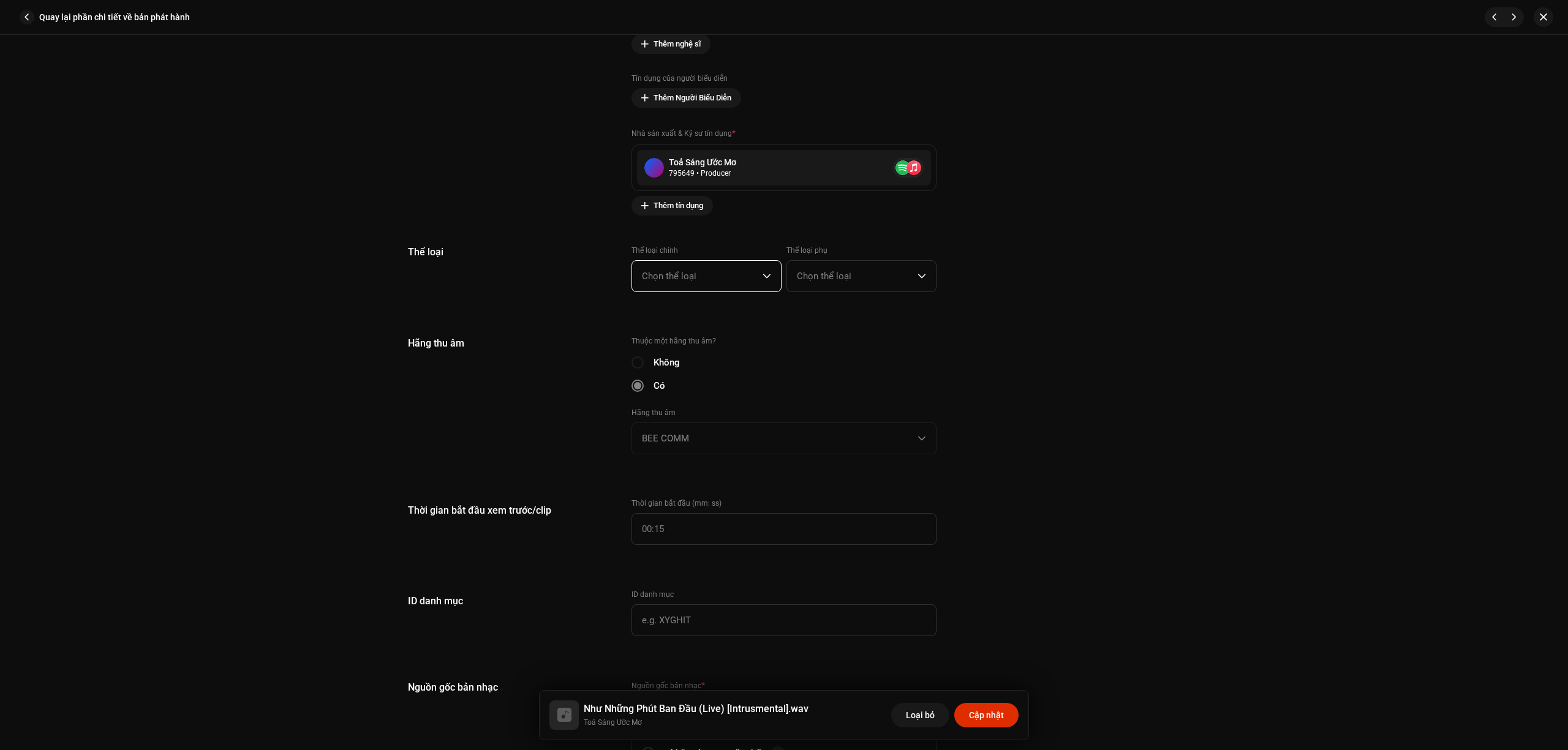
click at [722, 268] on span "Chọn thể loại" at bounding box center [702, 276] width 121 height 31
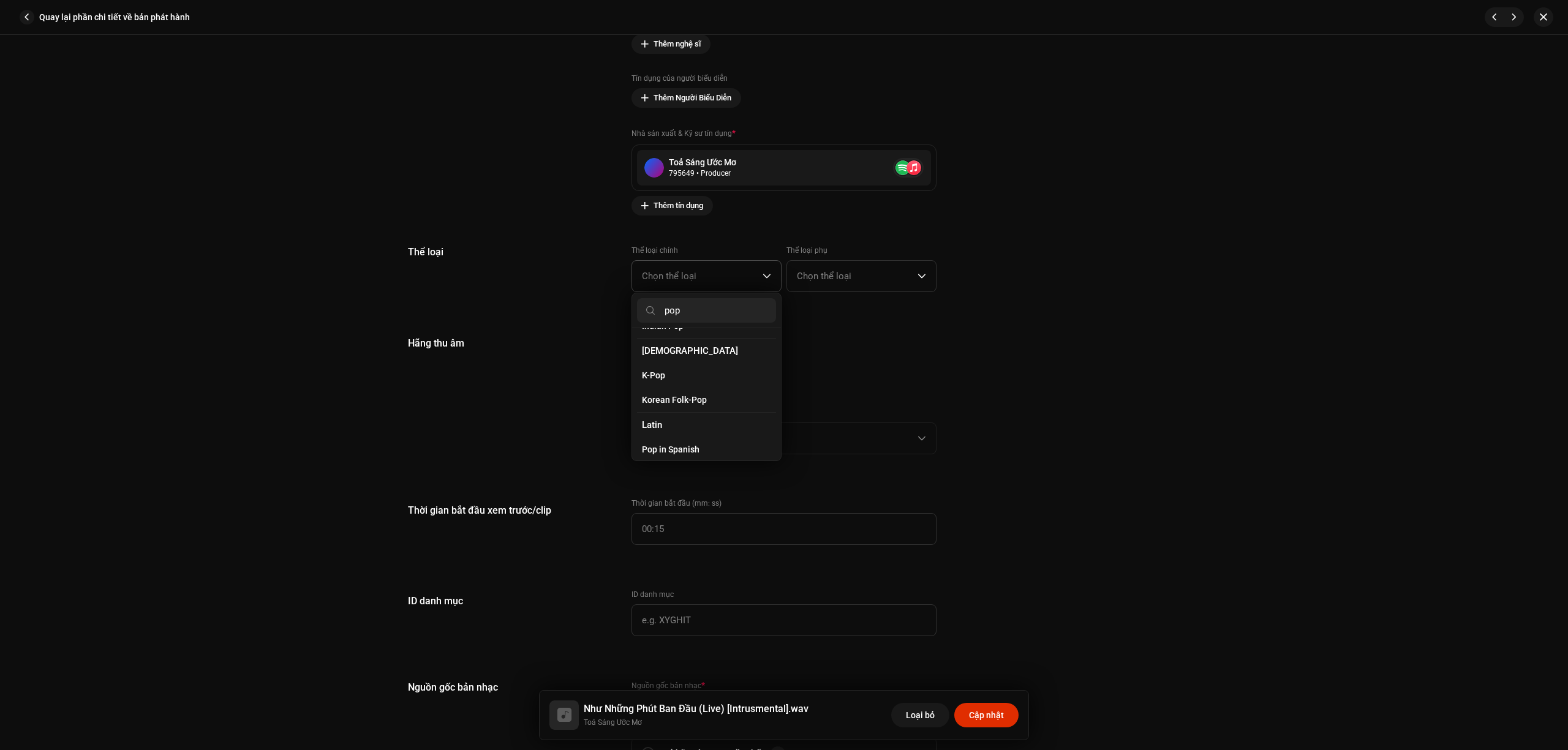
scroll to position [408, 0]
type input "pop"
click at [697, 408] on li "Pop" at bounding box center [706, 418] width 139 height 25
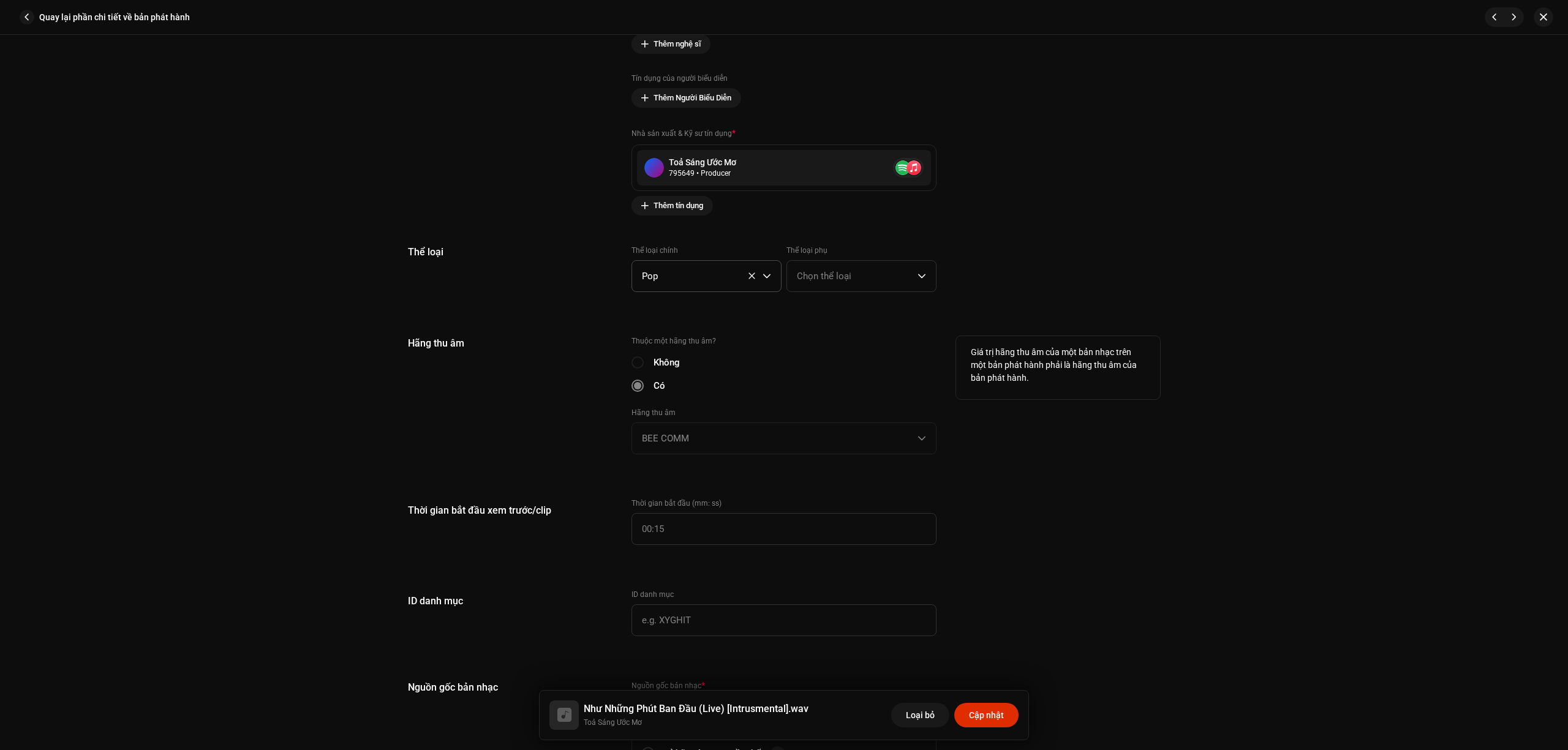
click at [580, 386] on div "Hãng thu âm" at bounding box center [510, 402] width 204 height 133
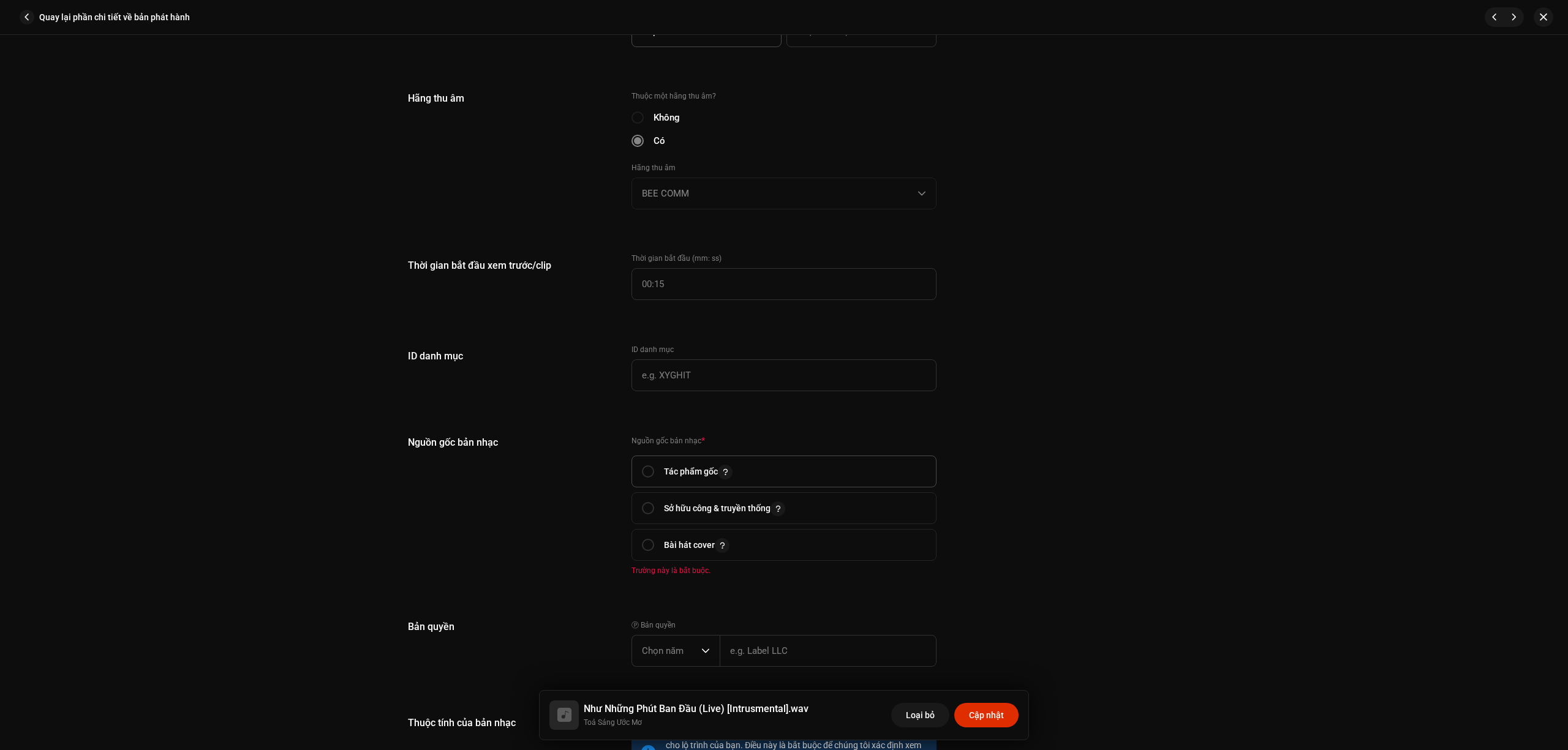
click at [700, 459] on span "Tác phẩm gốc" at bounding box center [784, 471] width 284 height 31
radio input "true"
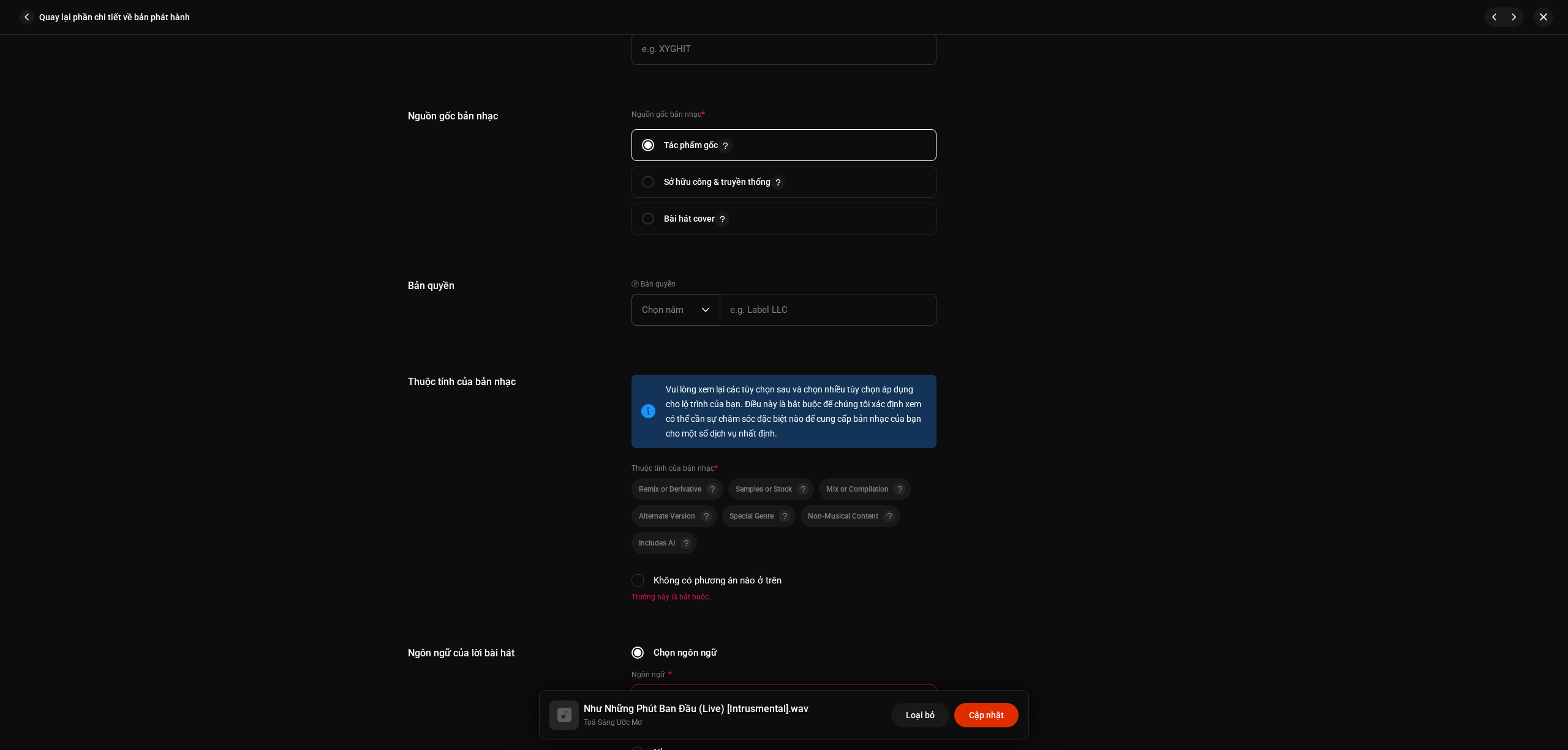
click at [679, 309] on span "Chọn năm" at bounding box center [672, 310] width 59 height 31
click at [670, 405] on li "2025" at bounding box center [680, 403] width 87 height 25
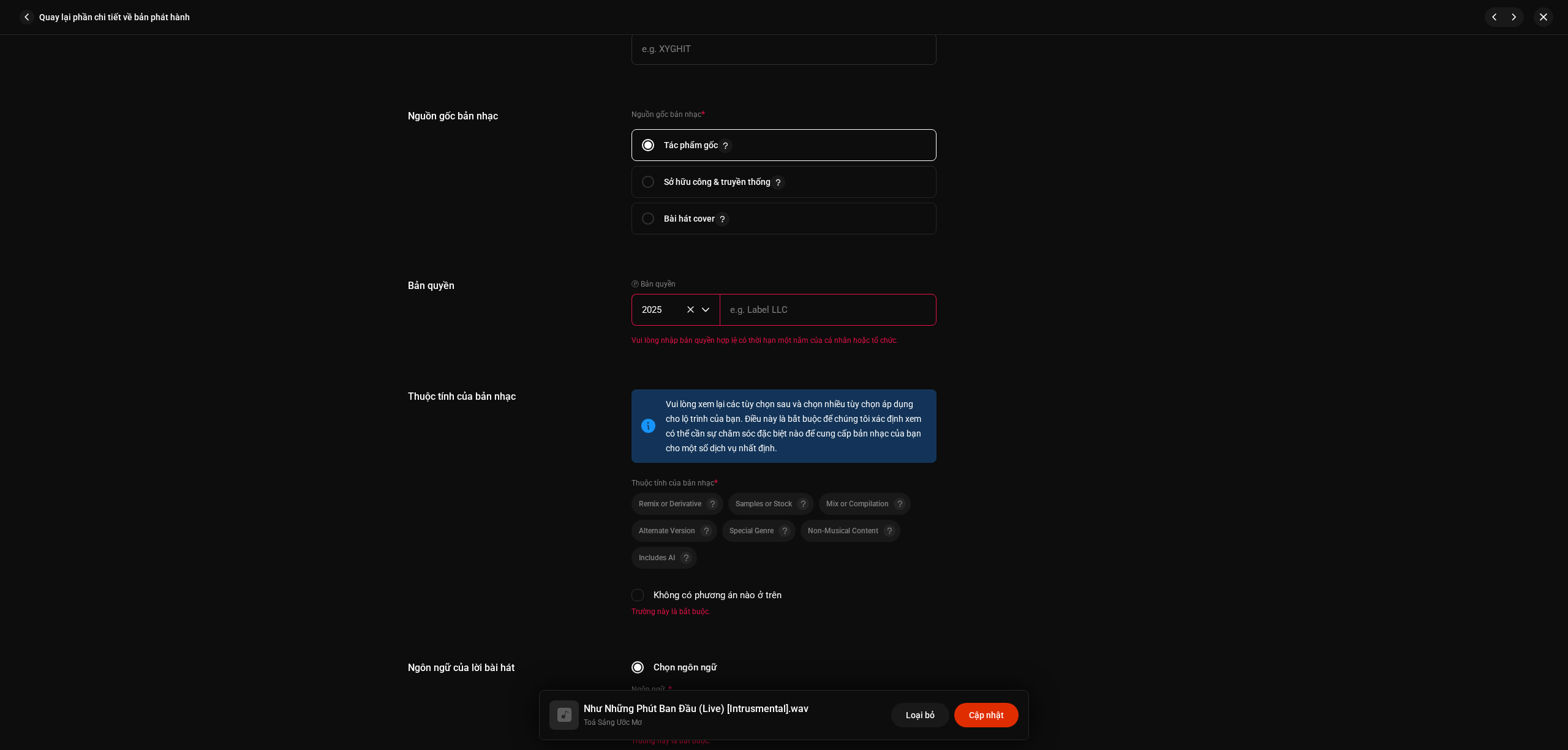
click at [766, 310] on input "text" at bounding box center [828, 310] width 217 height 32
type input "BEE COMM"
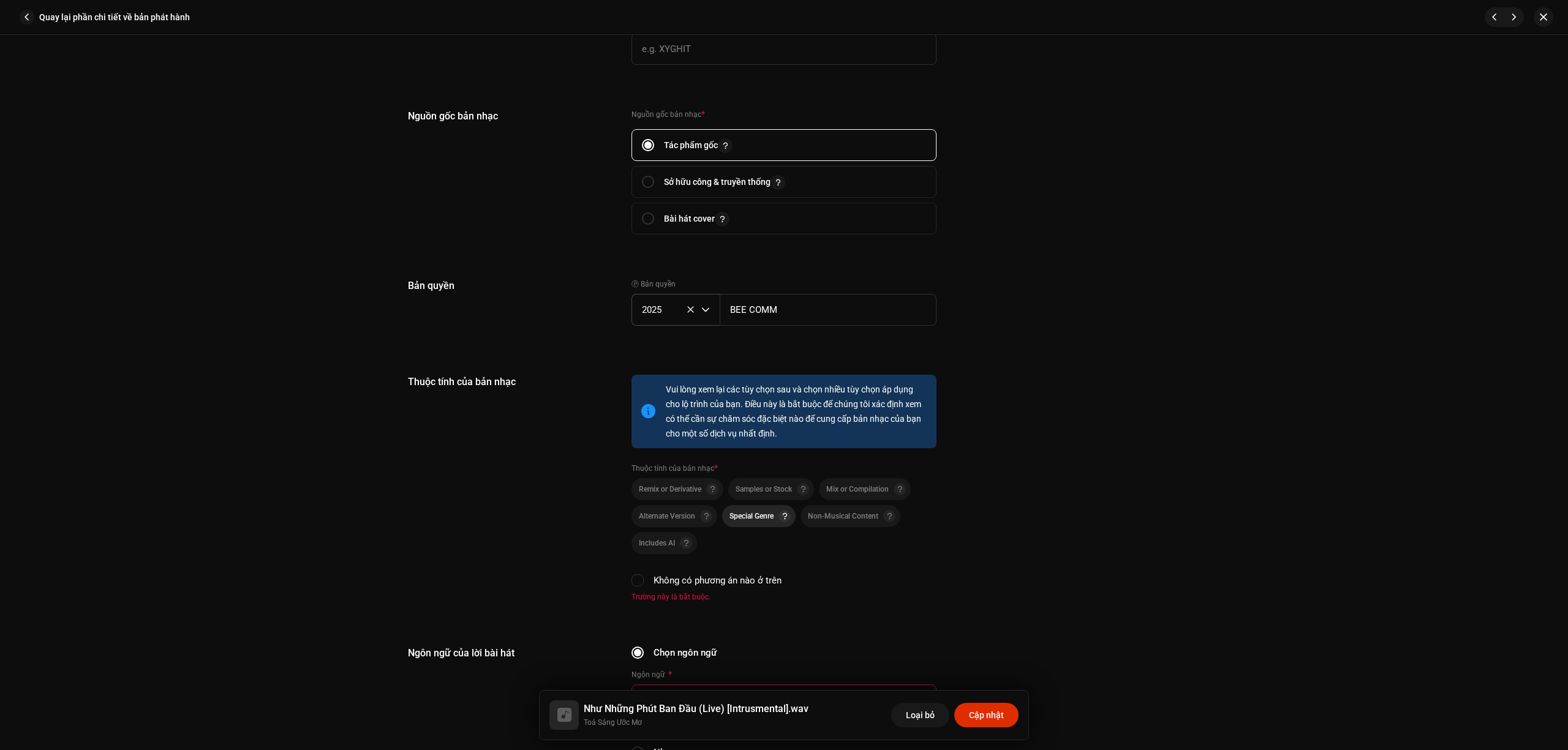
click at [760, 515] on span "Special Genre" at bounding box center [752, 516] width 44 height 9
click at [506, 518] on div "Thuộc tính của bản nhạc" at bounding box center [510, 489] width 204 height 227
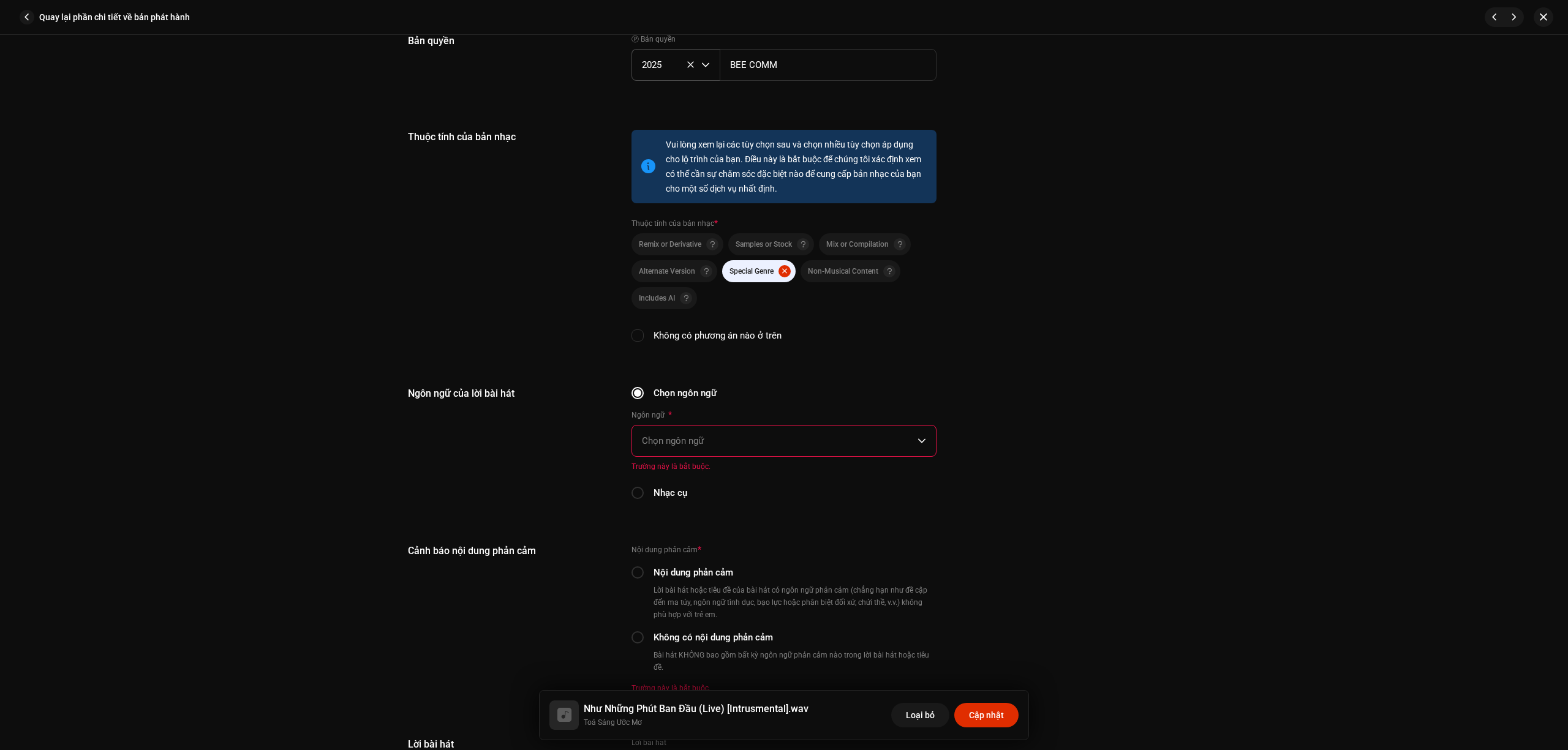
click at [753, 439] on span "Chọn ngôn ngữ" at bounding box center [780, 441] width 276 height 31
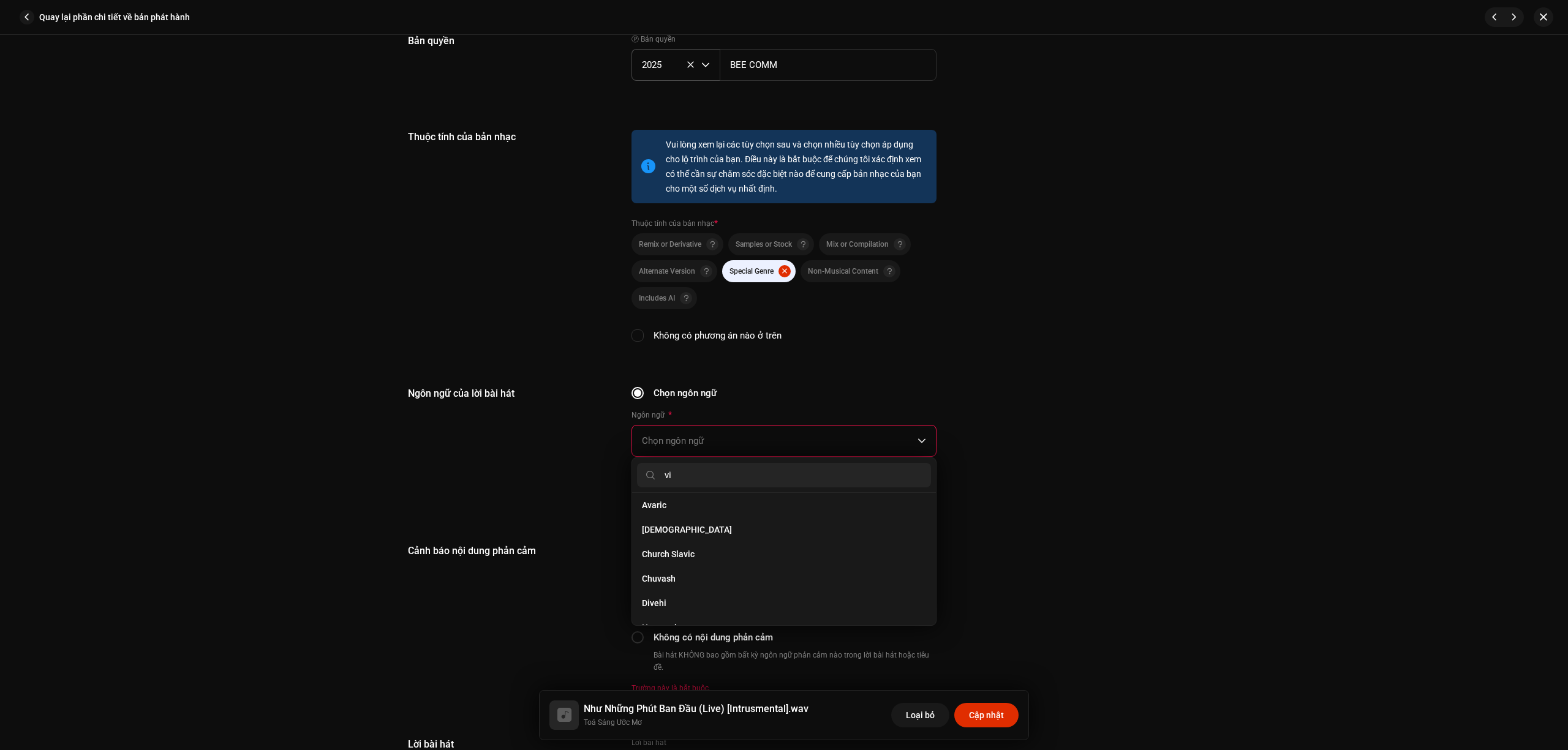
scroll to position [0, 0]
type input "vie"
click at [738, 503] on li "Vietnamese" at bounding box center [784, 510] width 294 height 25
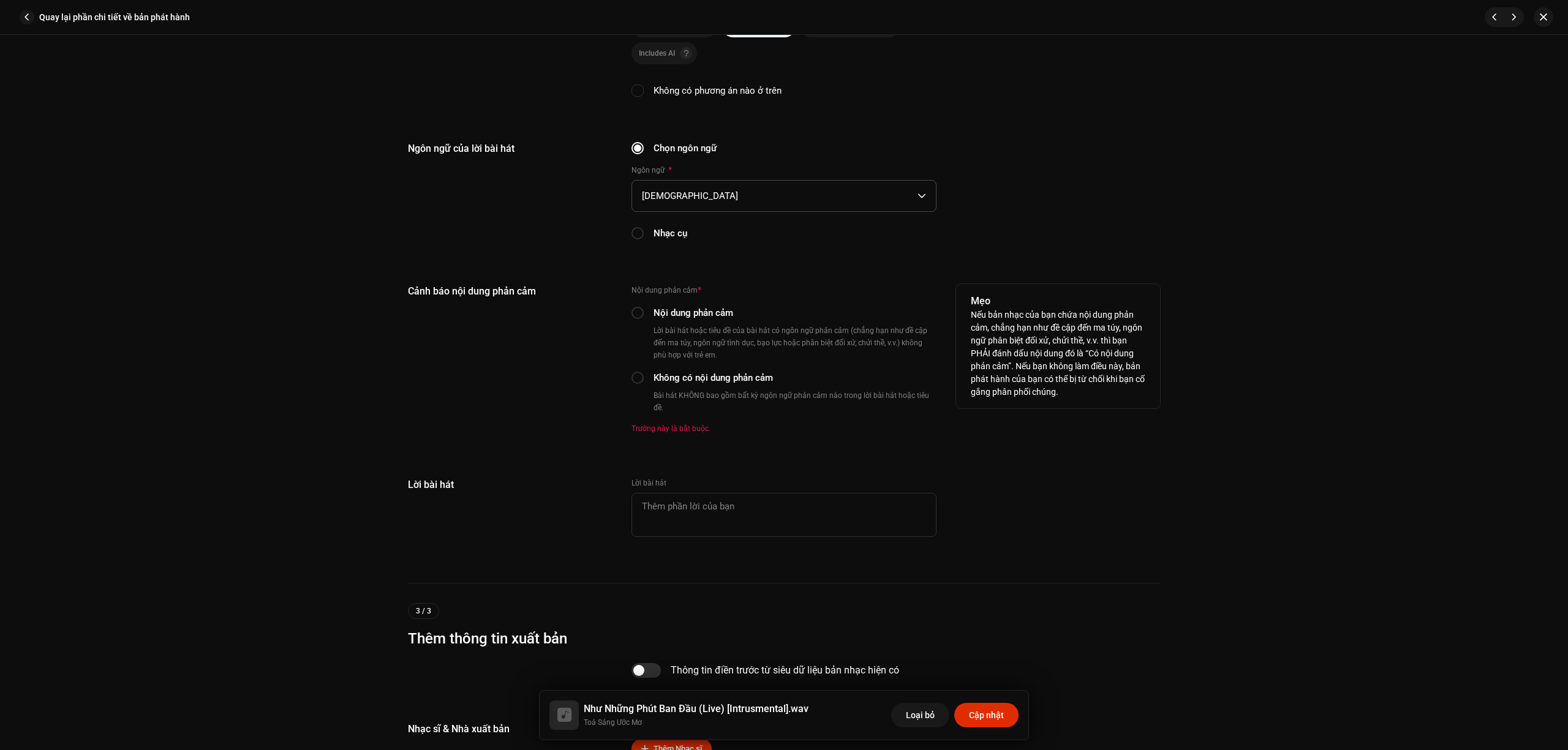
click at [711, 376] on label "Không có nội dung phản cảm" at bounding box center [713, 378] width 119 height 14
click at [644, 376] on input "Không có nội dung phản cảm" at bounding box center [638, 378] width 12 height 12
radio input "true"
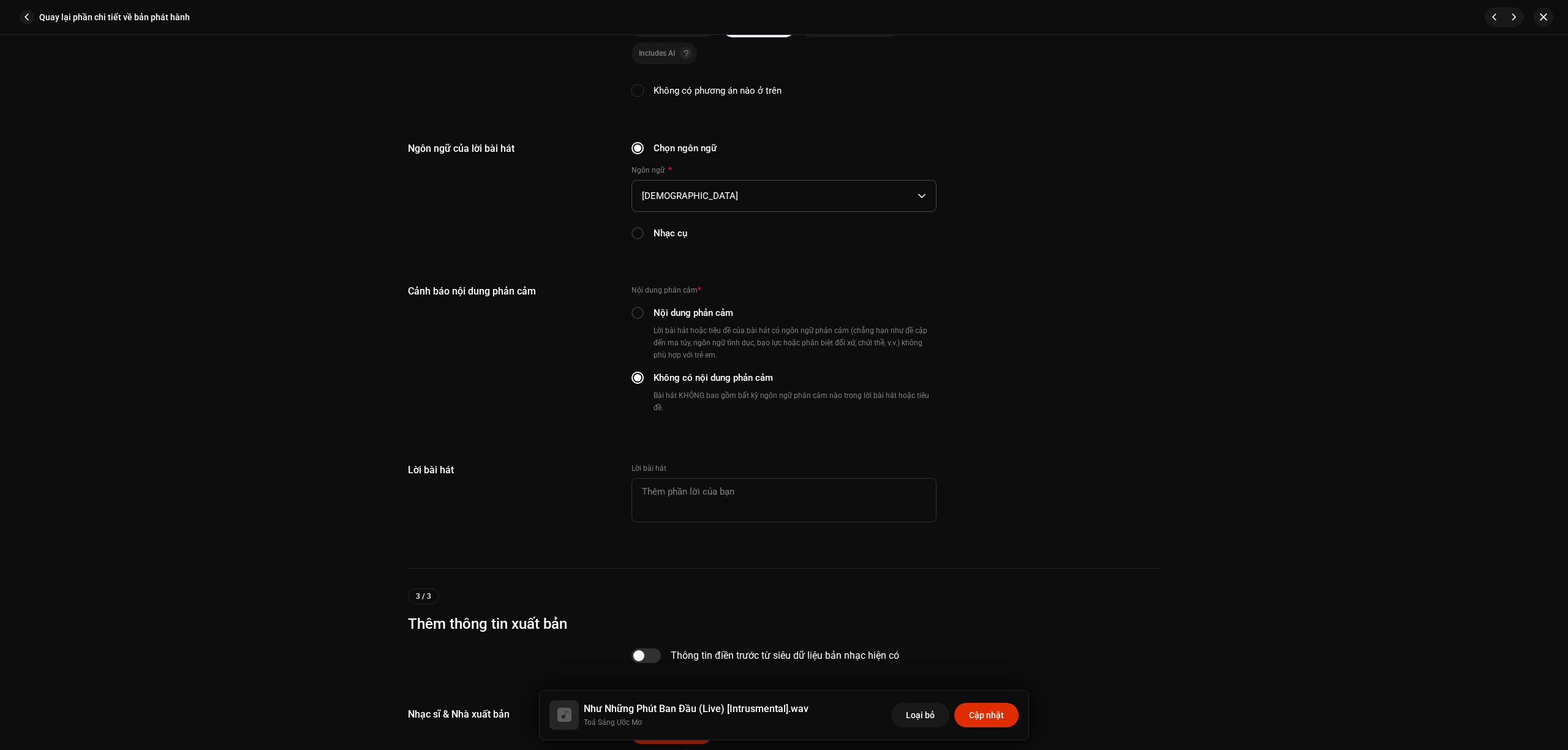
scroll to position [2234, 0]
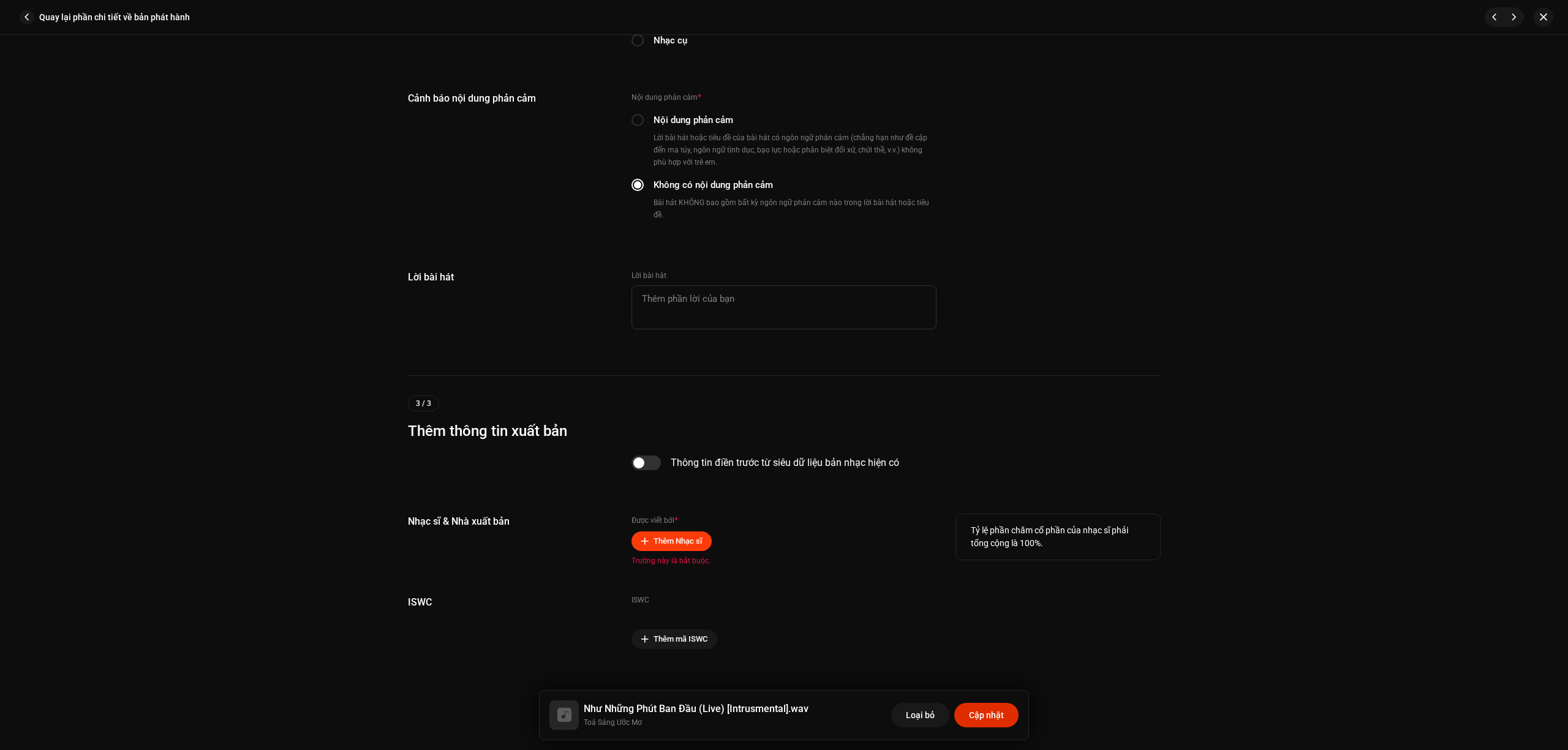
click at [667, 529] on span "Thêm Nhạc sĩ" at bounding box center [678, 541] width 48 height 25
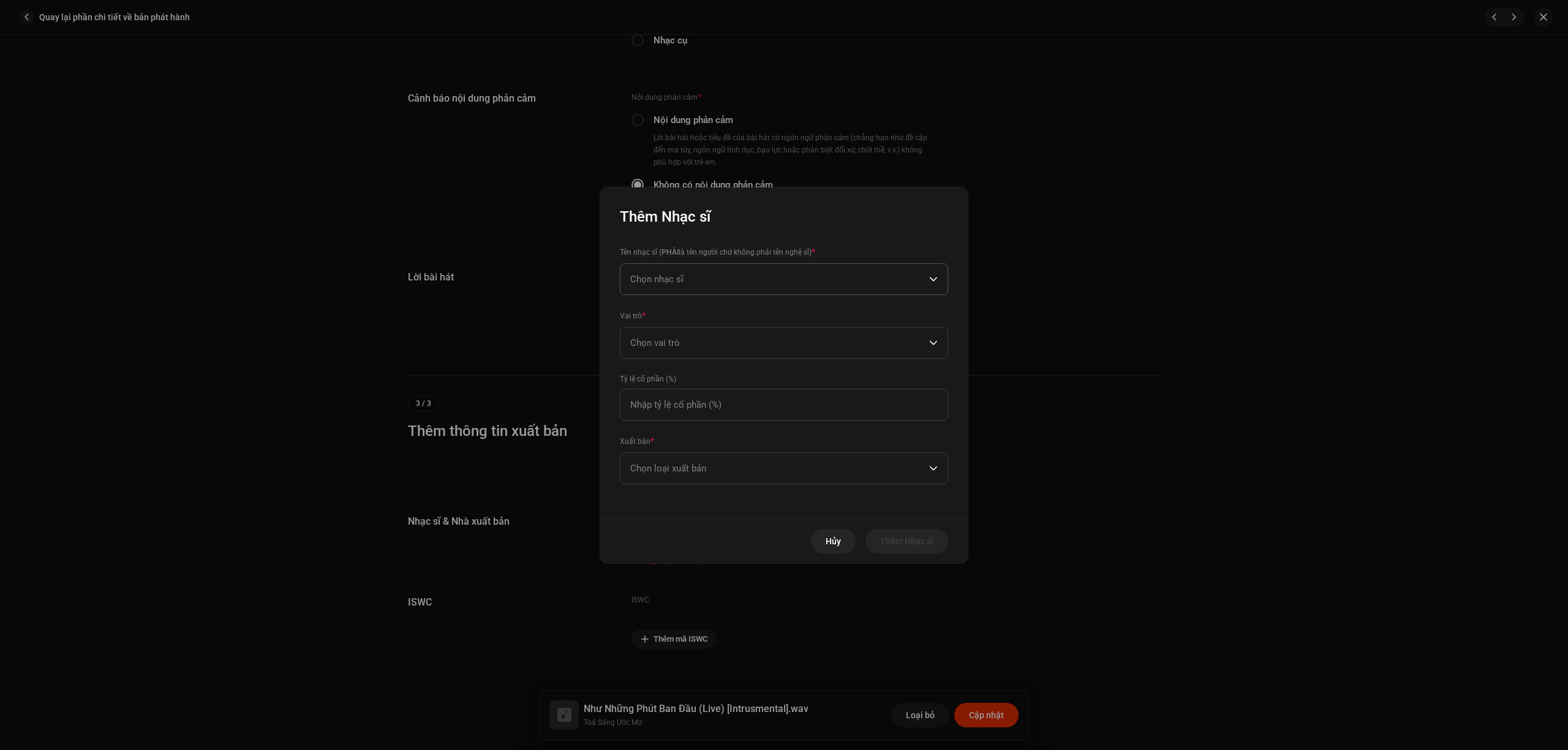
click at [827, 283] on span "Chọn nhạc sĩ" at bounding box center [780, 279] width 299 height 31
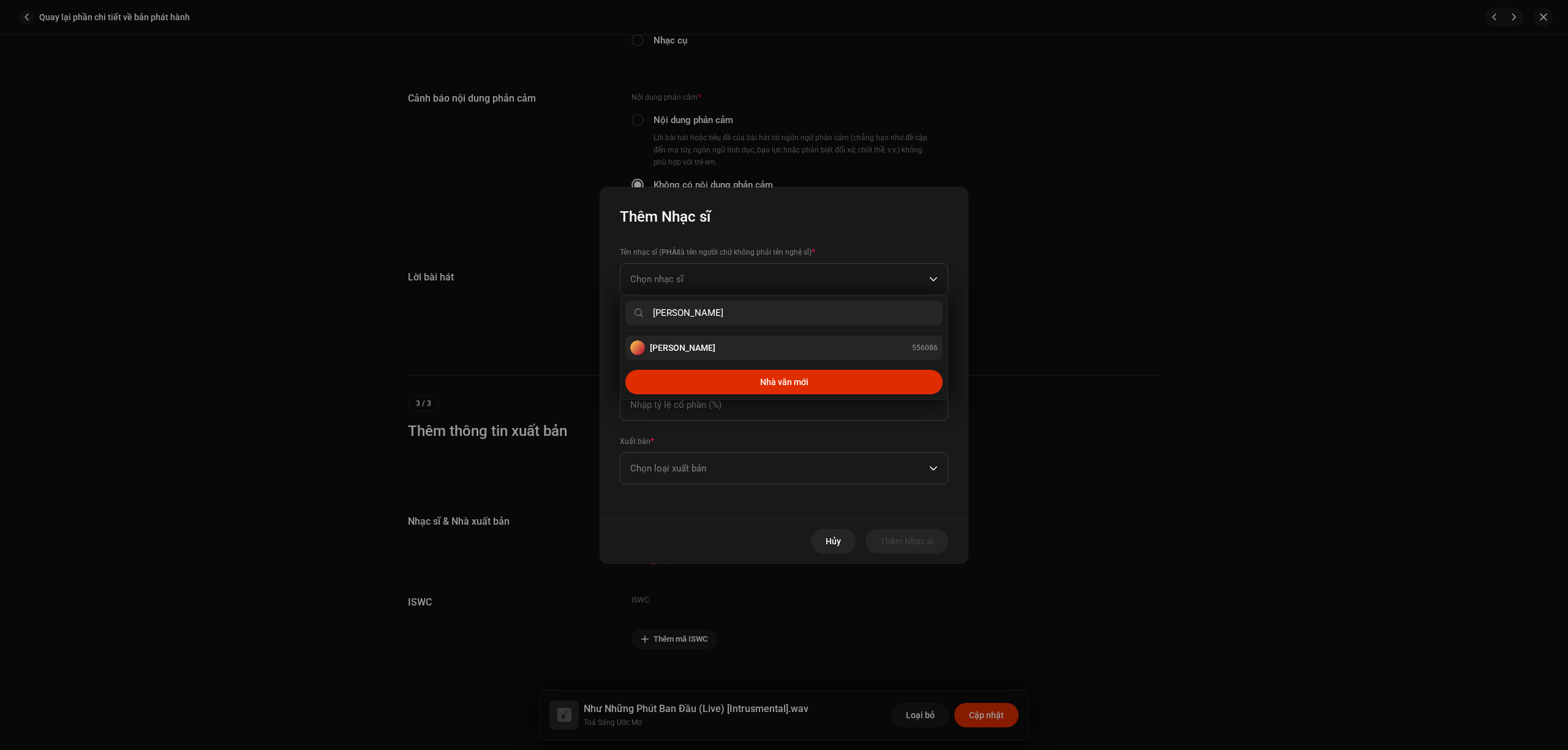
type input "Tiến Minh"
click at [810, 342] on div "Tiến Minh 556086" at bounding box center [784, 348] width 308 height 15
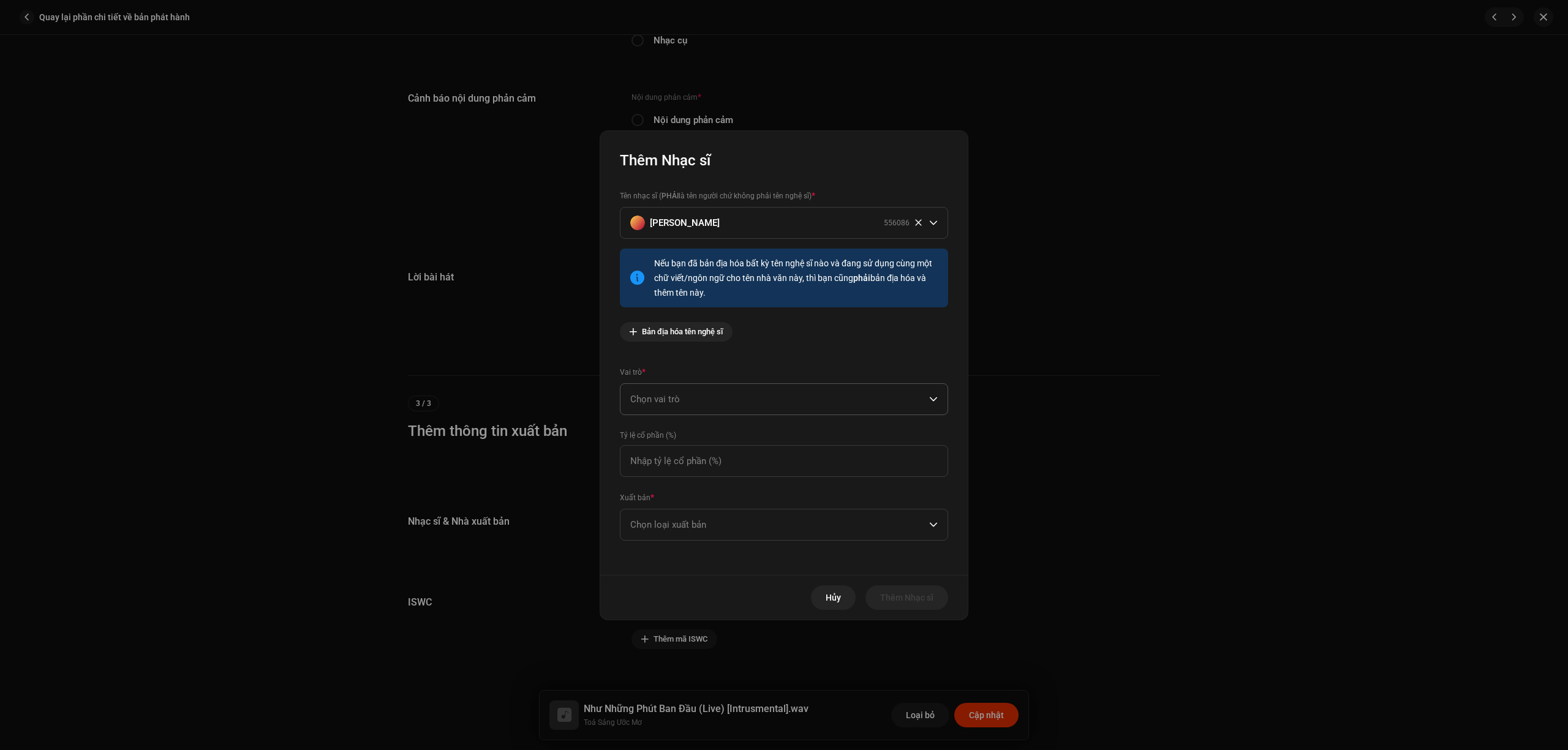
click at [798, 397] on span "Chọn vai trò" at bounding box center [780, 399] width 299 height 31
click at [768, 486] on li "Composer" at bounding box center [784, 482] width 317 height 25
click at [770, 456] on input at bounding box center [784, 461] width 328 height 32
type input "100,00"
click at [783, 525] on span "Chọn loại xuất bản" at bounding box center [780, 525] width 299 height 31
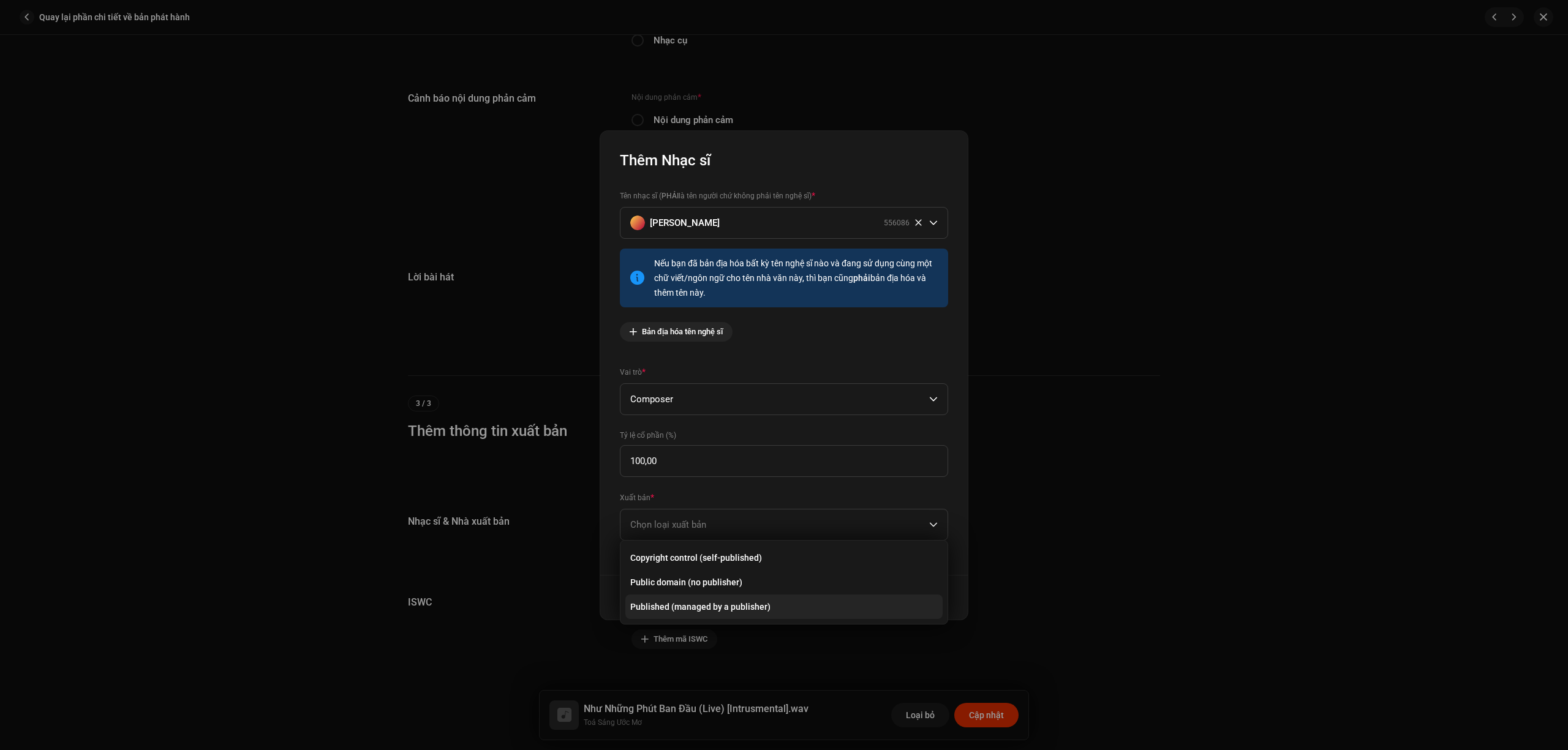
click at [756, 599] on li "Published (managed by a publisher)" at bounding box center [784, 607] width 317 height 25
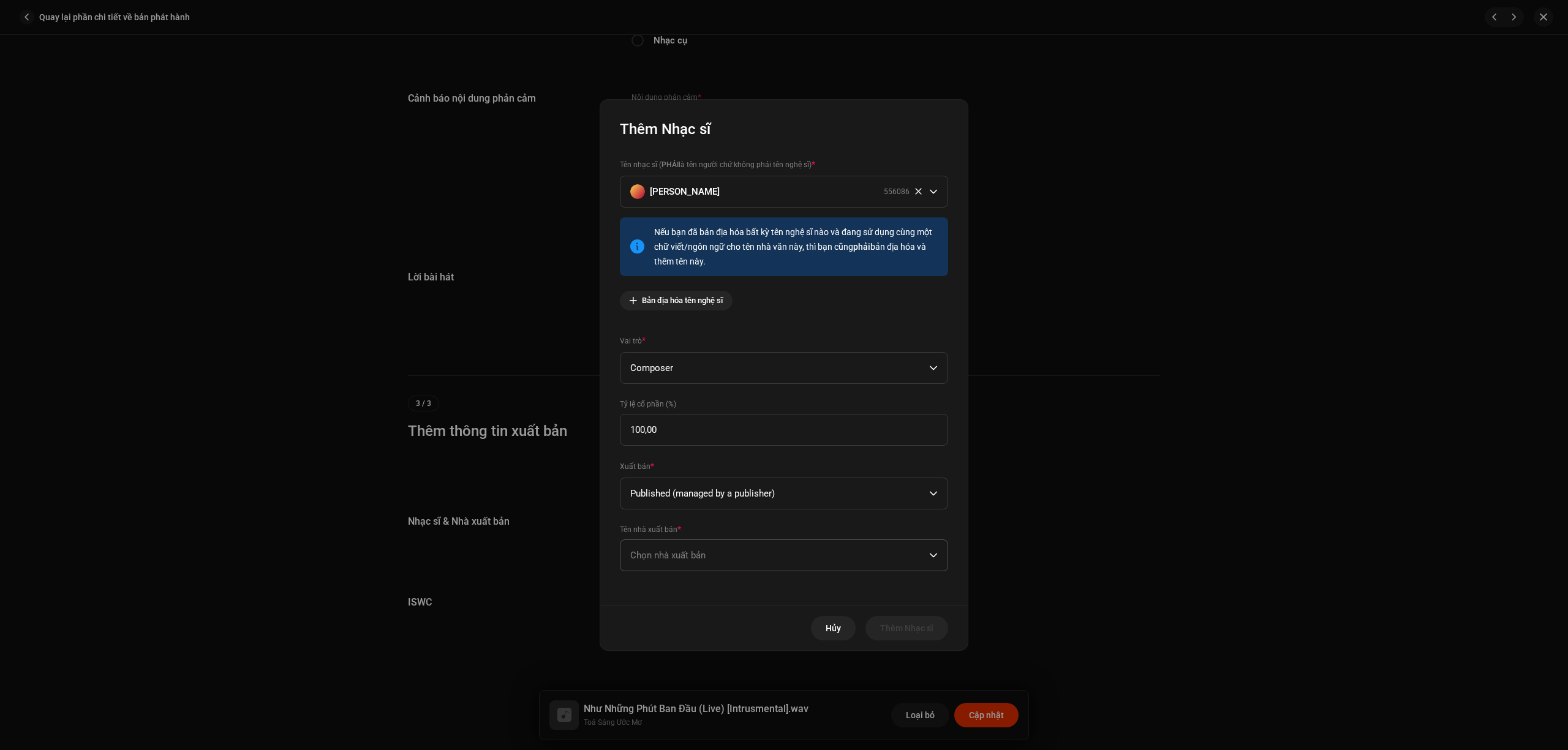
click at [765, 562] on span "Chọn nhà xuất bản" at bounding box center [780, 555] width 299 height 31
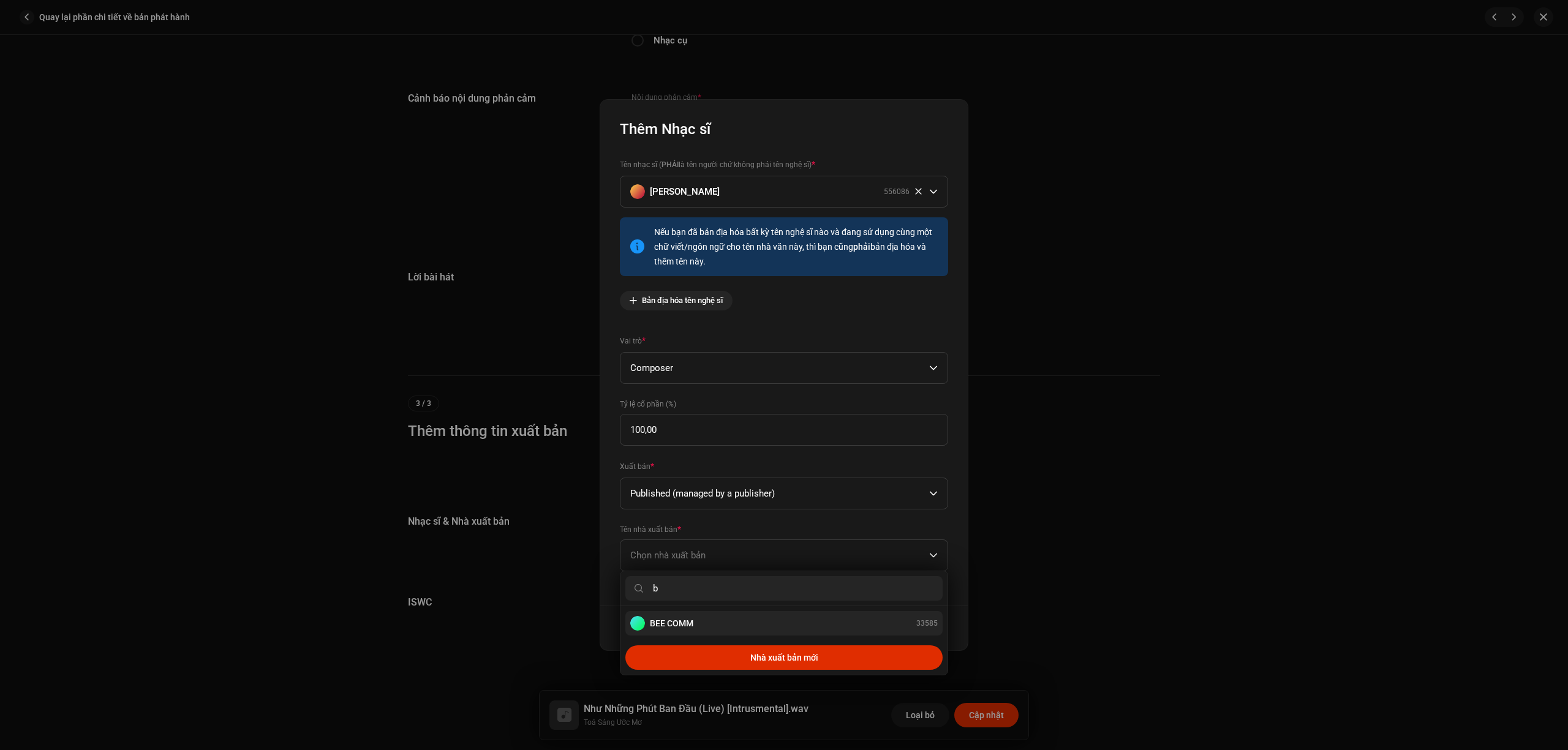
type input "b"
click at [753, 613] on li "BEE COMM 33585" at bounding box center [784, 623] width 317 height 25
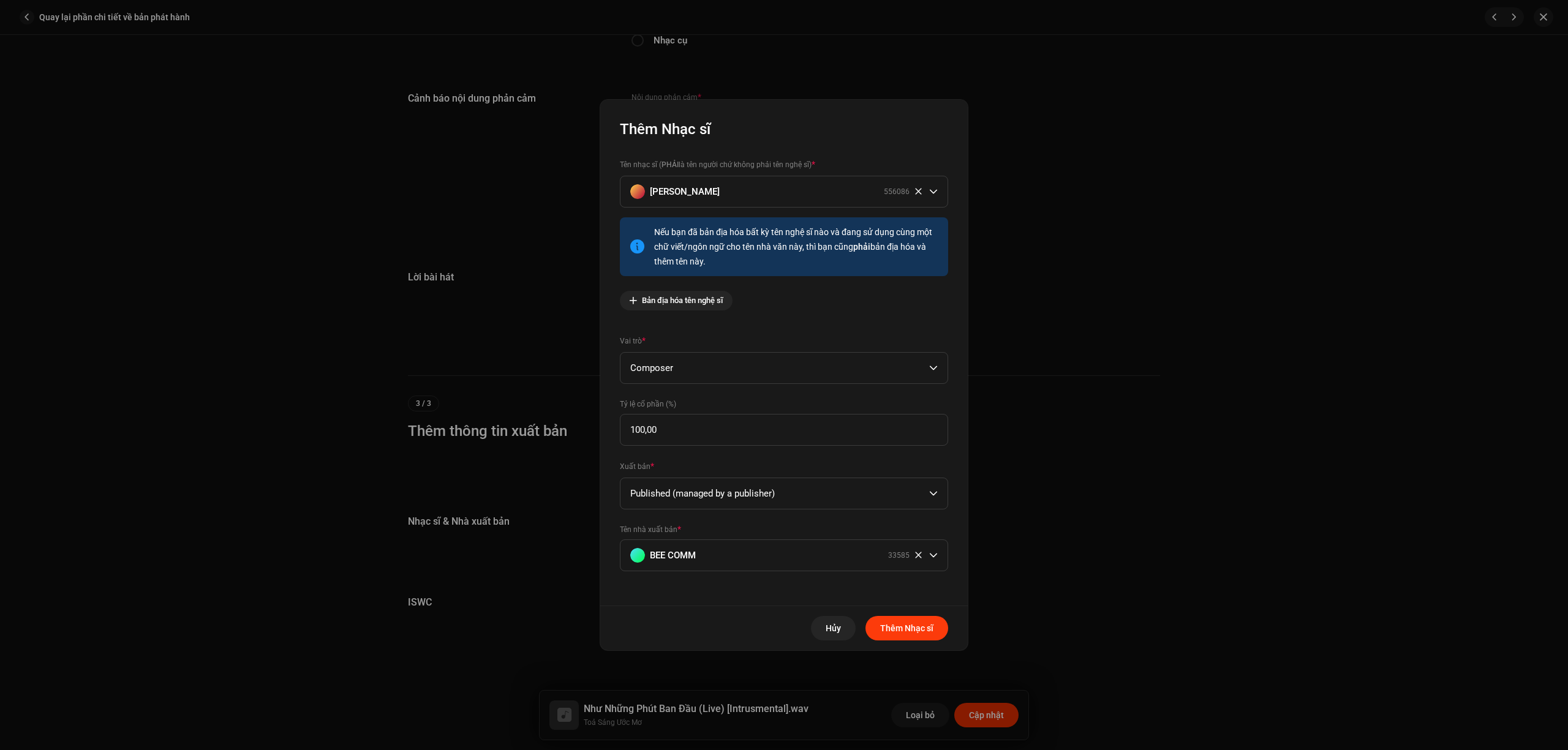
click at [901, 626] on span "Thêm Nhạc sĩ" at bounding box center [907, 628] width 53 height 25
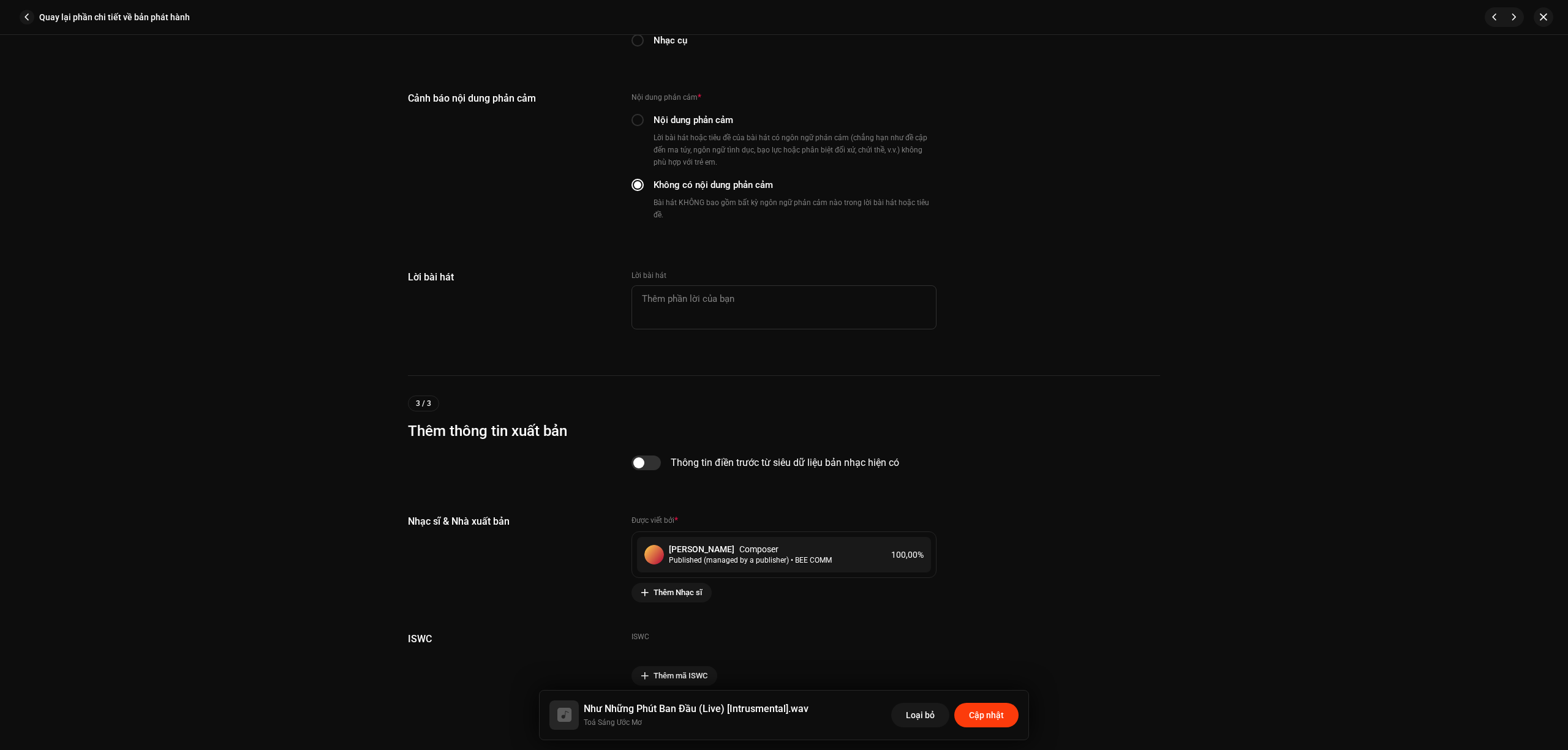
click at [986, 712] on span "Cập nhật" at bounding box center [986, 715] width 35 height 25
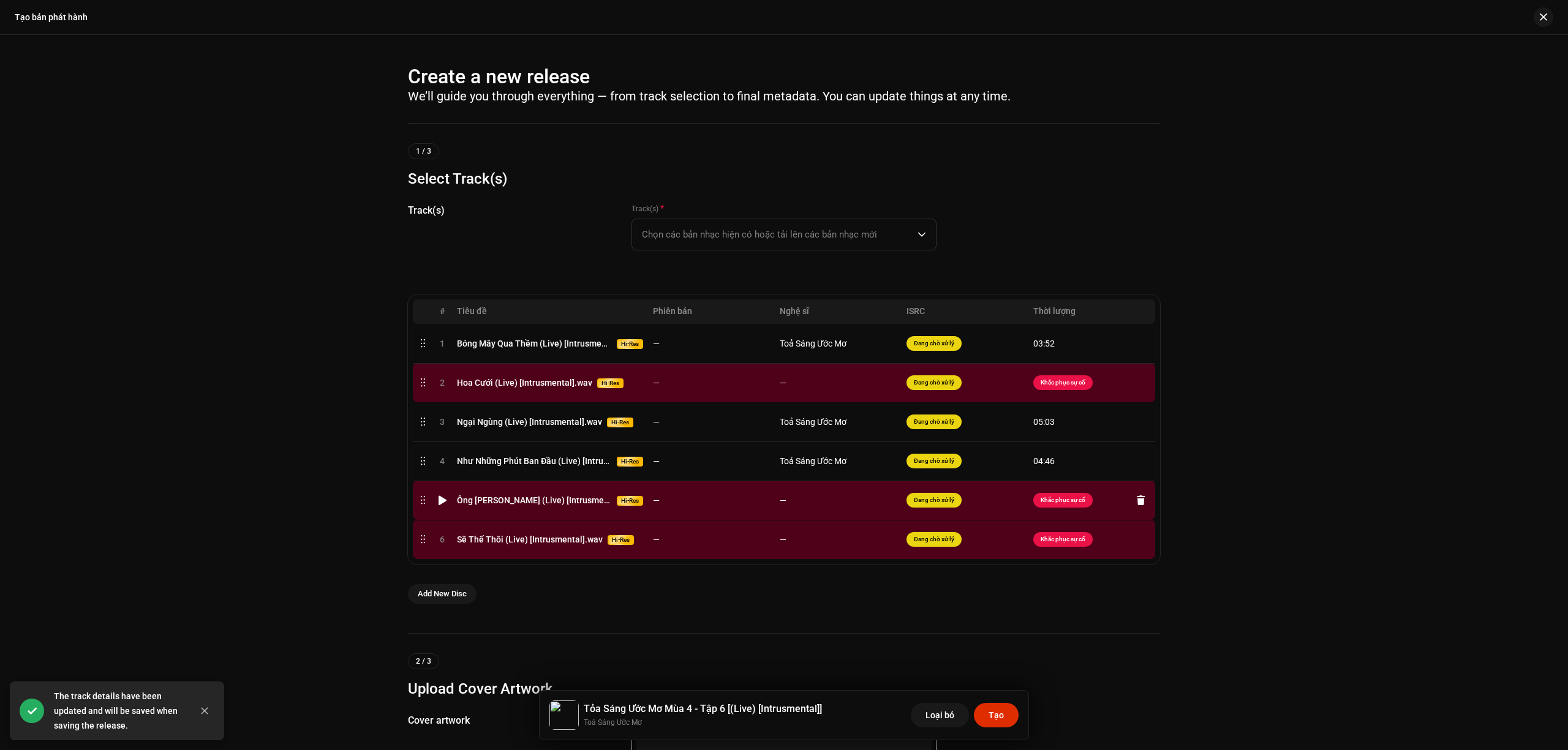
click at [777, 513] on td "—" at bounding box center [838, 500] width 127 height 39
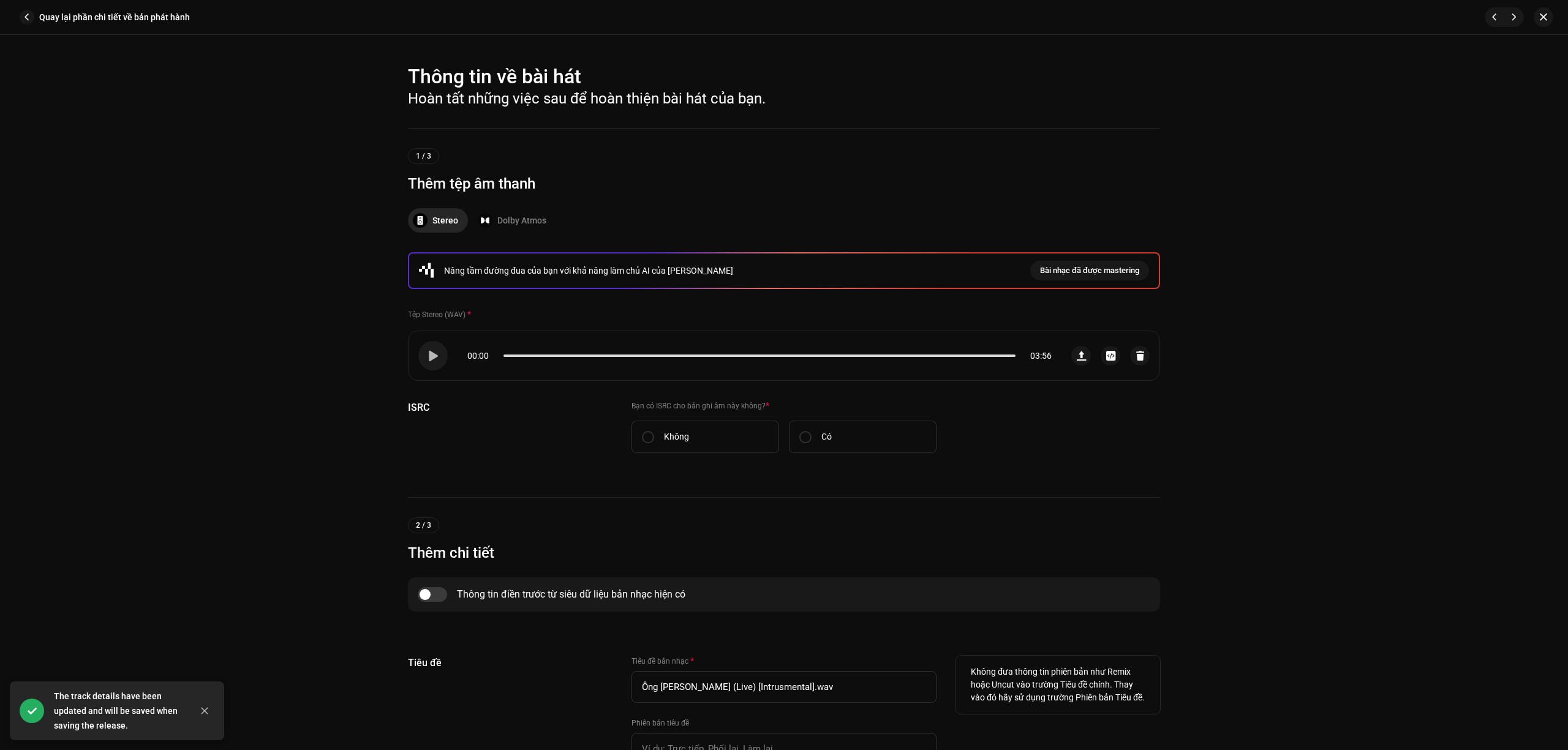
scroll to position [163, 0]
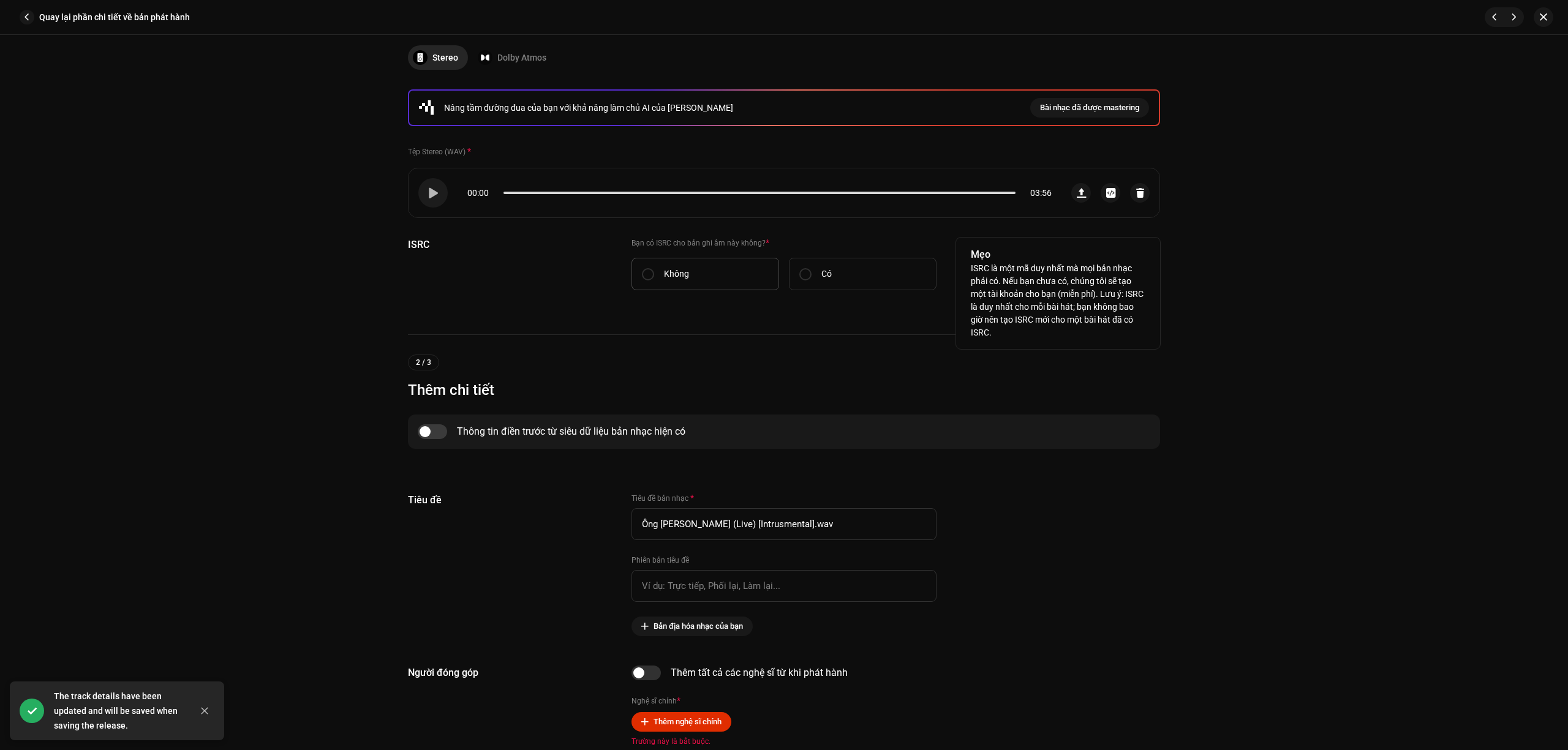
click at [701, 275] on label "Không" at bounding box center [705, 274] width 148 height 33
click at [655, 275] on input "Không" at bounding box center [648, 274] width 12 height 12
radio input "true"
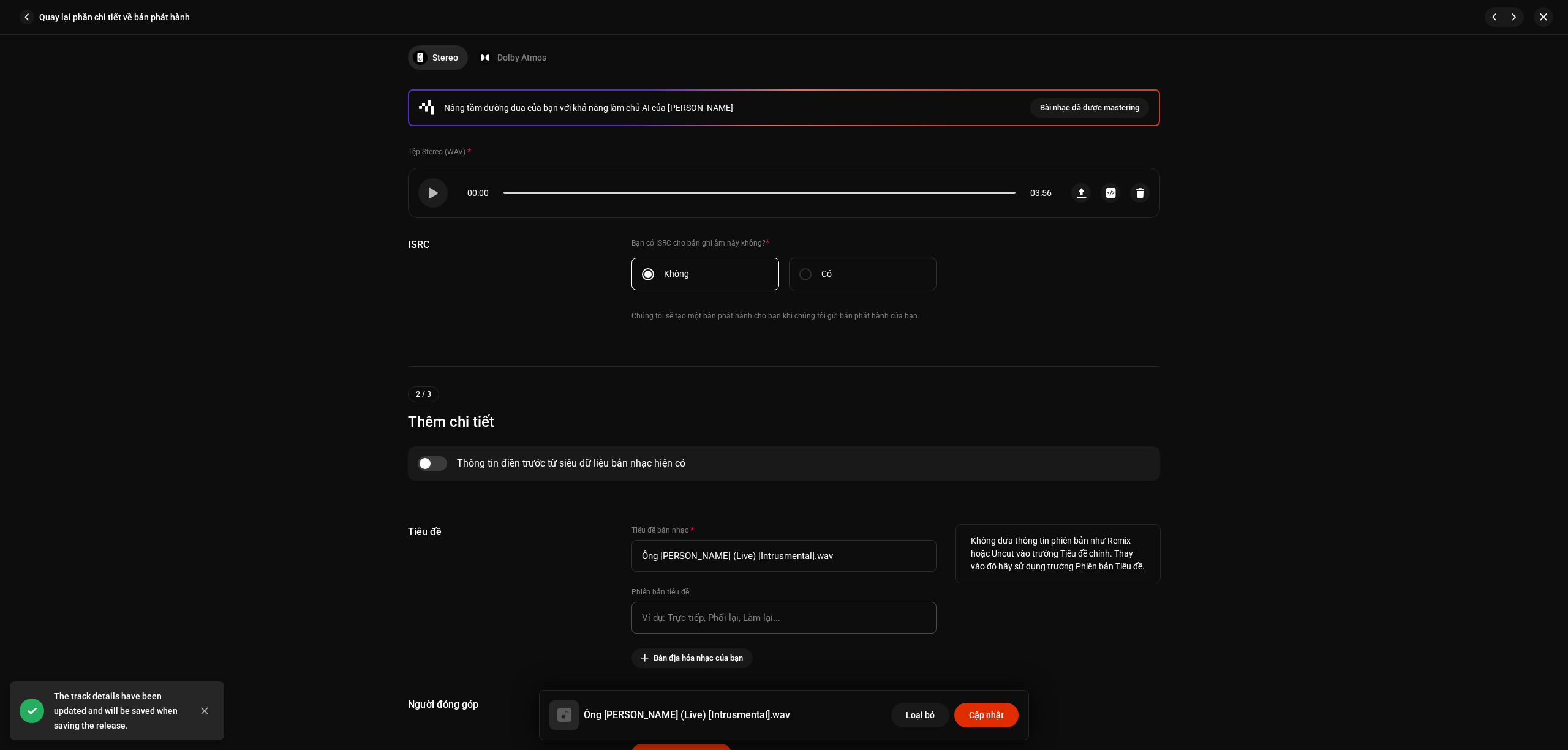
scroll to position [571, 0]
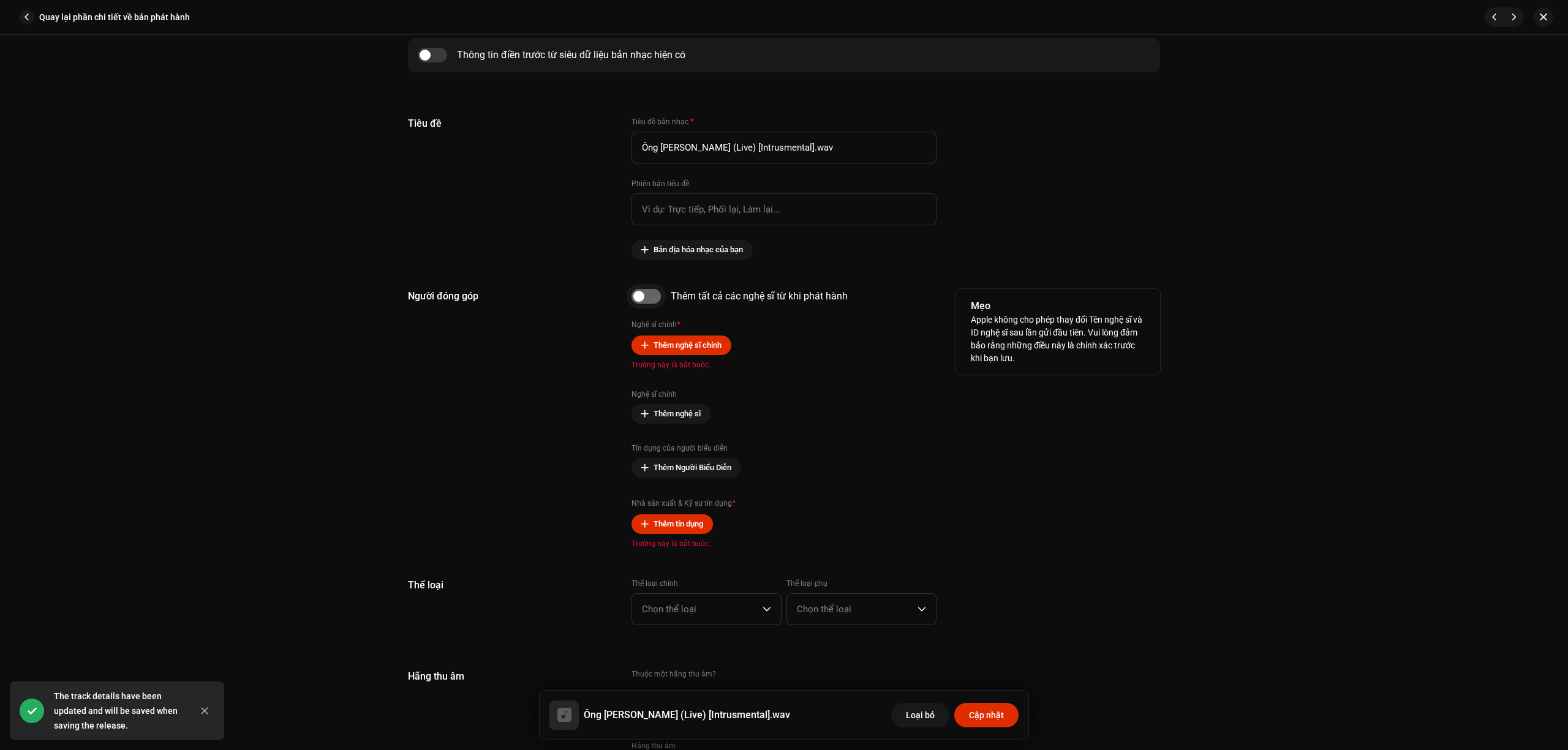
click at [650, 297] on input "checkbox" at bounding box center [646, 297] width 30 height 15
checkbox input "true"
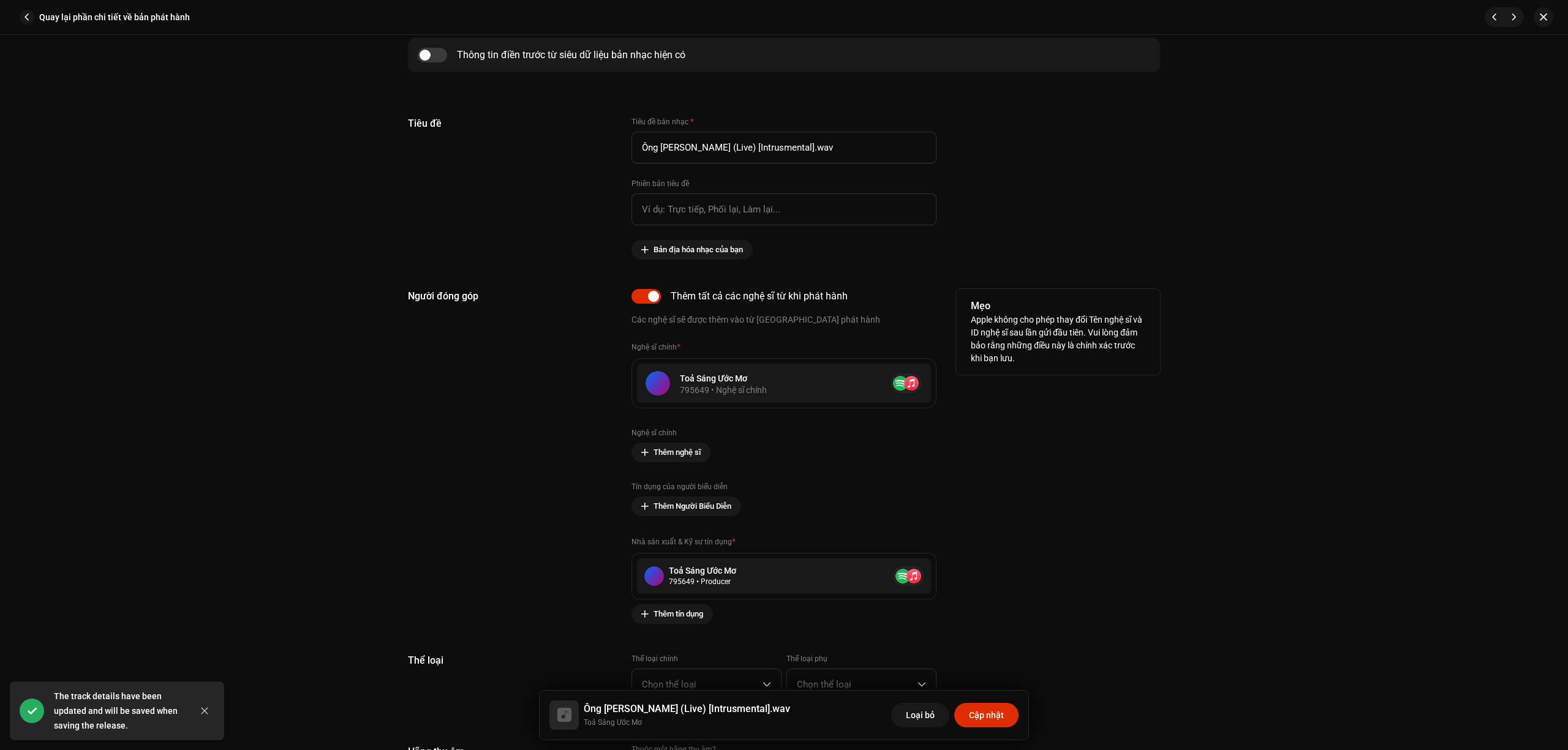
scroll to position [816, 0]
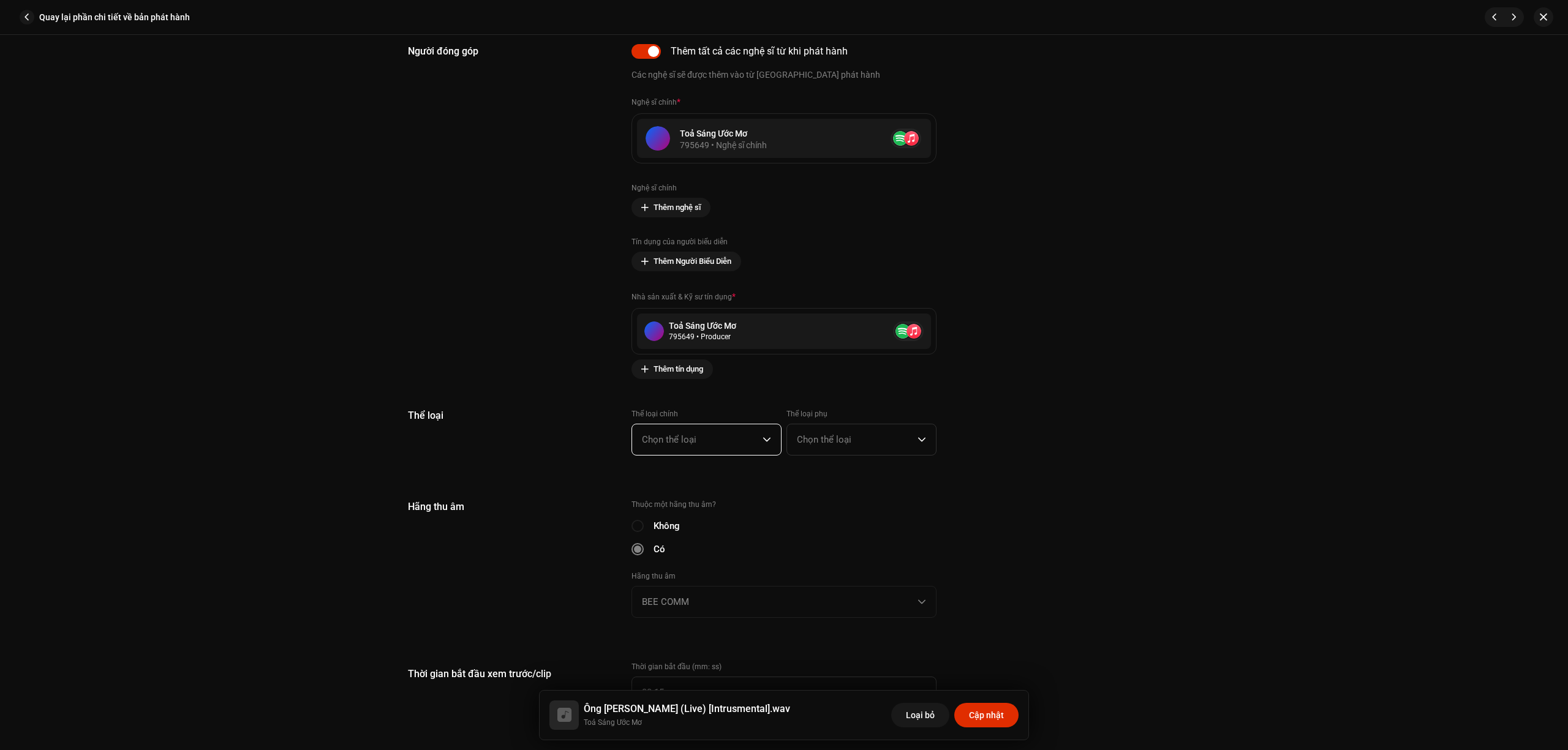
click at [681, 428] on span "Chọn thể loại" at bounding box center [702, 440] width 121 height 31
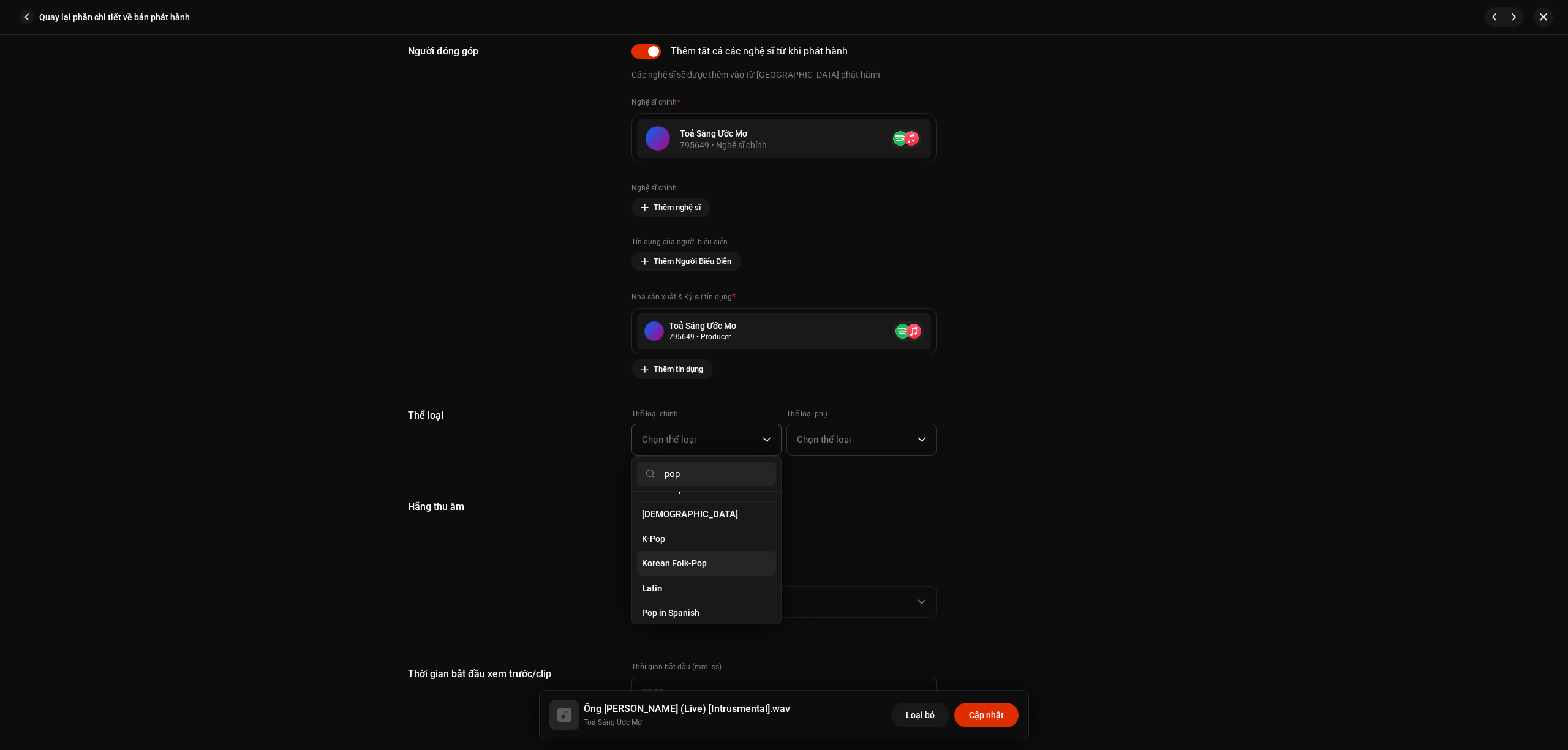
scroll to position [408, 0]
type input "pop"
click at [689, 569] on li "Pop" at bounding box center [706, 581] width 139 height 25
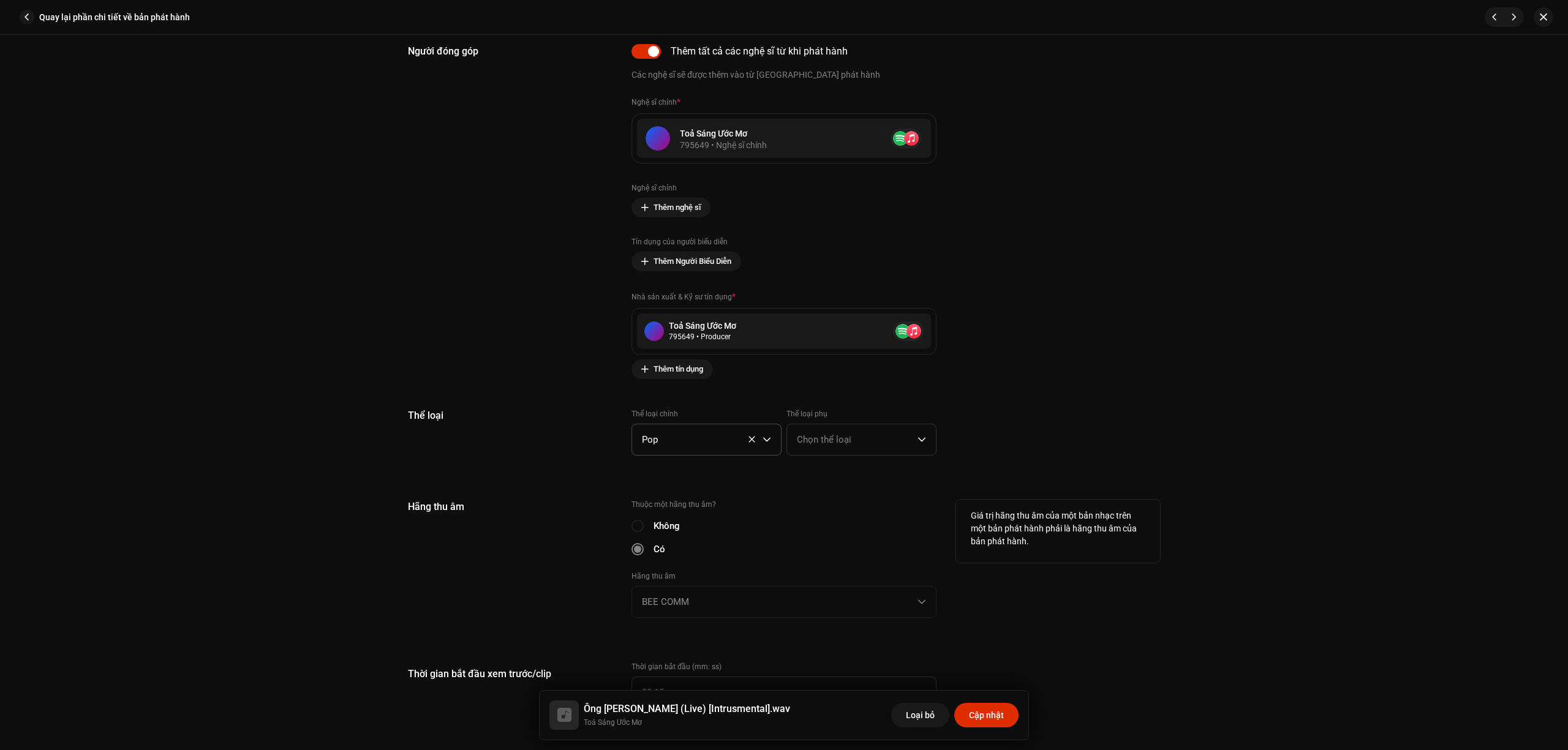
click at [581, 532] on div "Hãng thu âm" at bounding box center [510, 566] width 204 height 133
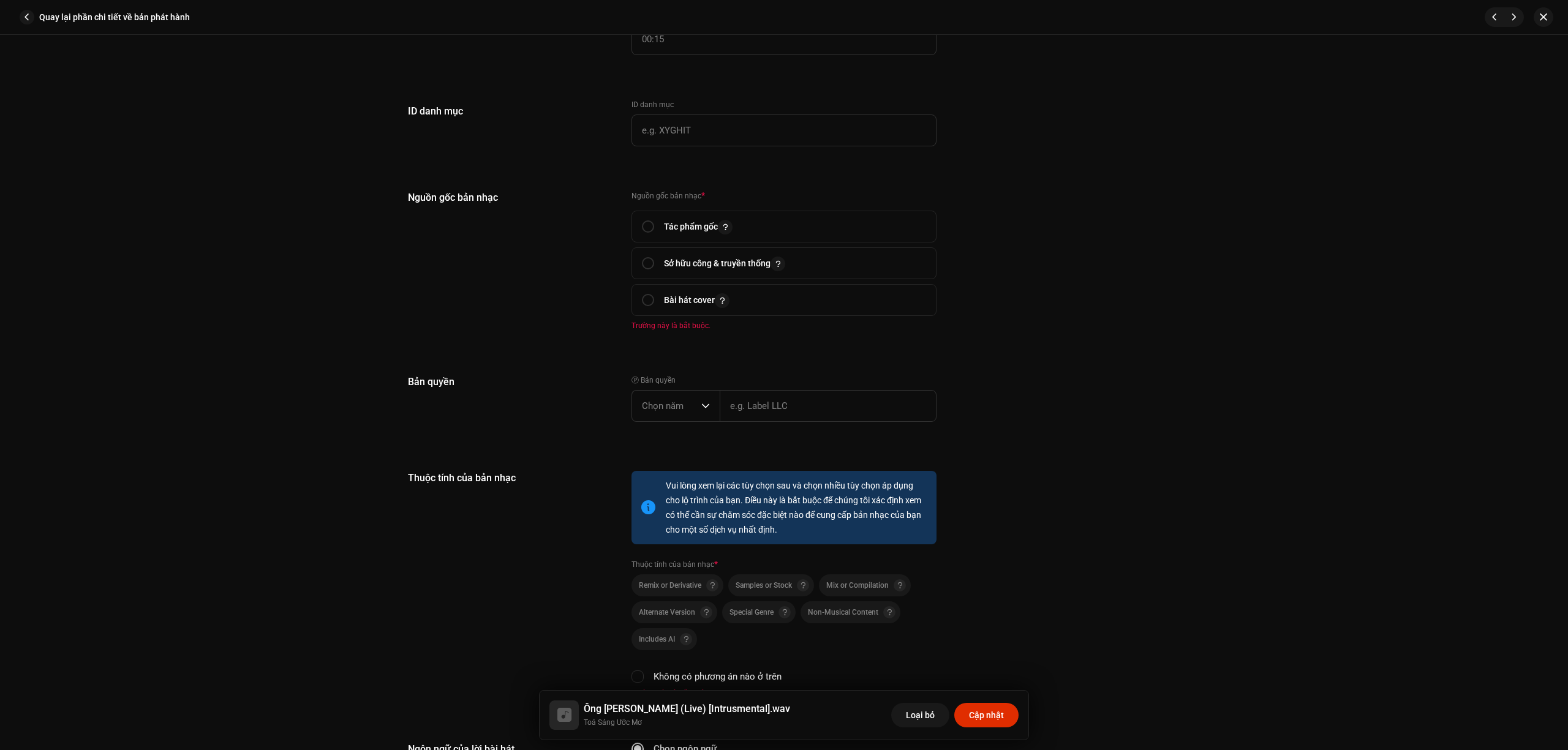
scroll to position [1551, 0]
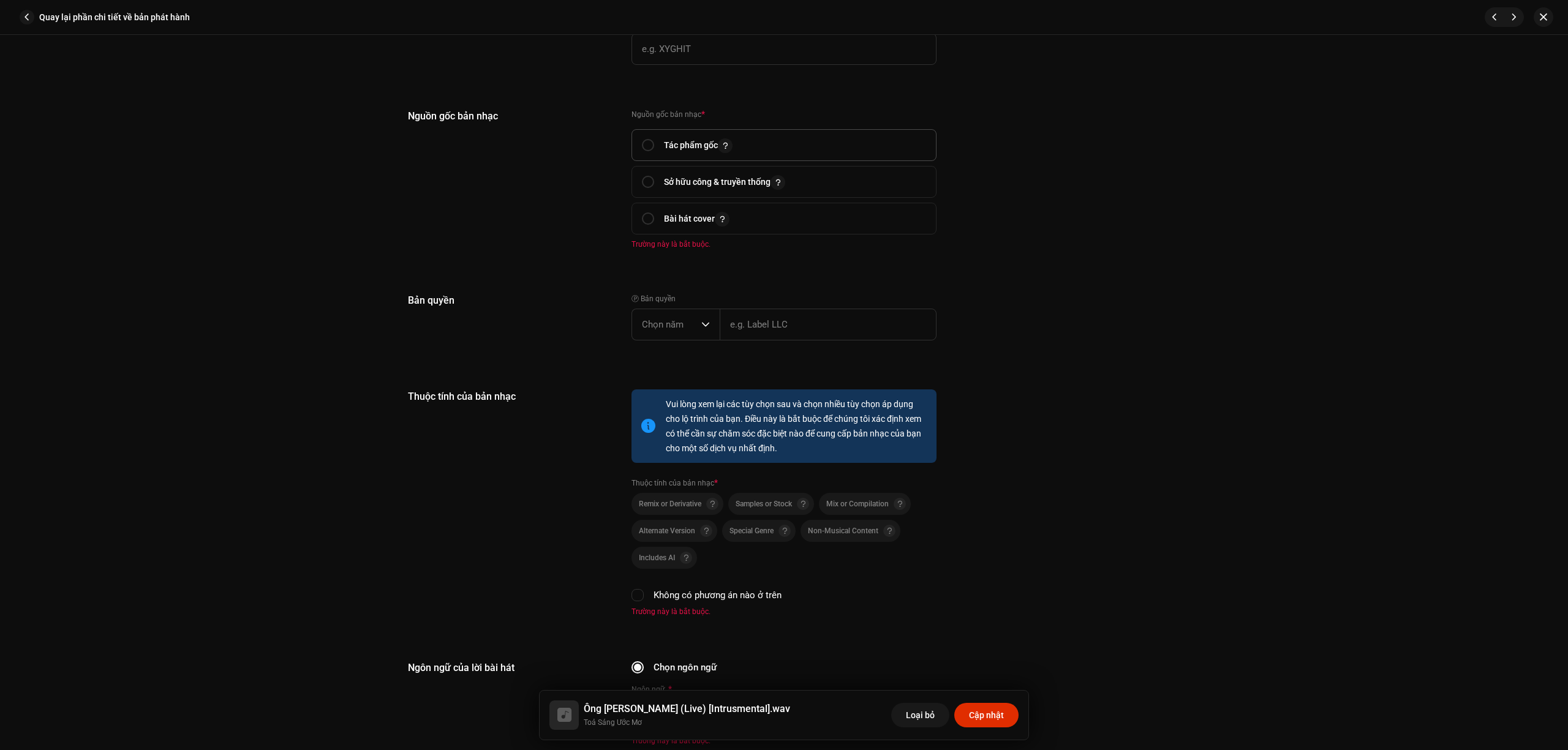
click at [768, 133] on span "Tác phẩm gốc" at bounding box center [784, 145] width 284 height 31
radio input "true"
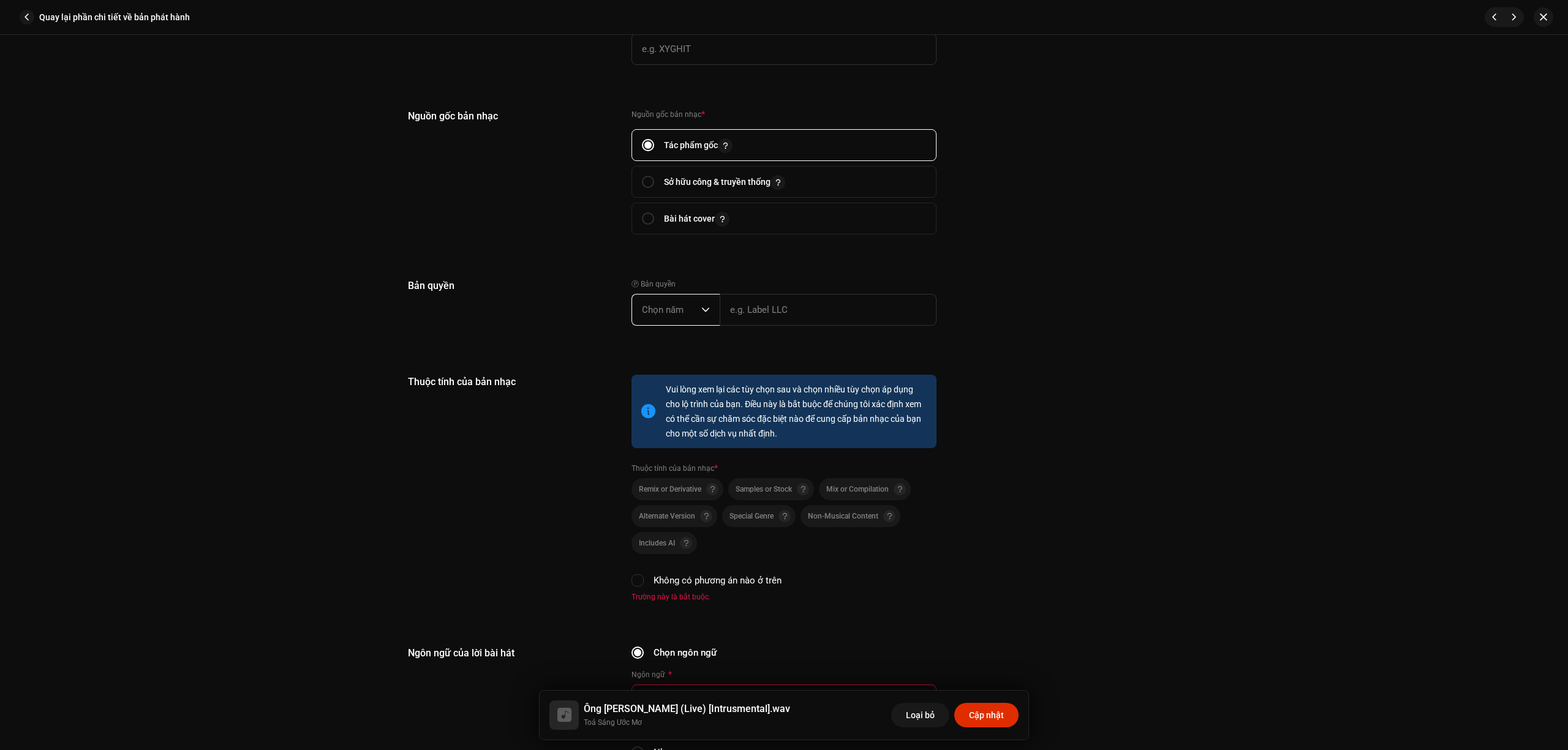
click at [689, 313] on span "Chọn năm" at bounding box center [672, 310] width 59 height 31
click at [679, 402] on li "2025" at bounding box center [680, 403] width 87 height 25
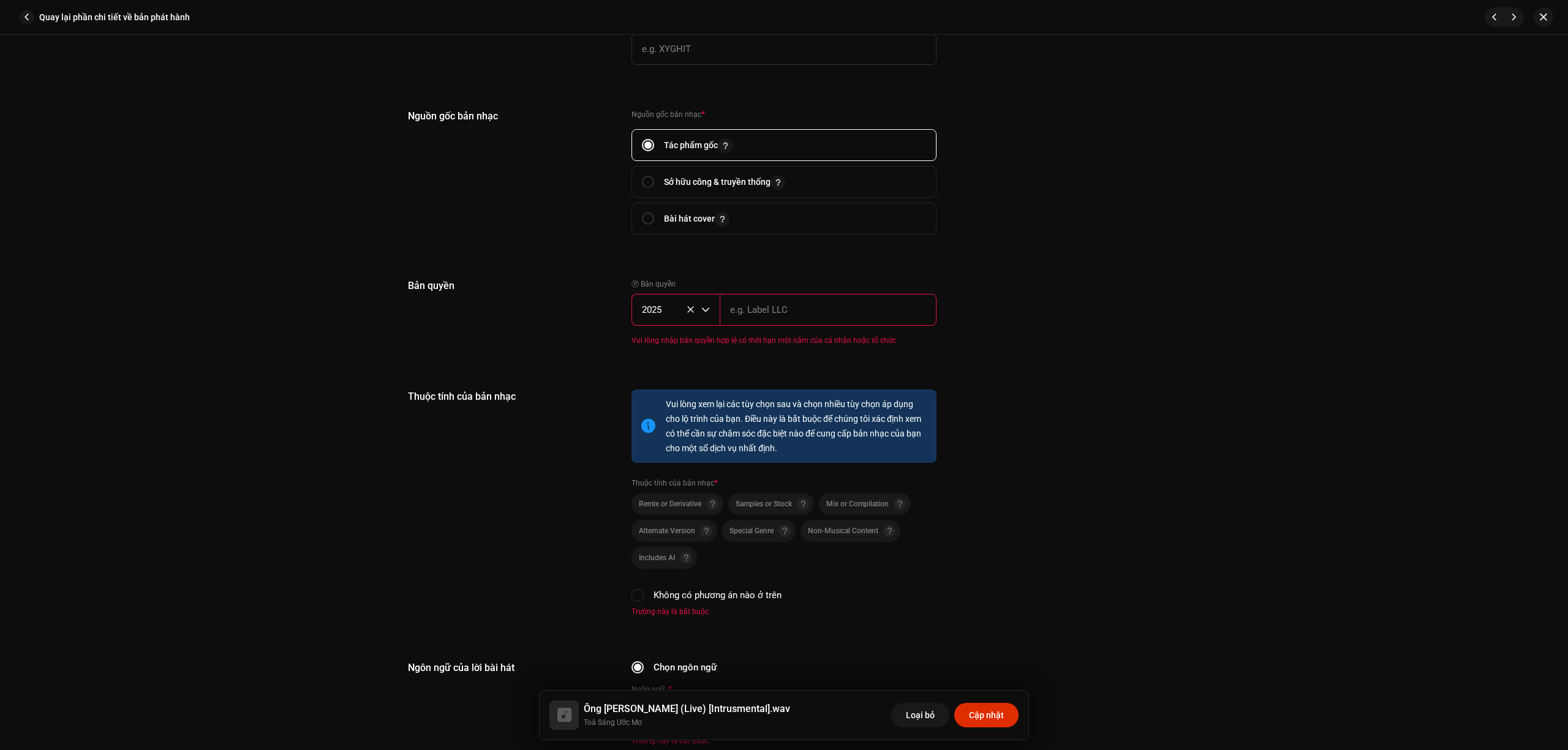
drag, startPoint x: 784, startPoint y: 293, endPoint x: 795, endPoint y: 316, distance: 25.5
click at [784, 294] on input "text" at bounding box center [828, 310] width 217 height 32
type input "BEE COMM"
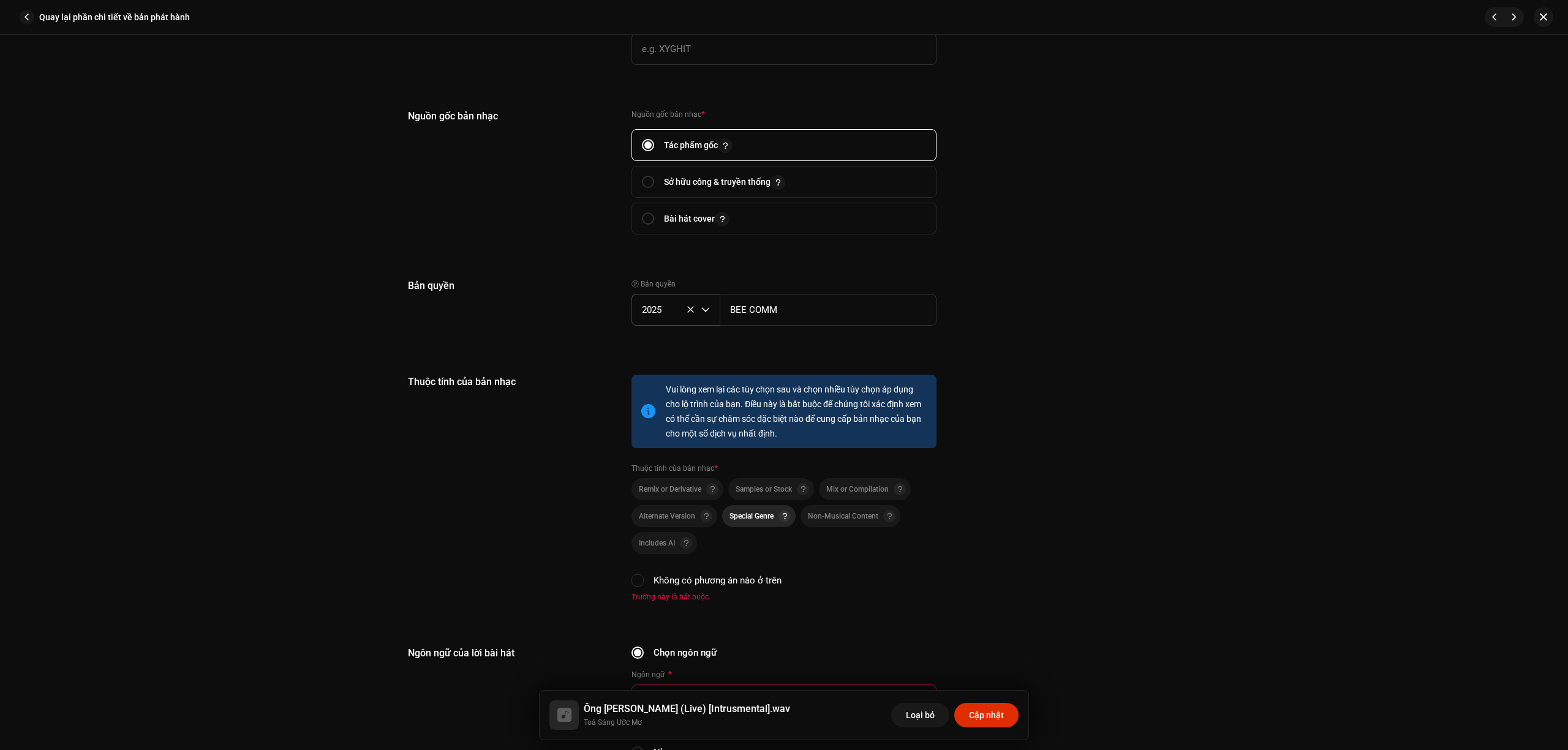
click at [756, 518] on span "Special Genre" at bounding box center [760, 516] width 61 height 15
click at [578, 555] on div "Thuộc tính của bản nhạc" at bounding box center [510, 489] width 204 height 227
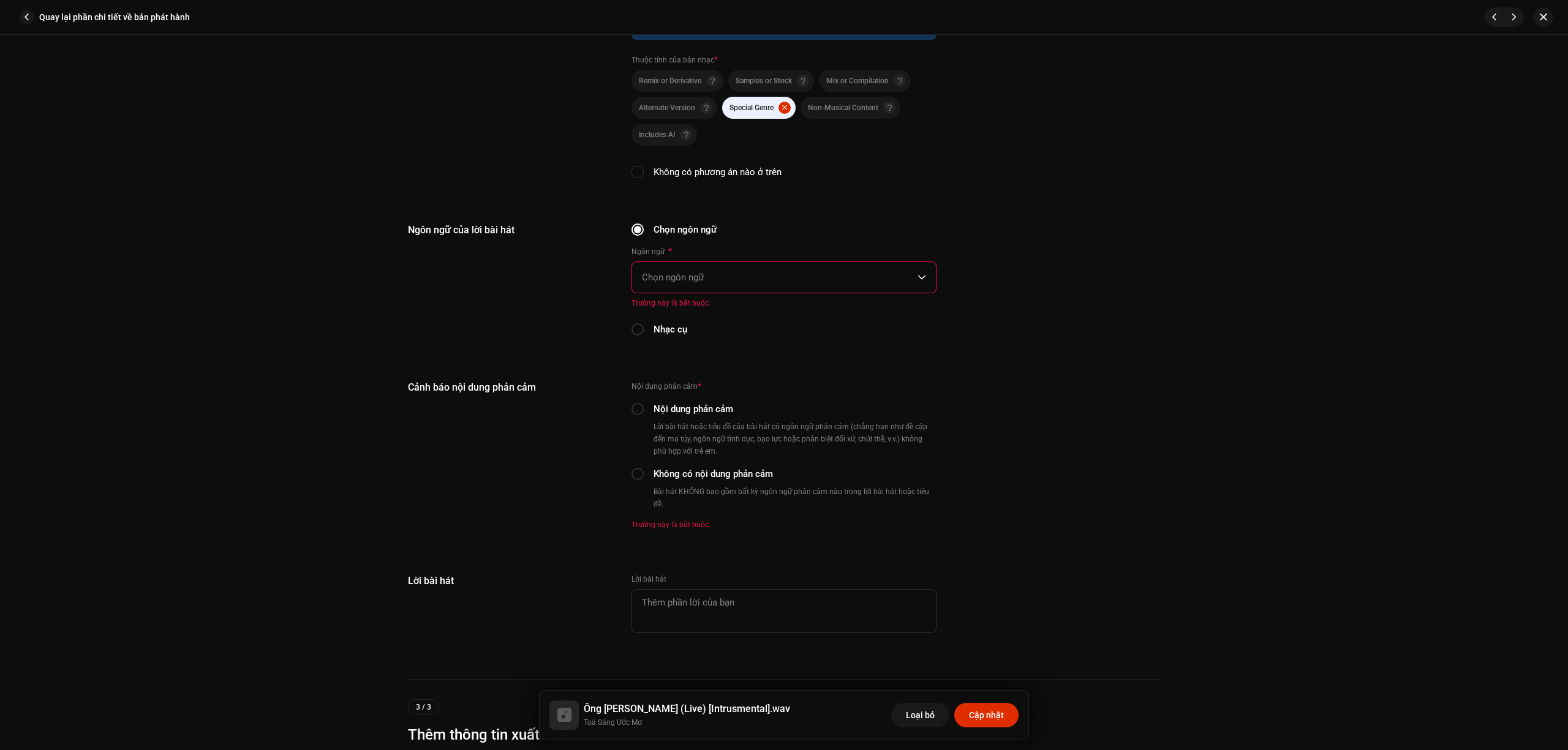
click at [761, 276] on span "Chọn ngôn ngữ" at bounding box center [780, 277] width 276 height 31
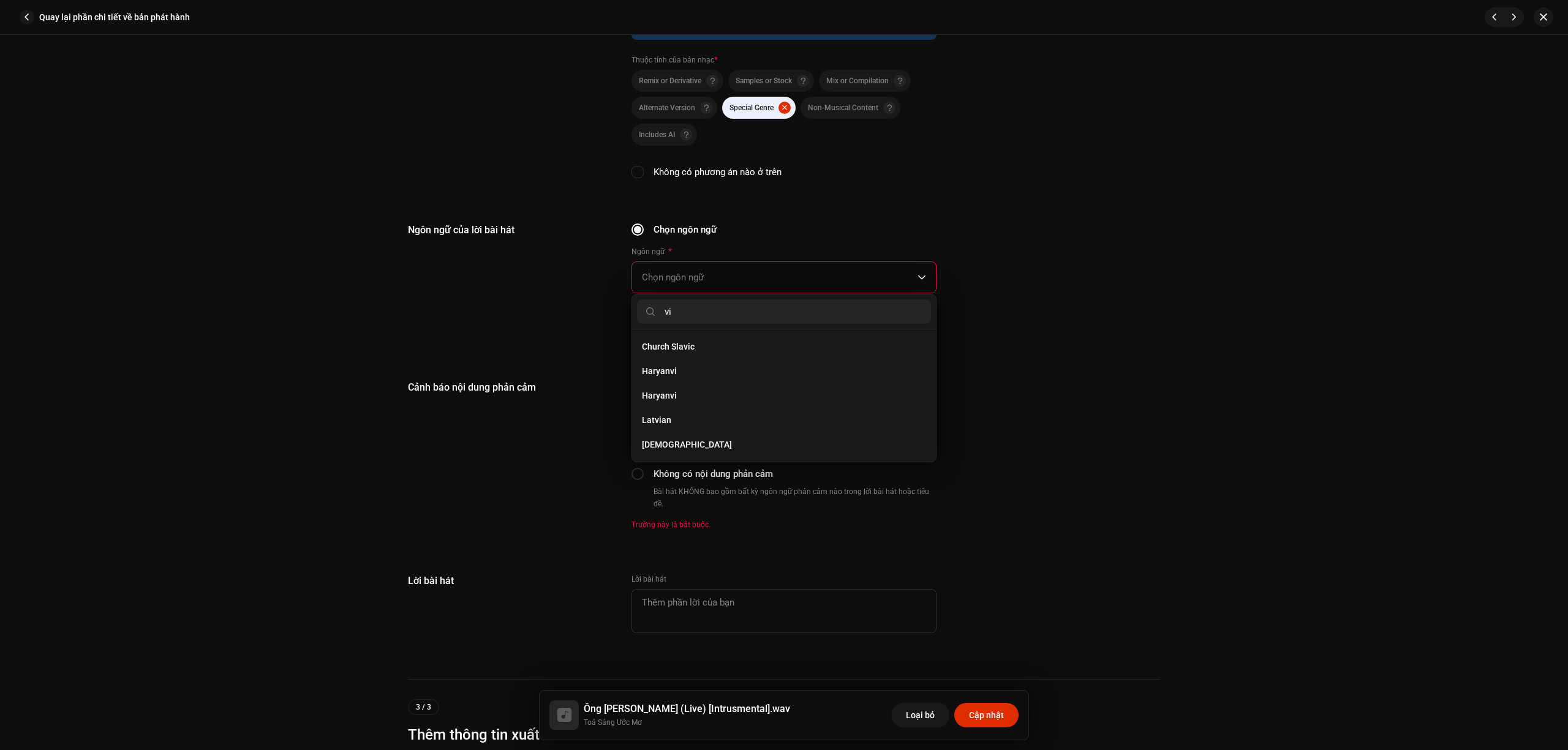
scroll to position [0, 0]
type input "vie"
click at [769, 345] on li "Vietnamese" at bounding box center [784, 347] width 294 height 25
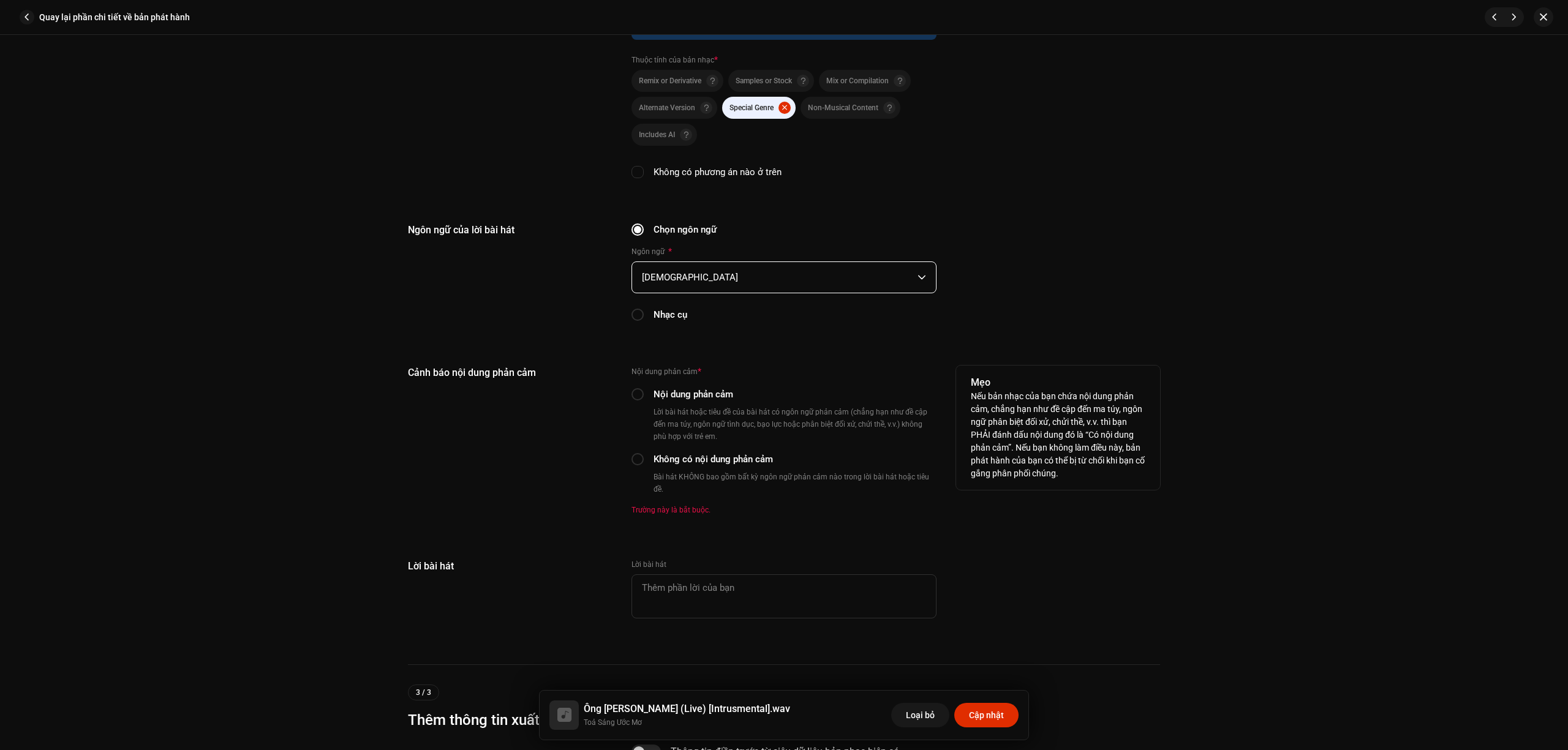
click at [584, 392] on div "Cảnh báo nội dung phản cảm" at bounding box center [510, 448] width 204 height 164
click at [684, 458] on label "Không có nội dung phản cảm" at bounding box center [713, 460] width 119 height 14
click at [644, 458] on input "Không có nội dung phản cảm" at bounding box center [638, 459] width 12 height 12
radio input "true"
click at [575, 466] on div "Cảnh báo nội dung phản cảm" at bounding box center [510, 440] width 204 height 150
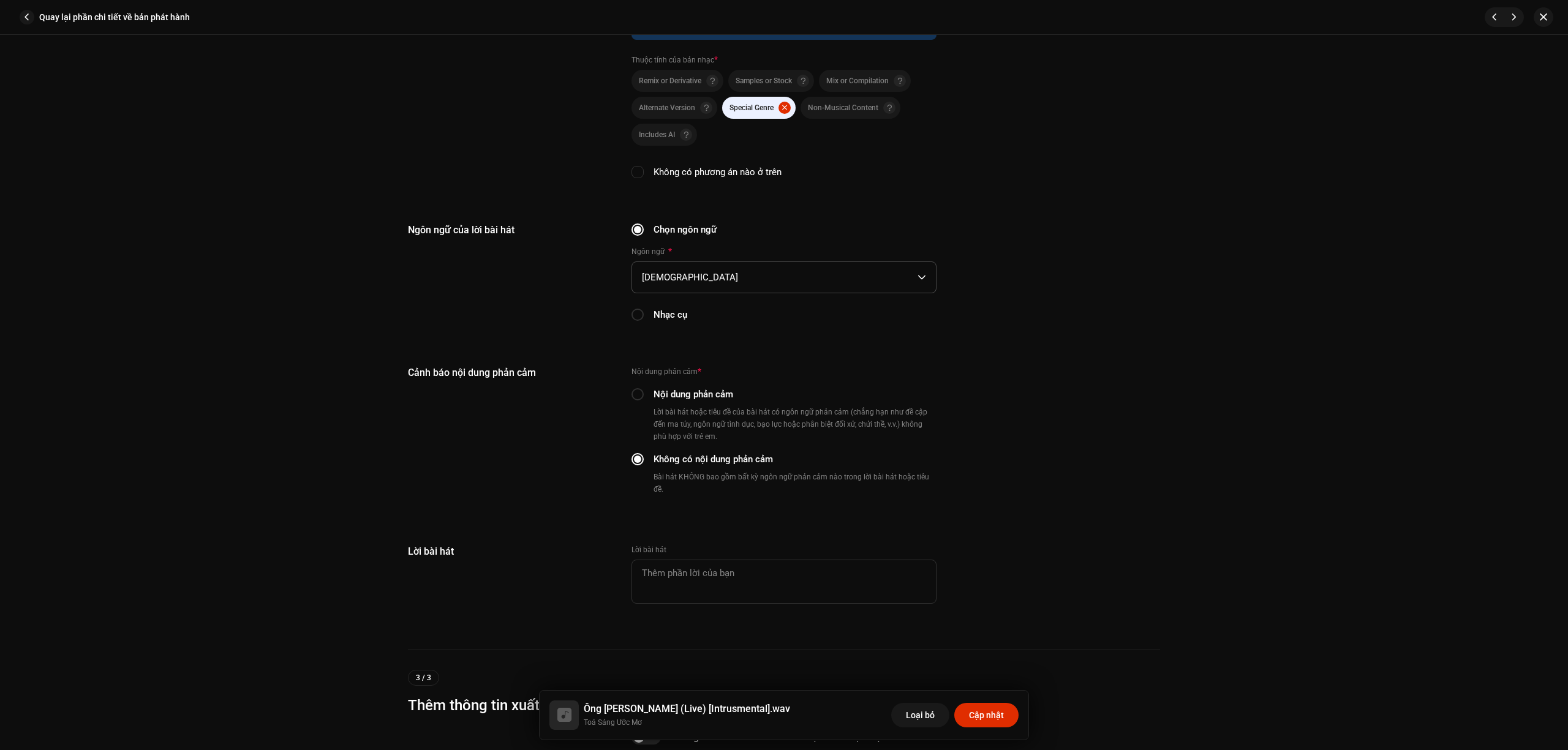
scroll to position [2234, 0]
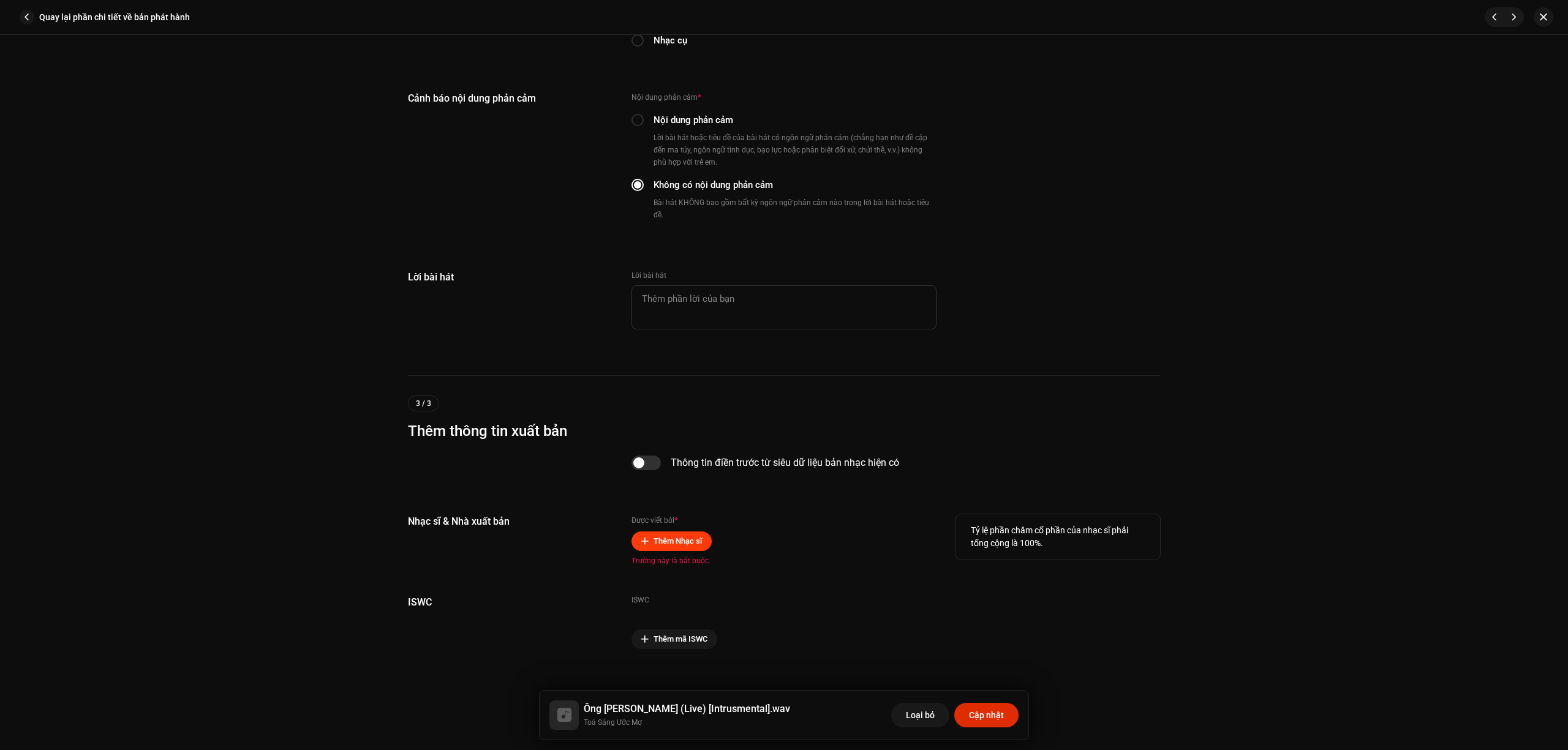
click at [667, 529] on span "Thêm Nhạc sĩ" at bounding box center [678, 541] width 48 height 25
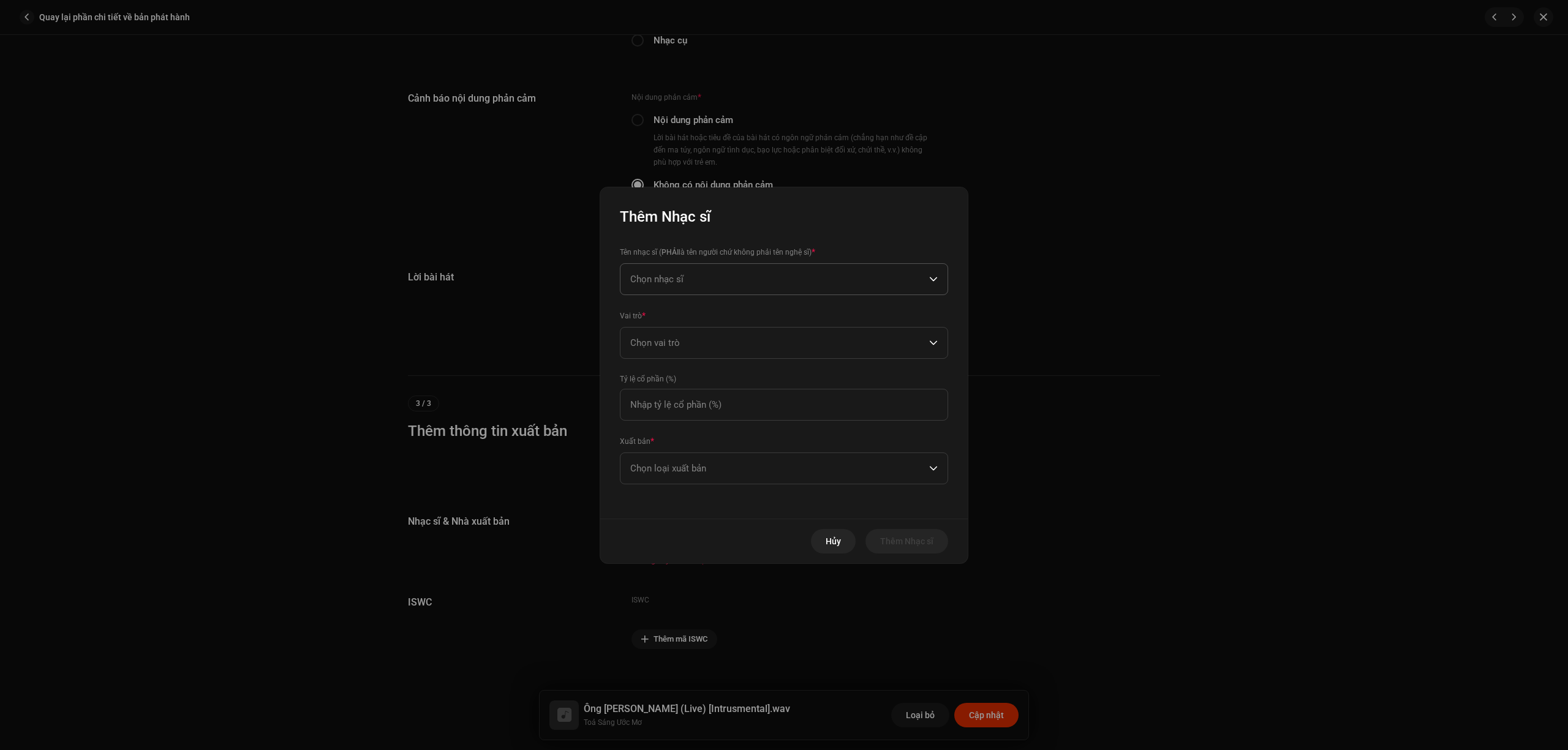
click at [785, 279] on span "Chọn nhạc sĩ" at bounding box center [780, 279] width 299 height 31
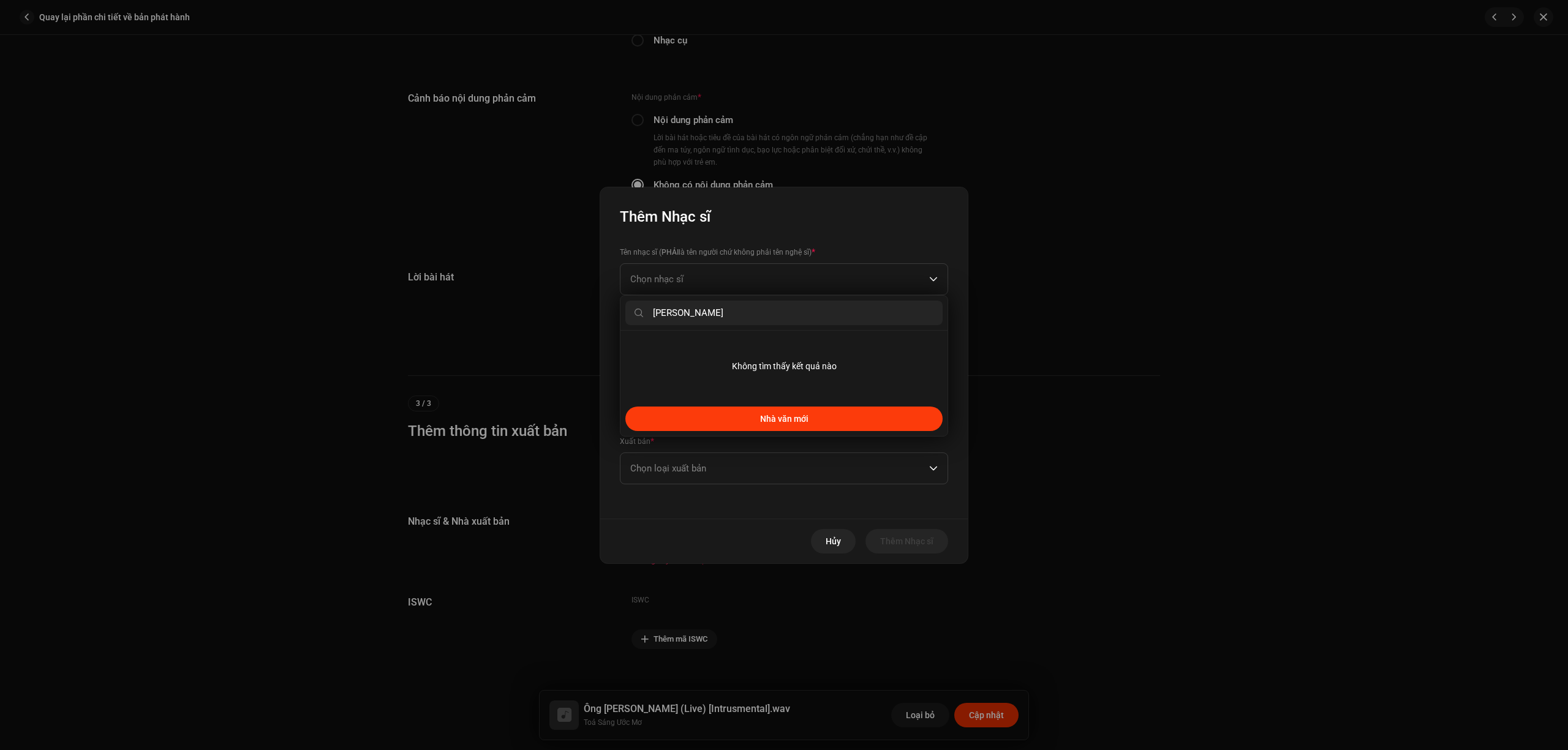
type input "Lê Thiện Hiếu"
click at [770, 416] on span "Nhà văn mới" at bounding box center [784, 419] width 48 height 10
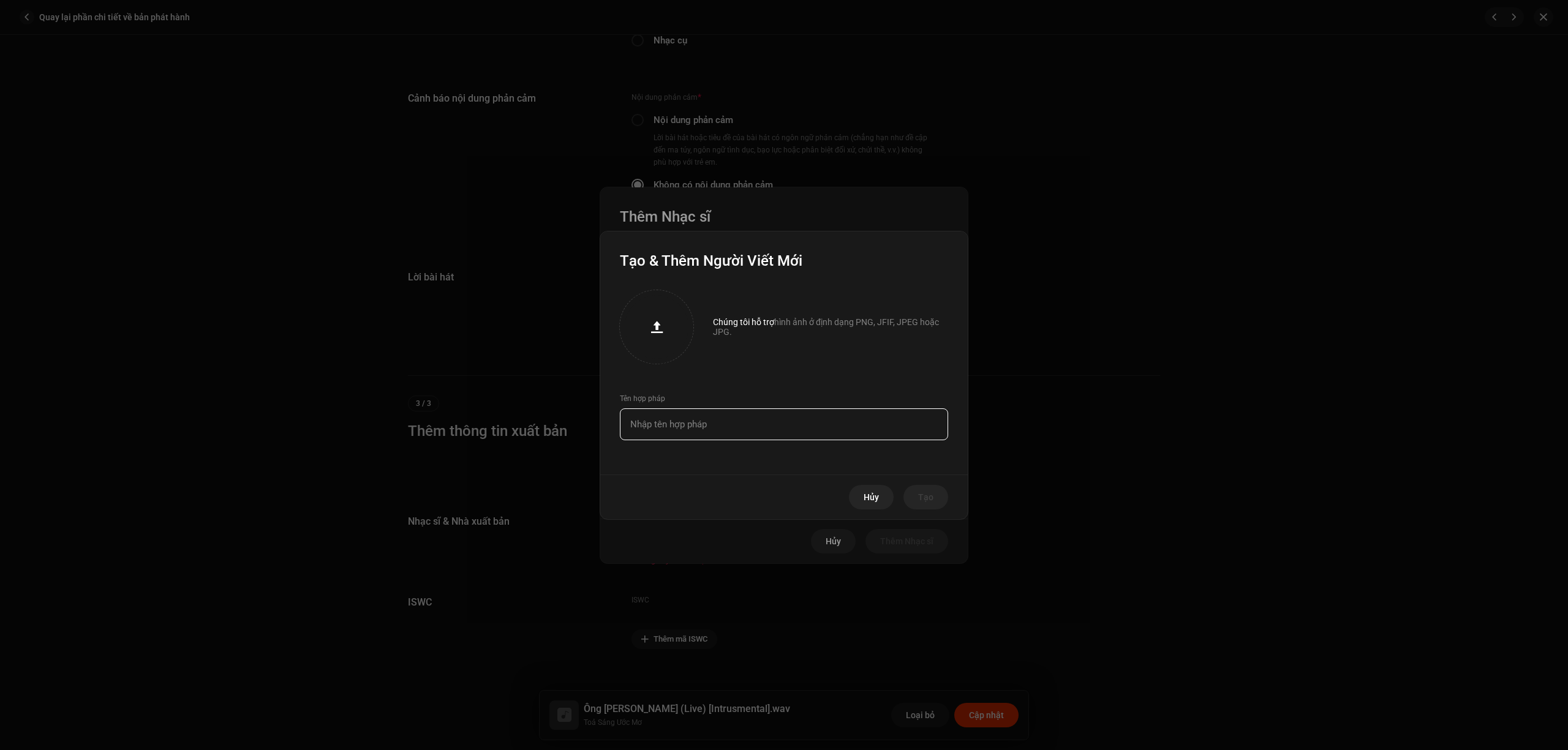
click at [770, 416] on input "text" at bounding box center [784, 424] width 328 height 32
paste input "Lê Thiện Hiếu"
type input "Lê Thiện Hiếu"
click at [909, 493] on button "Tạo" at bounding box center [926, 497] width 44 height 25
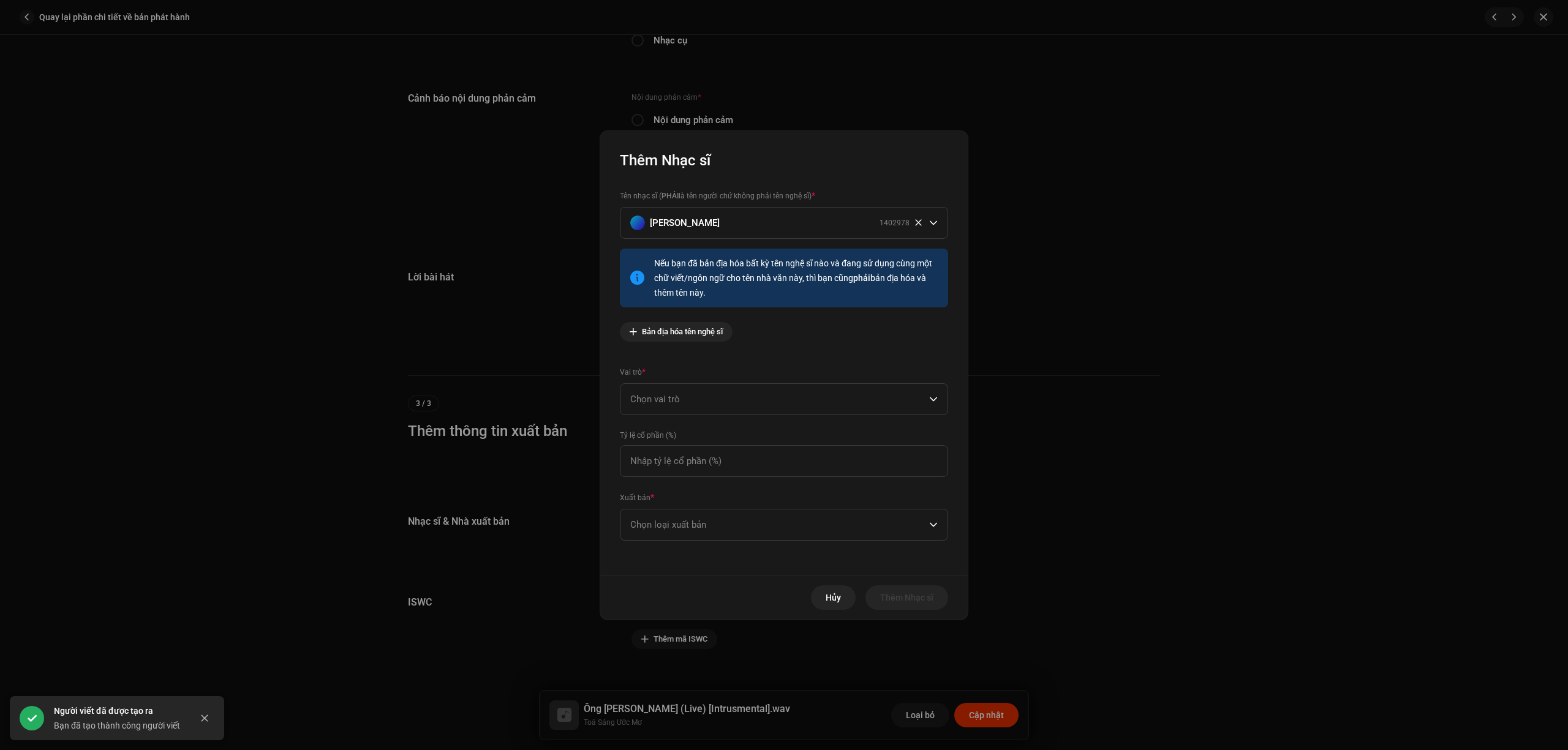
click at [760, 345] on div "Tên nhạc sĩ ( PHẢI là tên người chứ không phải tên nghệ sĩ) * Lê Thiện Hiếu 140…" at bounding box center [784, 271] width 328 height 162
click at [763, 399] on span "Chọn vai trò" at bounding box center [780, 399] width 299 height 31
click at [767, 476] on li "Composer" at bounding box center [784, 482] width 317 height 25
click at [745, 451] on input at bounding box center [784, 461] width 328 height 32
type input "100,00"
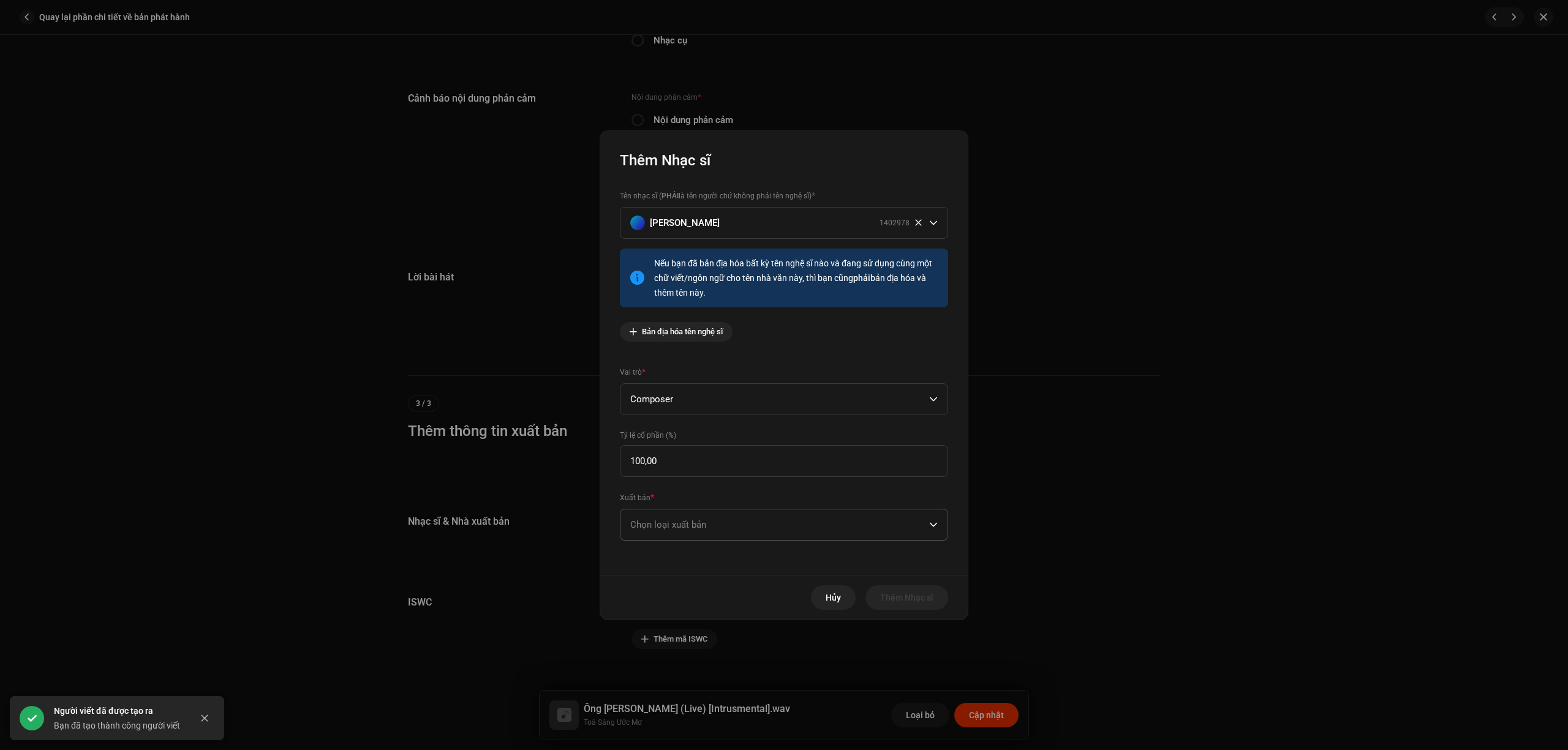
click at [710, 521] on span "Chọn loại xuất bản" at bounding box center [780, 525] width 299 height 31
click at [706, 599] on li "Published (managed by a publisher)" at bounding box center [784, 607] width 317 height 25
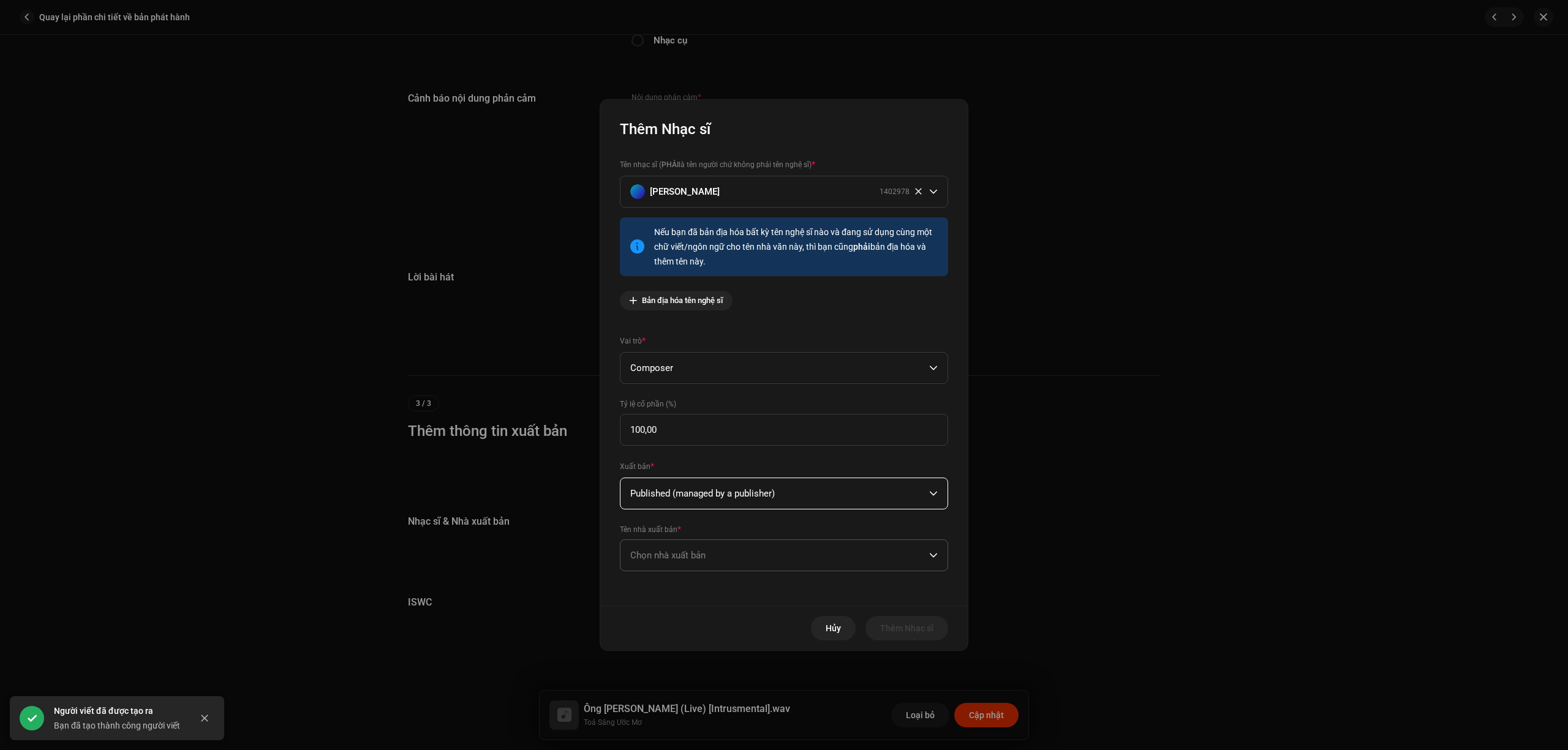
click at [727, 555] on span "Chọn nhà xuất bản" at bounding box center [780, 555] width 299 height 31
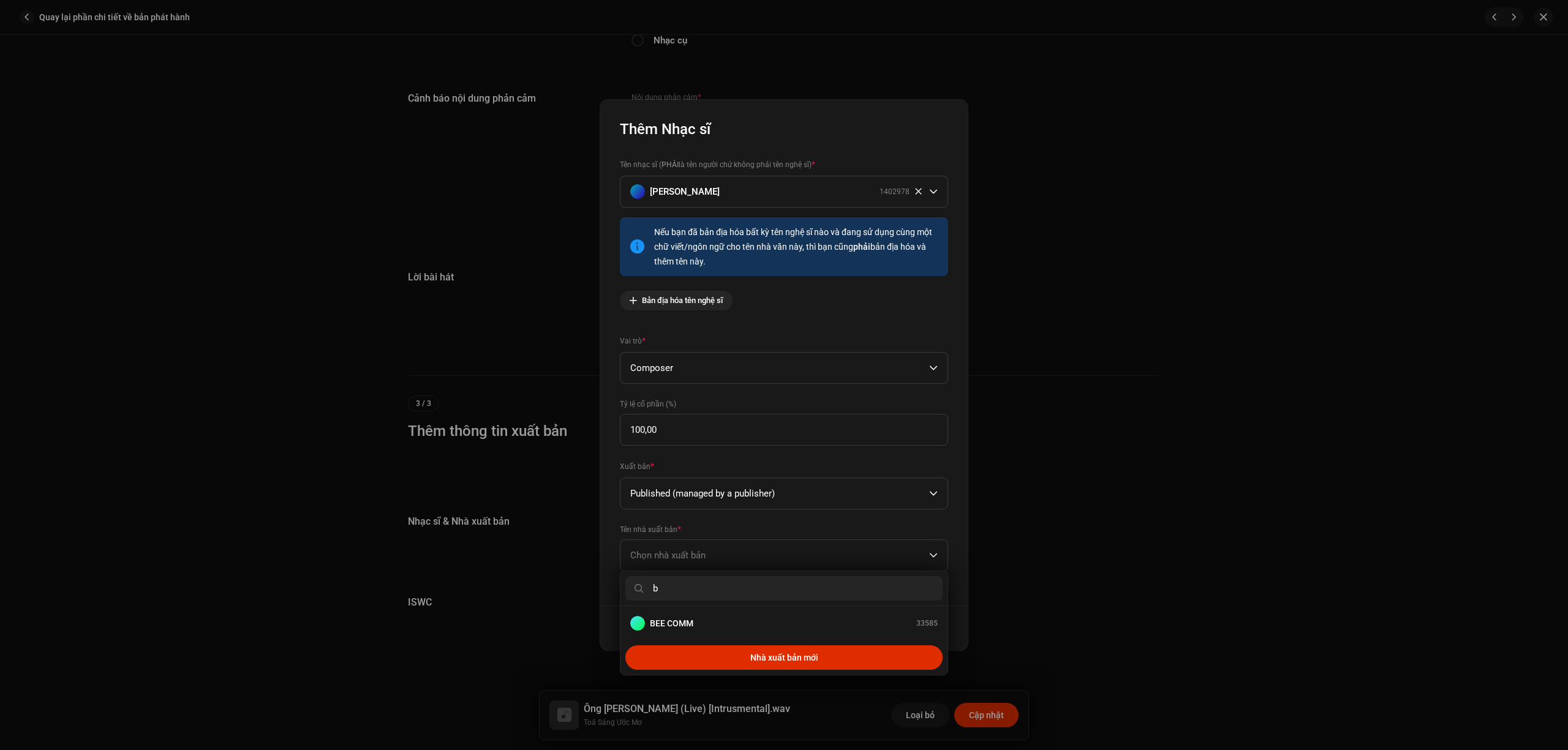
type input "b"
click at [726, 622] on div "BEE COMM 33585" at bounding box center [784, 623] width 308 height 15
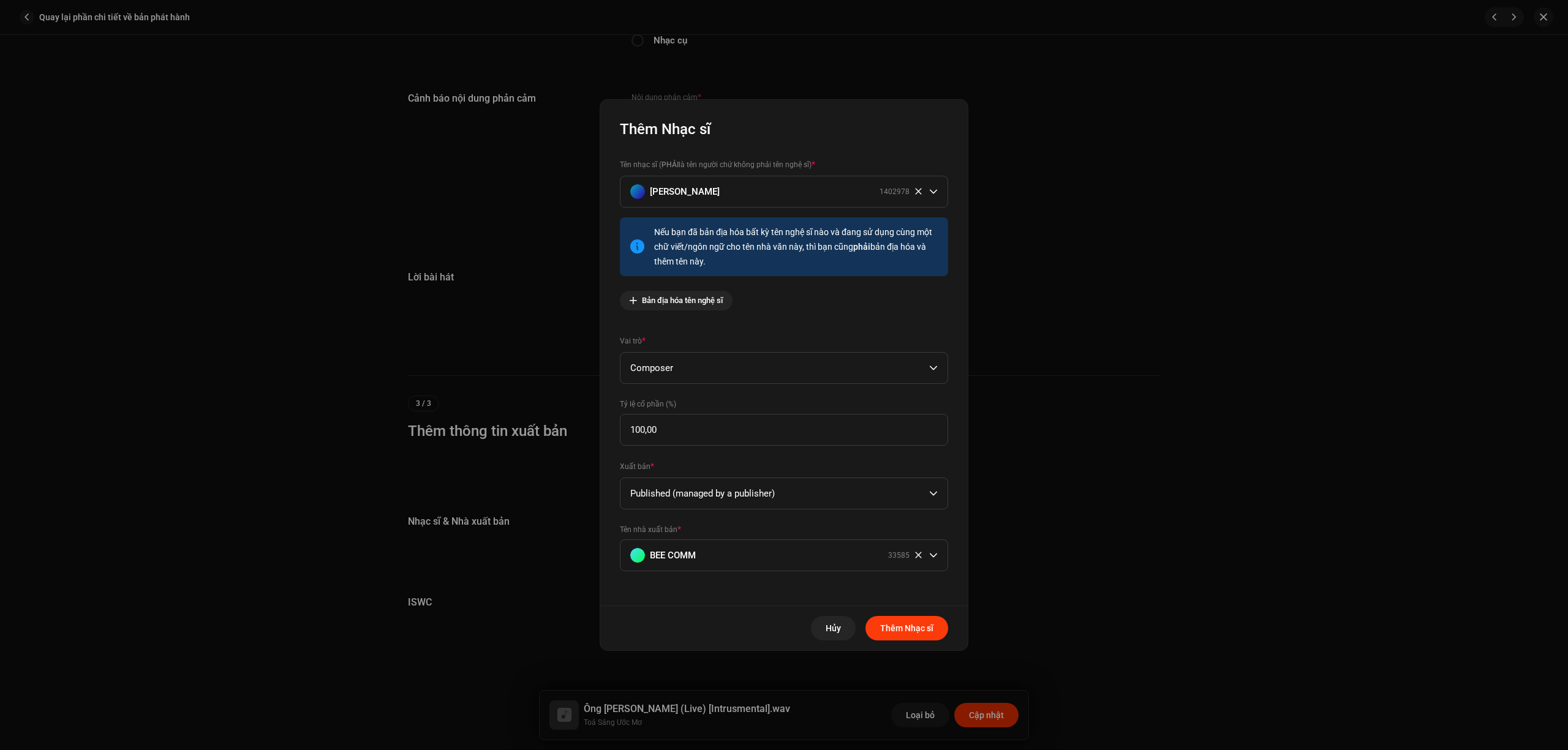
click at [908, 623] on span "Thêm Nhạc sĩ" at bounding box center [907, 628] width 53 height 25
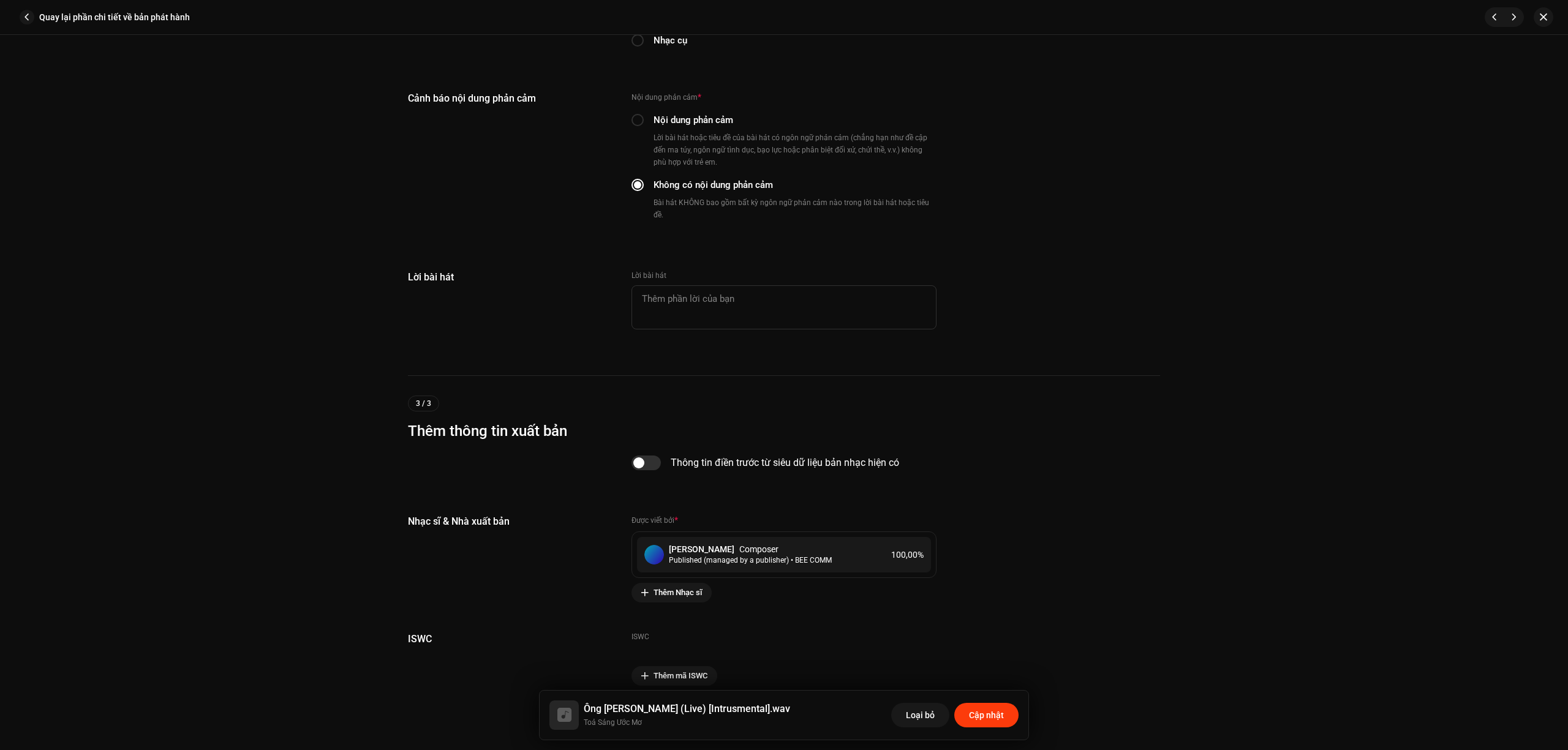
click at [978, 712] on span "Cập nhật" at bounding box center [986, 715] width 35 height 25
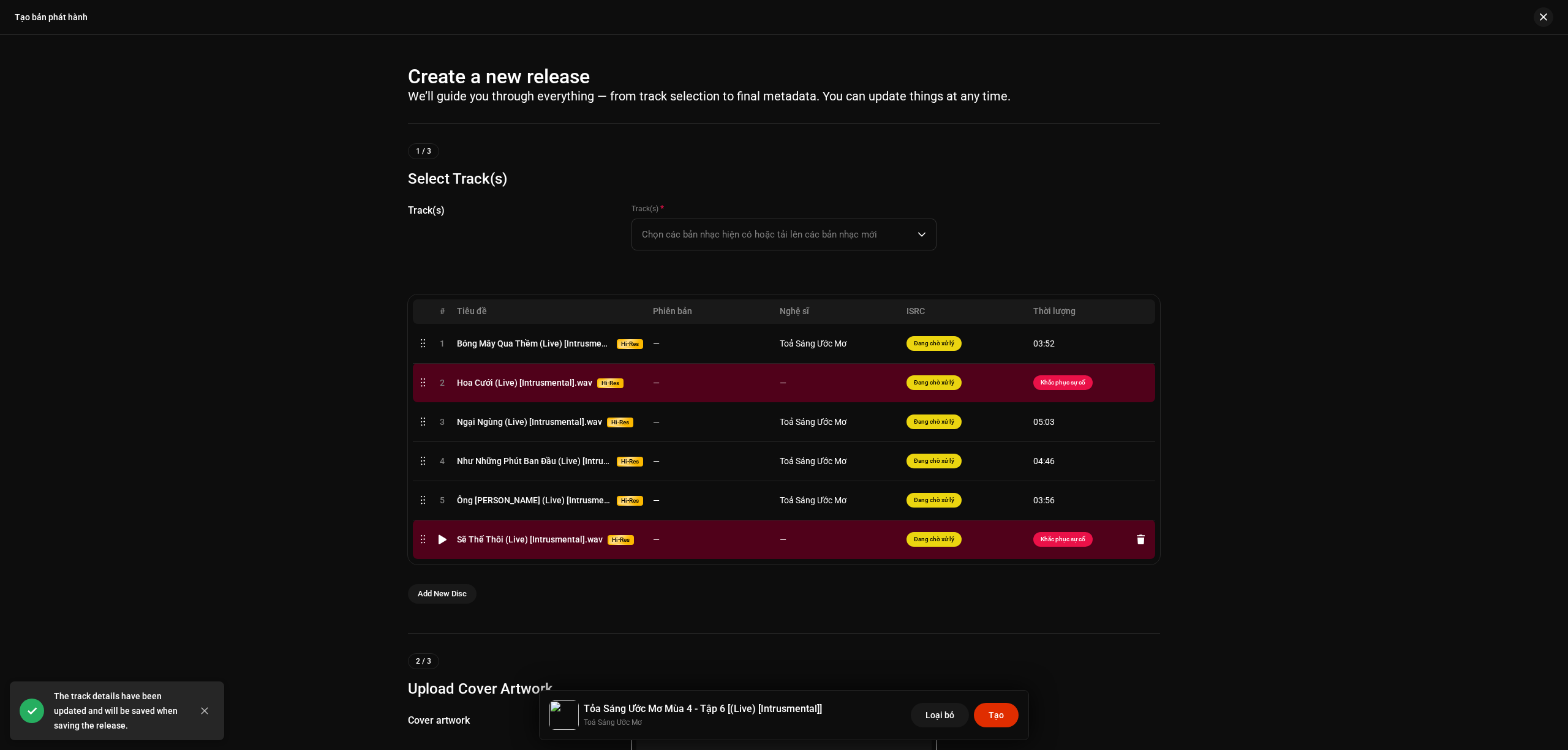
click at [690, 540] on td "—" at bounding box center [711, 539] width 127 height 39
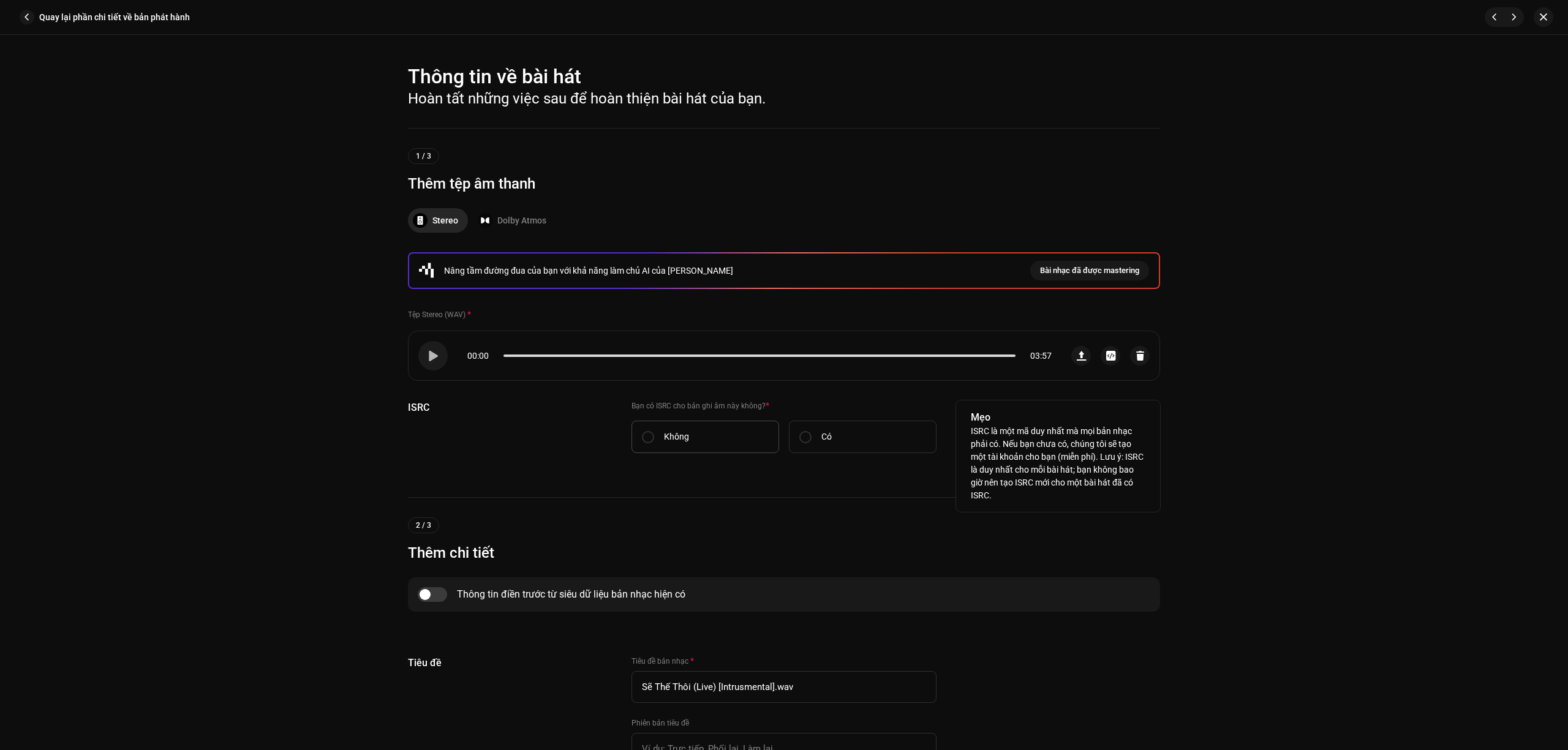
click at [697, 435] on label "Không" at bounding box center [705, 437] width 148 height 33
click at [655, 435] on input "Không" at bounding box center [648, 437] width 12 height 12
radio input "true"
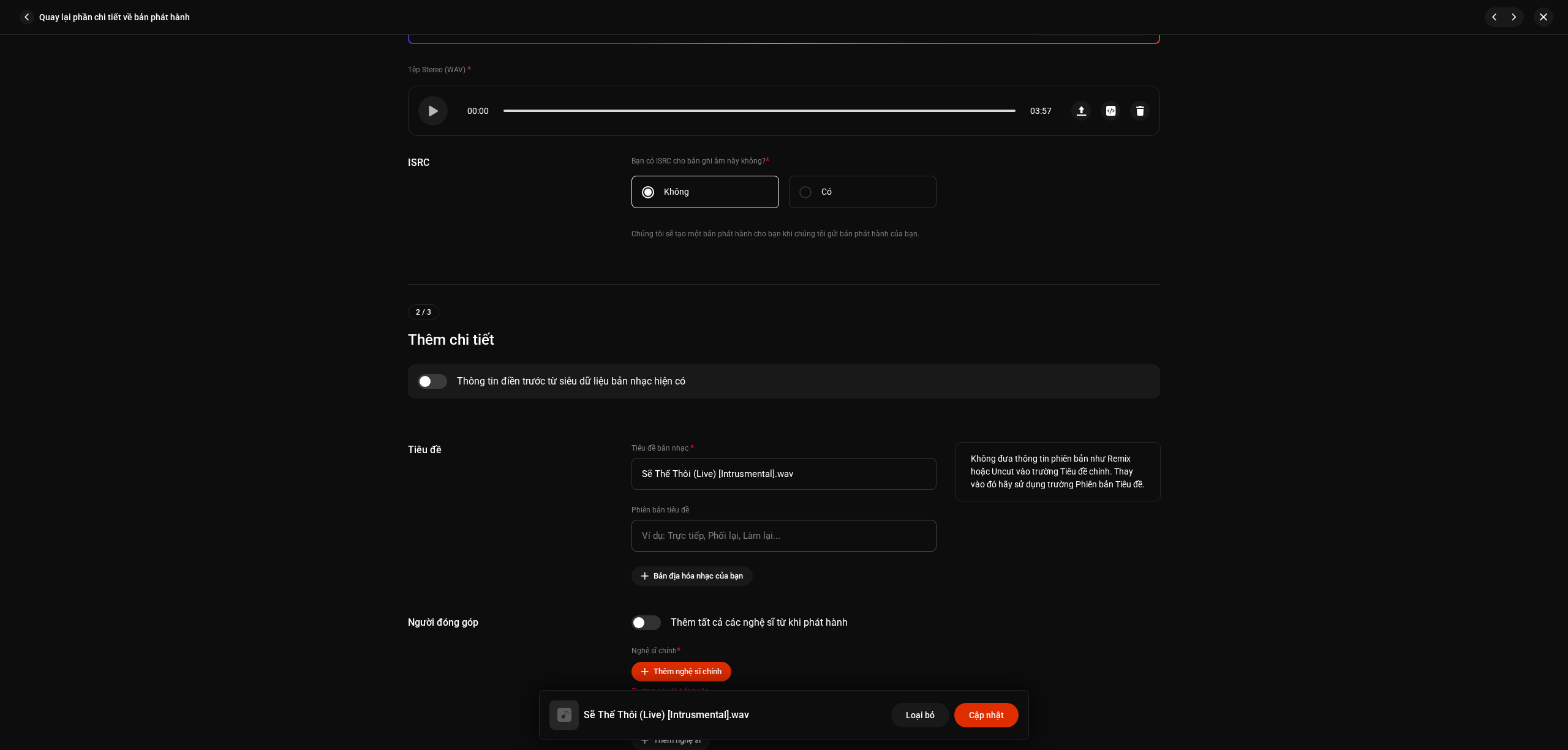
scroll to position [571, 0]
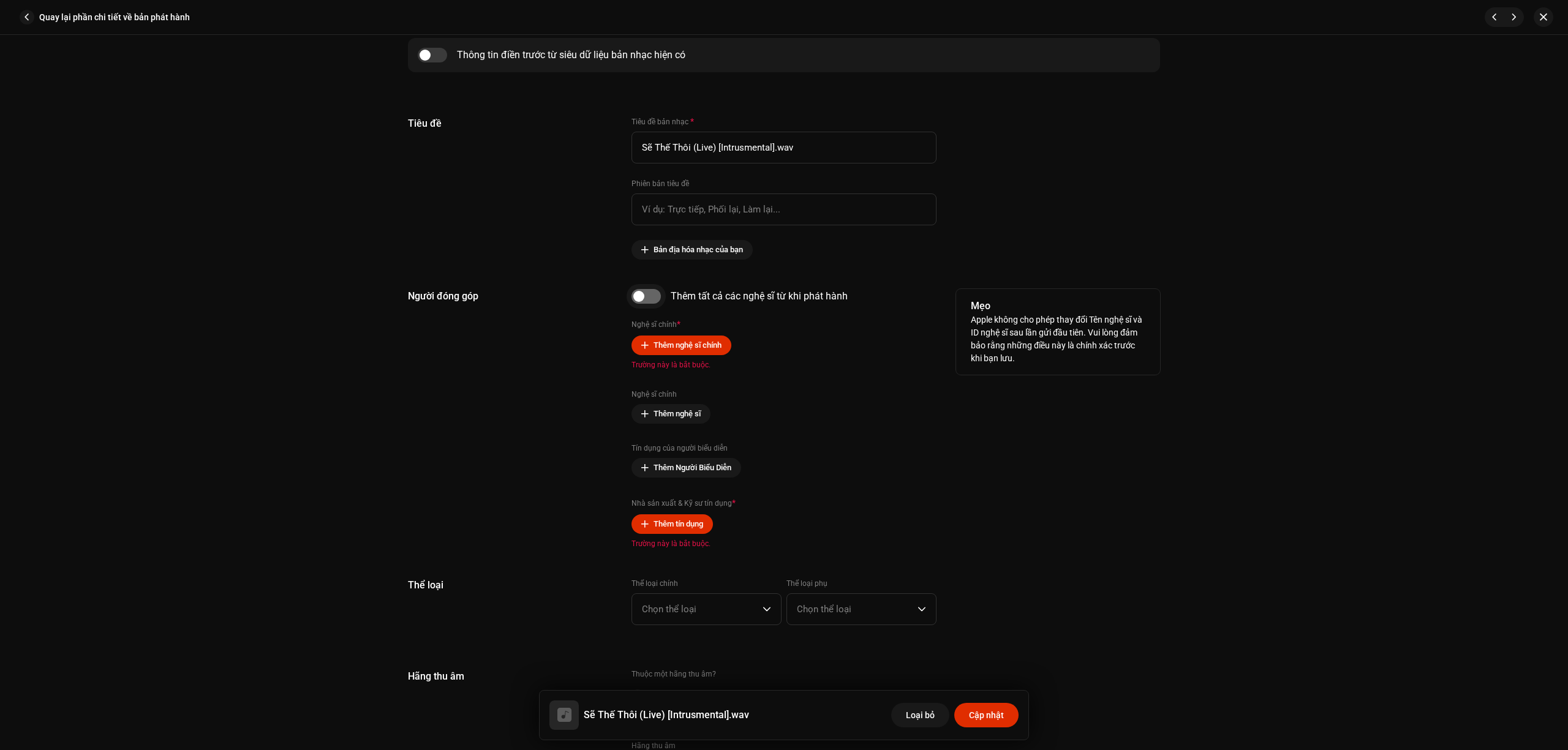
click at [657, 302] on input "checkbox" at bounding box center [646, 297] width 30 height 15
checkbox input "true"
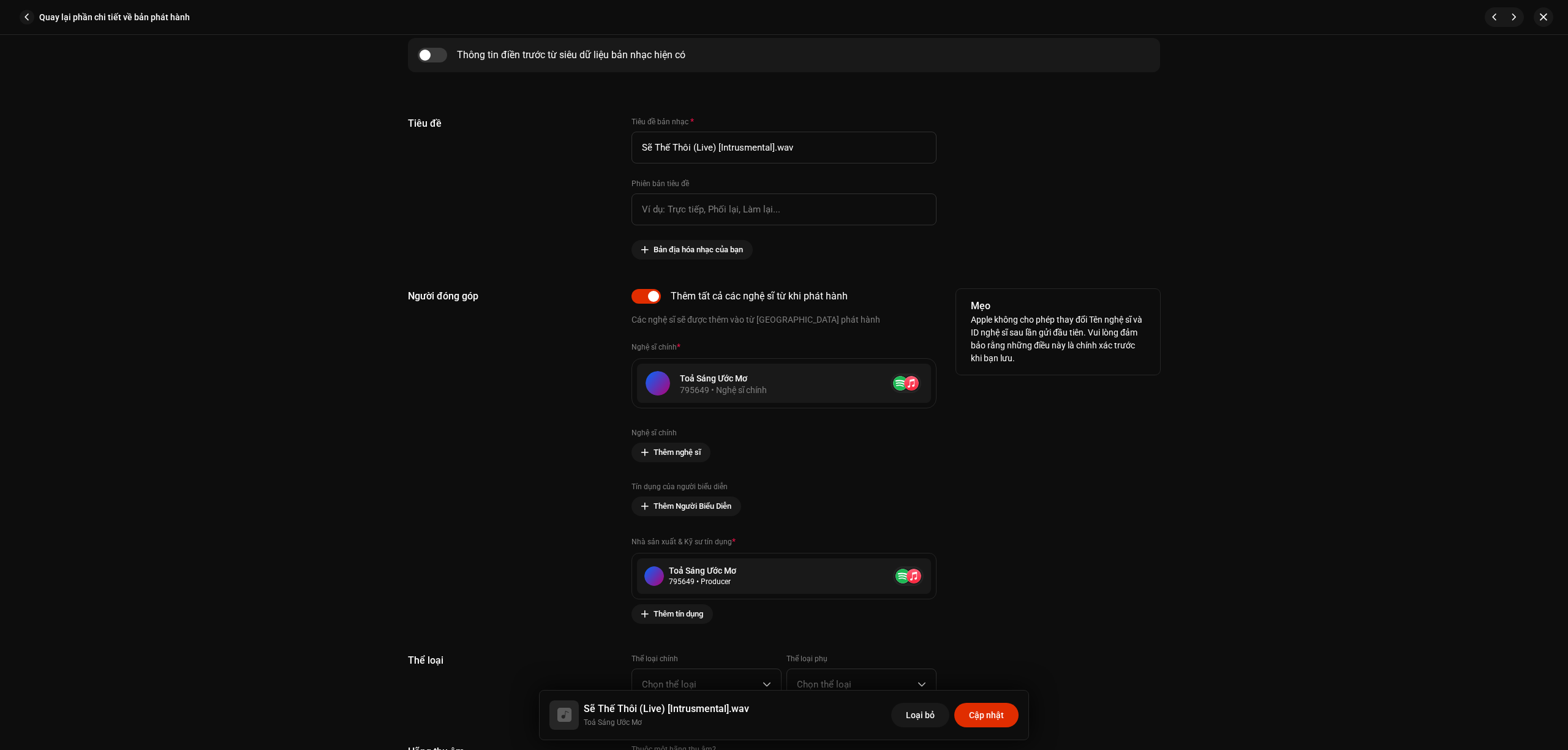
scroll to position [980, 0]
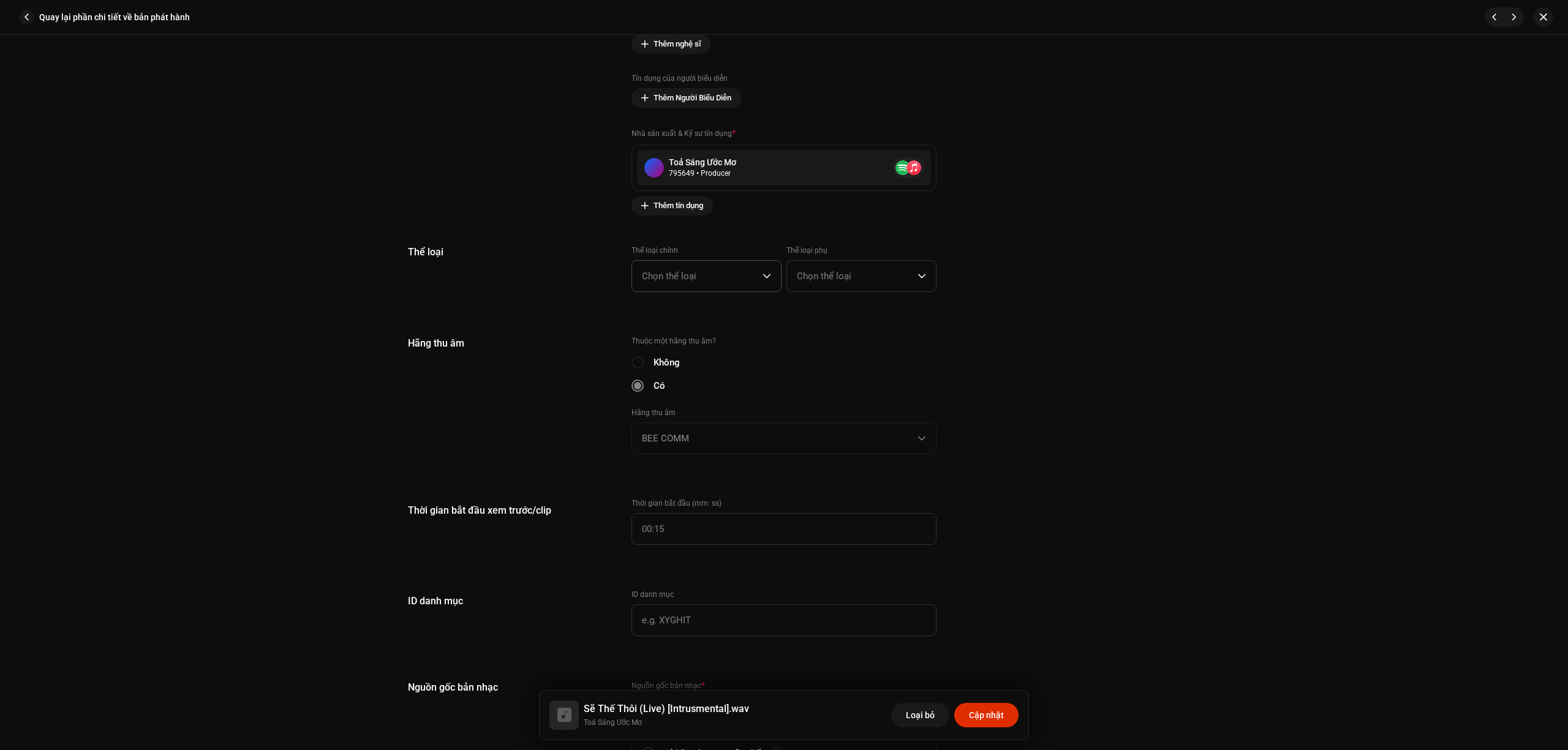
click at [700, 263] on span "Chọn thể loại" at bounding box center [702, 276] width 121 height 31
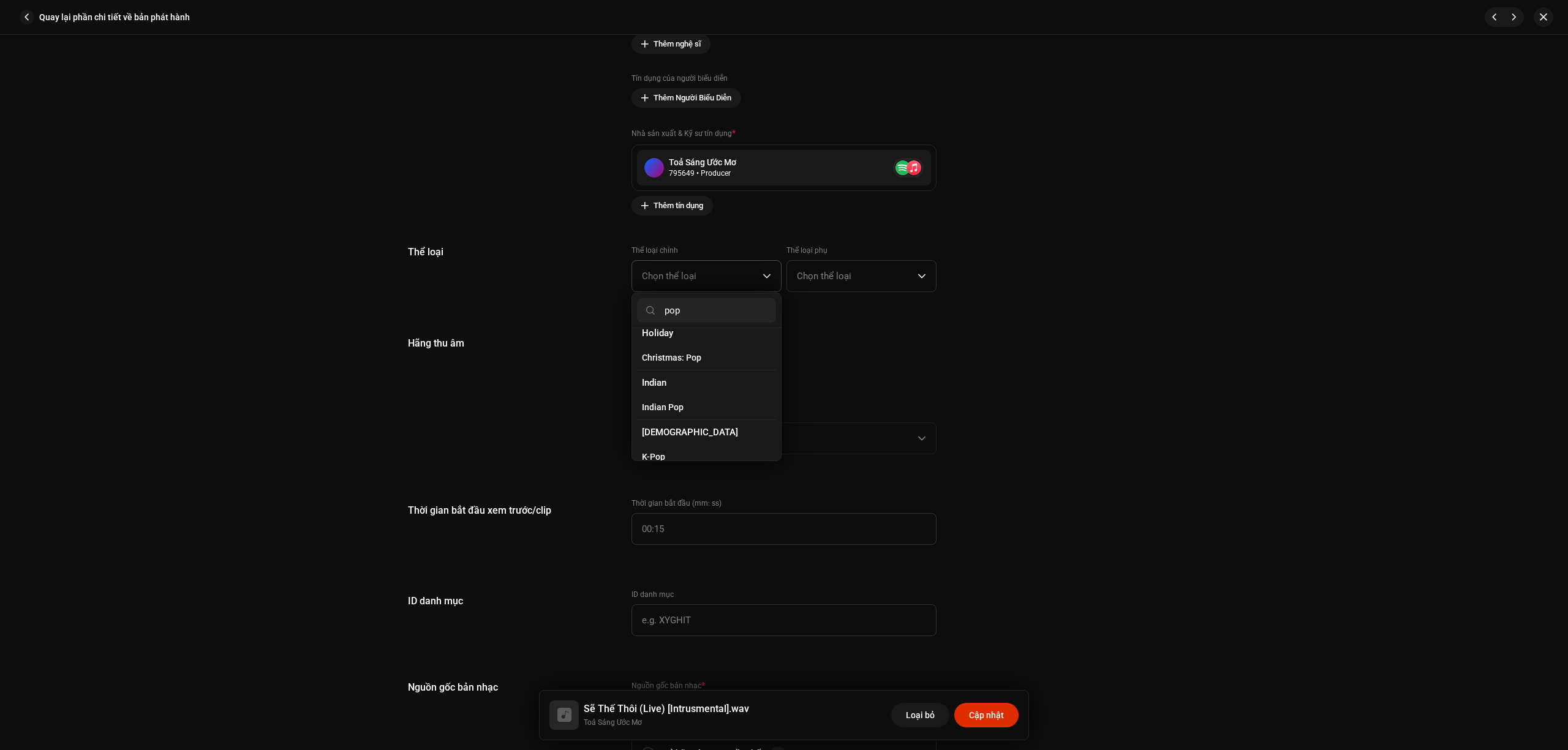
scroll to position [408, 0]
type input "pop"
click at [701, 407] on li "Pop" at bounding box center [706, 418] width 139 height 25
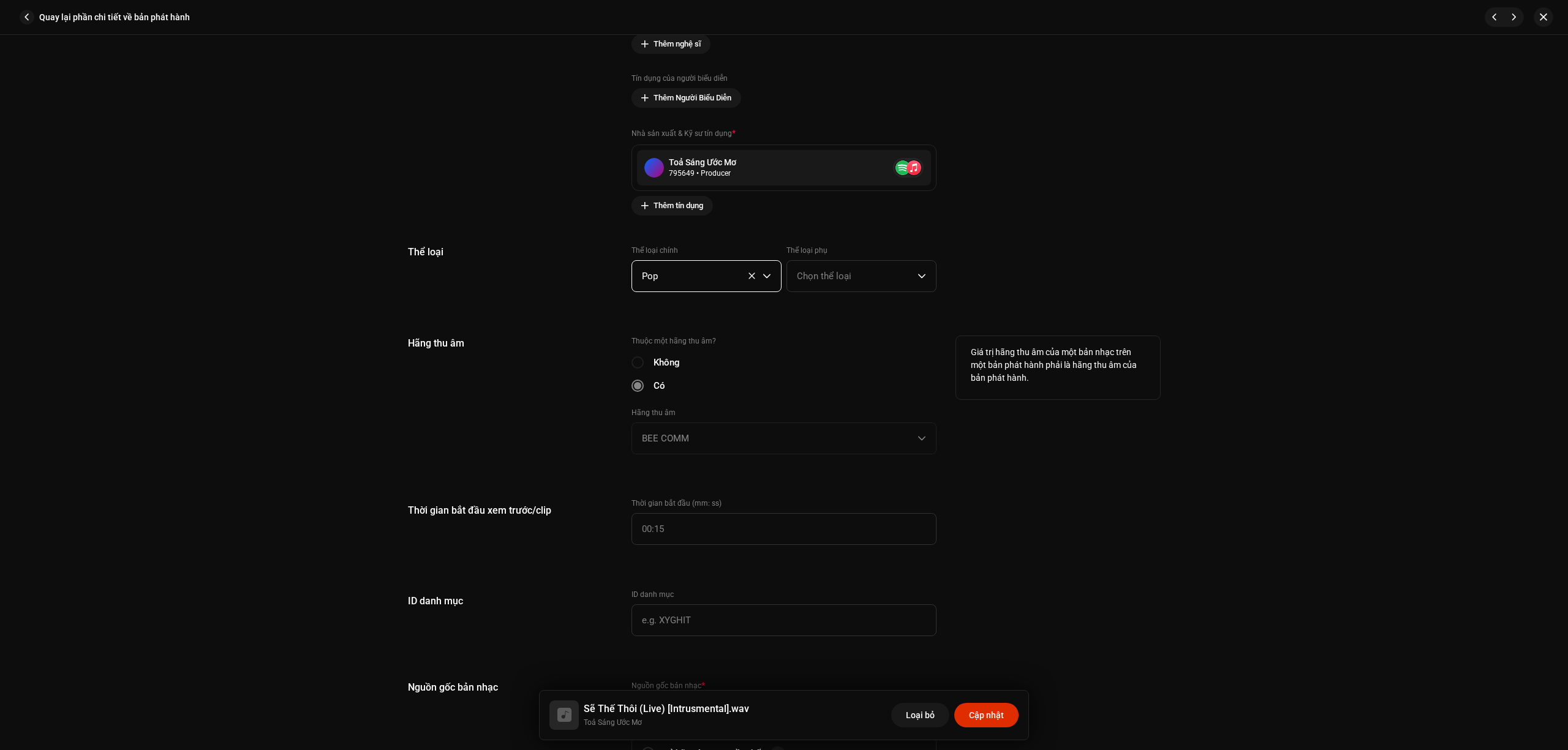
click at [549, 418] on div "Hãng thu âm" at bounding box center [510, 402] width 204 height 133
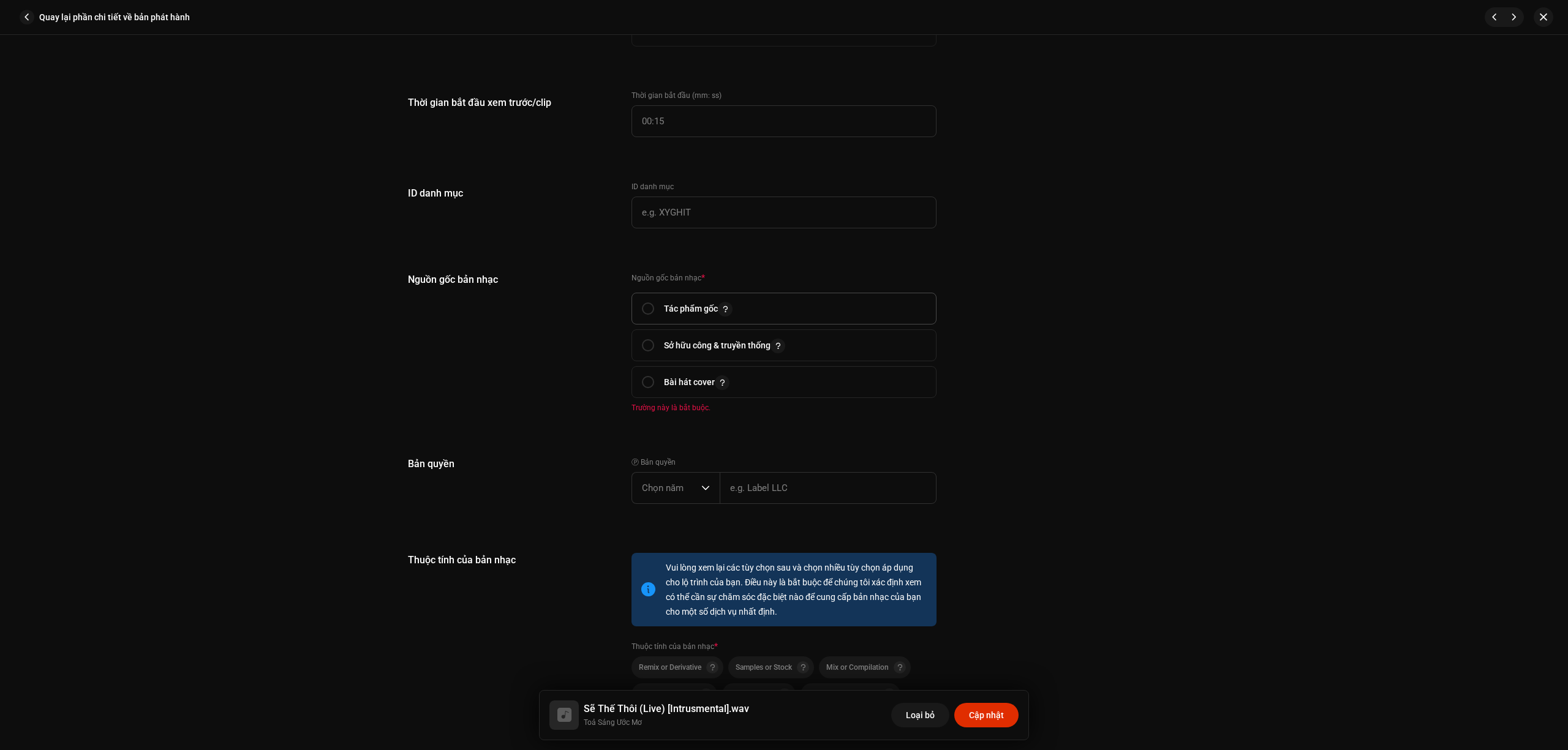
click at [706, 305] on p "Tác phẩm gốc" at bounding box center [698, 309] width 69 height 15
radio input "true"
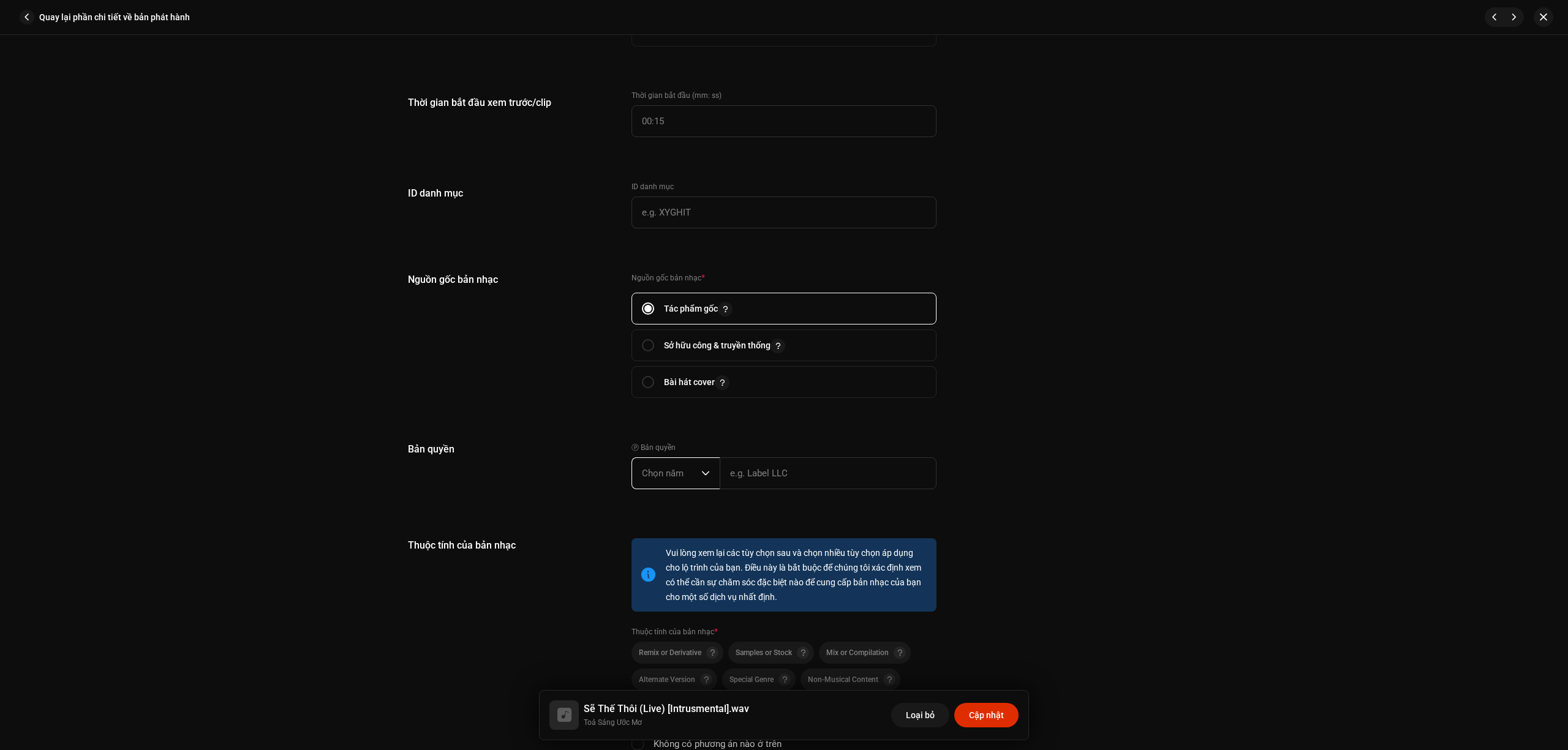
click at [680, 469] on span "Chọn năm" at bounding box center [672, 473] width 59 height 31
click at [675, 558] on li "2025" at bounding box center [680, 567] width 87 height 25
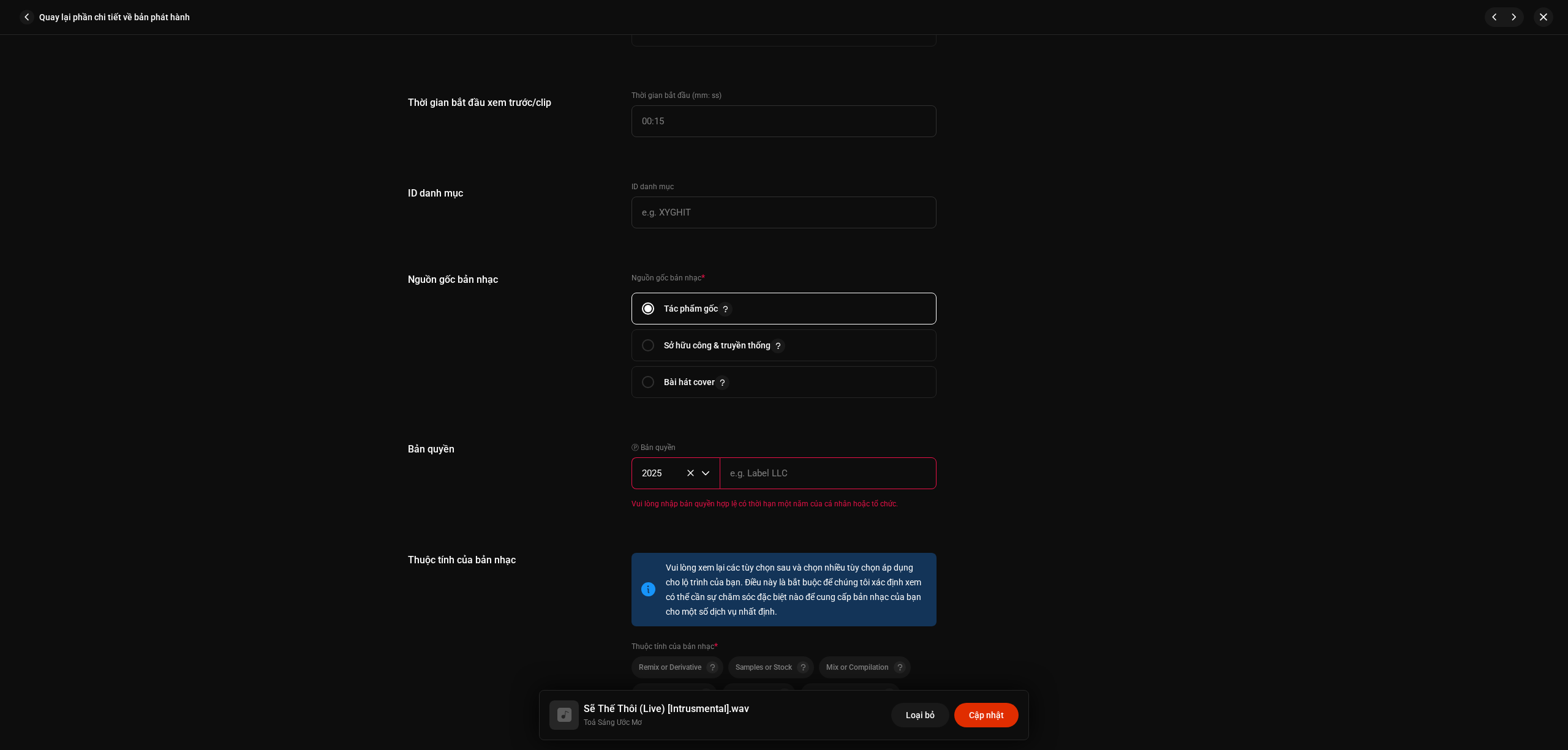
click at [763, 480] on input "text" at bounding box center [828, 473] width 217 height 32
type input "BEE COMM"
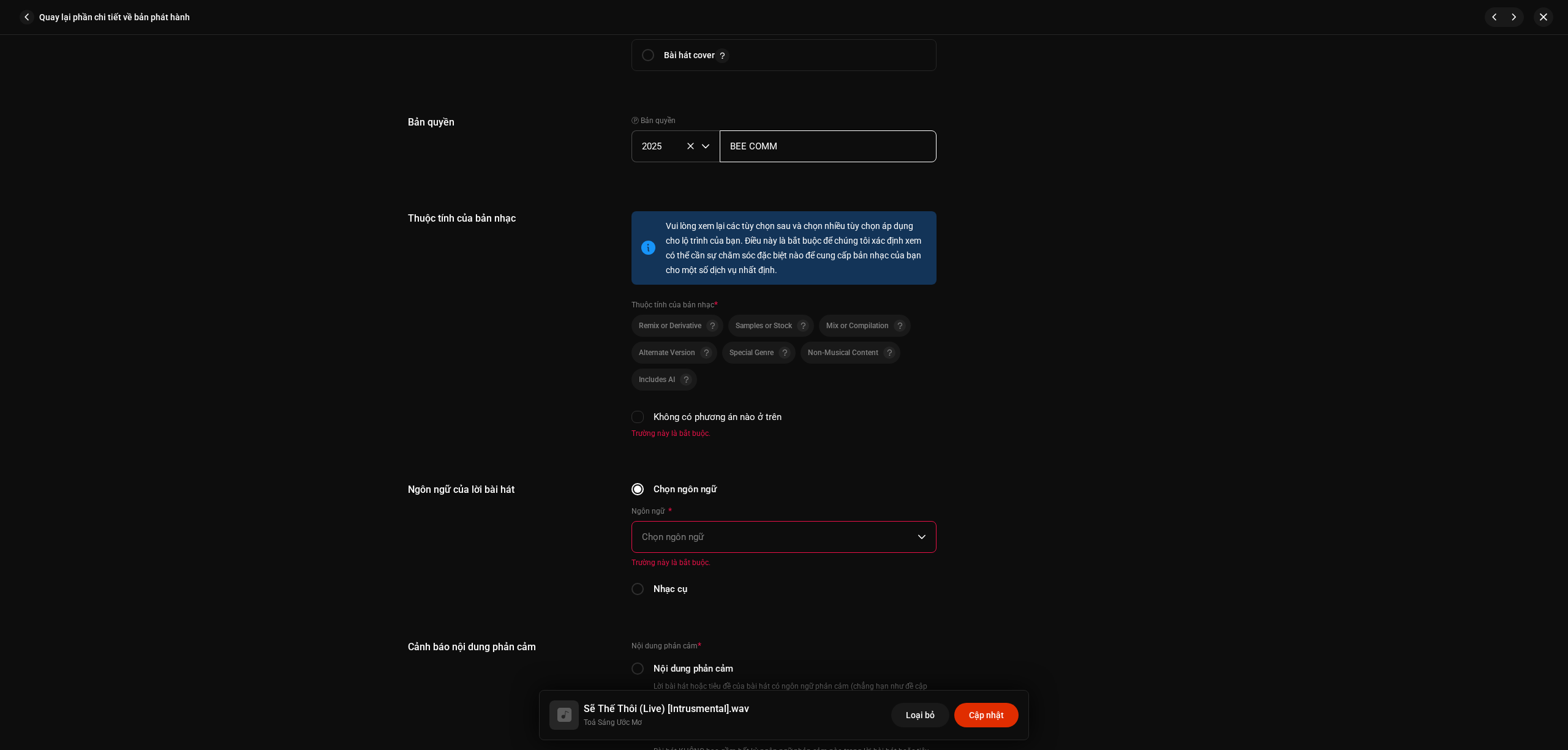
scroll to position [1796, 0]
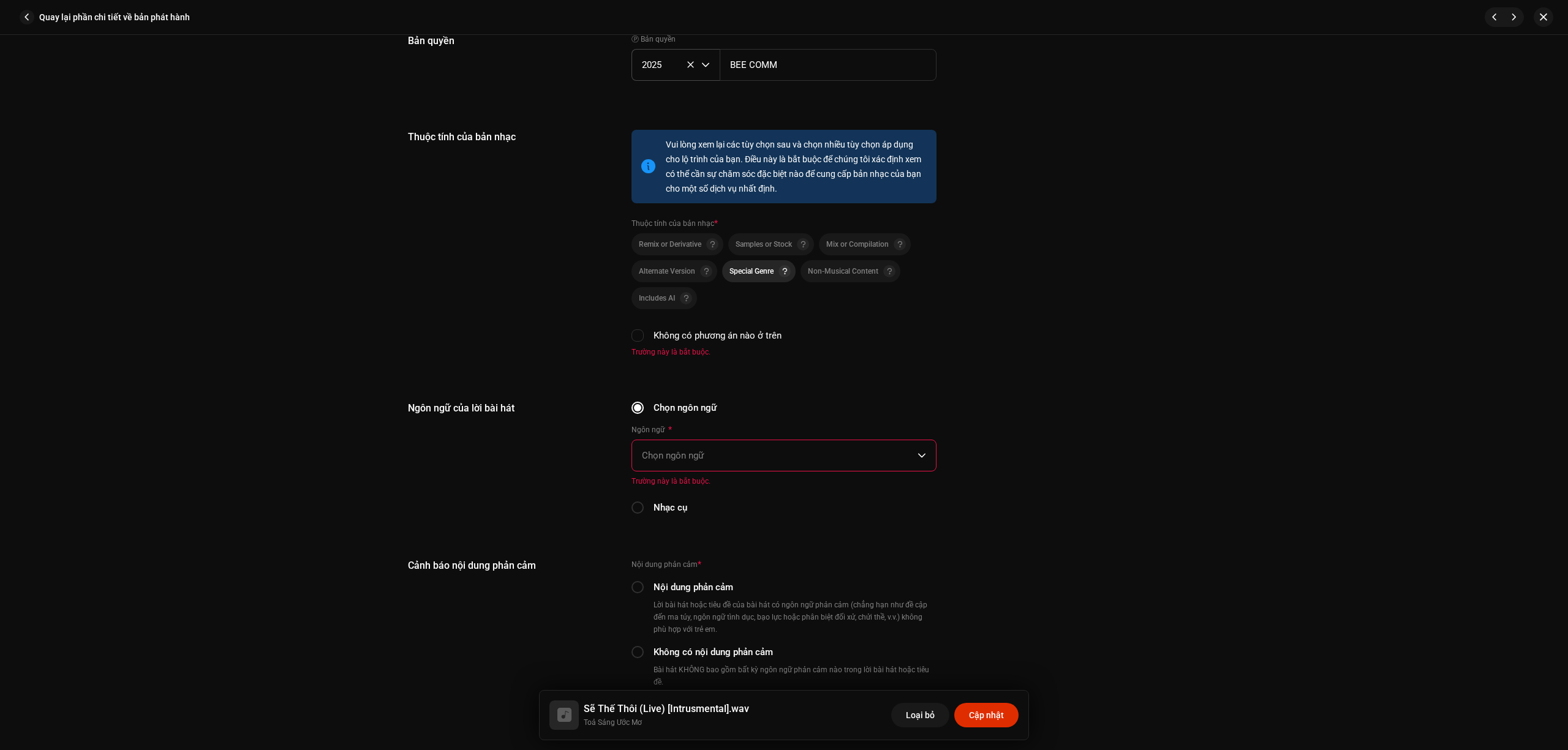
click at [751, 260] on p-togglebutton "Special Genre" at bounding box center [759, 271] width 74 height 22
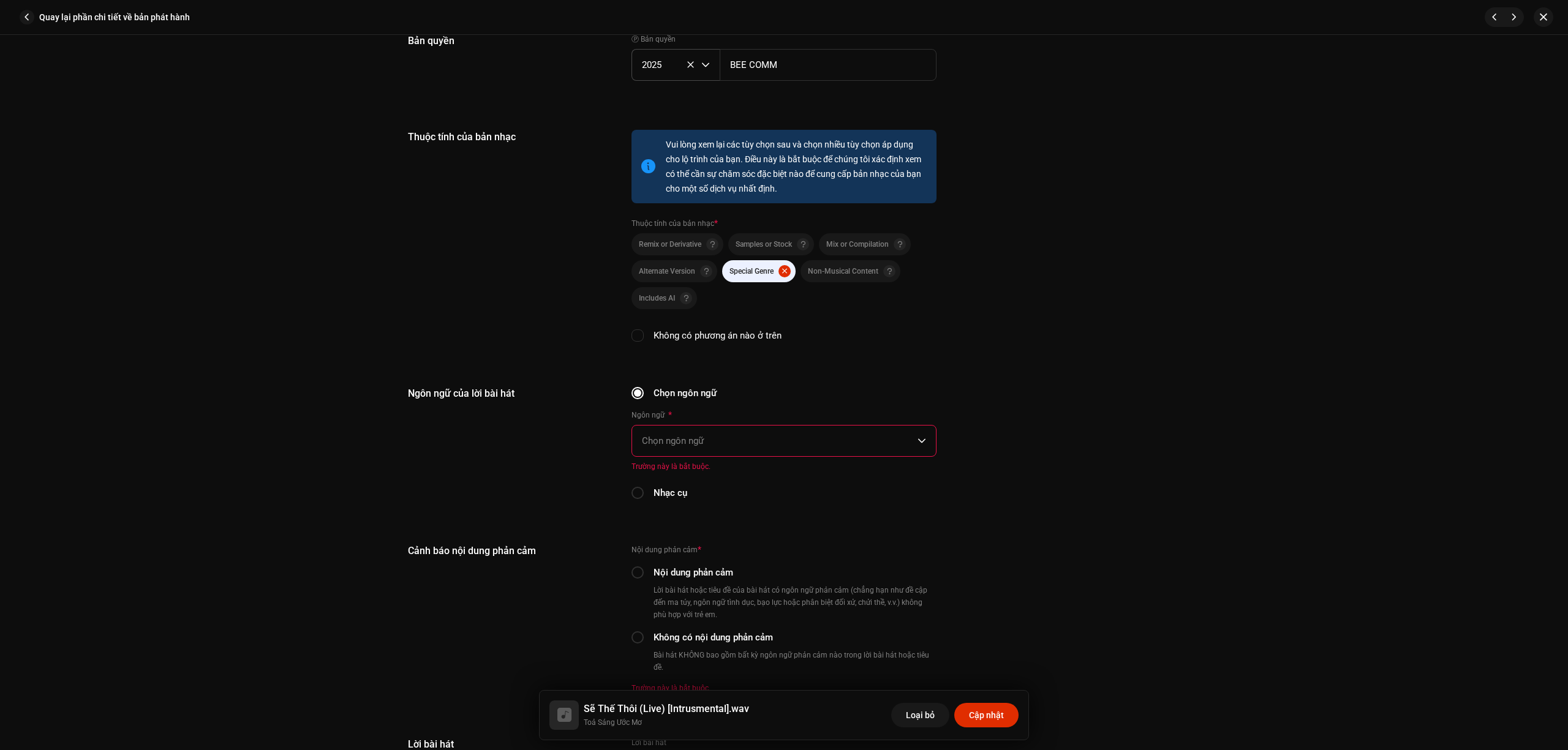
scroll to position [1877, 0]
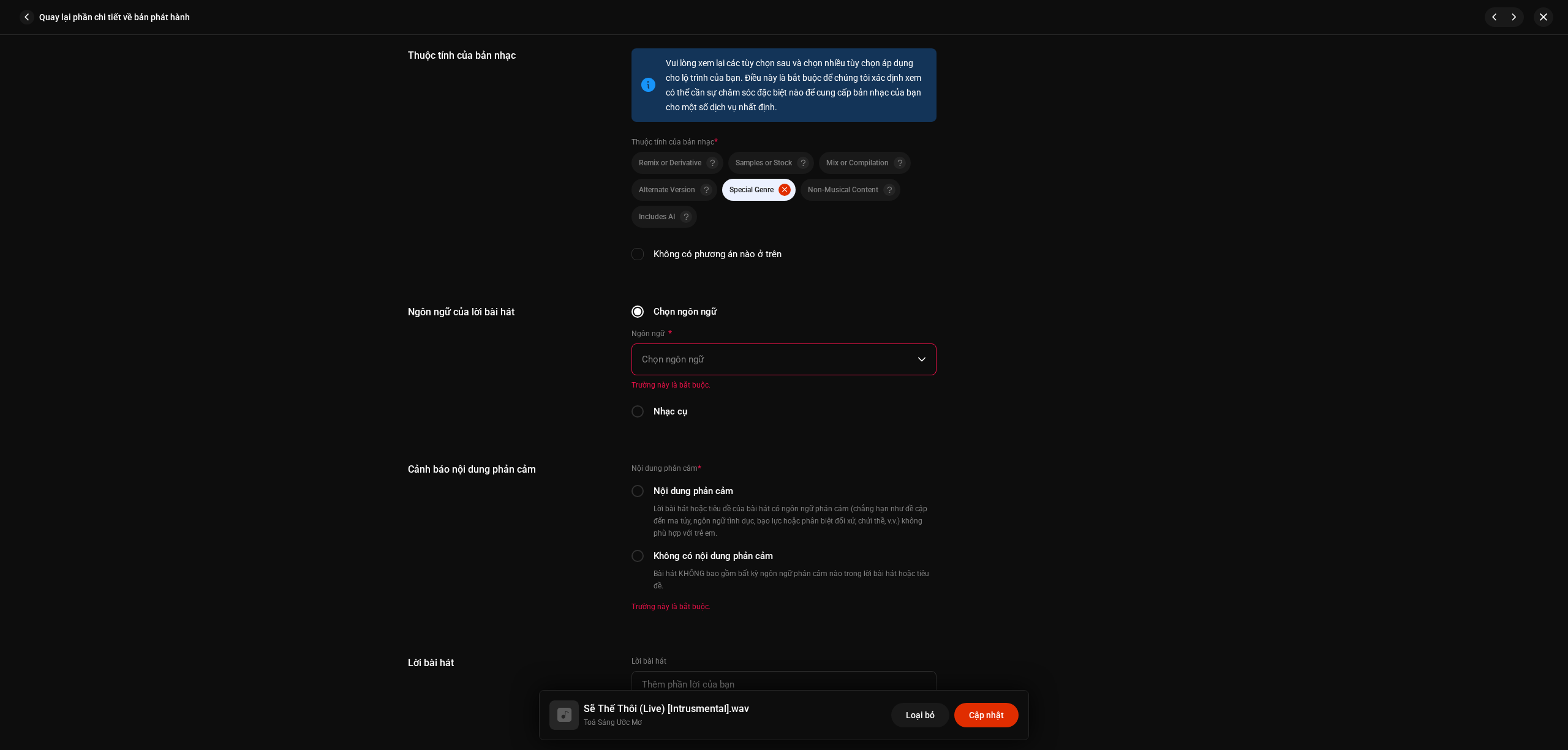
click at [721, 344] on span "Chọn ngôn ngữ" at bounding box center [780, 360] width 276 height 31
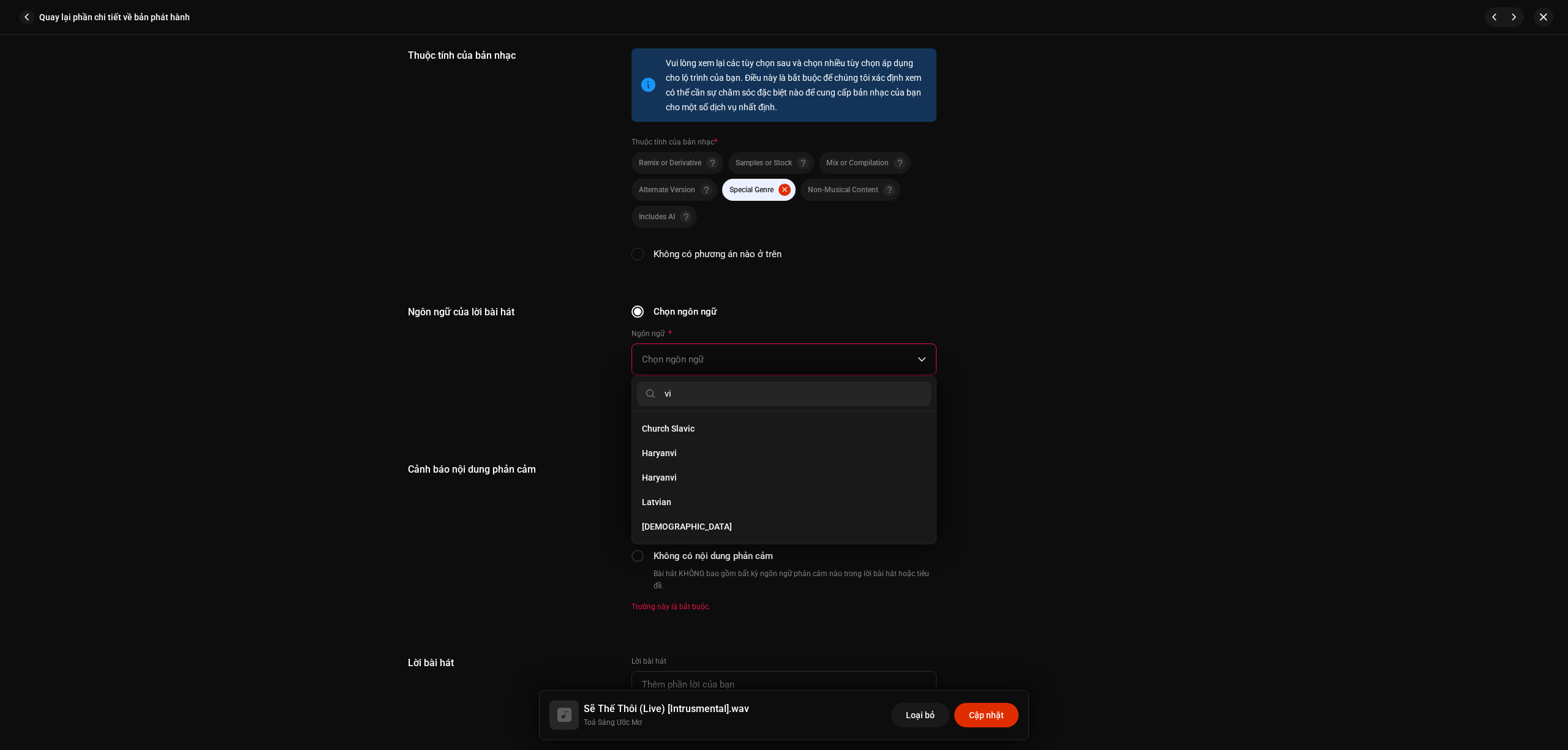
scroll to position [0, 0]
type input "vie"
click at [736, 428] on li "Vietnamese" at bounding box center [784, 429] width 294 height 25
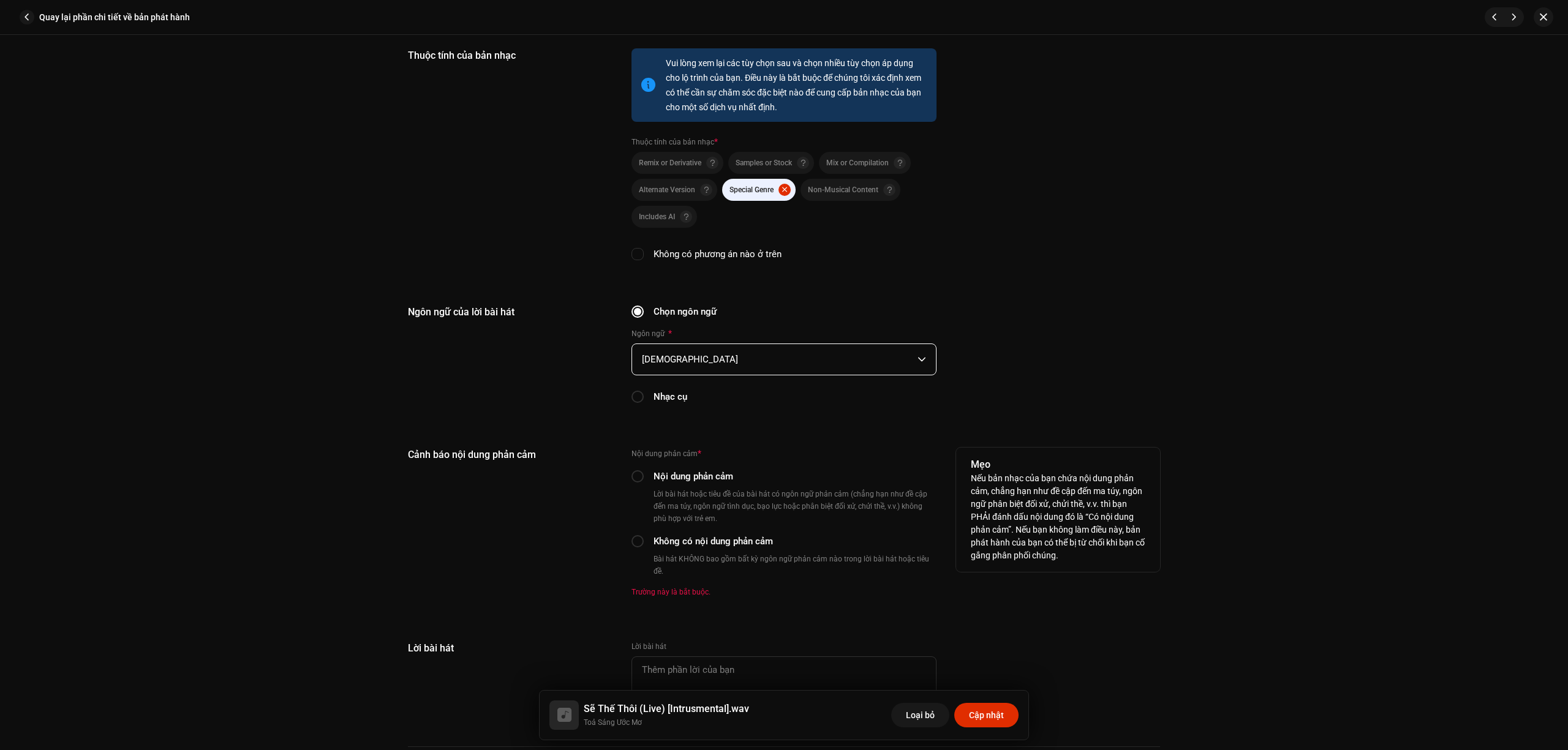
click at [570, 493] on div "Cảnh báo nội dung phản cảm" at bounding box center [510, 530] width 204 height 164
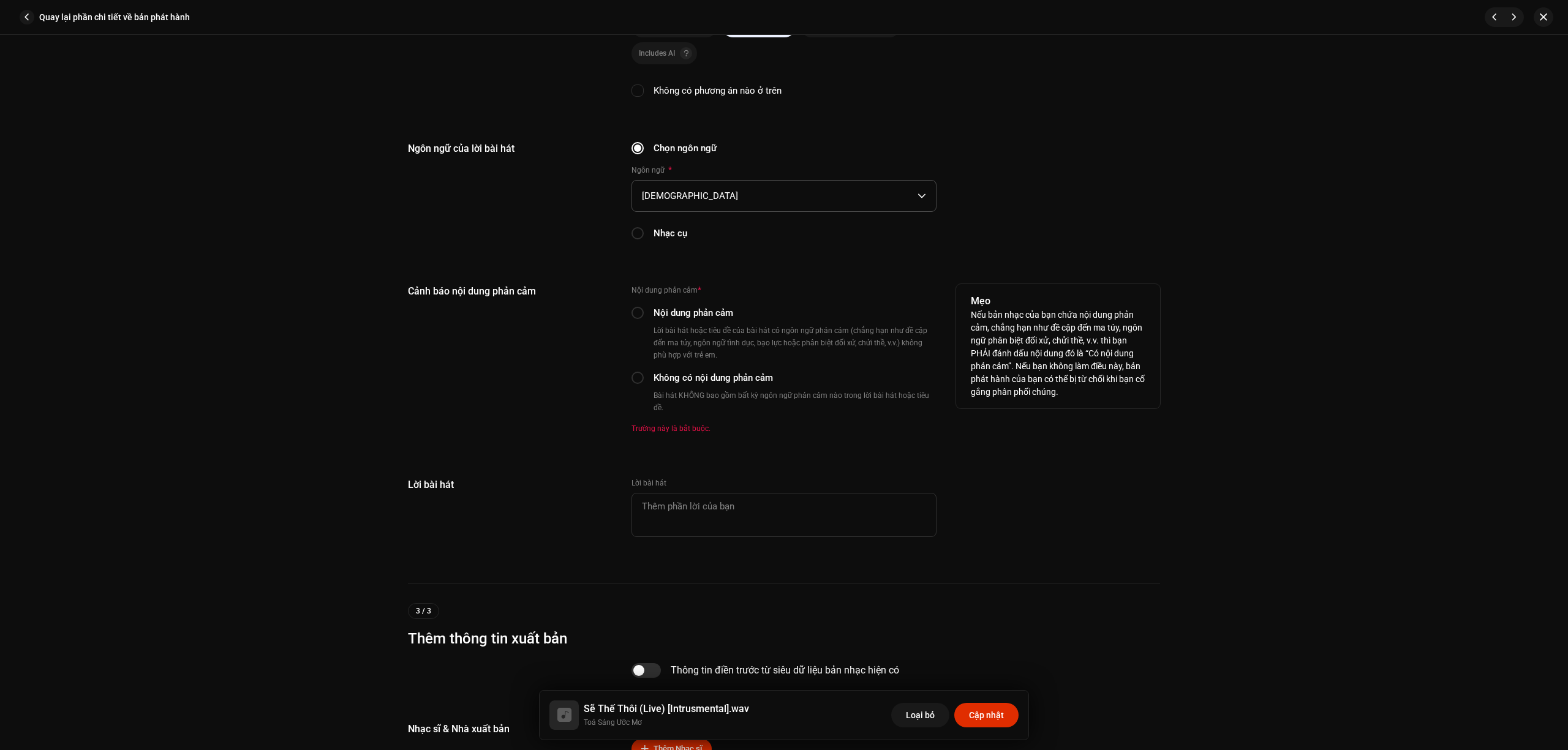
click at [706, 378] on label "Không có nội dung phản cảm" at bounding box center [713, 378] width 119 height 14
click at [644, 378] on input "Không có nội dung phản cảm" at bounding box center [638, 378] width 12 height 12
radio input "true"
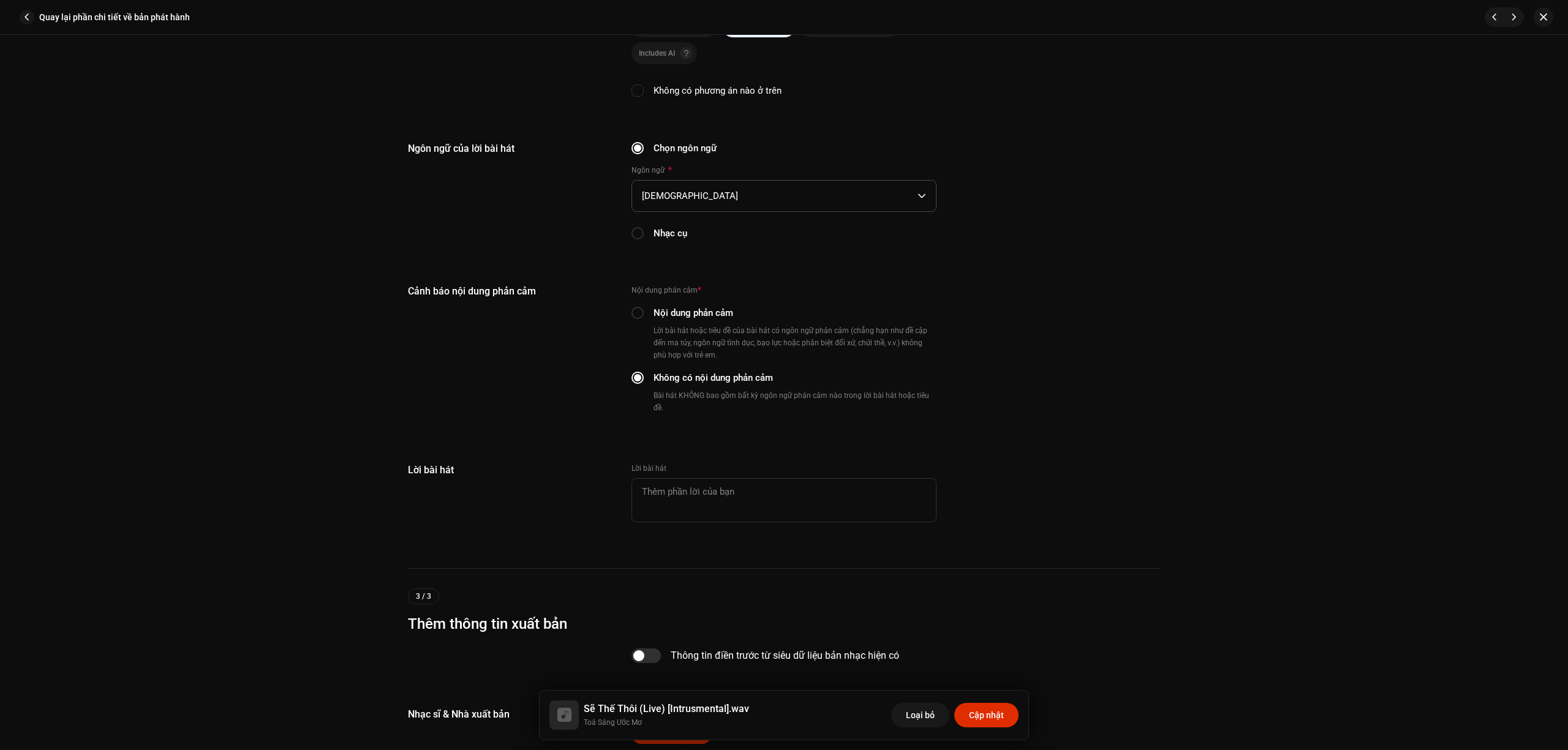
scroll to position [2234, 0]
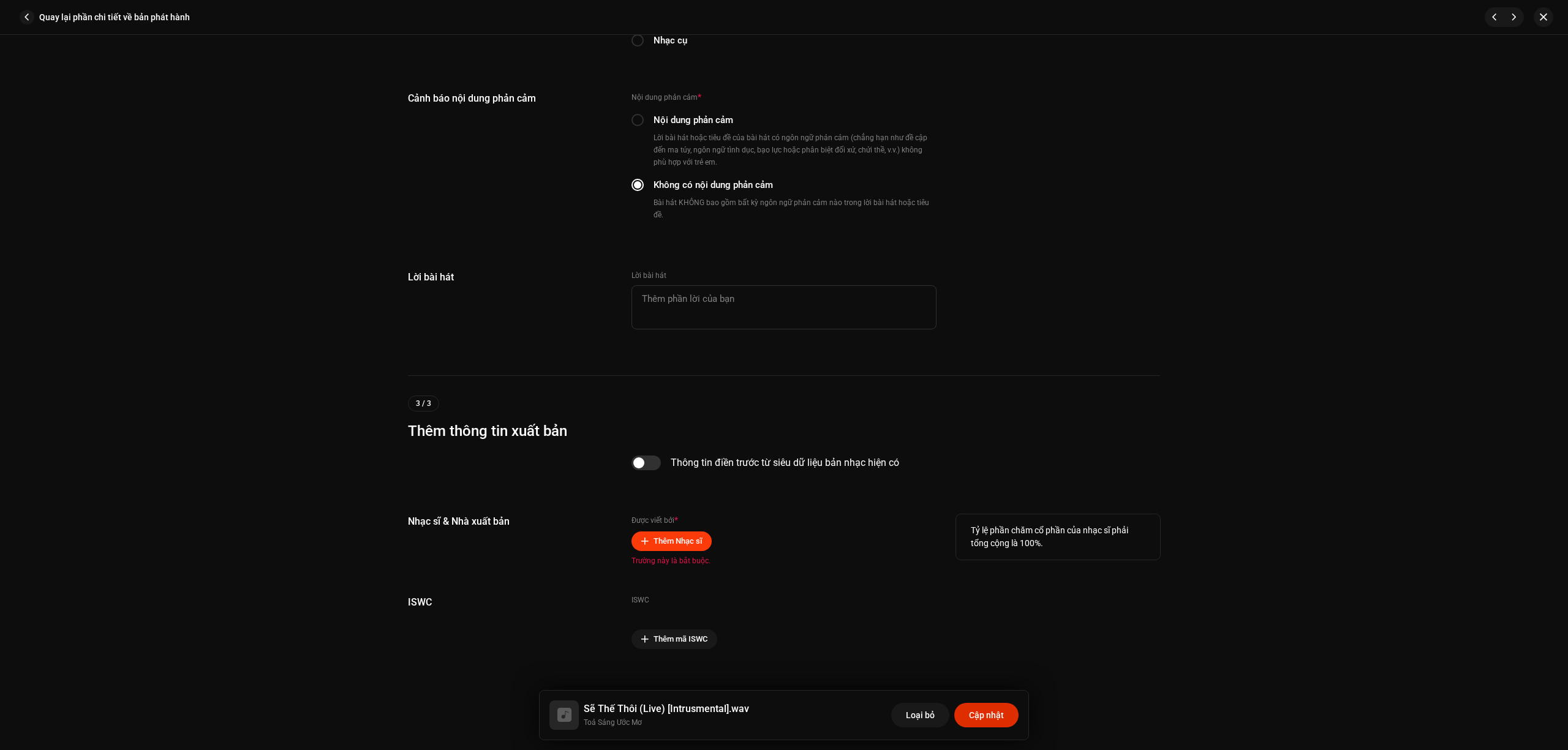
click at [661, 529] on span "Thêm Nhạc sĩ" at bounding box center [678, 541] width 48 height 25
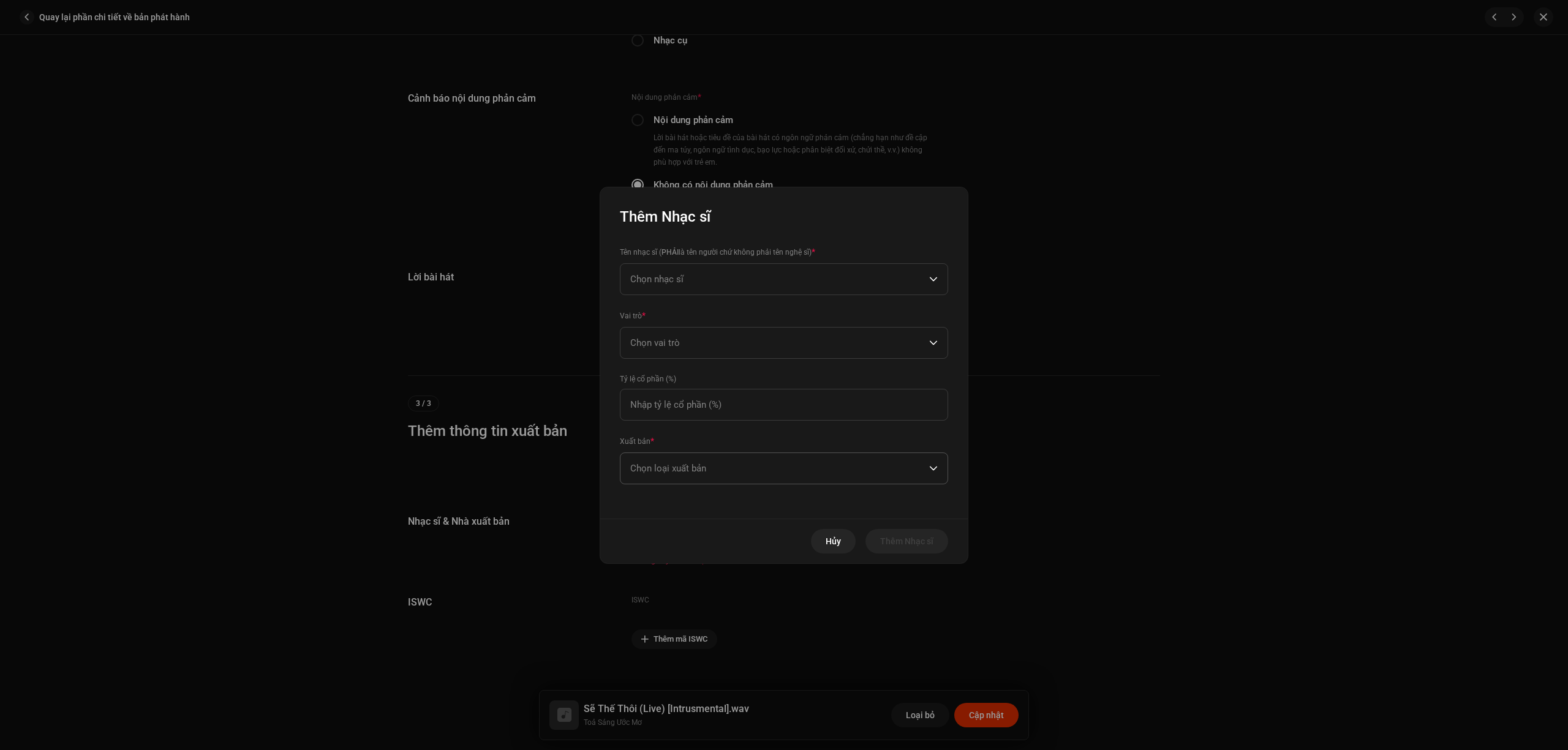
click at [763, 474] on span "Chọn loại xuất bản" at bounding box center [780, 468] width 299 height 31
click at [731, 552] on span "Published (managed by a publisher)" at bounding box center [700, 550] width 140 height 12
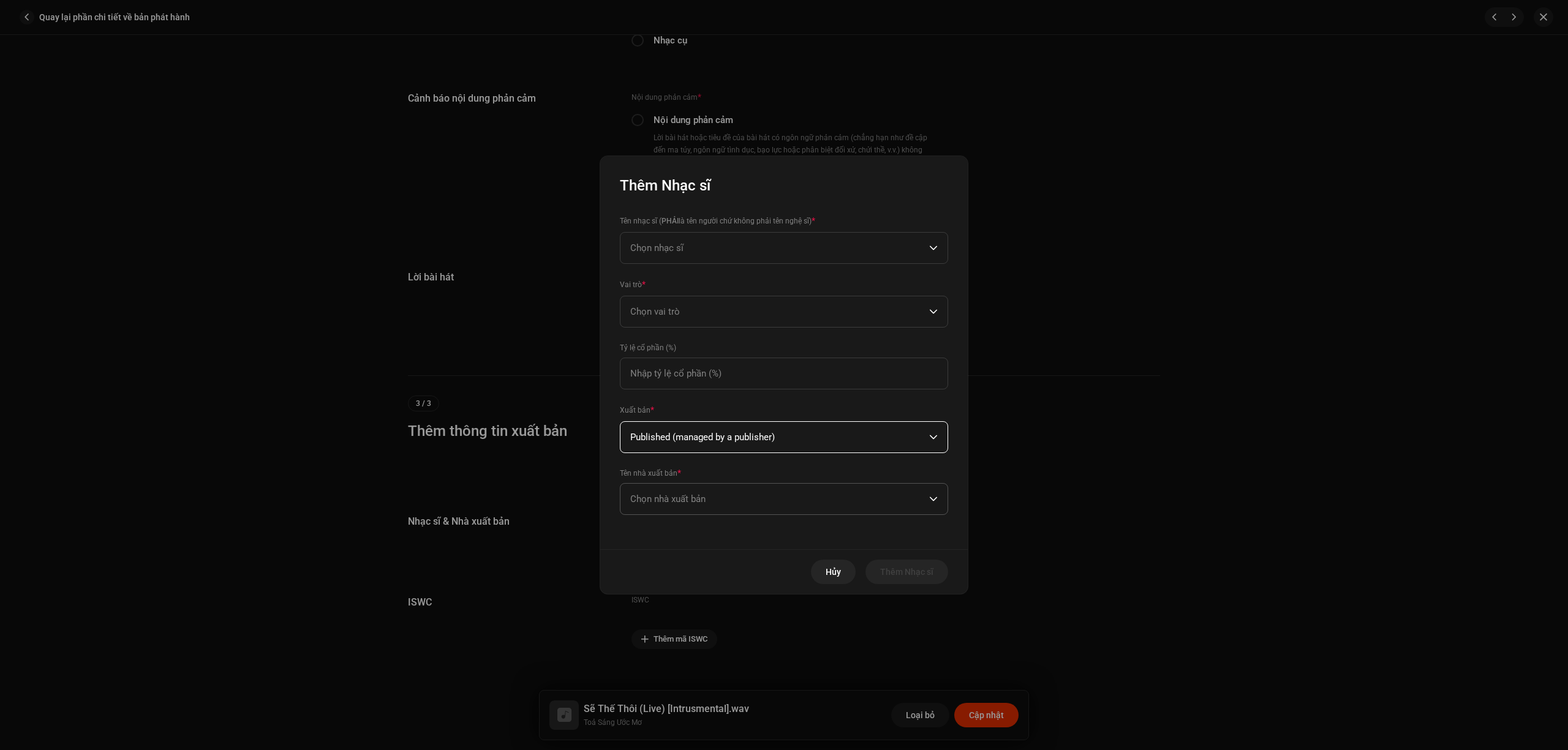
click at [732, 498] on span "Chọn nhà xuất bản" at bounding box center [780, 499] width 299 height 31
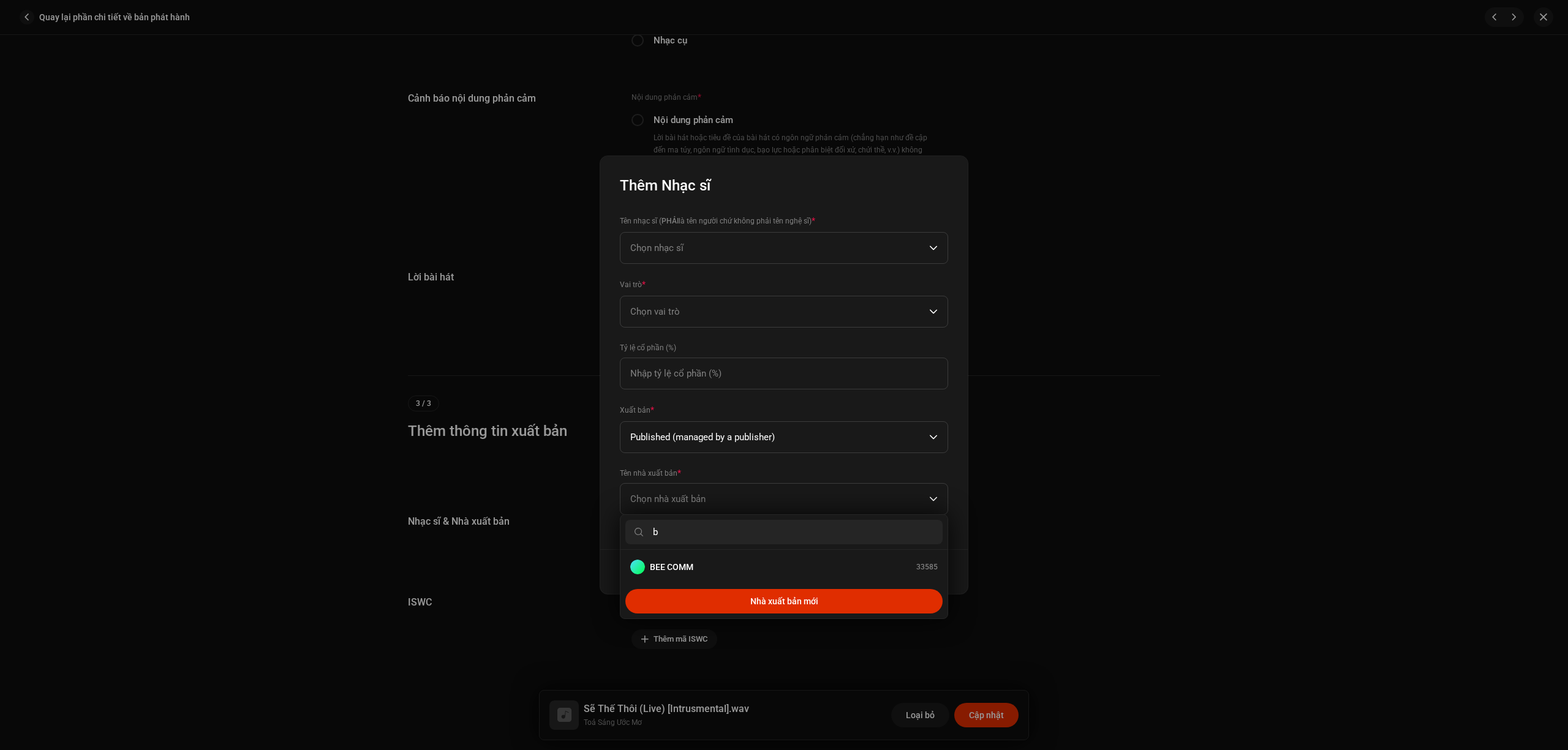
type input "b"
click at [721, 563] on div "BEE COMM 33585" at bounding box center [784, 567] width 308 height 15
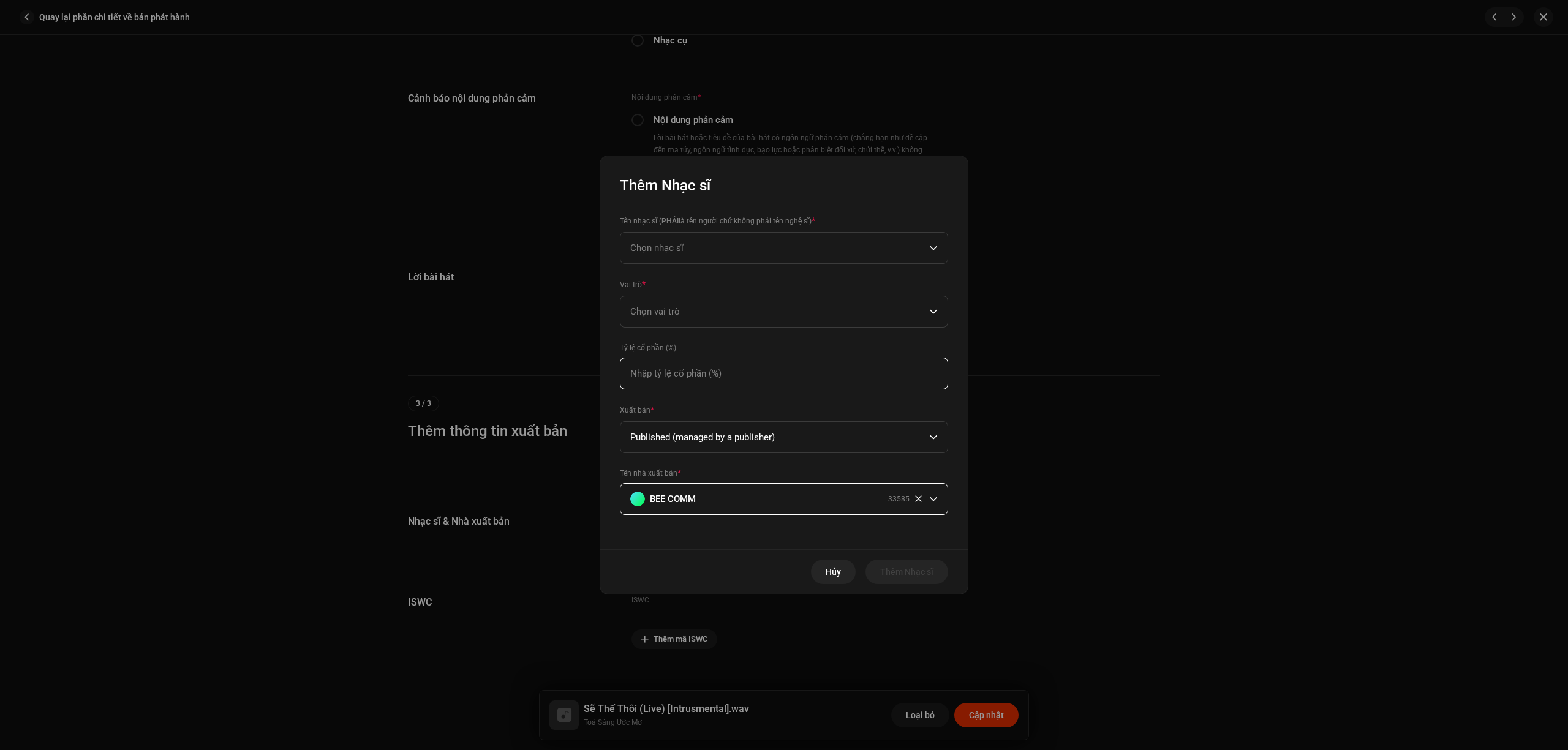
click at [752, 382] on input at bounding box center [784, 374] width 328 height 32
type input "100,00"
click at [755, 321] on span "Chọn vai trò" at bounding box center [780, 312] width 299 height 31
click at [738, 397] on li "Composer" at bounding box center [784, 395] width 317 height 25
click at [776, 253] on span "Chọn nhạc sĩ" at bounding box center [780, 248] width 299 height 31
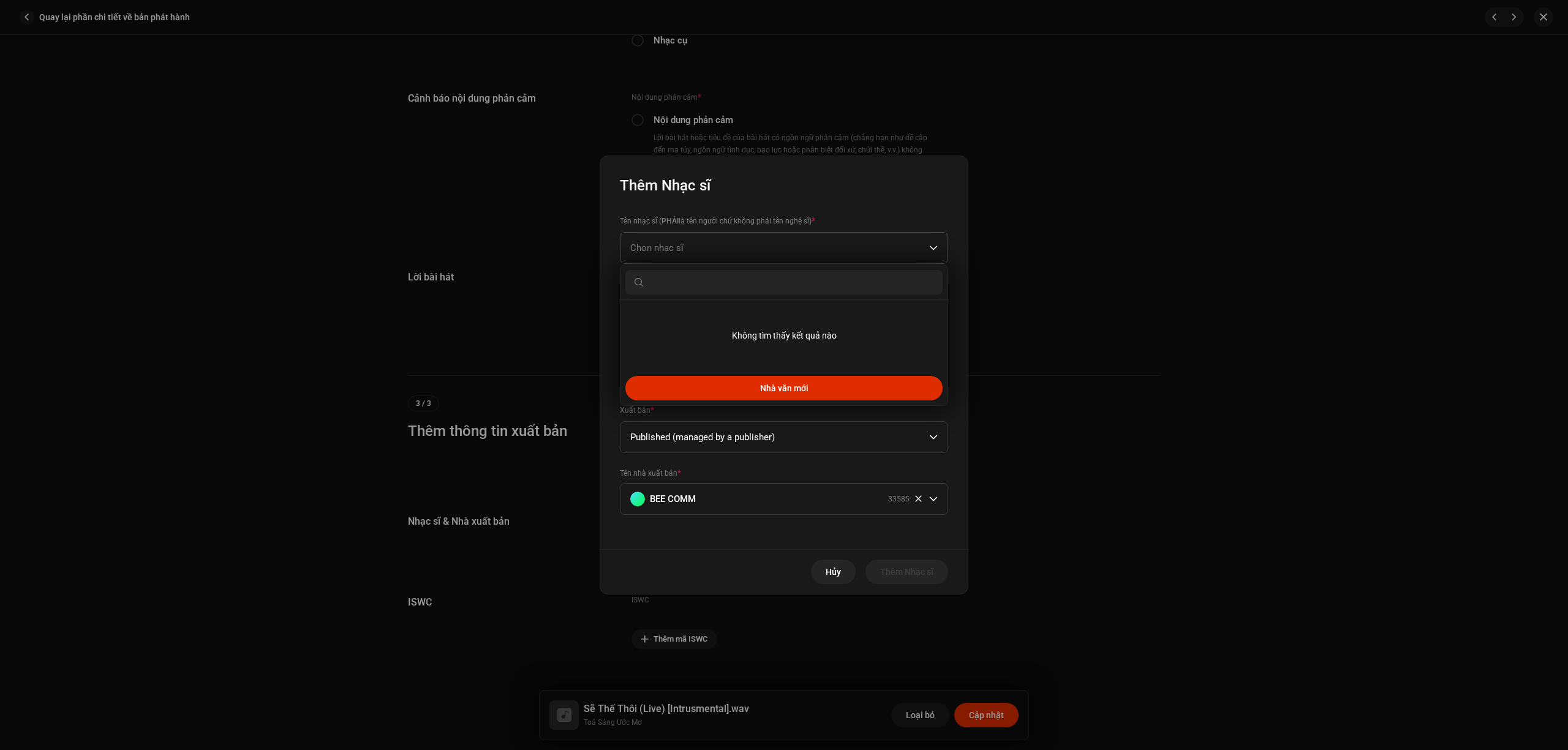
type input "L"
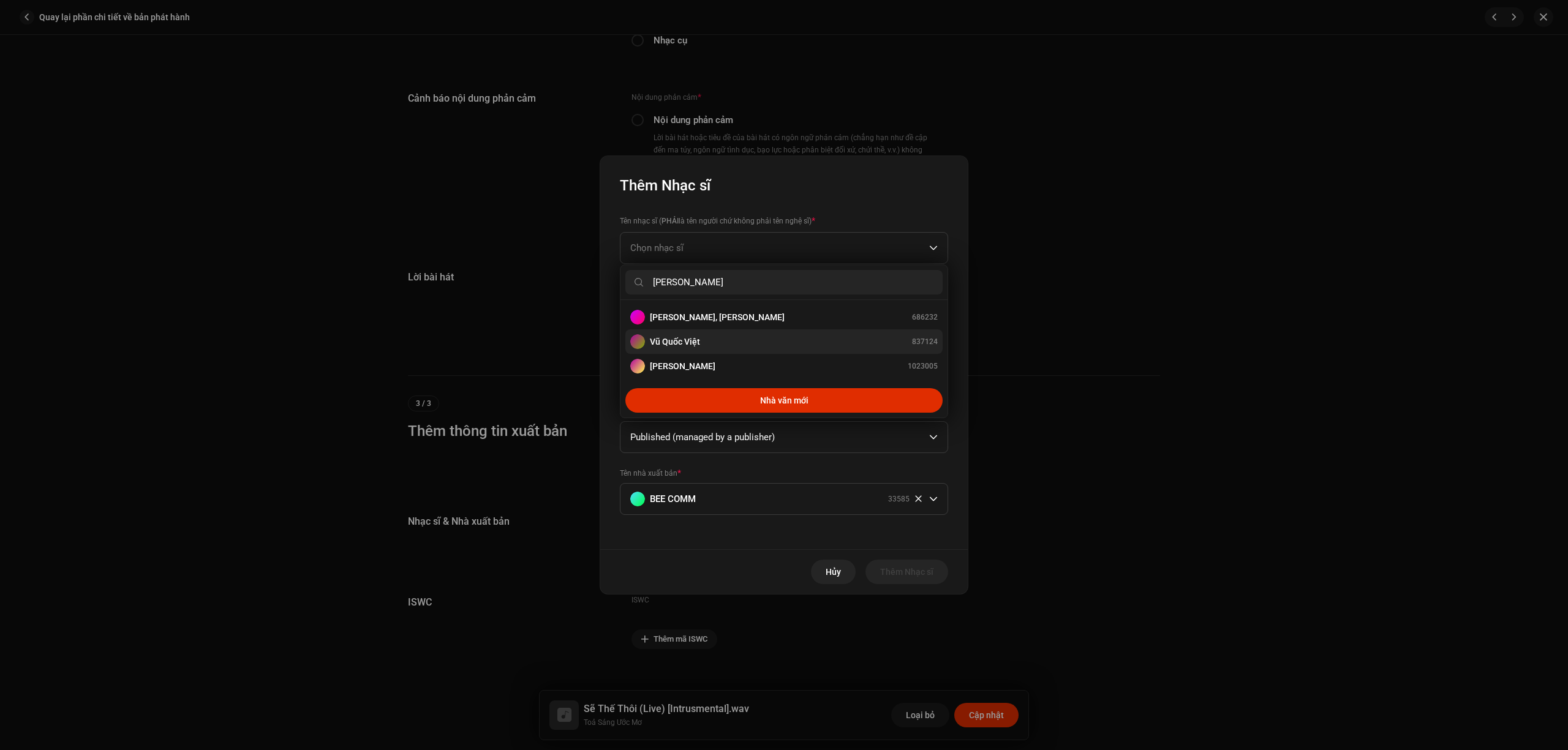
type input "Vũ Quốc"
click at [772, 350] on li "Vũ Quốc Việt 837124" at bounding box center [784, 342] width 317 height 25
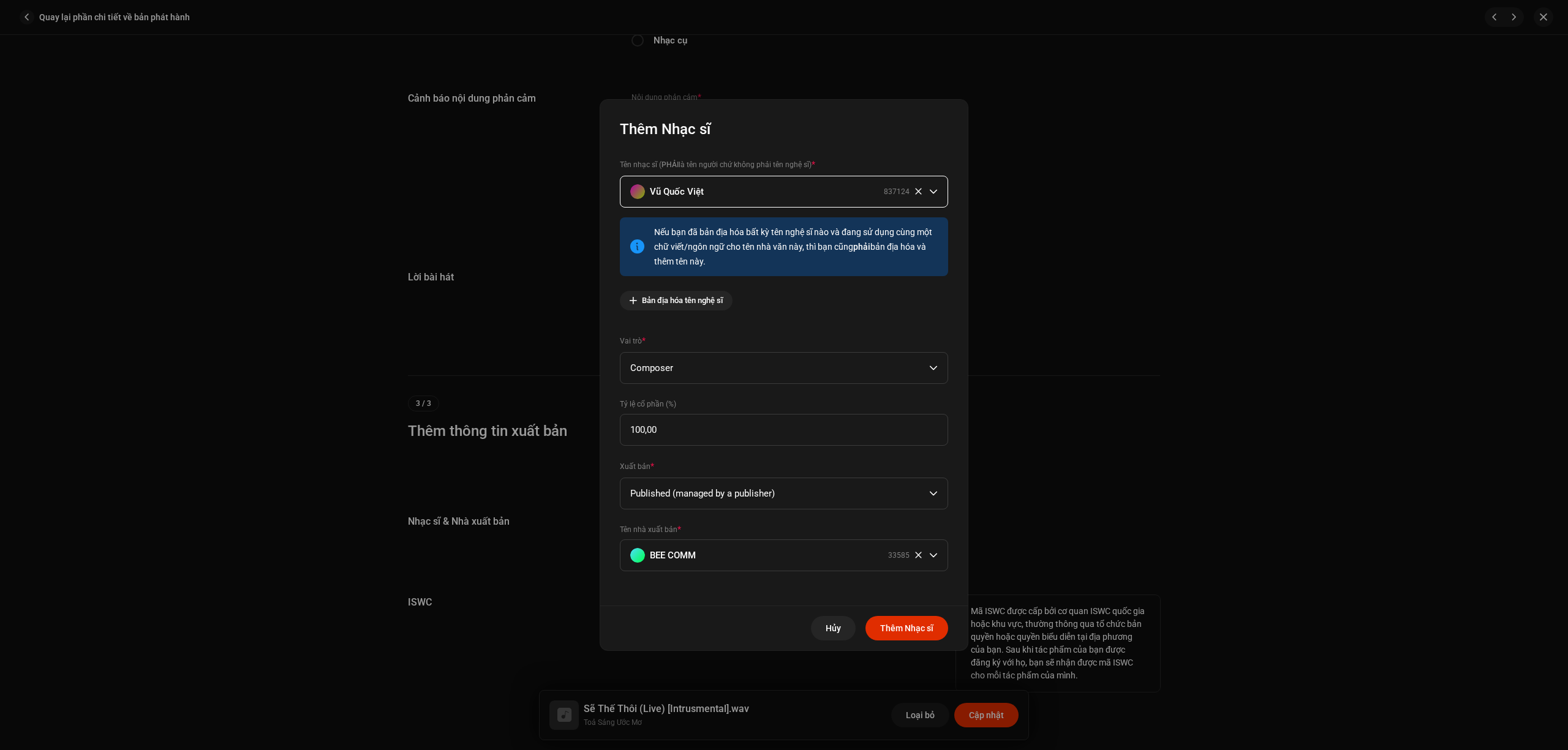
click at [908, 630] on span "Thêm Nhạc sĩ" at bounding box center [907, 628] width 53 height 25
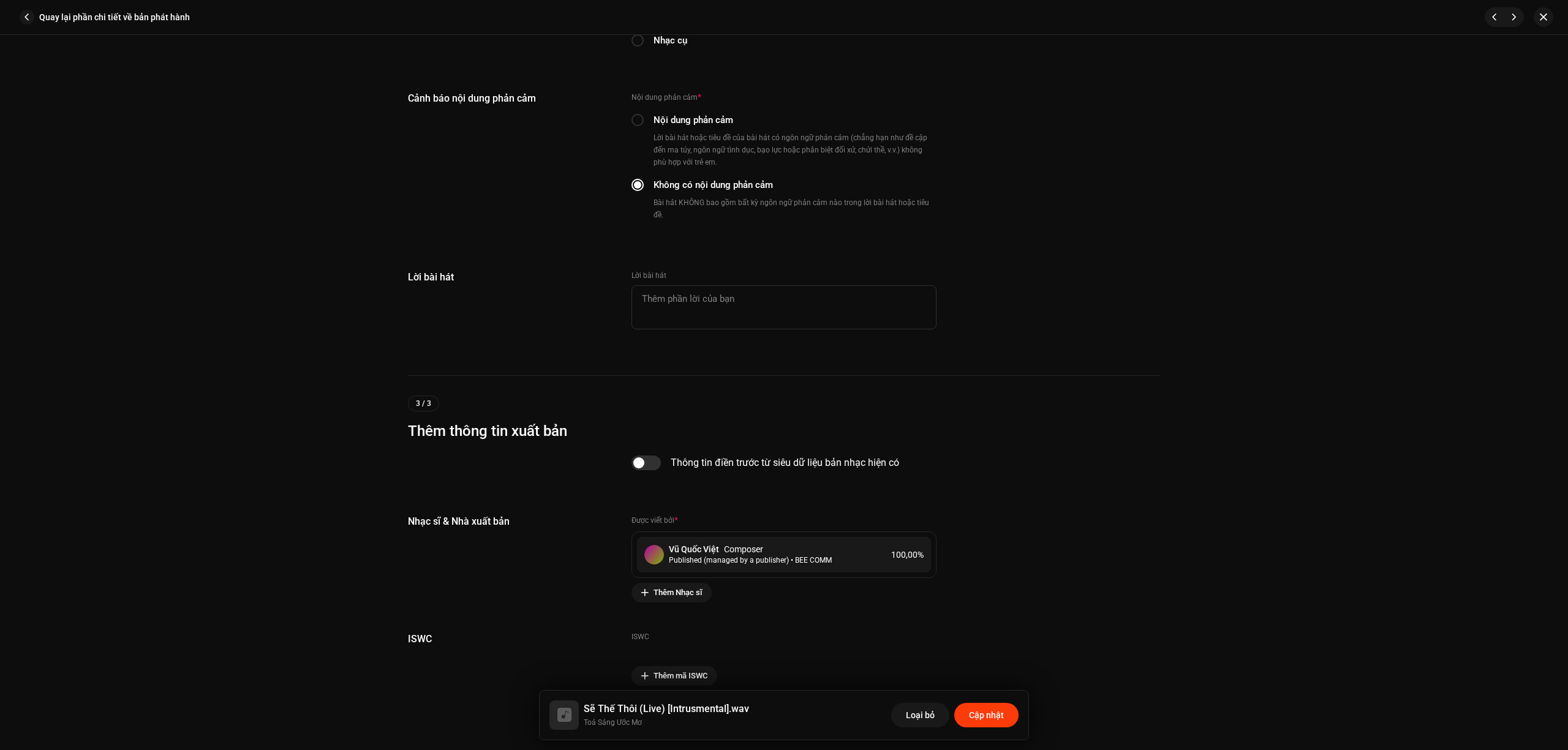
click at [972, 710] on span "Cập nhật" at bounding box center [986, 715] width 35 height 25
